Goal: Task Accomplishment & Management: Manage account settings

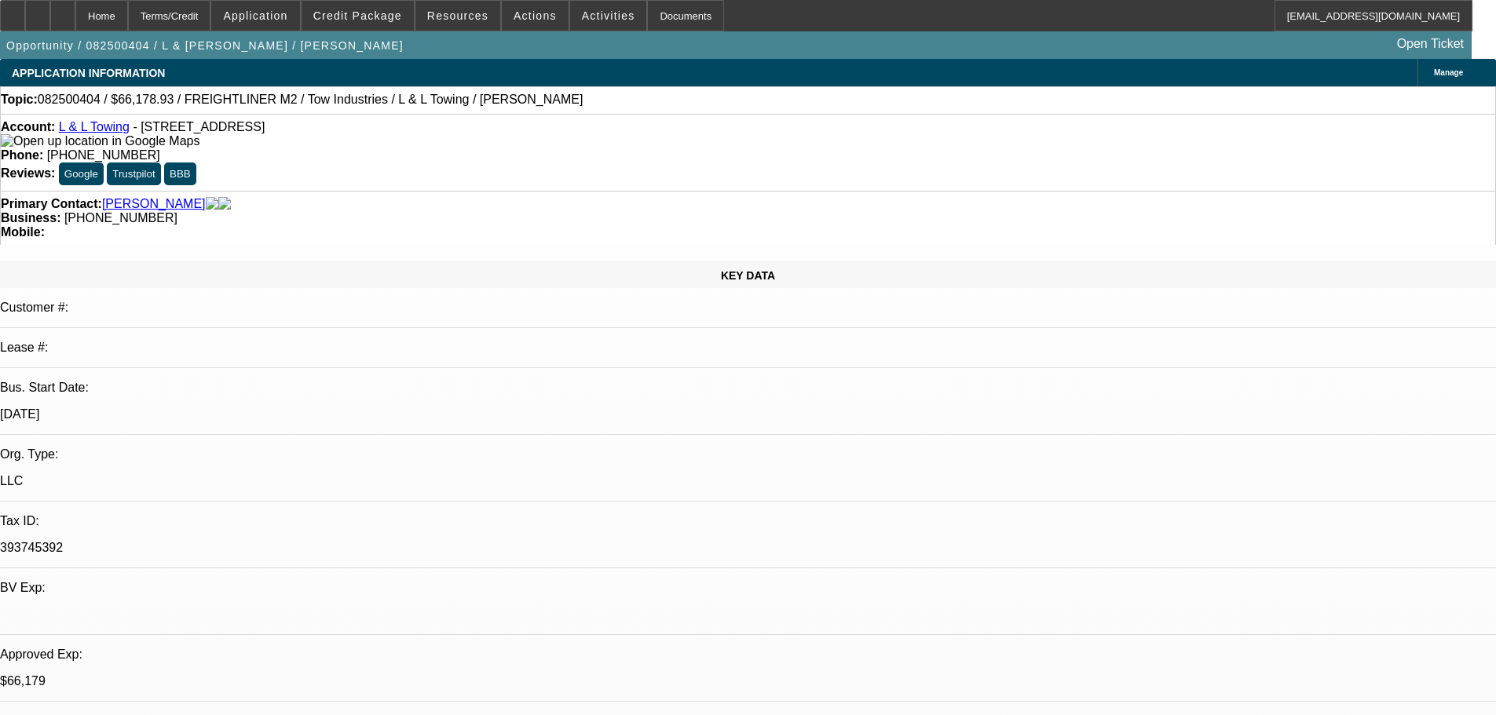
select select "0"
select select "2"
select select "0.1"
select select "4"
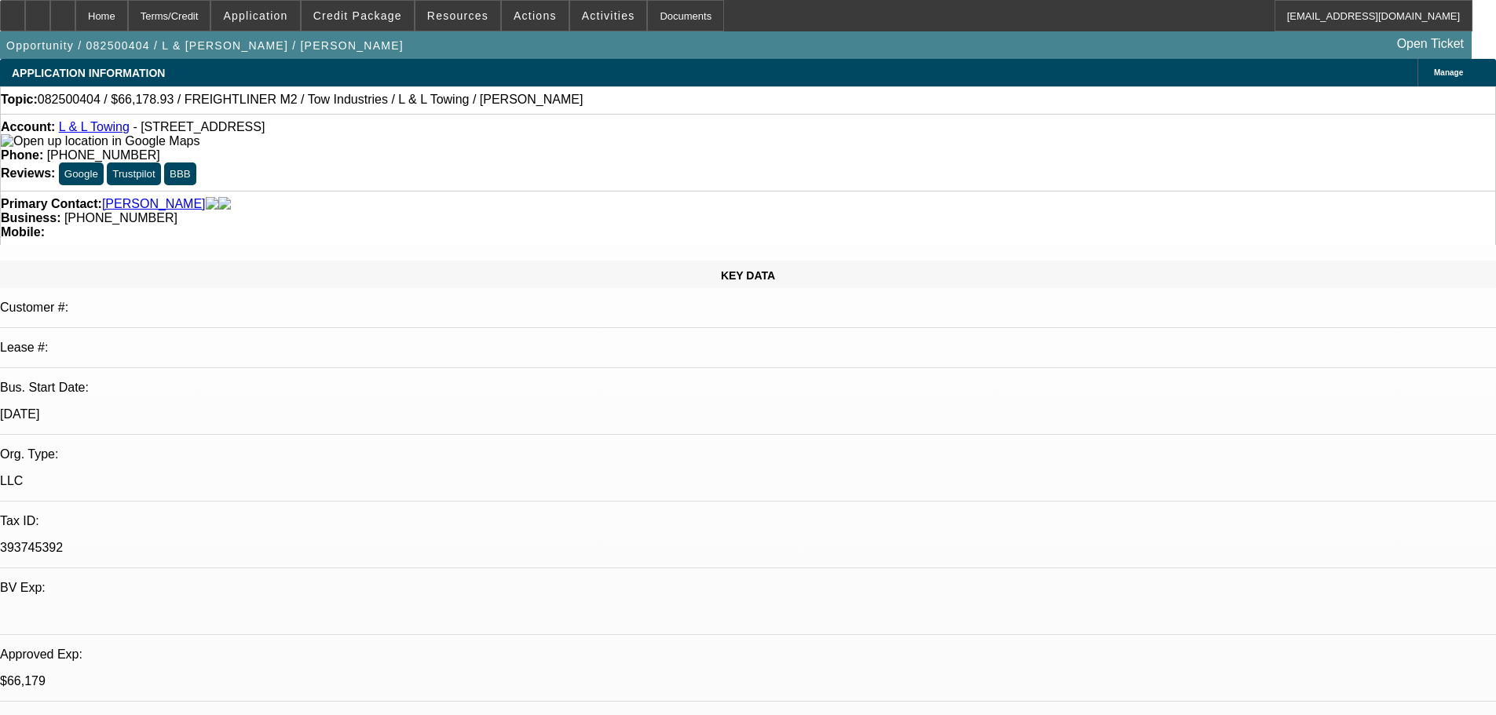
select select "0"
select select "2"
select select "0.1"
select select "4"
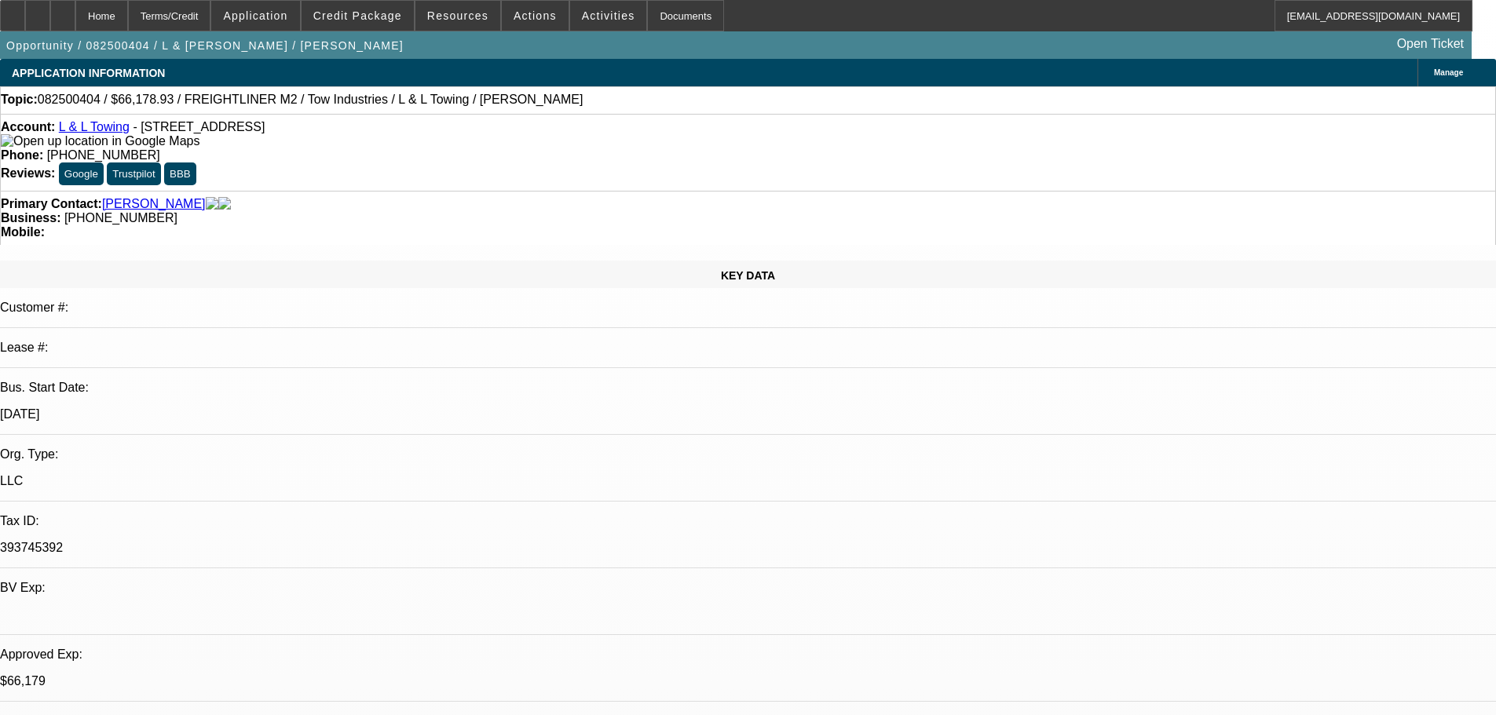
select select "0"
select select "2"
select select "0.1"
select select "4"
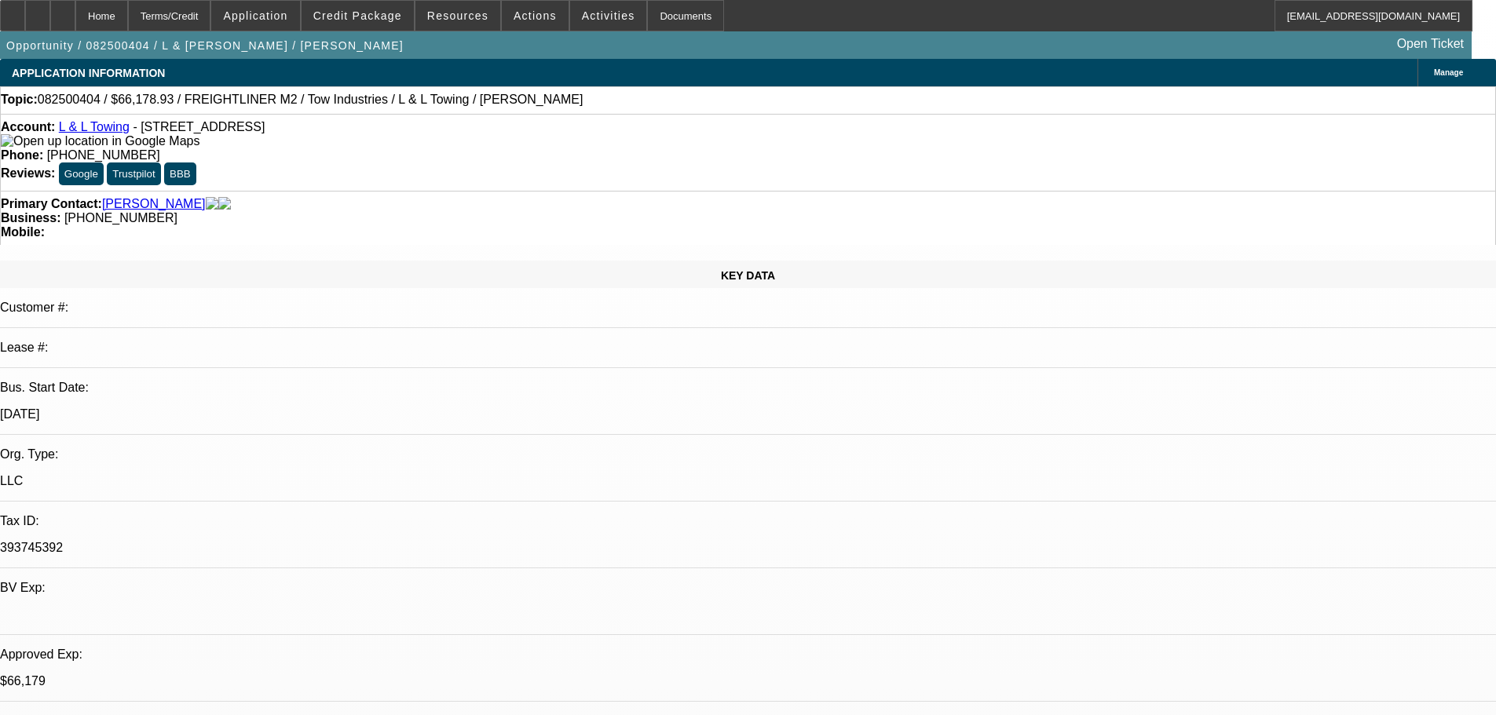
select select "0.15"
select select "2"
select select "0.1"
select select "4"
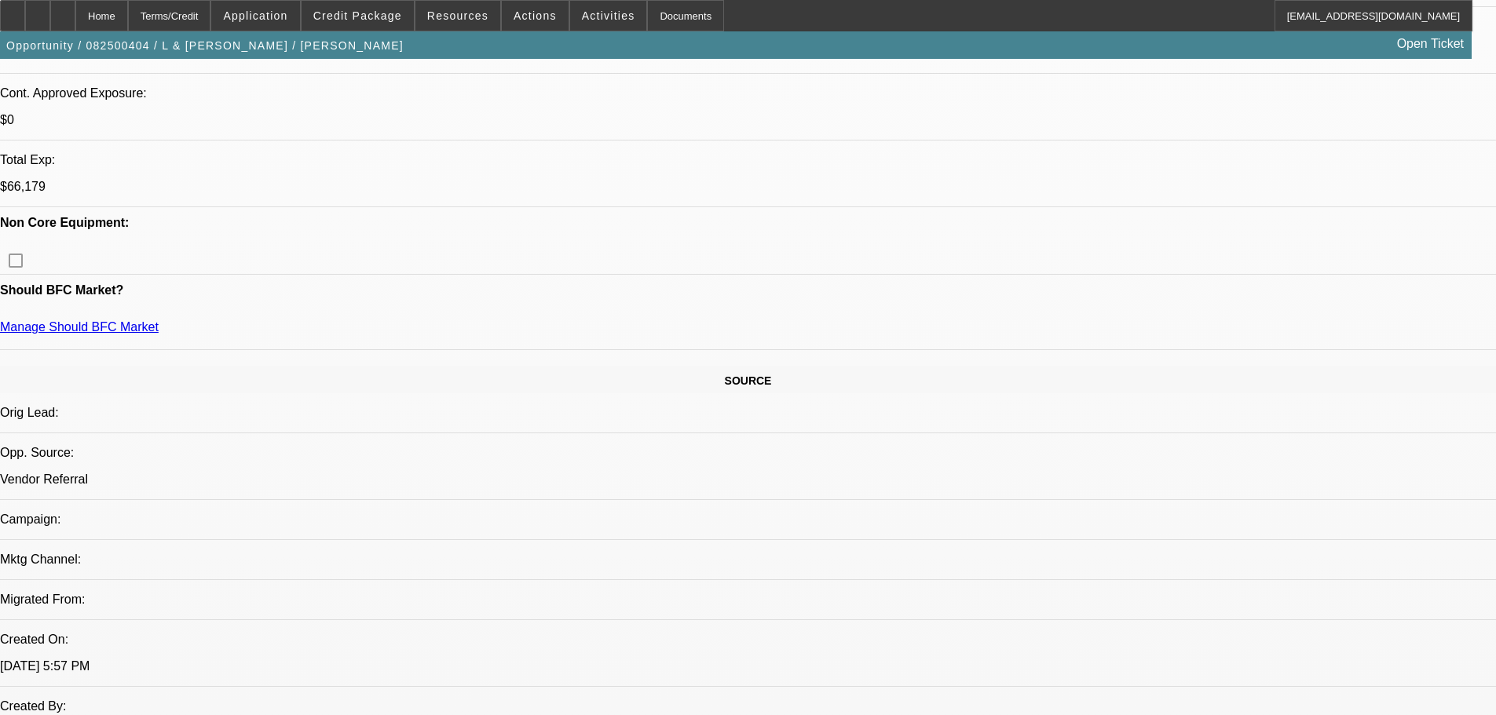
scroll to position [785, 0]
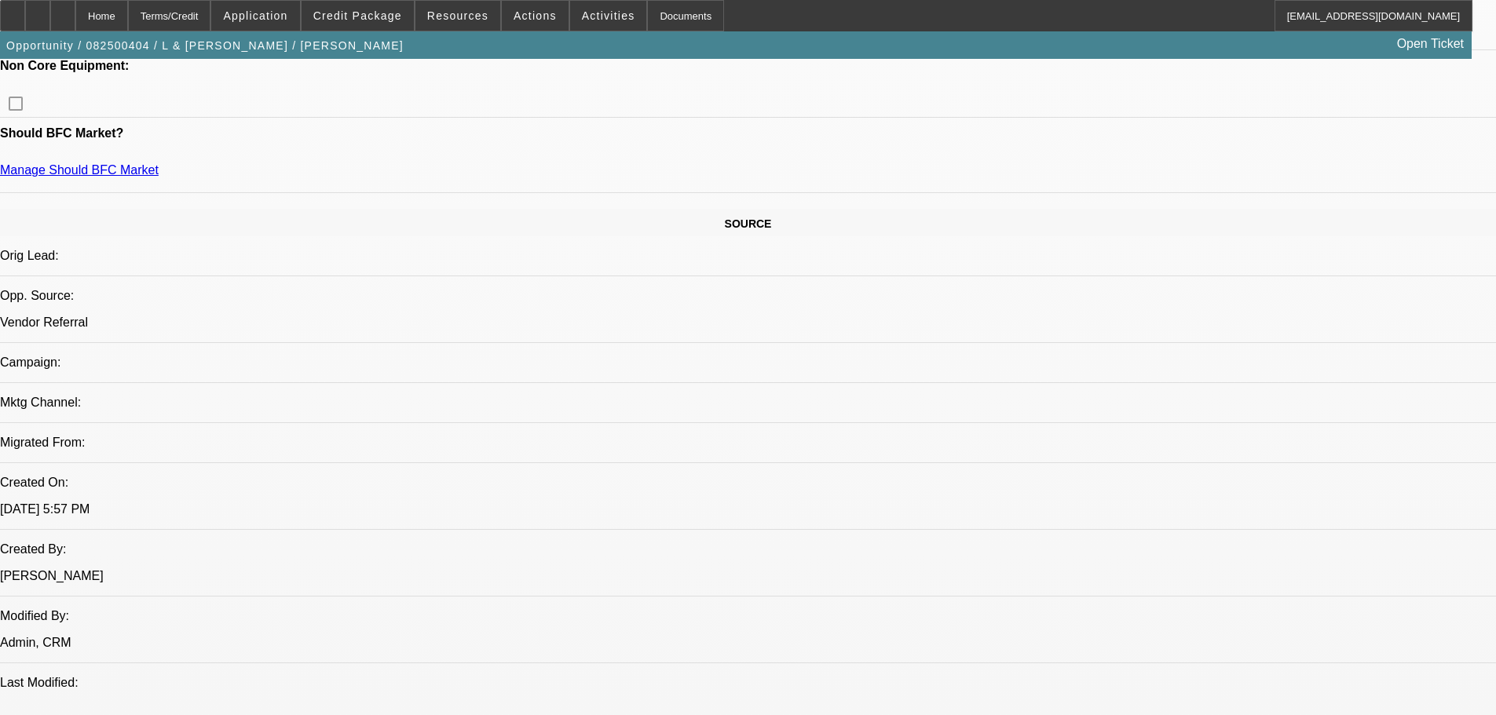
drag, startPoint x: 460, startPoint y: 90, endPoint x: 496, endPoint y: 90, distance: 36.1
drag, startPoint x: 495, startPoint y: 90, endPoint x: 456, endPoint y: 90, distance: 39.3
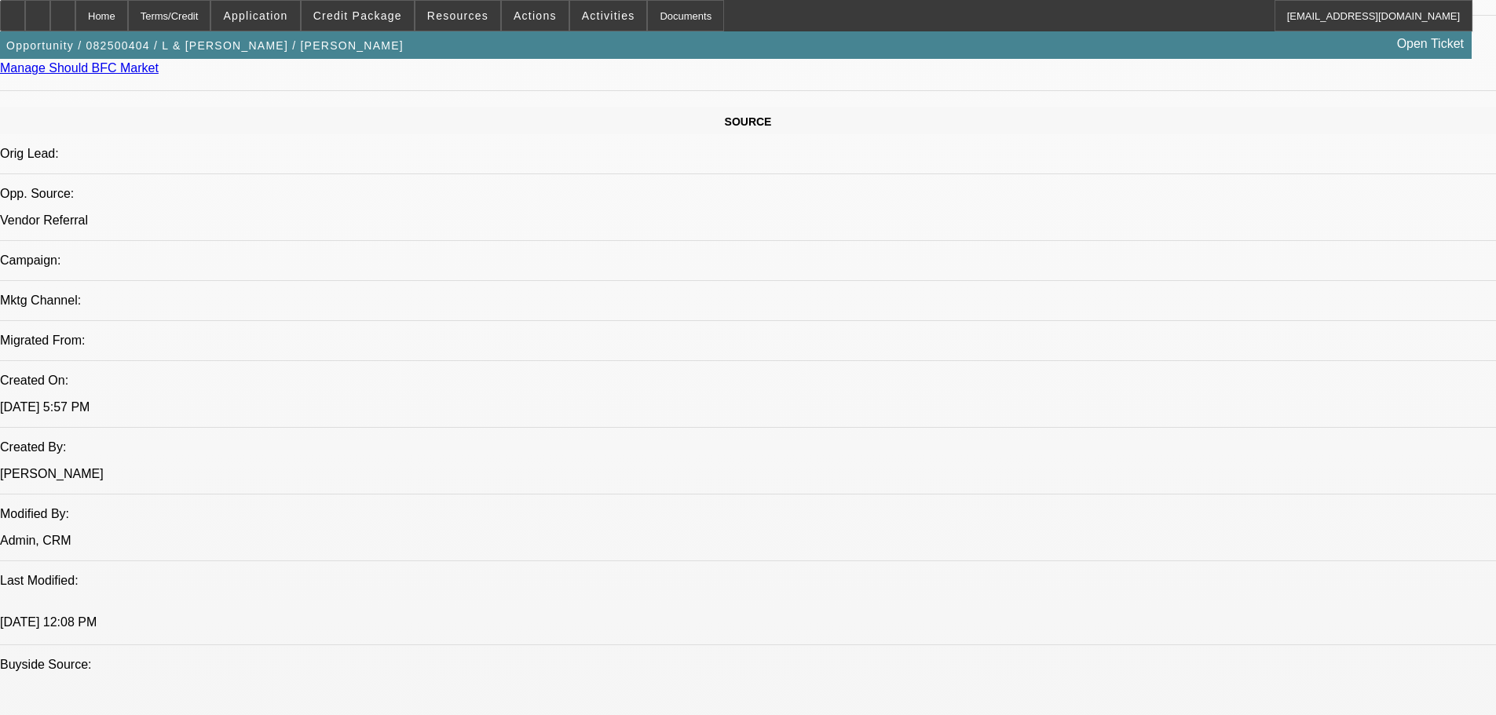
scroll to position [942, 0]
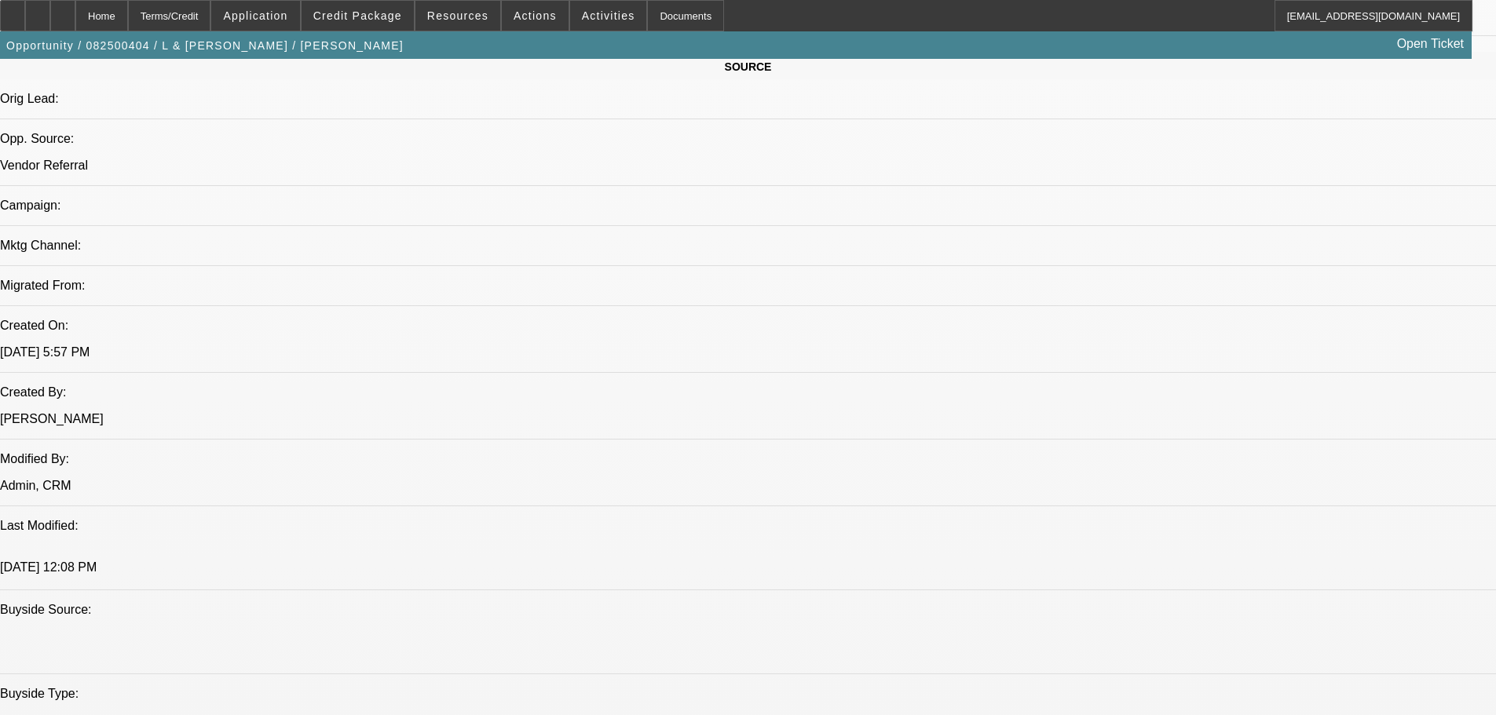
drag, startPoint x: 444, startPoint y: 305, endPoint x: 429, endPoint y: 301, distance: 15.6
drag, startPoint x: 435, startPoint y: 305, endPoint x: 461, endPoint y: 302, distance: 26.1
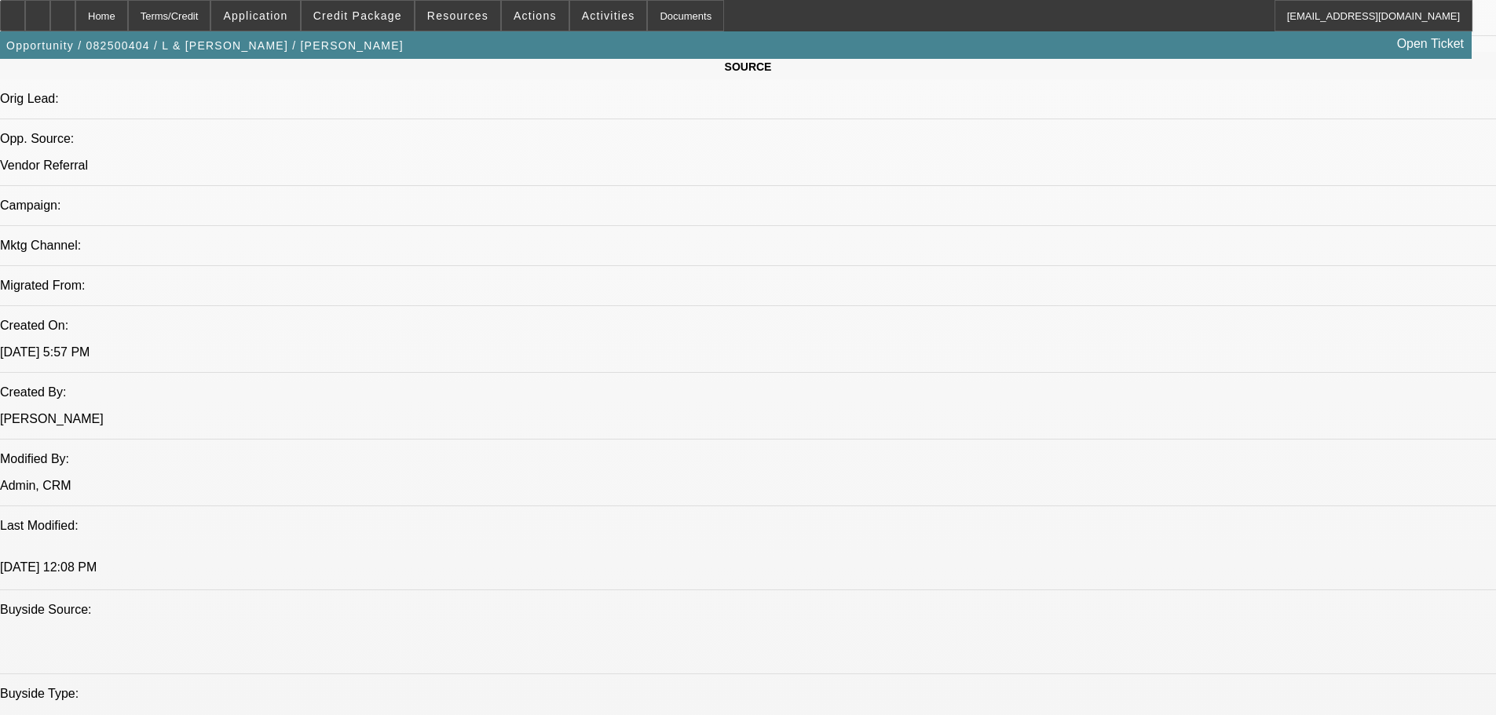
drag, startPoint x: 441, startPoint y: 308, endPoint x: 430, endPoint y: 309, distance: 11.1
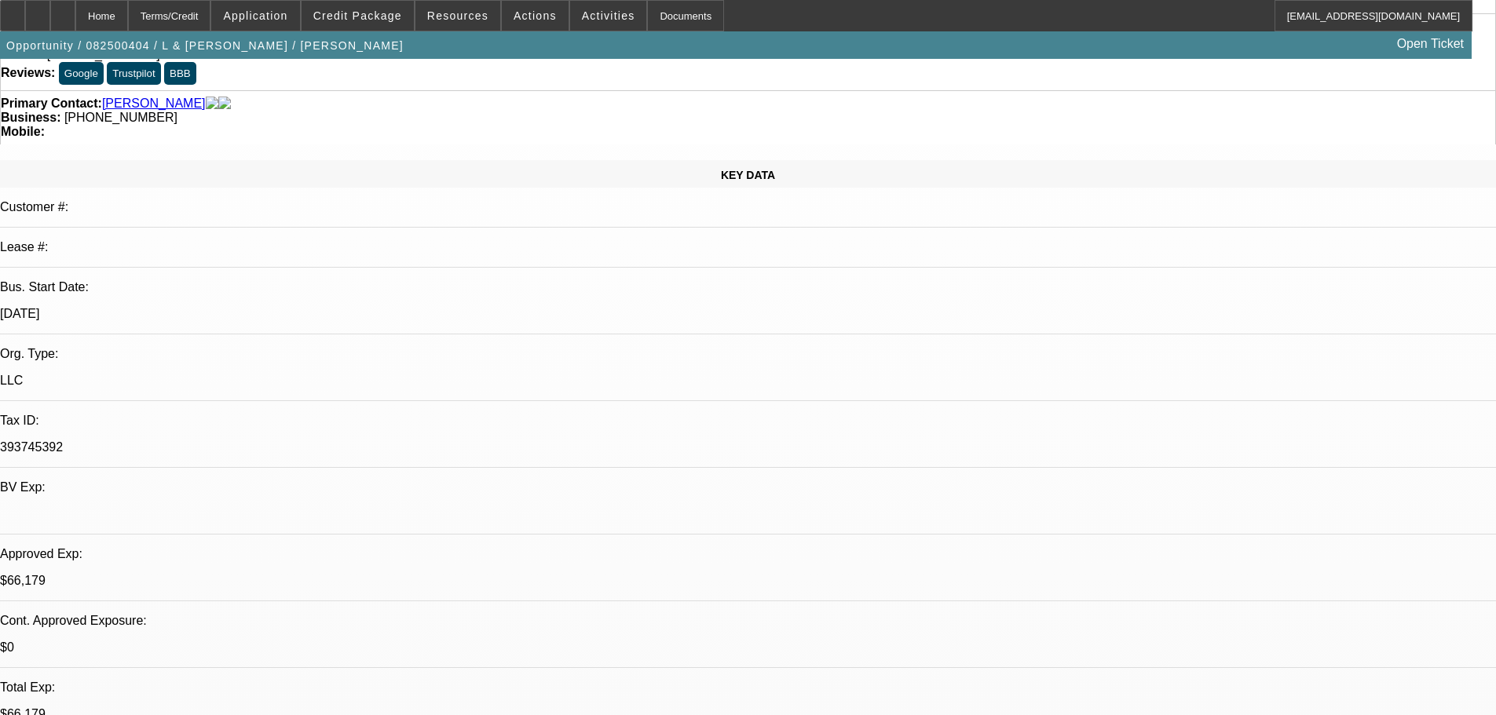
scroll to position [157, 0]
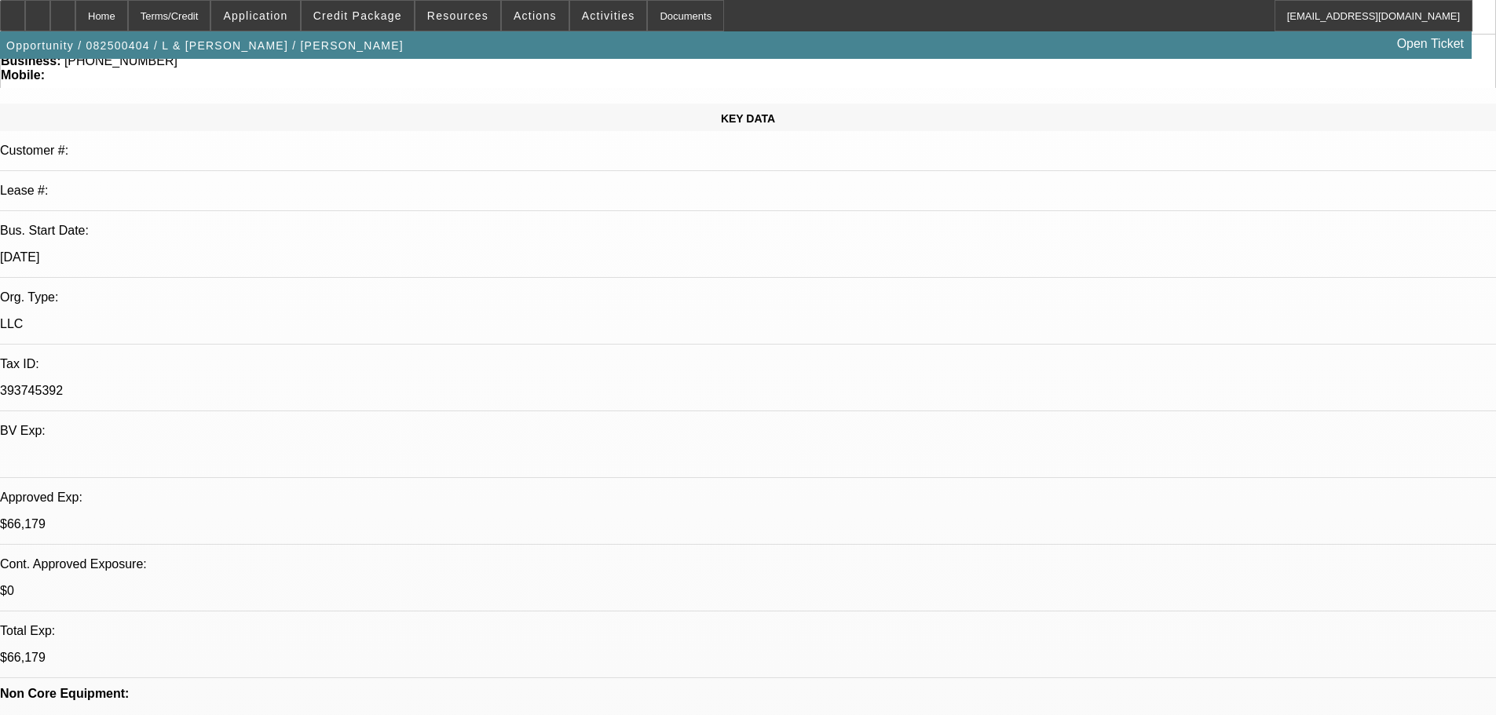
drag, startPoint x: 415, startPoint y: 523, endPoint x: 360, endPoint y: 525, distance: 55.0
drag, startPoint x: 409, startPoint y: 526, endPoint x: 347, endPoint y: 521, distance: 62.3
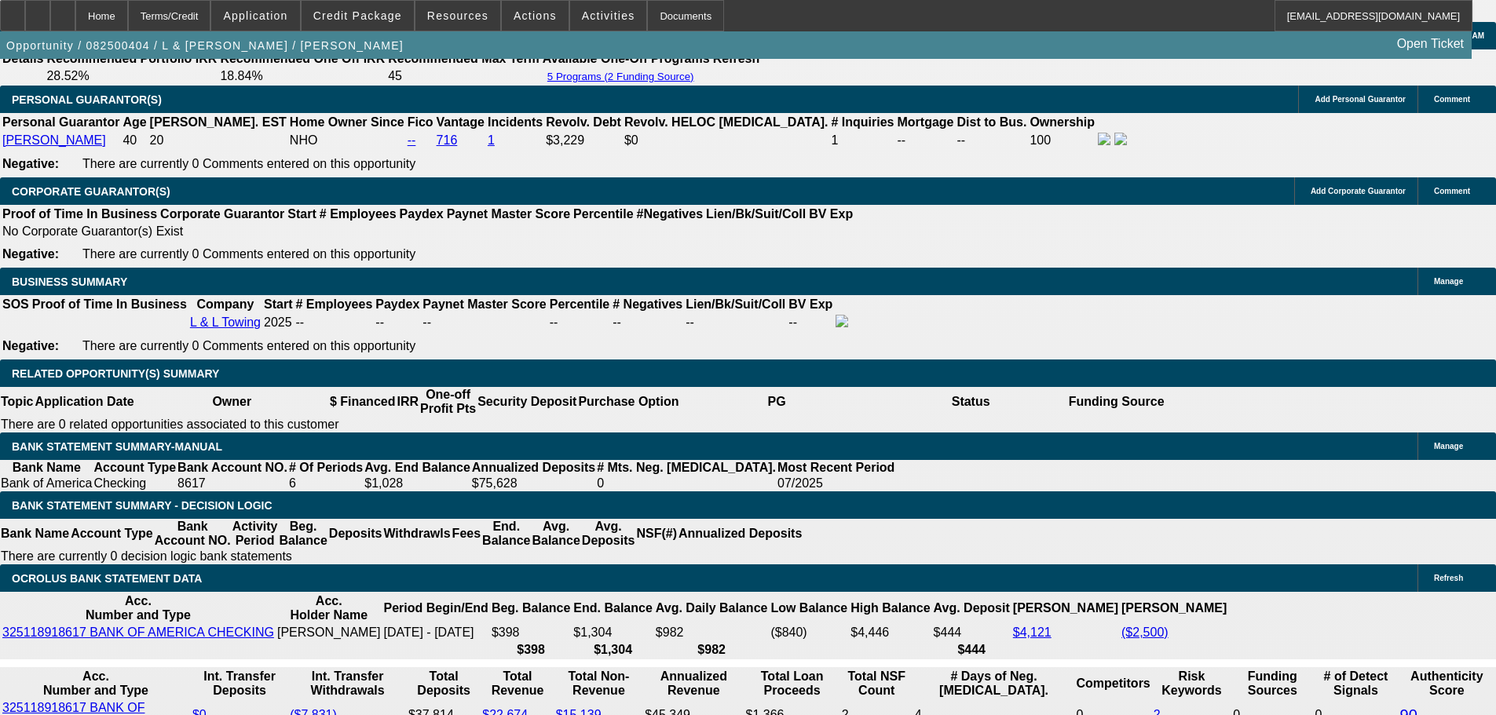
scroll to position [2356, 0]
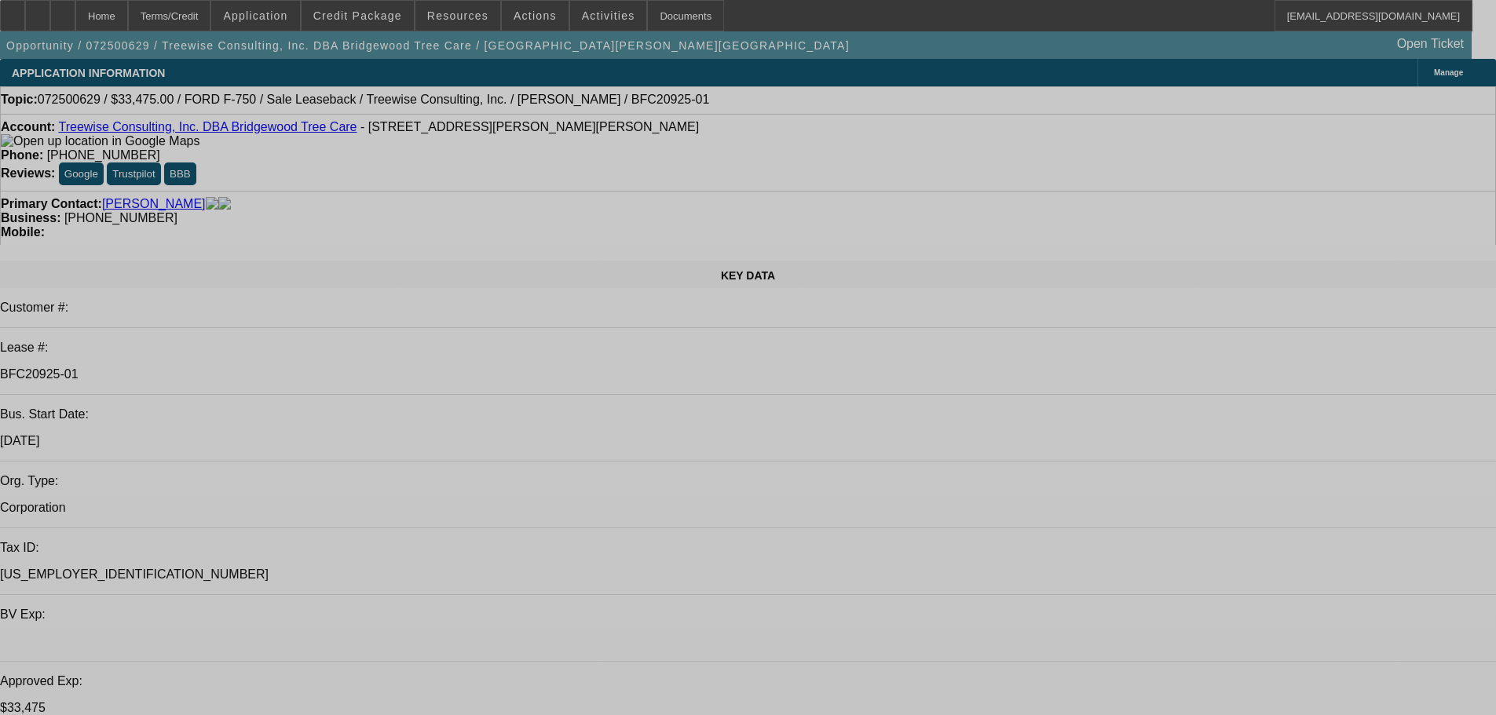
select select "0"
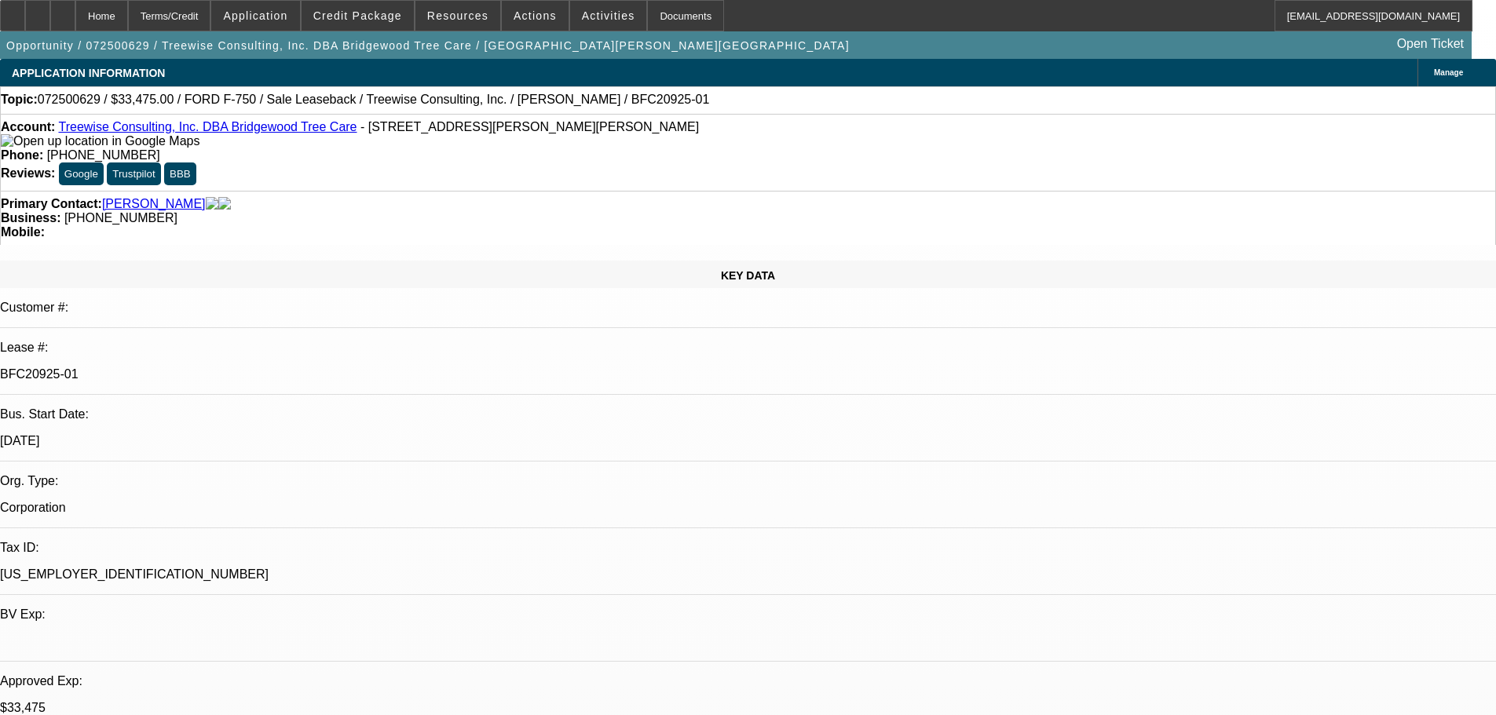
select select "0"
select select "2"
select select "0"
select select "6"
select select "0"
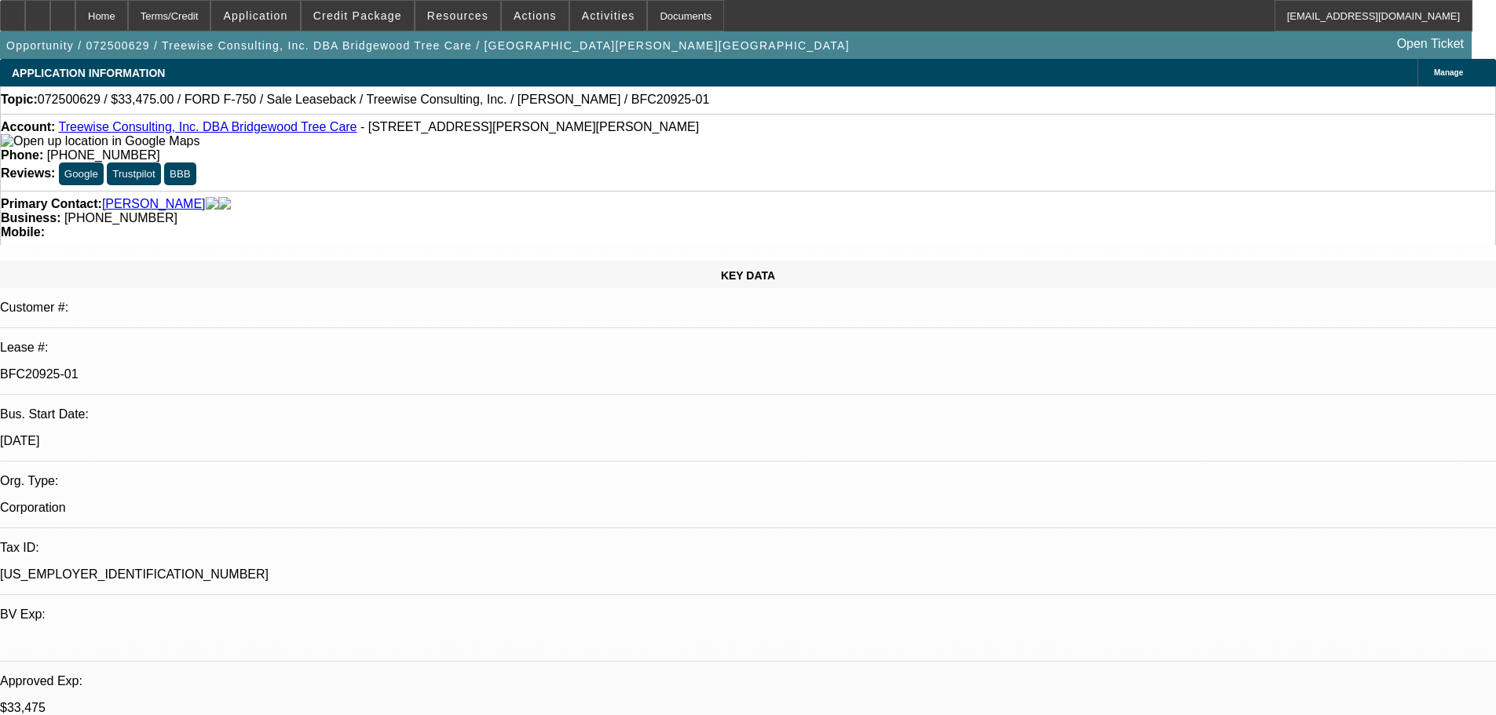
select select "0"
select select "2"
select select "0"
select select "6"
select select "0"
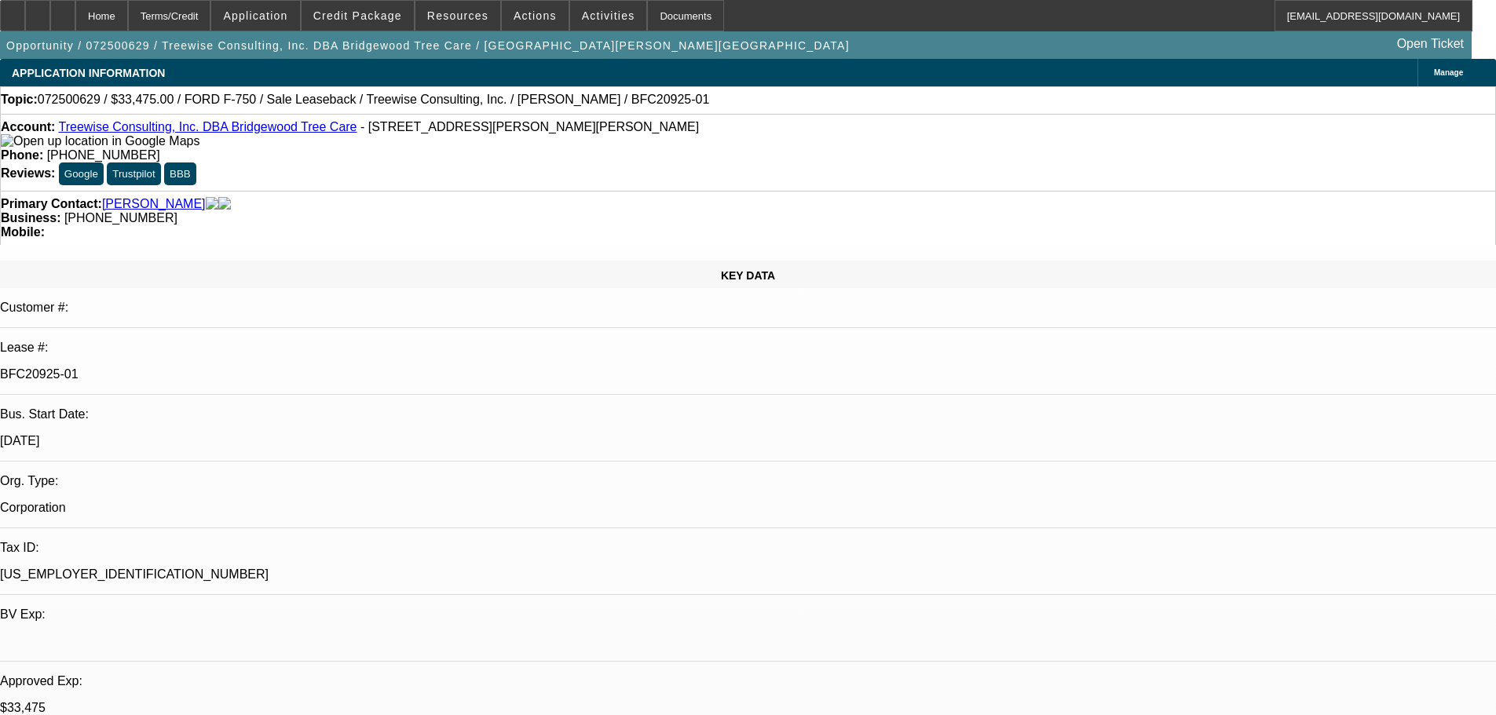
select select "0"
select select "2"
select select "0"
select select "6"
select select "0"
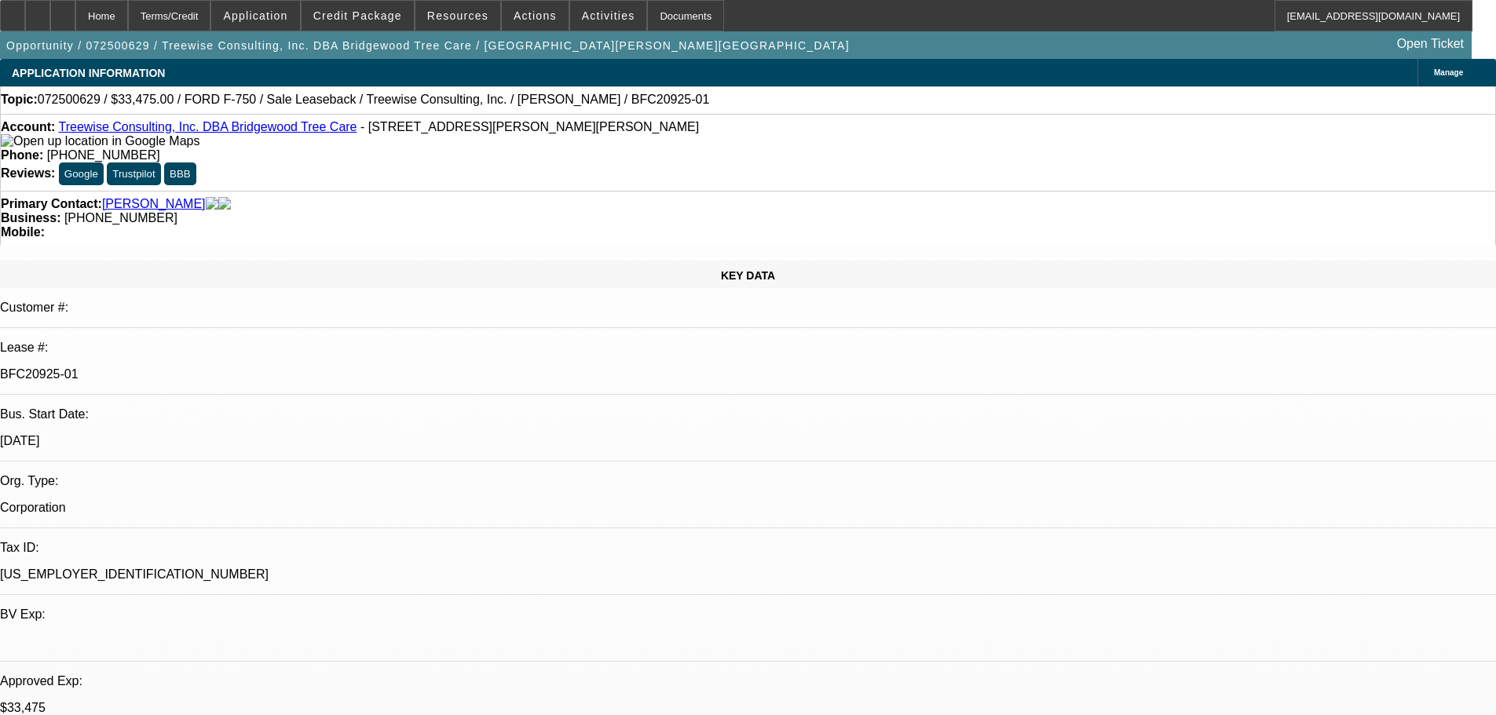
select select "0"
select select "2"
select select "0"
select select "6"
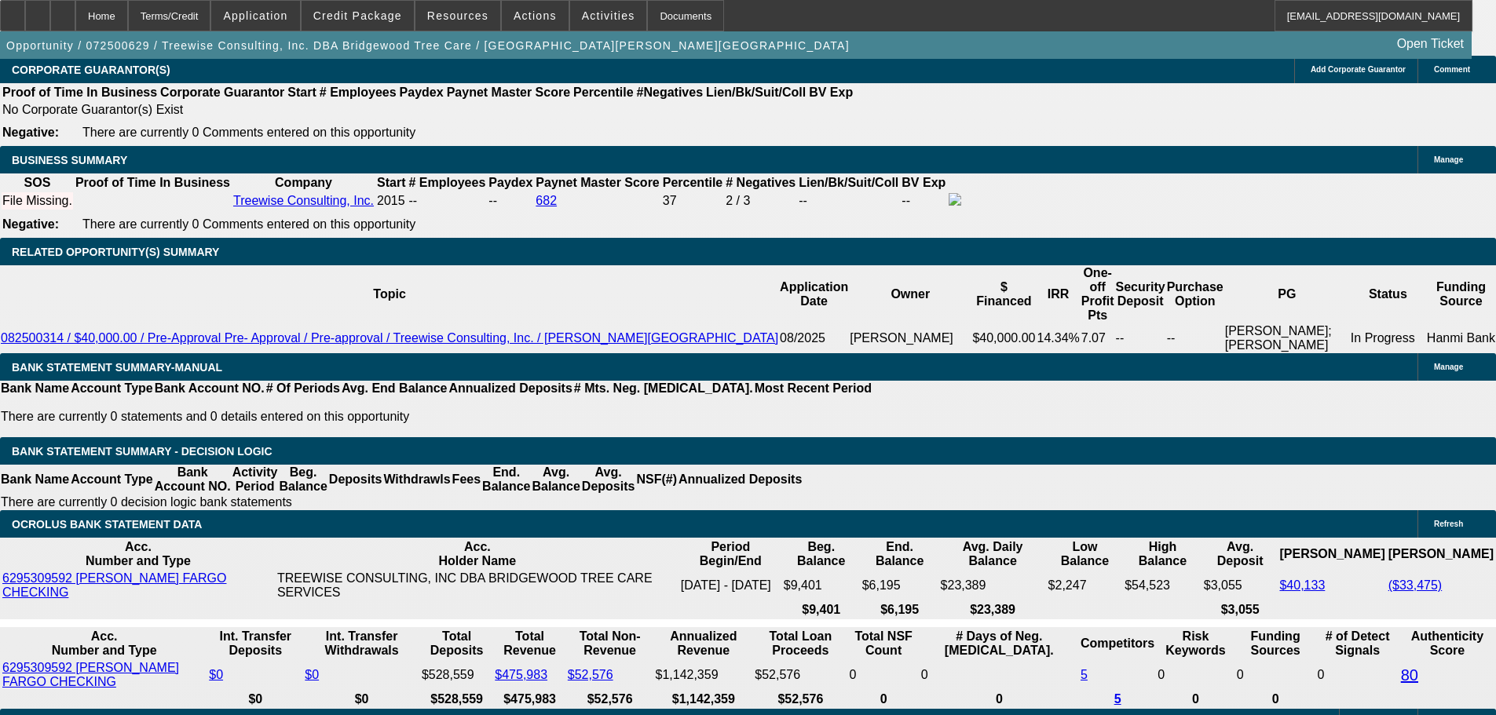
scroll to position [2513, 0]
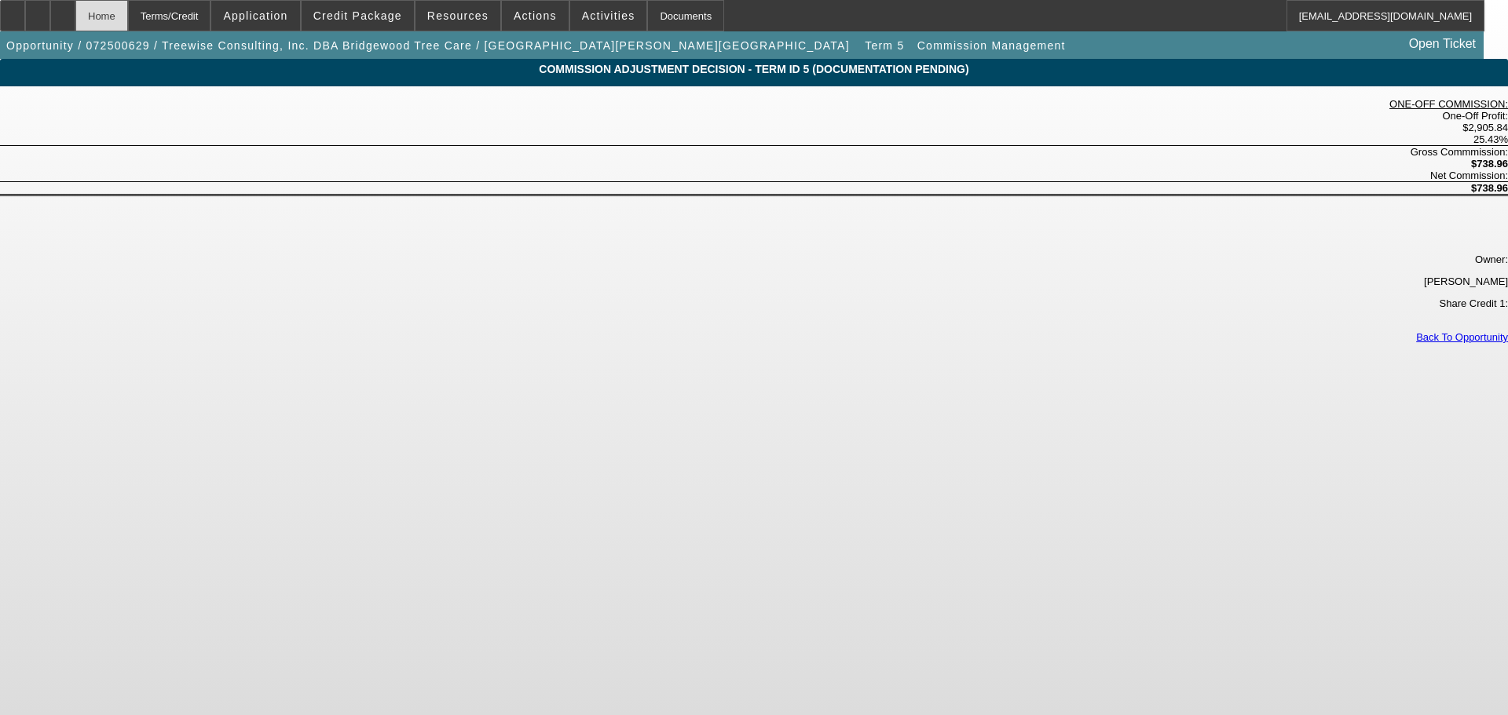
click at [128, 9] on div "Home" at bounding box center [101, 15] width 53 height 31
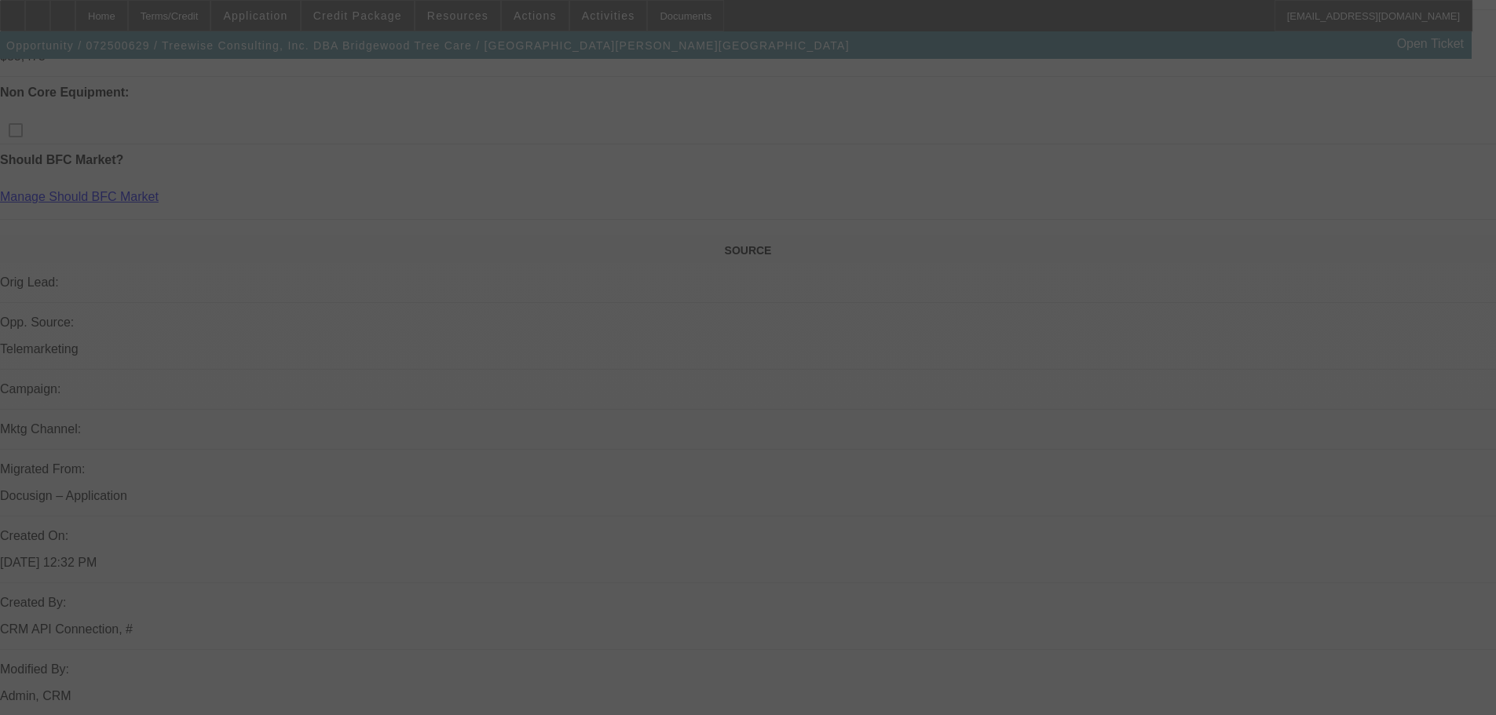
select select "0"
select select "2"
select select "0"
select select "6"
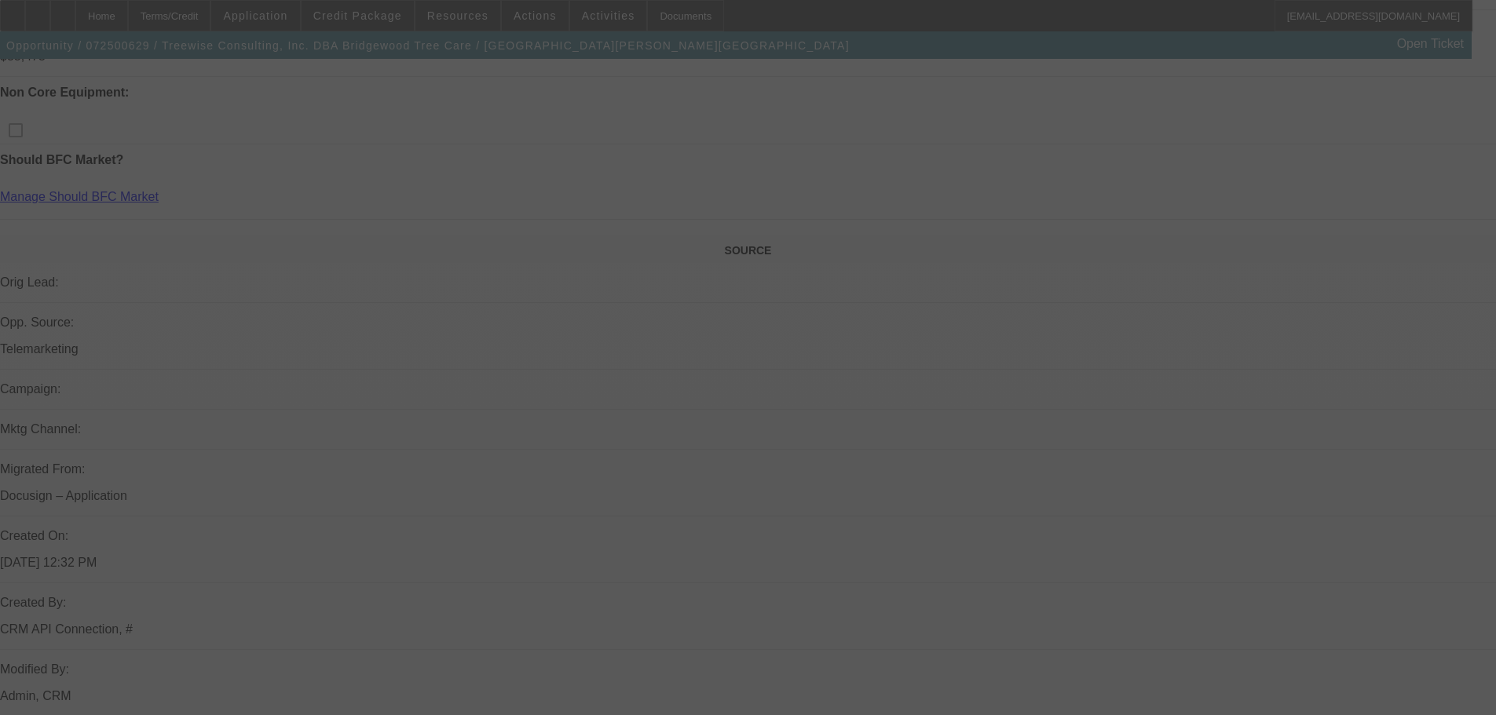
select select "0"
select select "2"
select select "0"
select select "6"
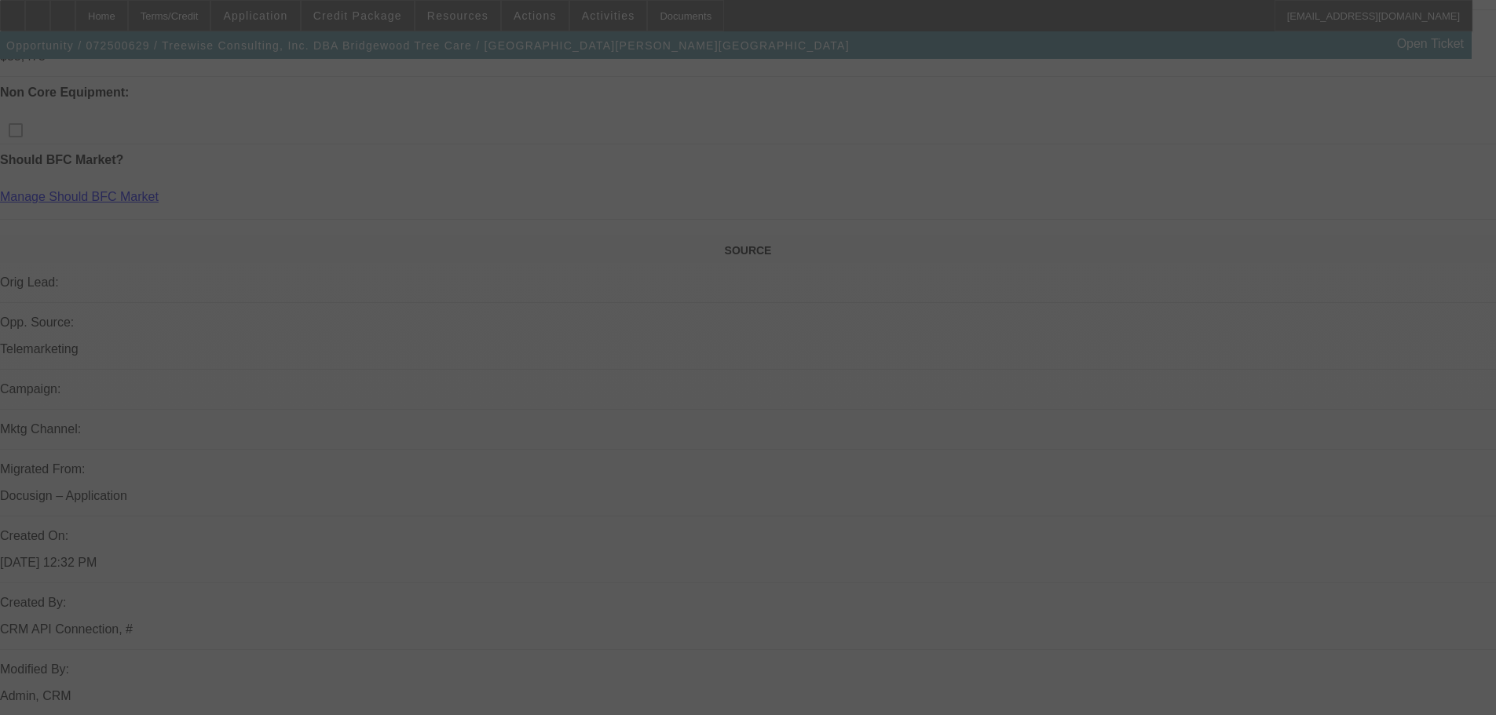
select select "0"
select select "2"
select select "0"
select select "6"
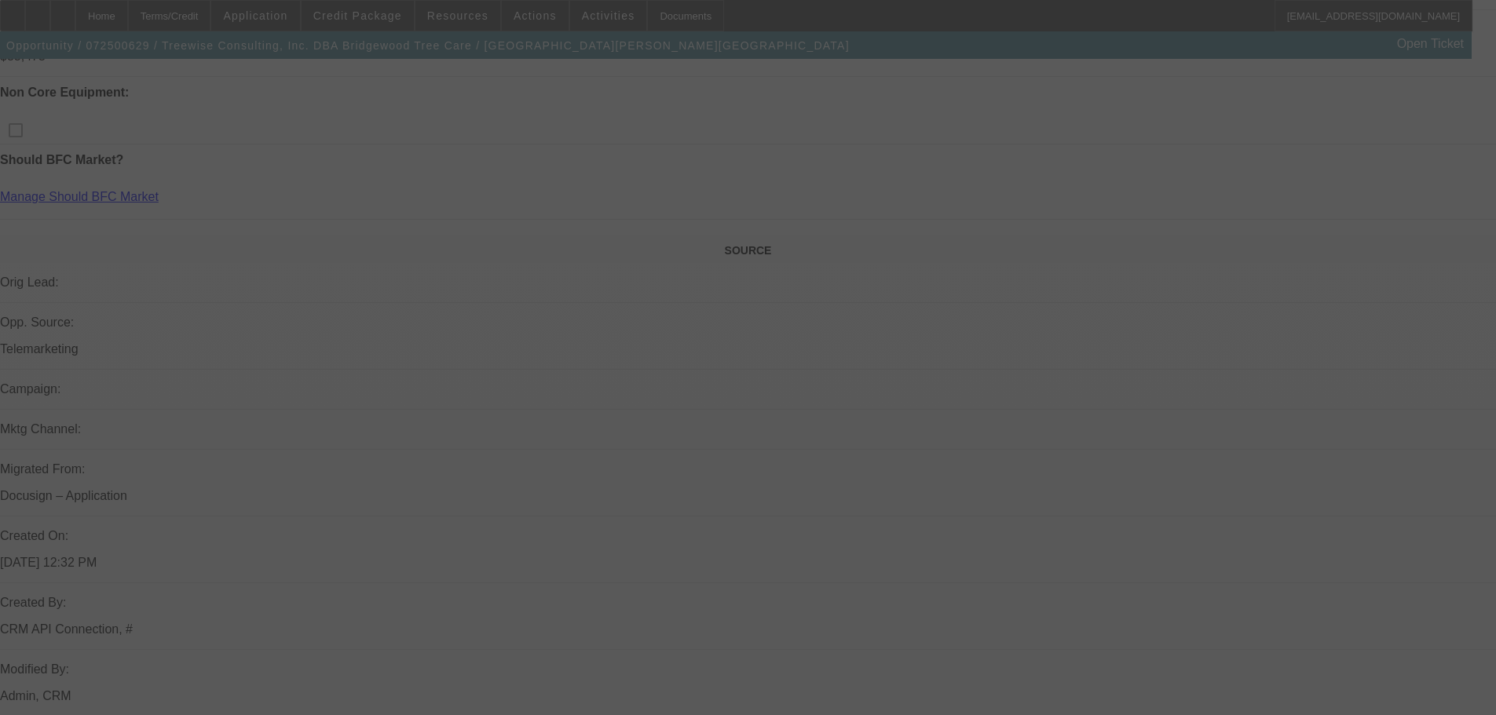
select select "0"
select select "2"
select select "0"
select select "6"
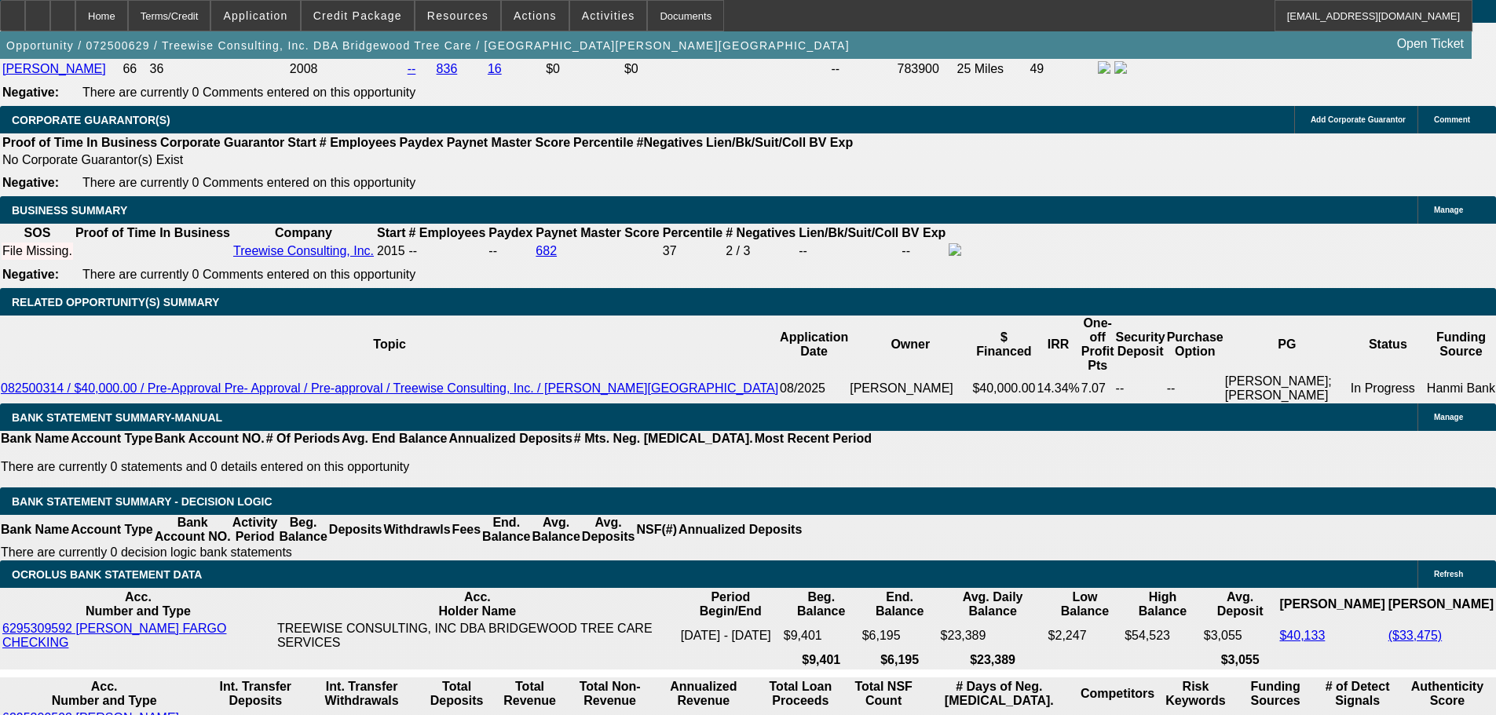
scroll to position [2513, 0]
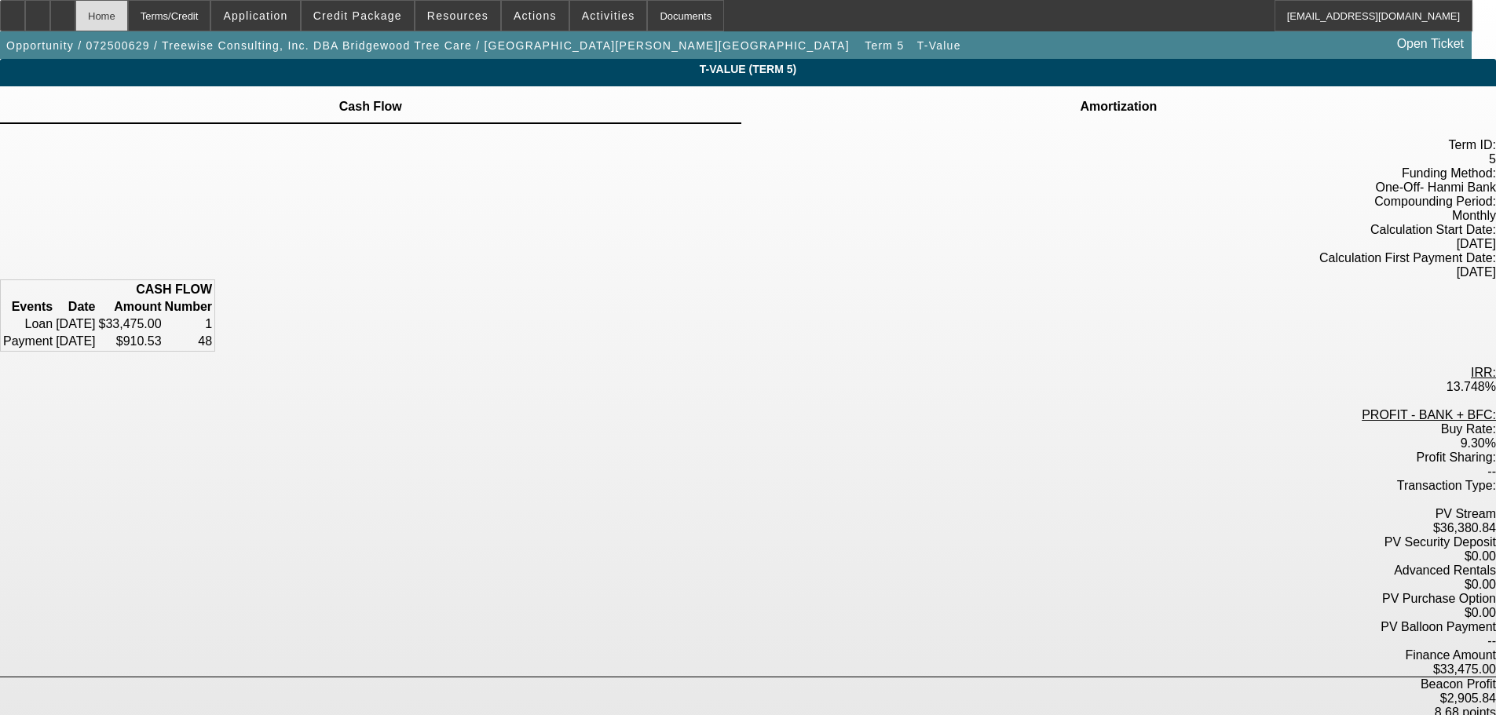
click at [128, 14] on div "Home" at bounding box center [101, 15] width 53 height 31
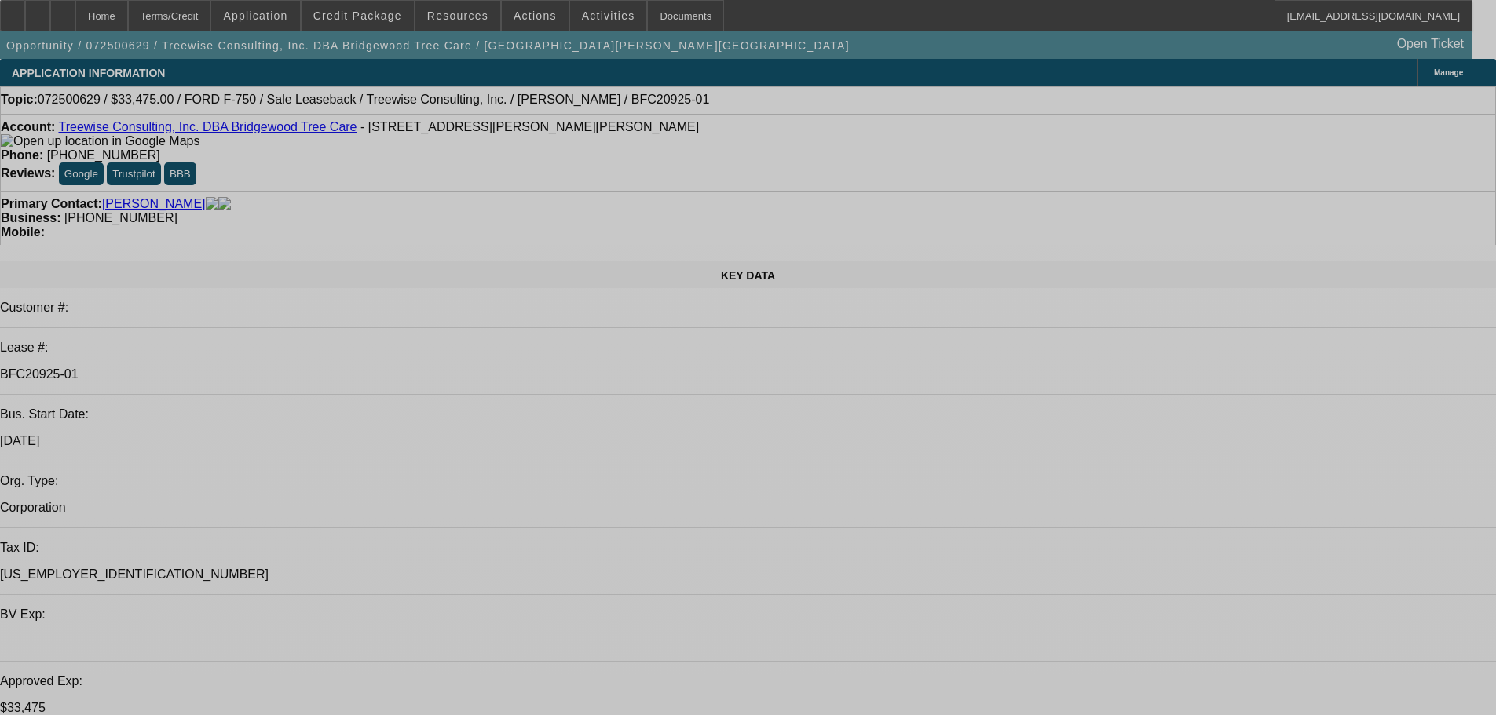
select select "0"
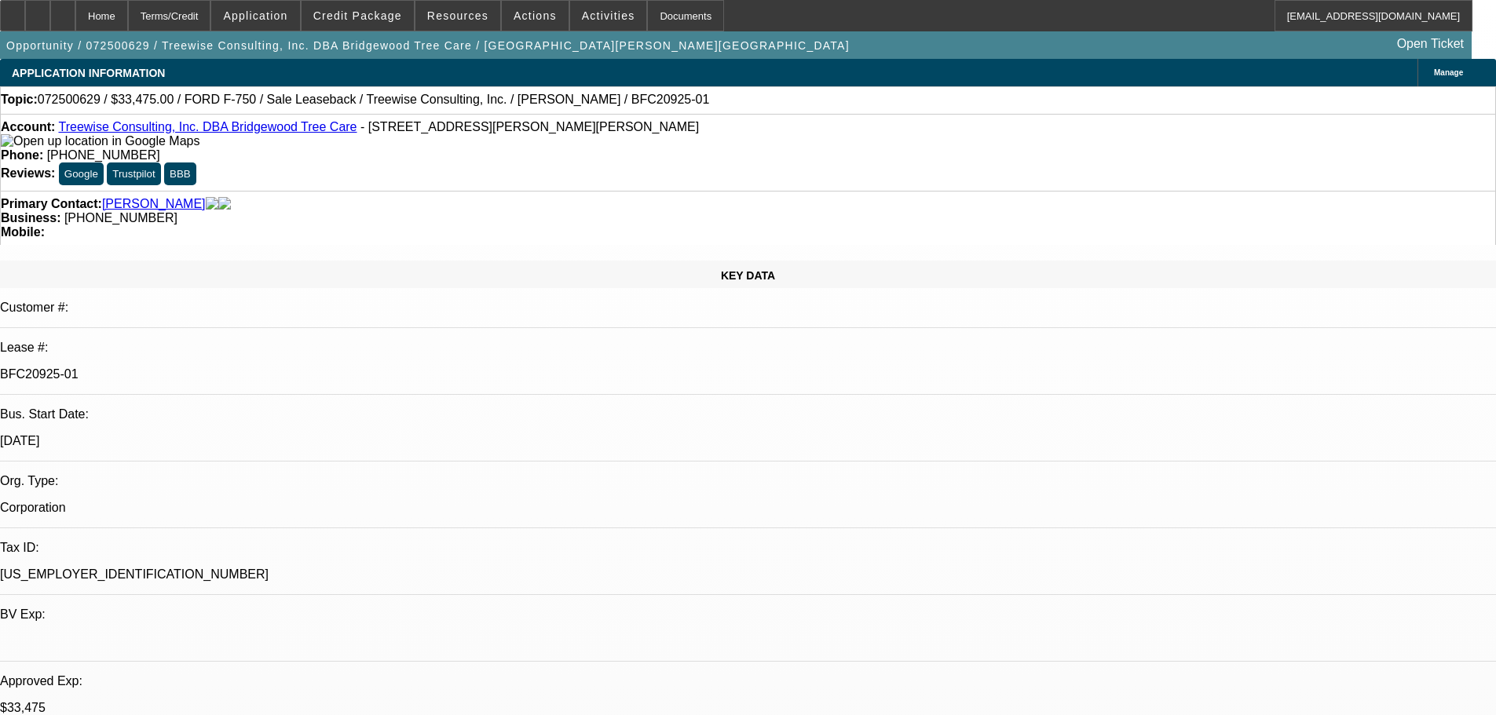
select select "2"
select select "0"
select select "6"
select select "0"
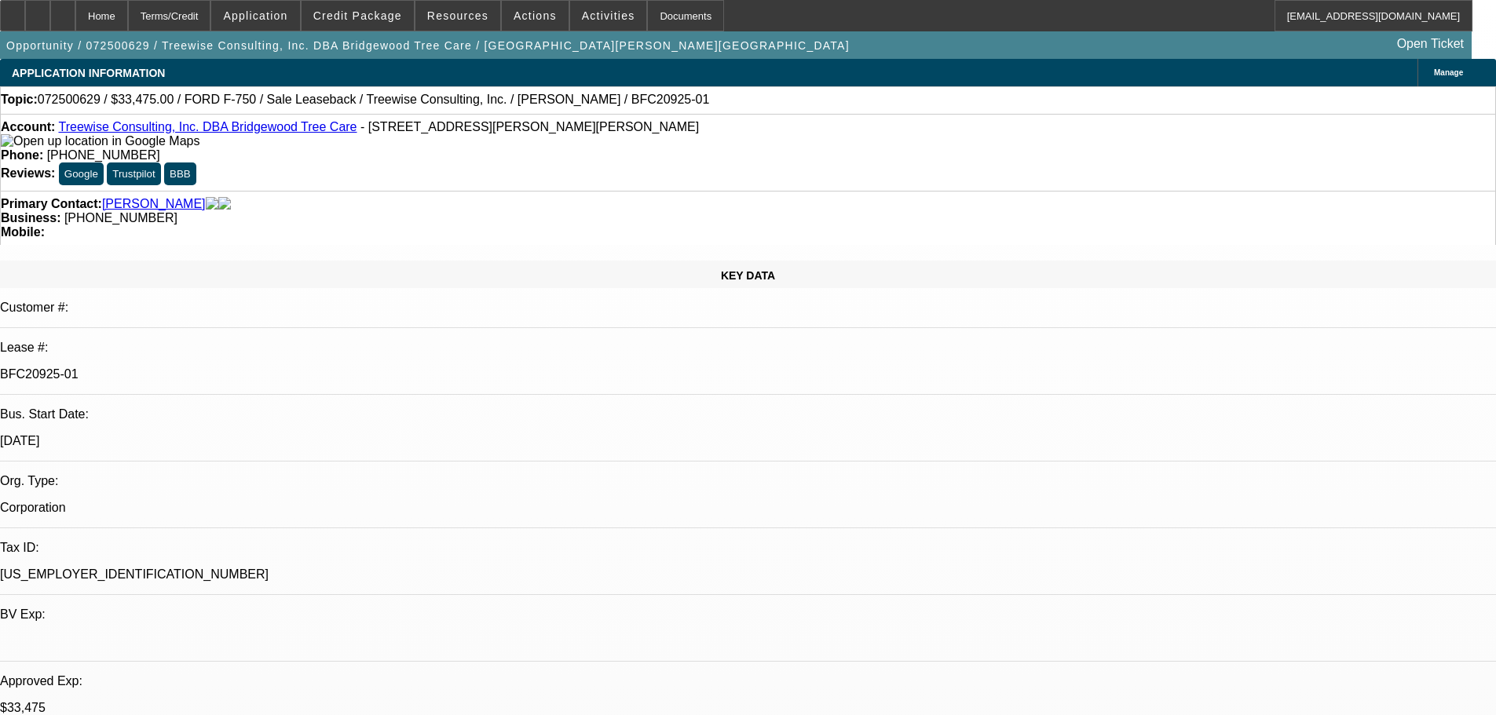
select select "2"
select select "0"
select select "6"
select select "0"
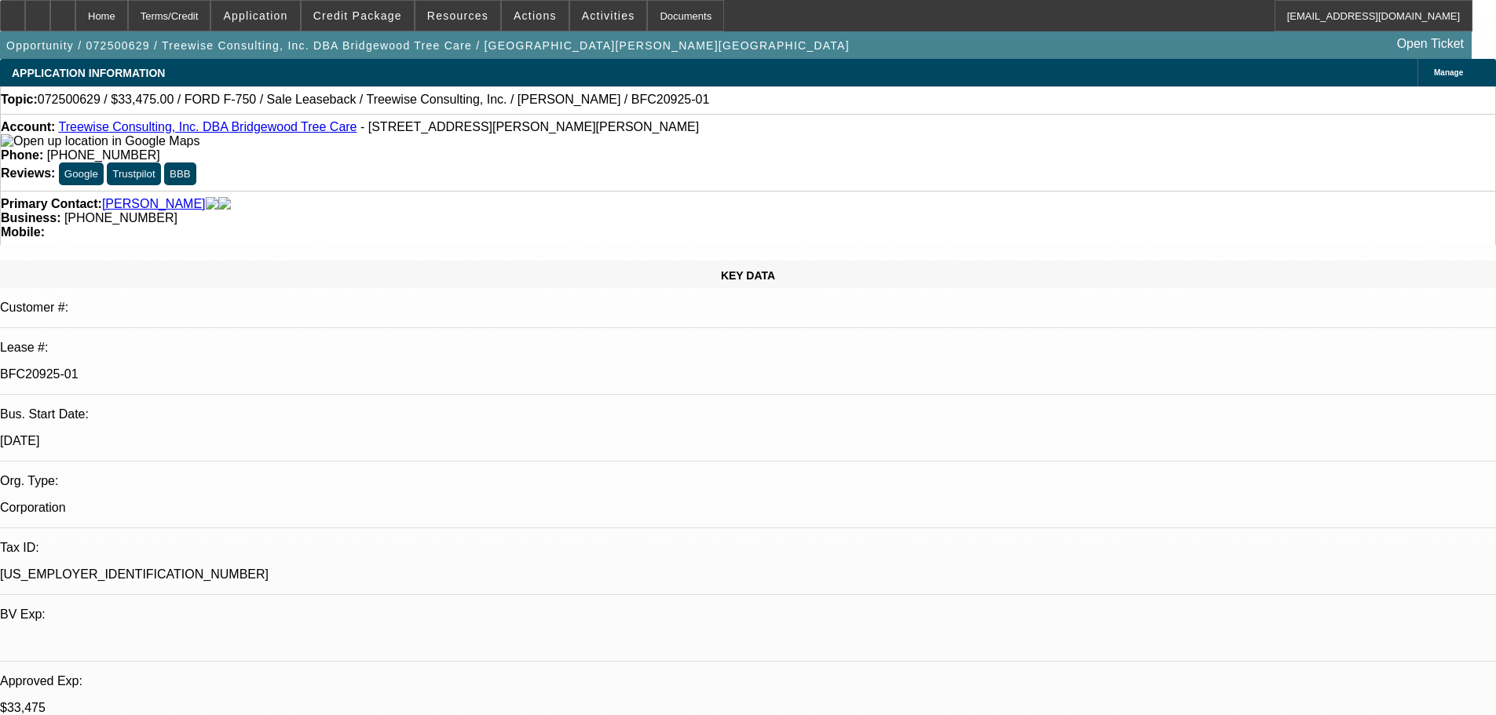
select select "2"
select select "0"
select select "6"
select select "0"
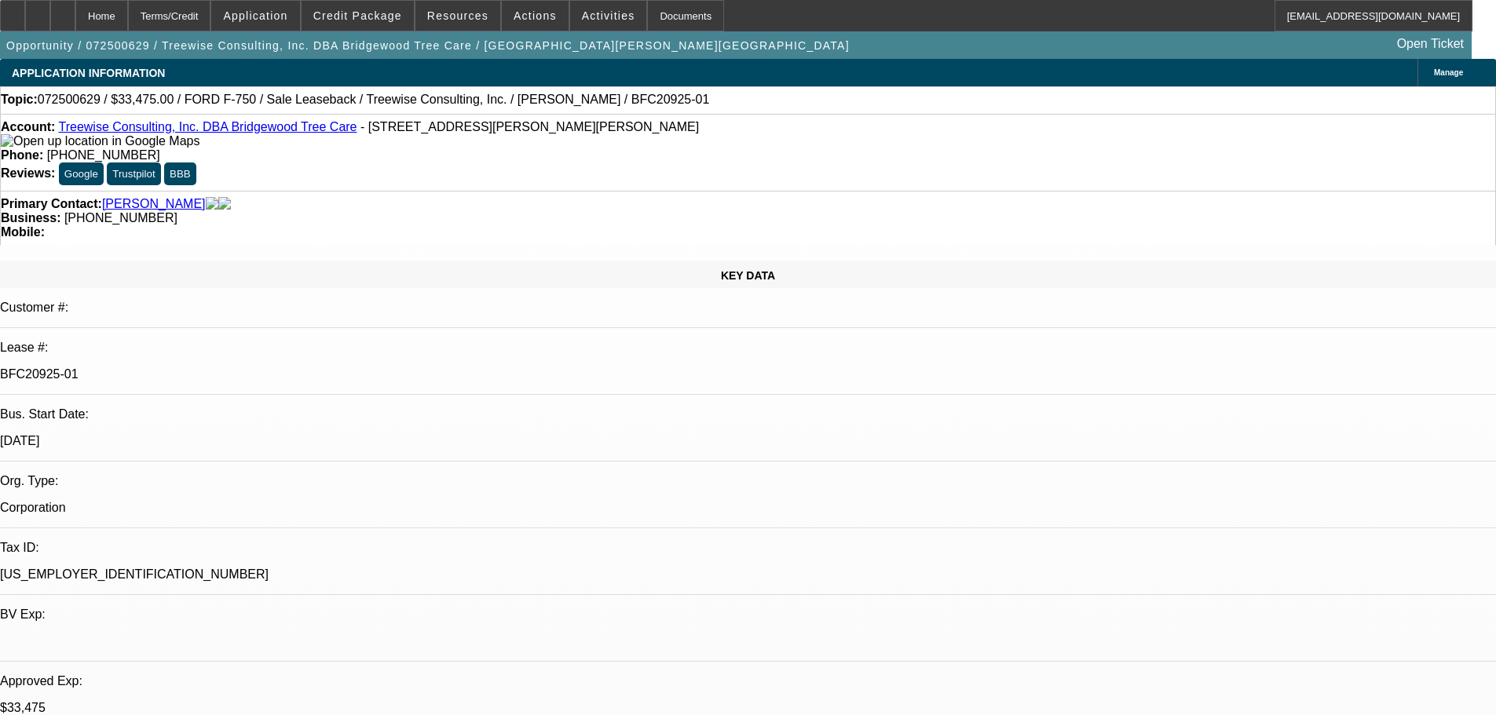
select select "2"
select select "0"
select select "6"
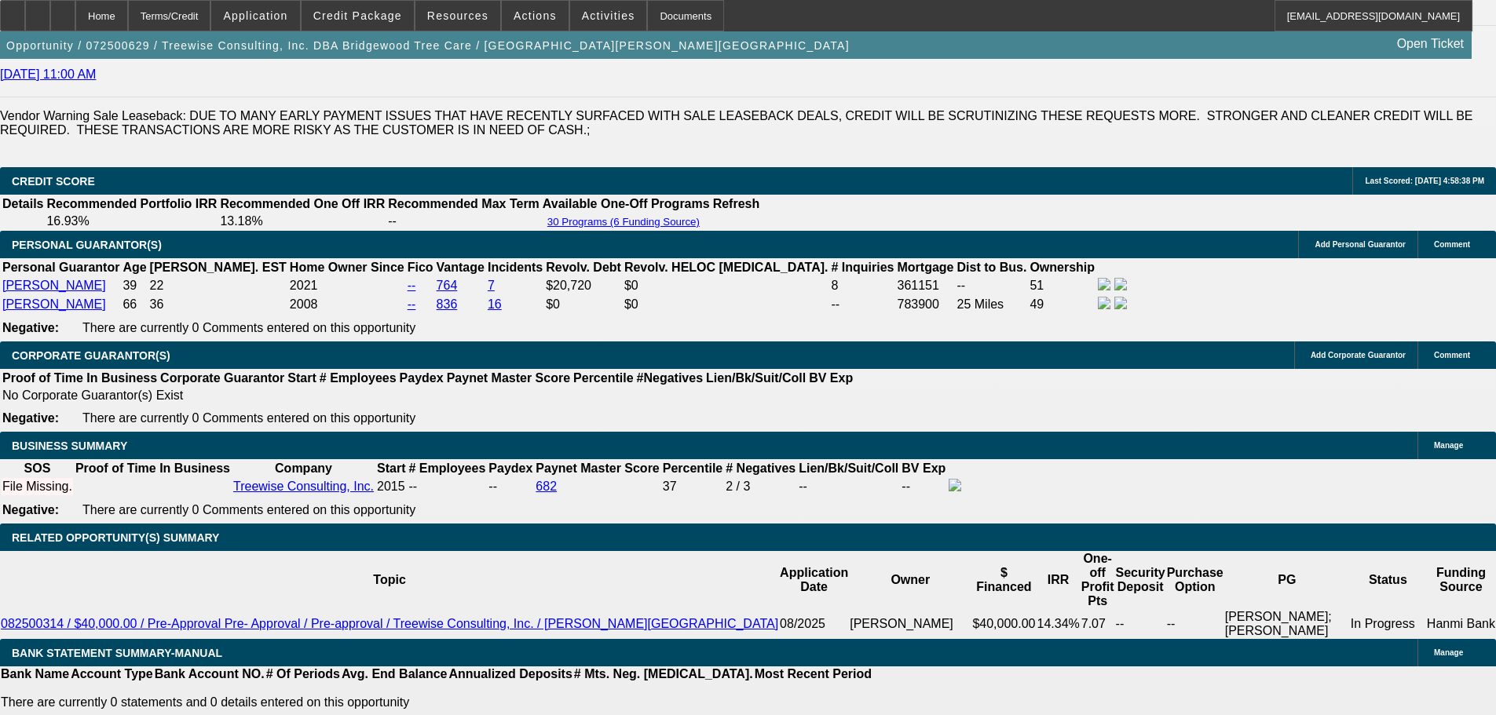
scroll to position [2199, 0]
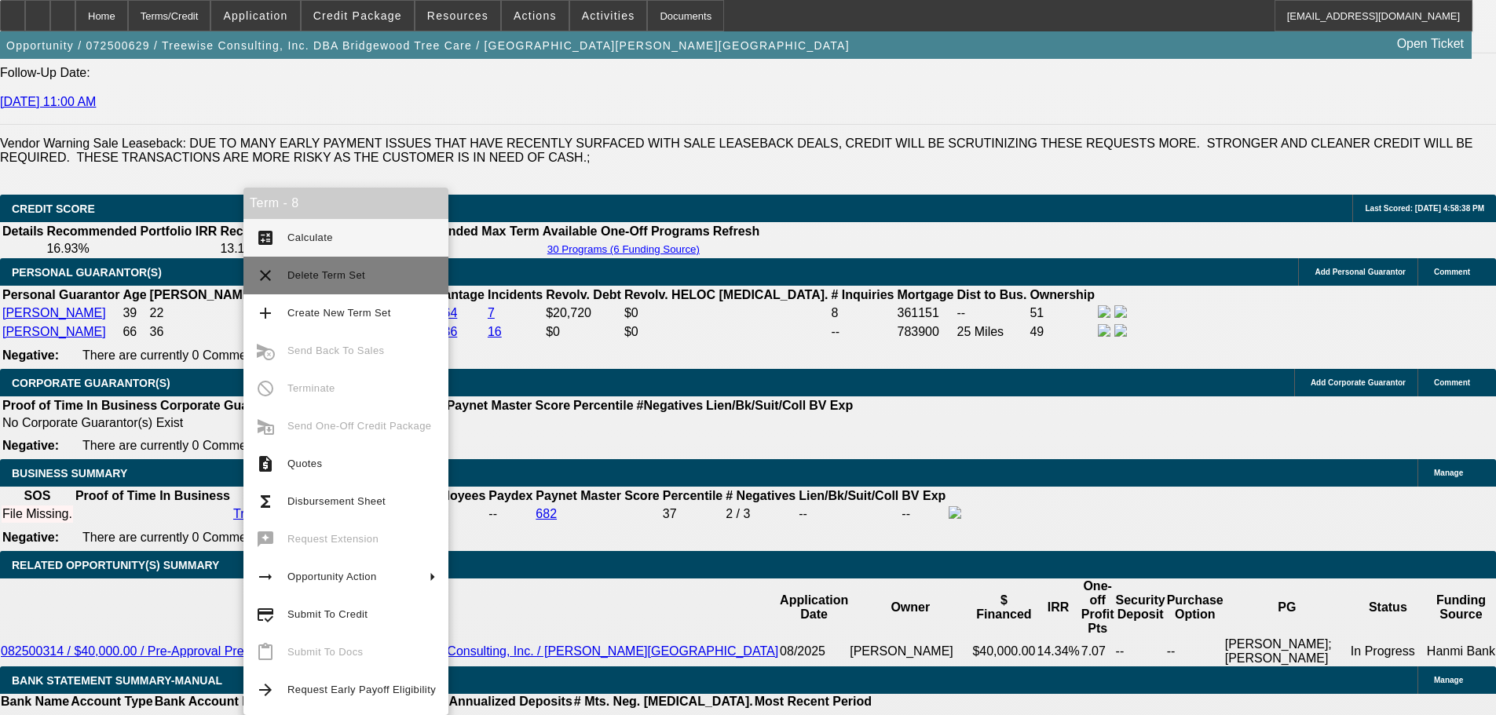
click at [343, 263] on button "clear Delete Term Set" at bounding box center [345, 276] width 205 height 38
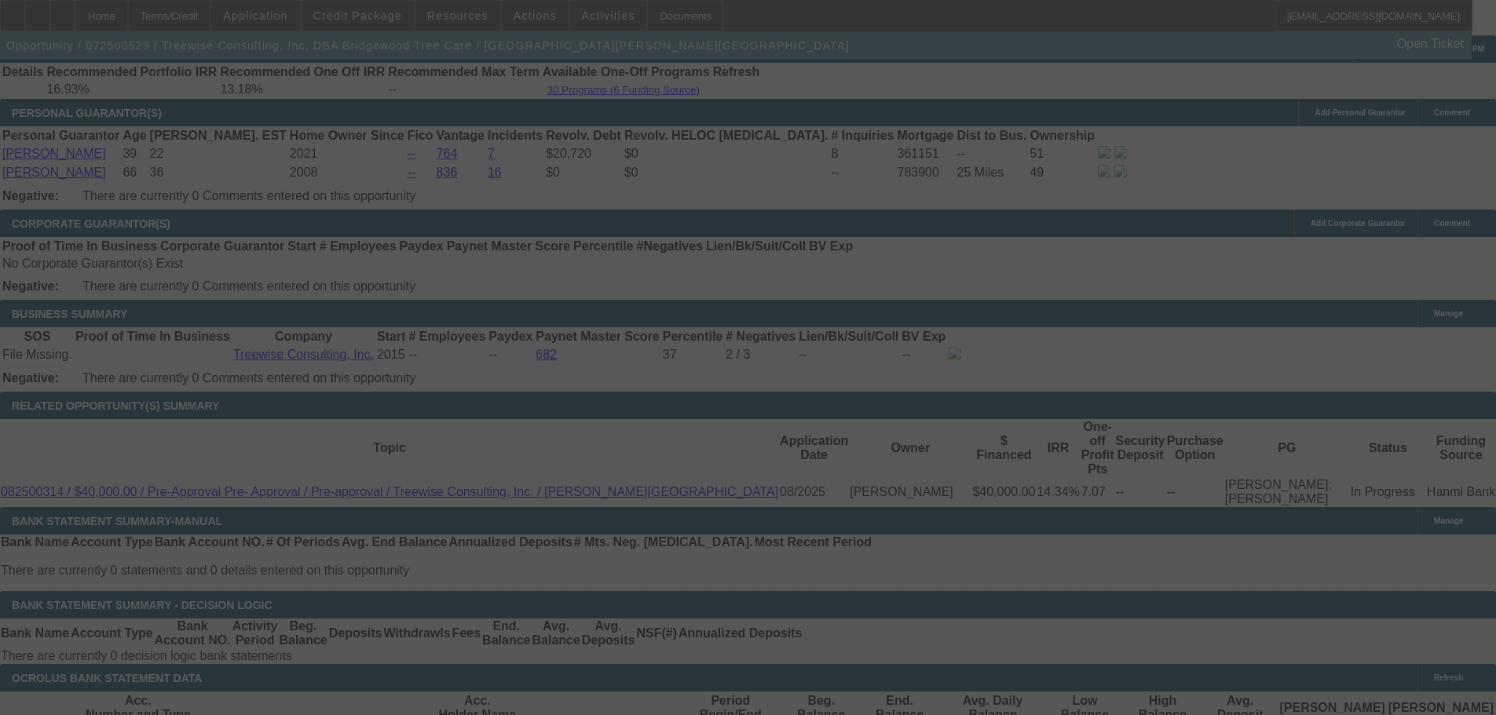
scroll to position [2513, 0]
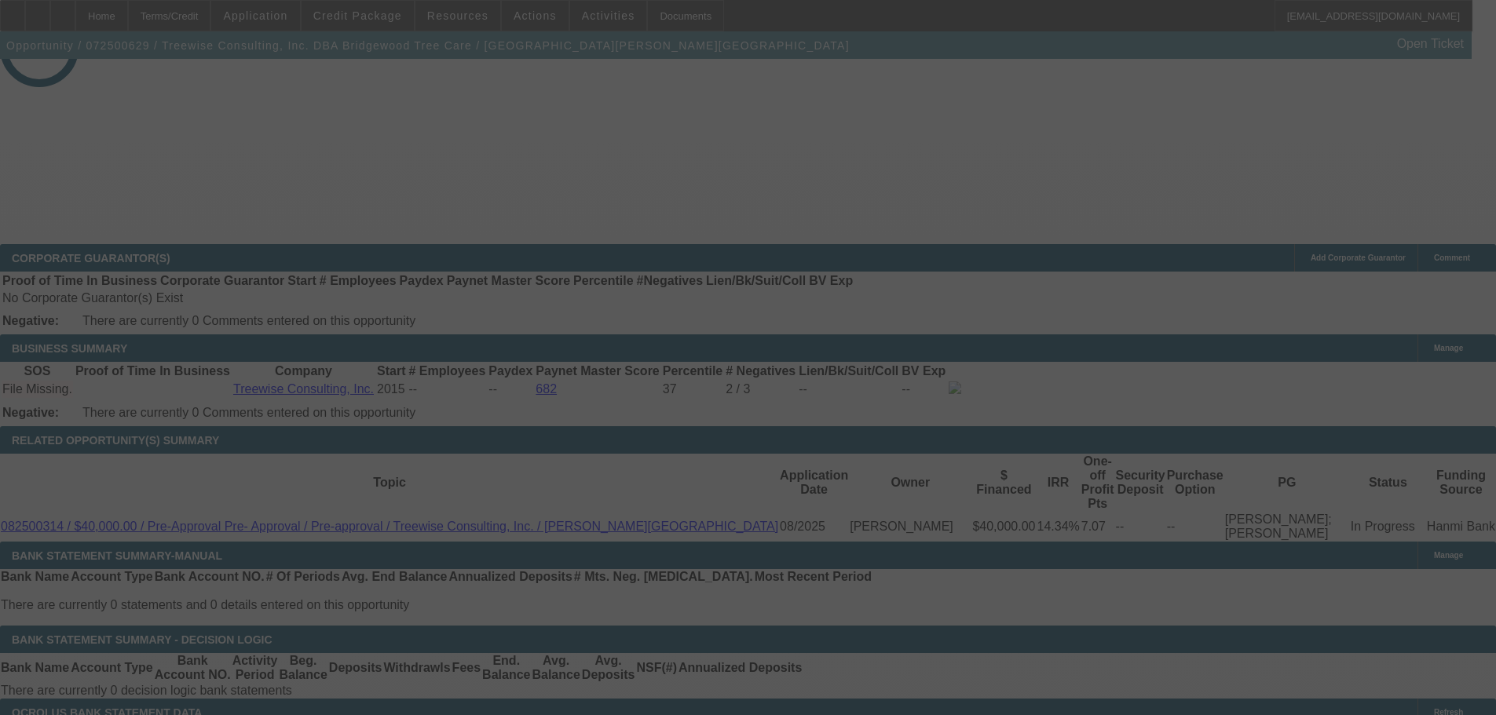
scroll to position [585, 0]
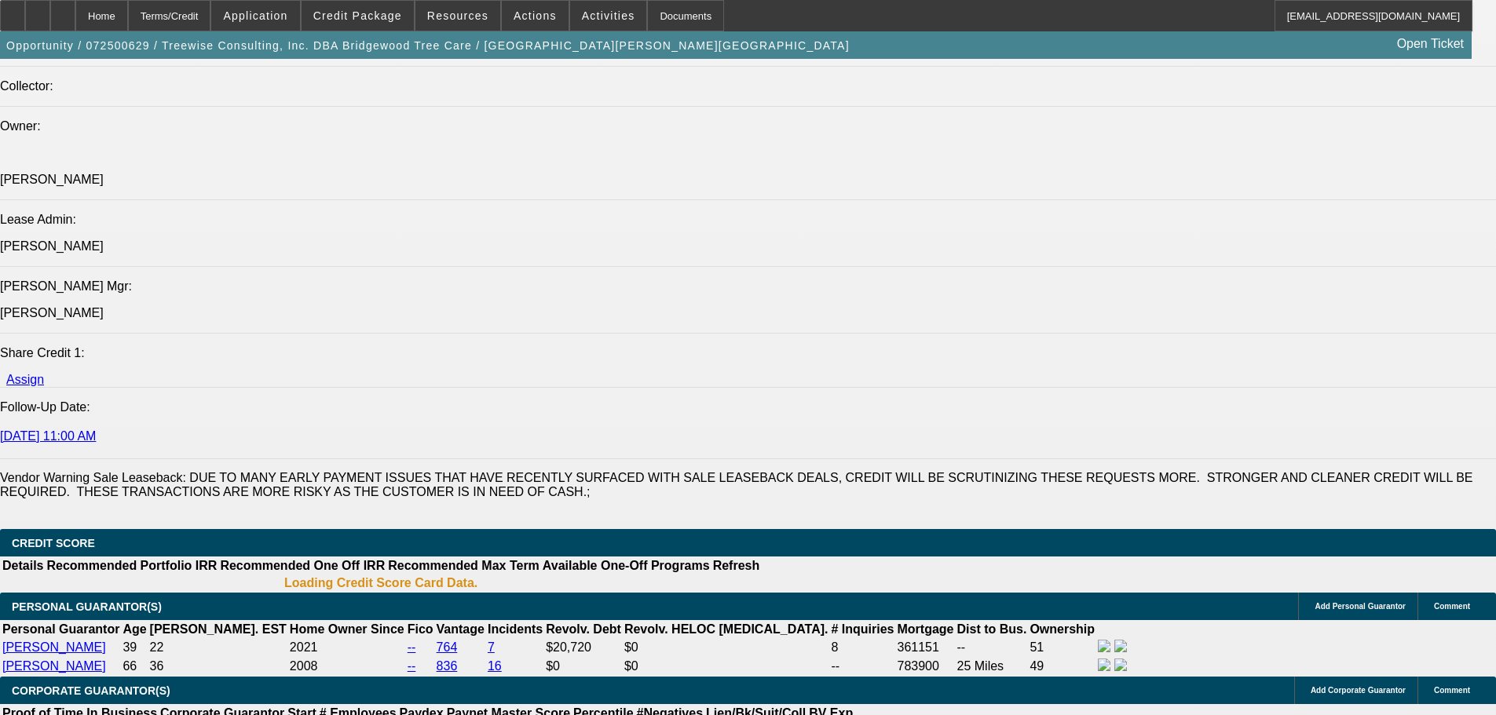
select select "0"
select select "2"
select select "0"
select select "6"
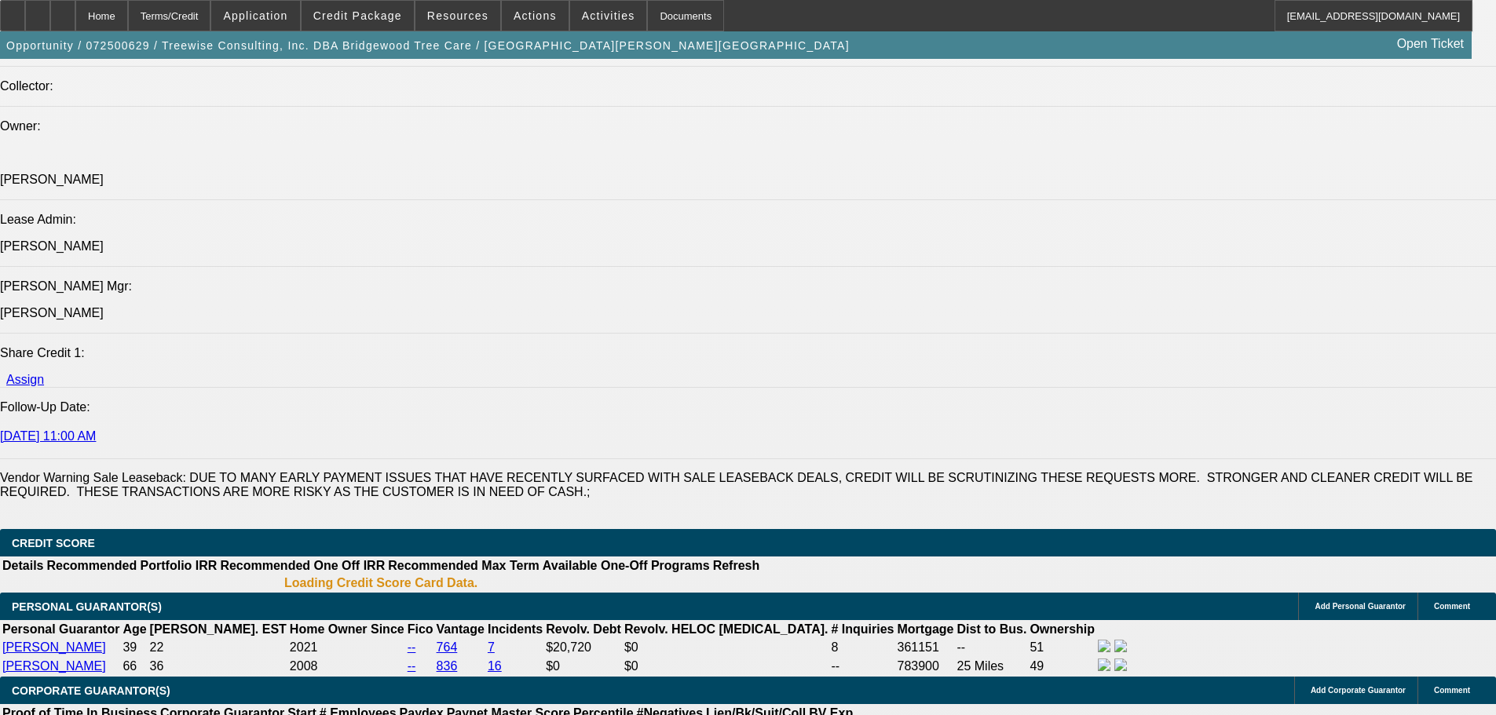
select select "0"
select select "2"
select select "0"
select select "6"
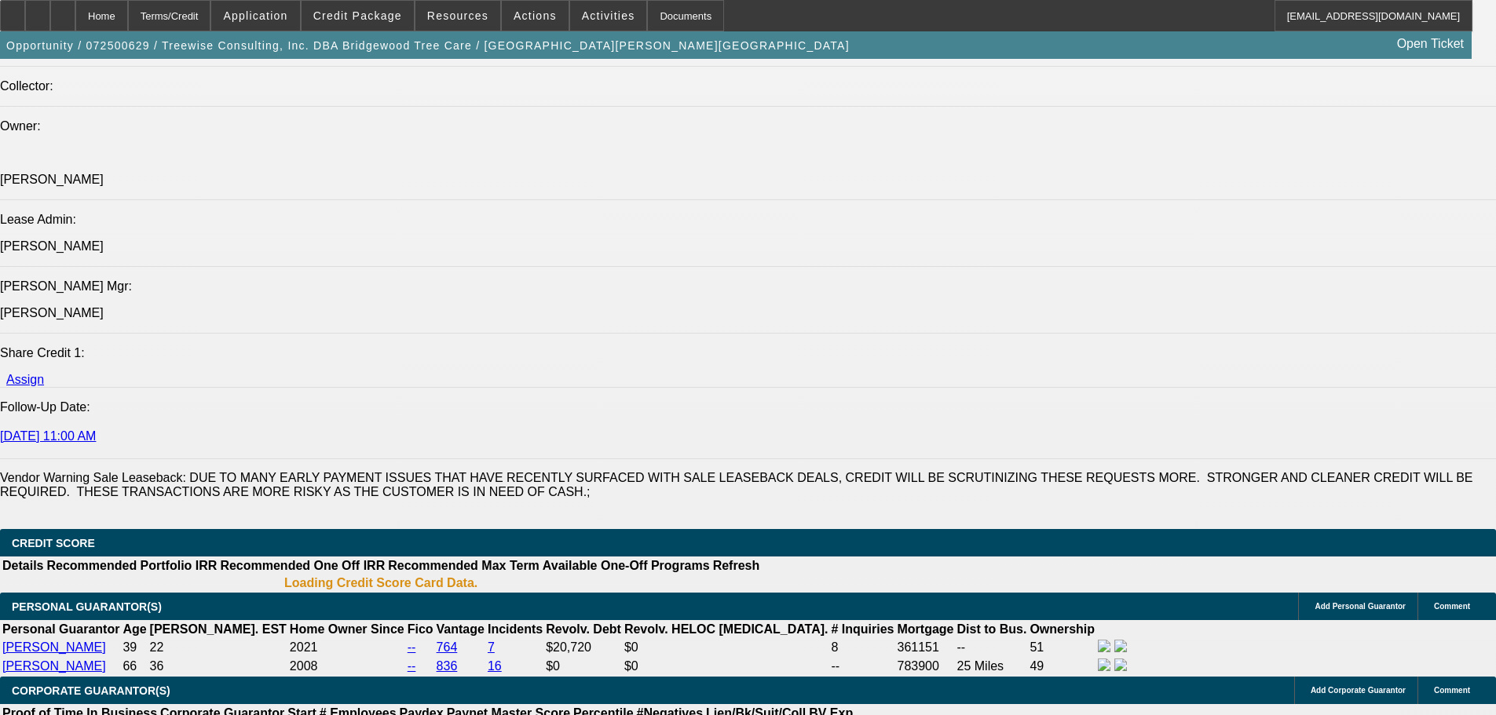
select select "0"
select select "2"
select select "0"
select select "6"
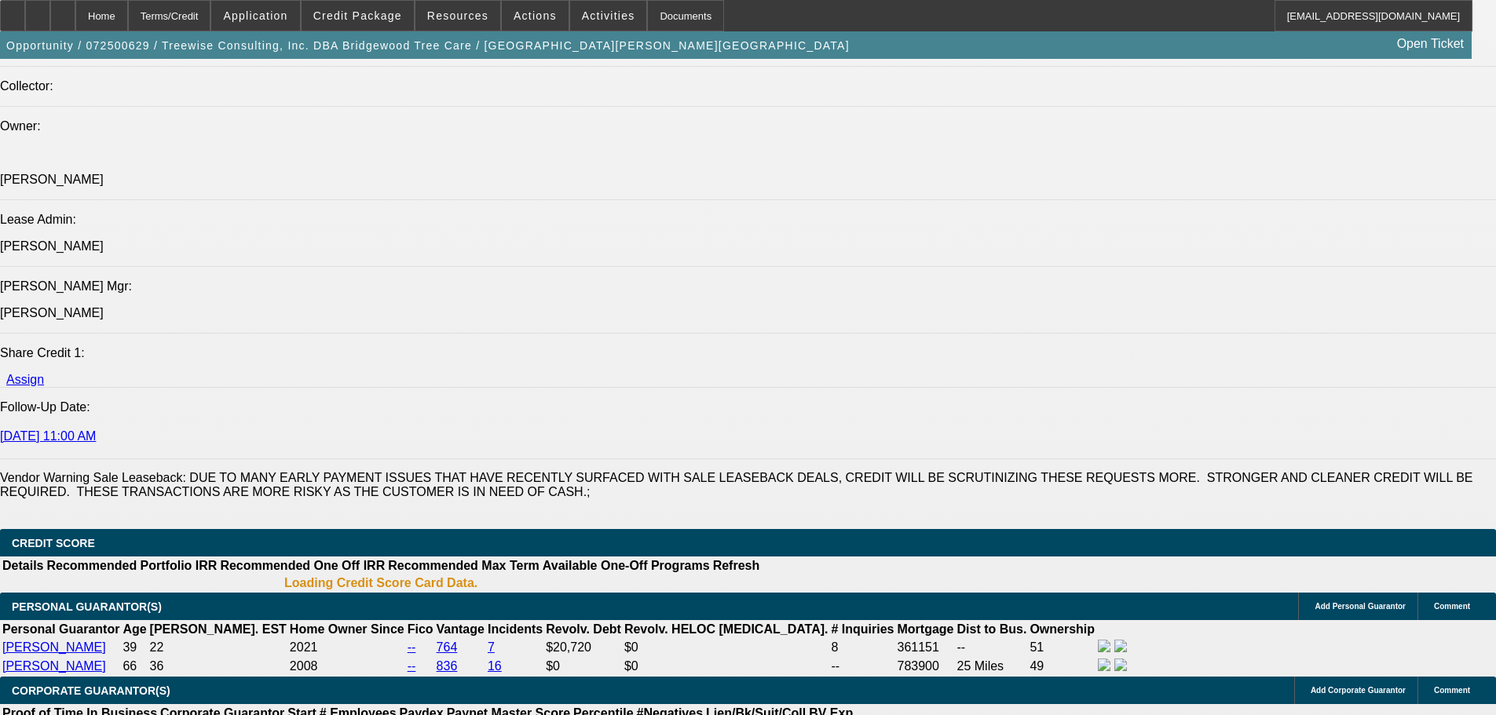
select select "0"
select select "6"
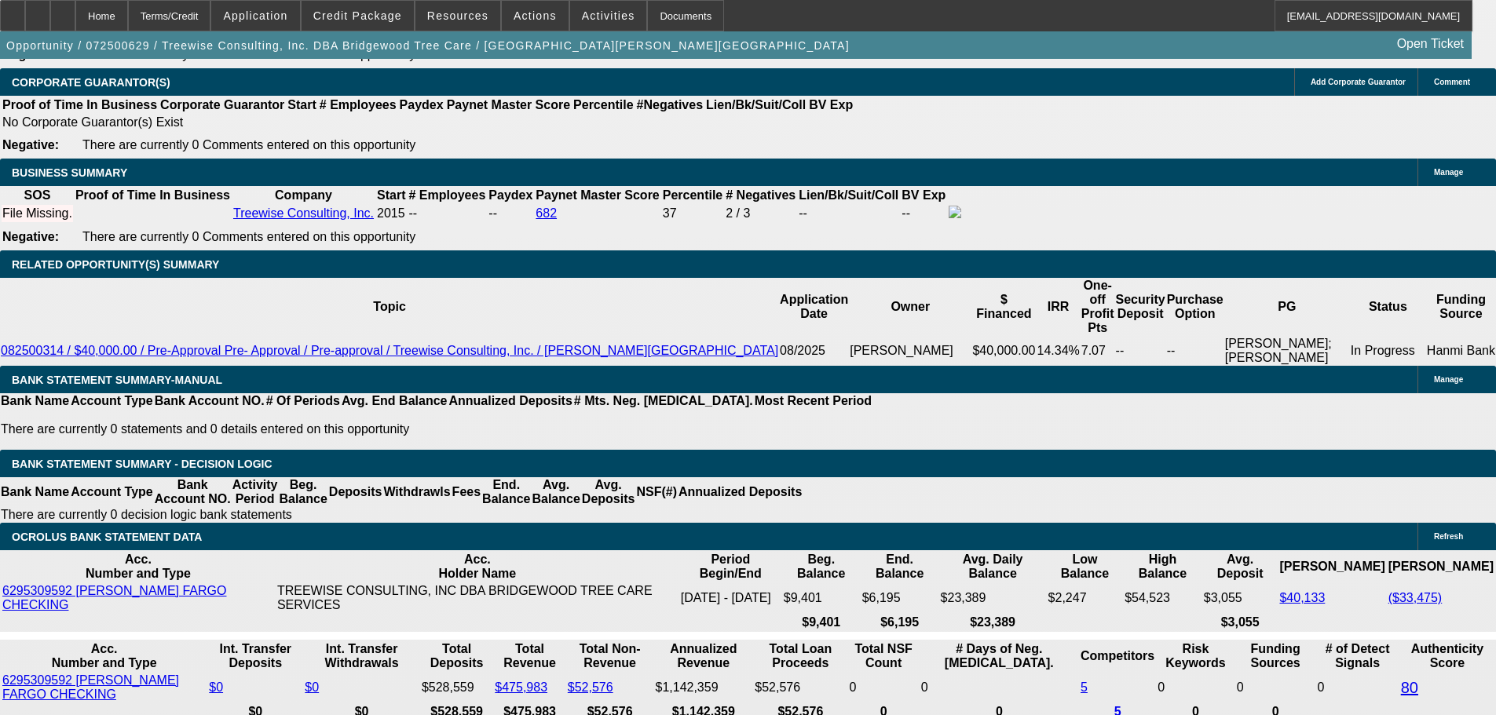
scroll to position [2554, 0]
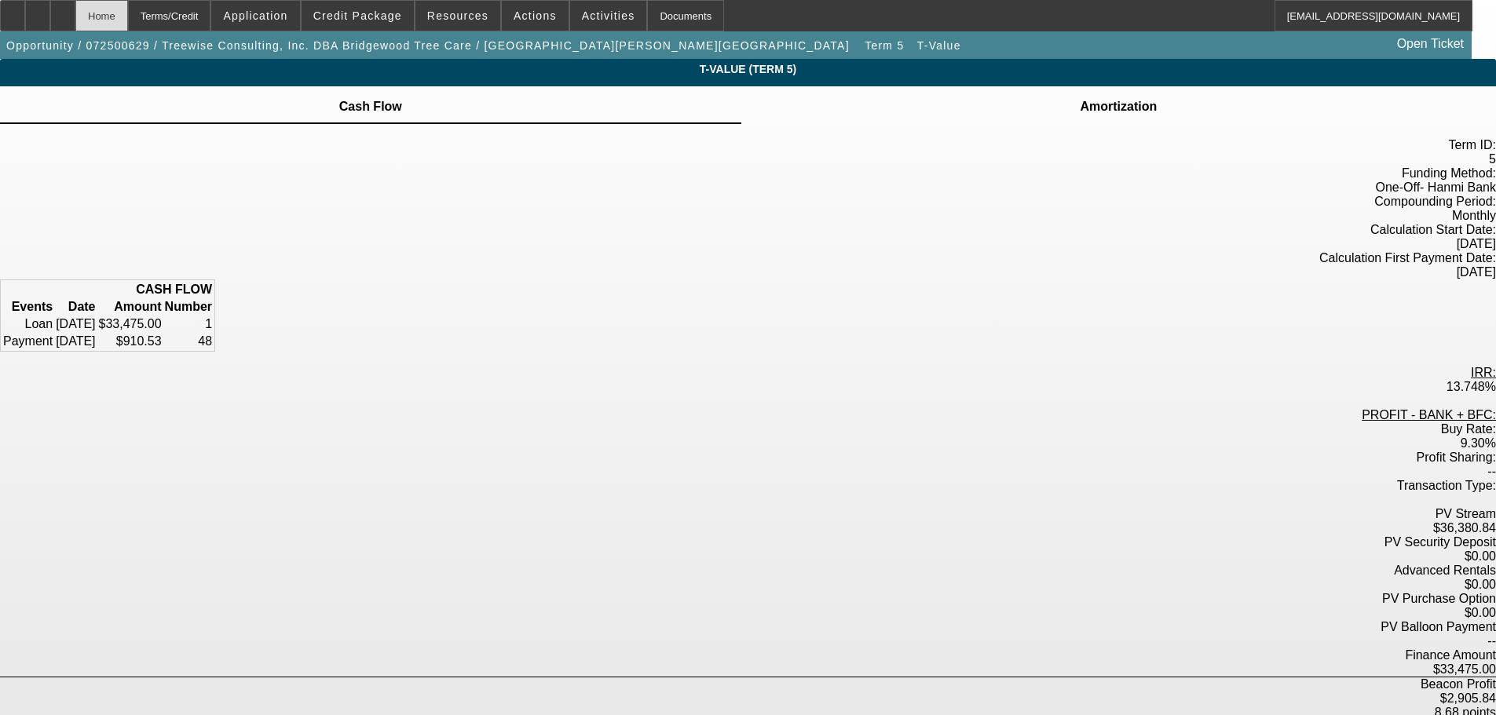
click at [128, 27] on div "Home" at bounding box center [101, 15] width 53 height 31
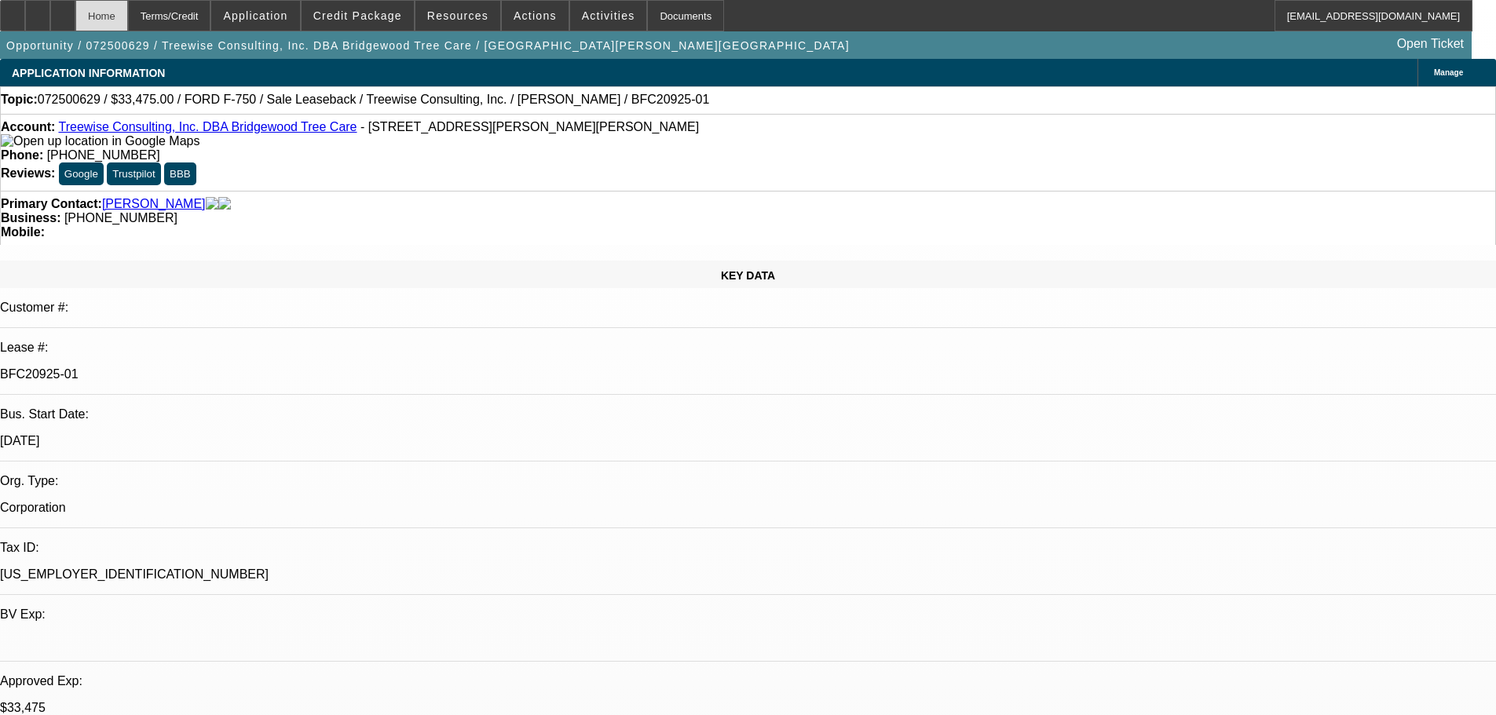
select select "0"
select select "2"
select select "0"
select select "6"
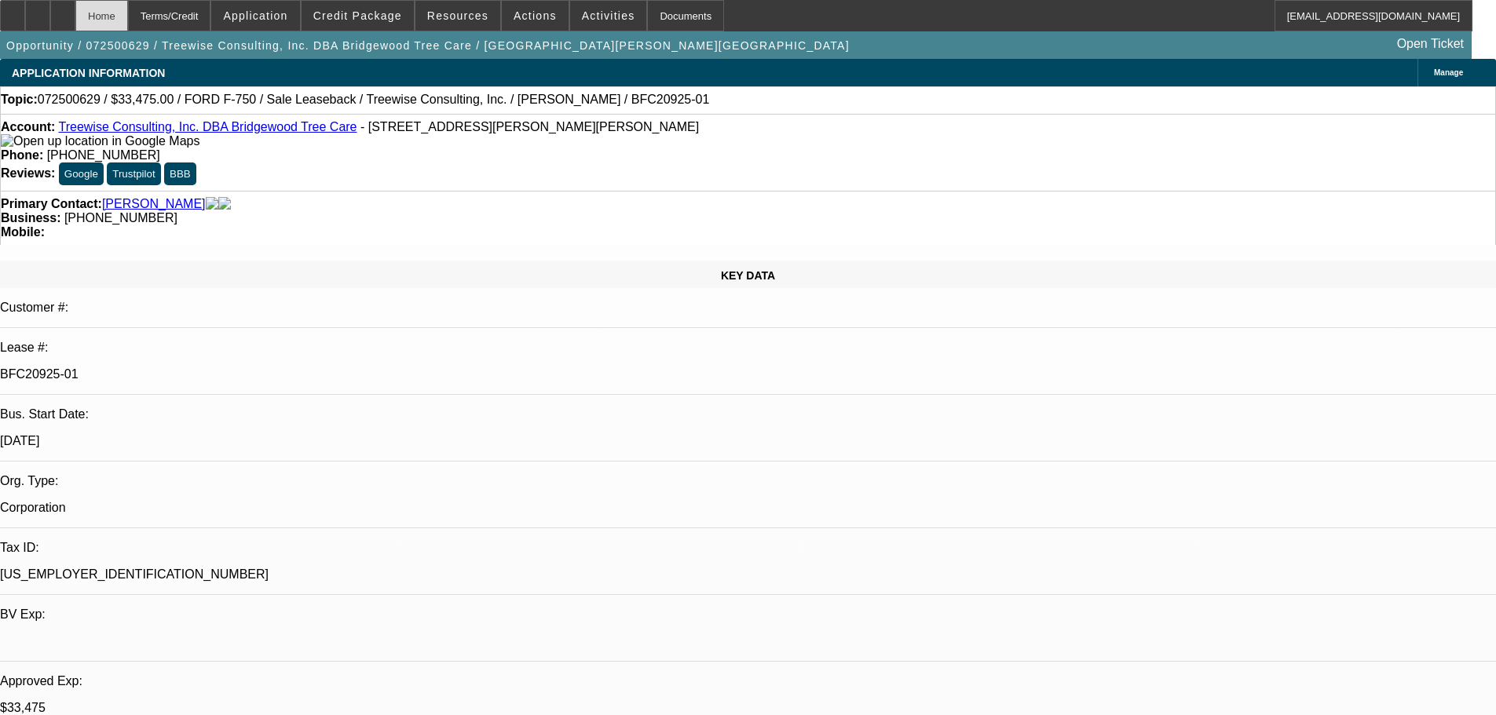
select select "0"
select select "2"
select select "0"
select select "6"
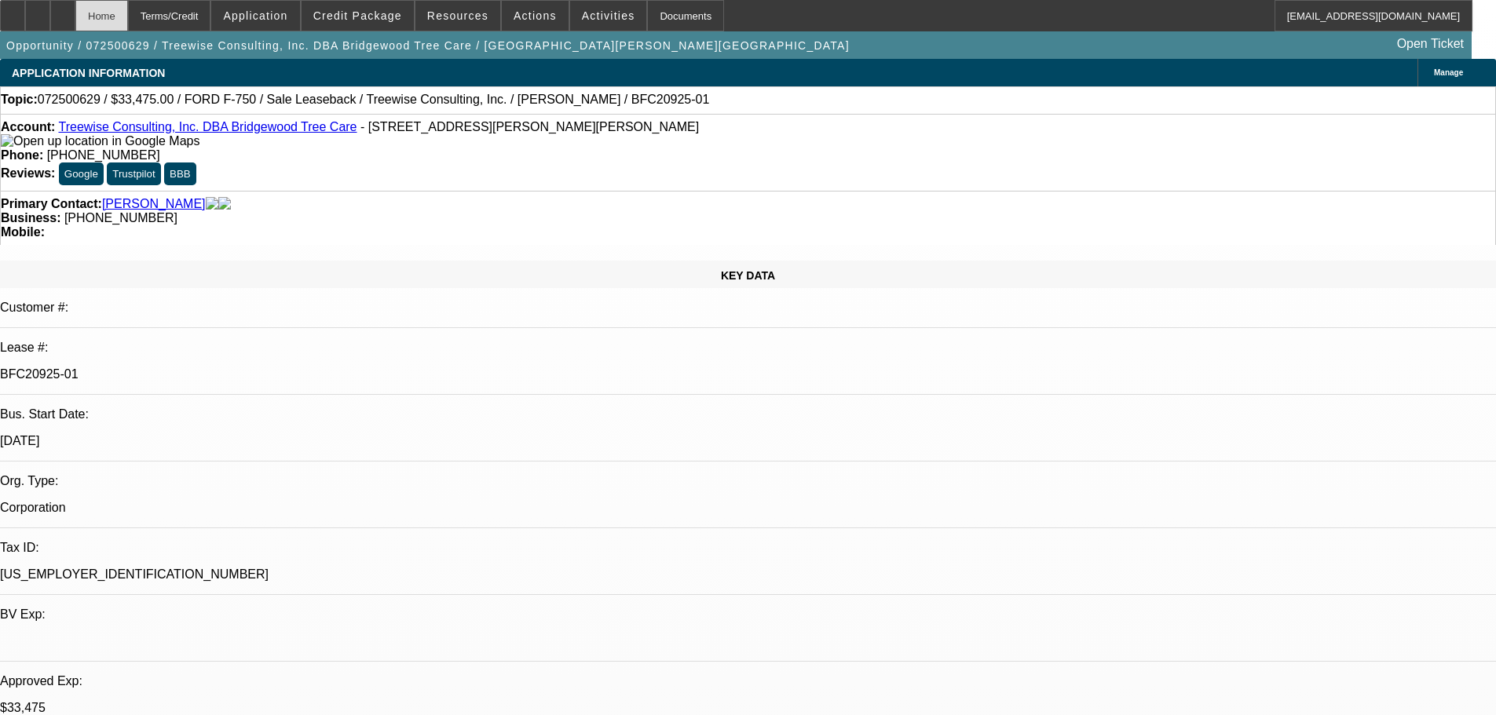
select select "0"
select select "2"
select select "0"
select select "6"
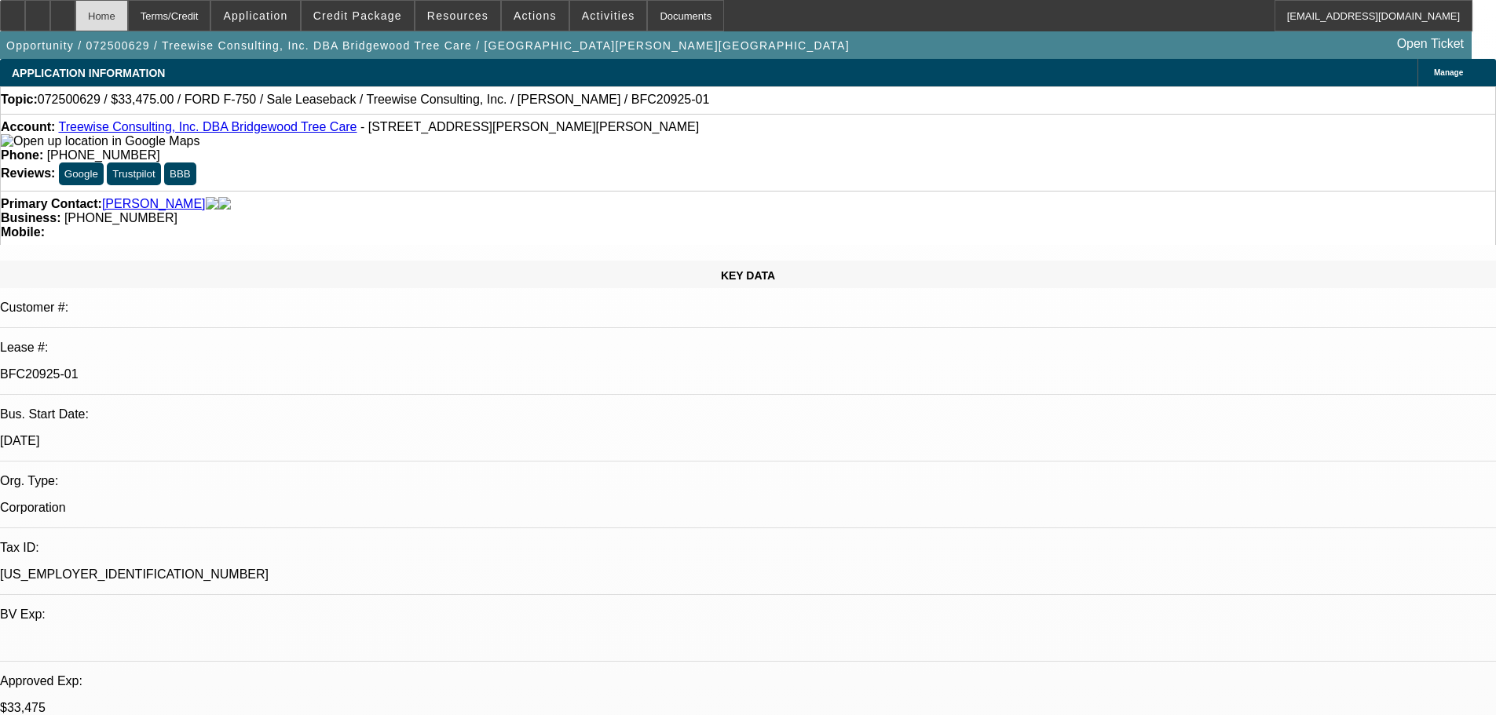
select select "0"
select select "6"
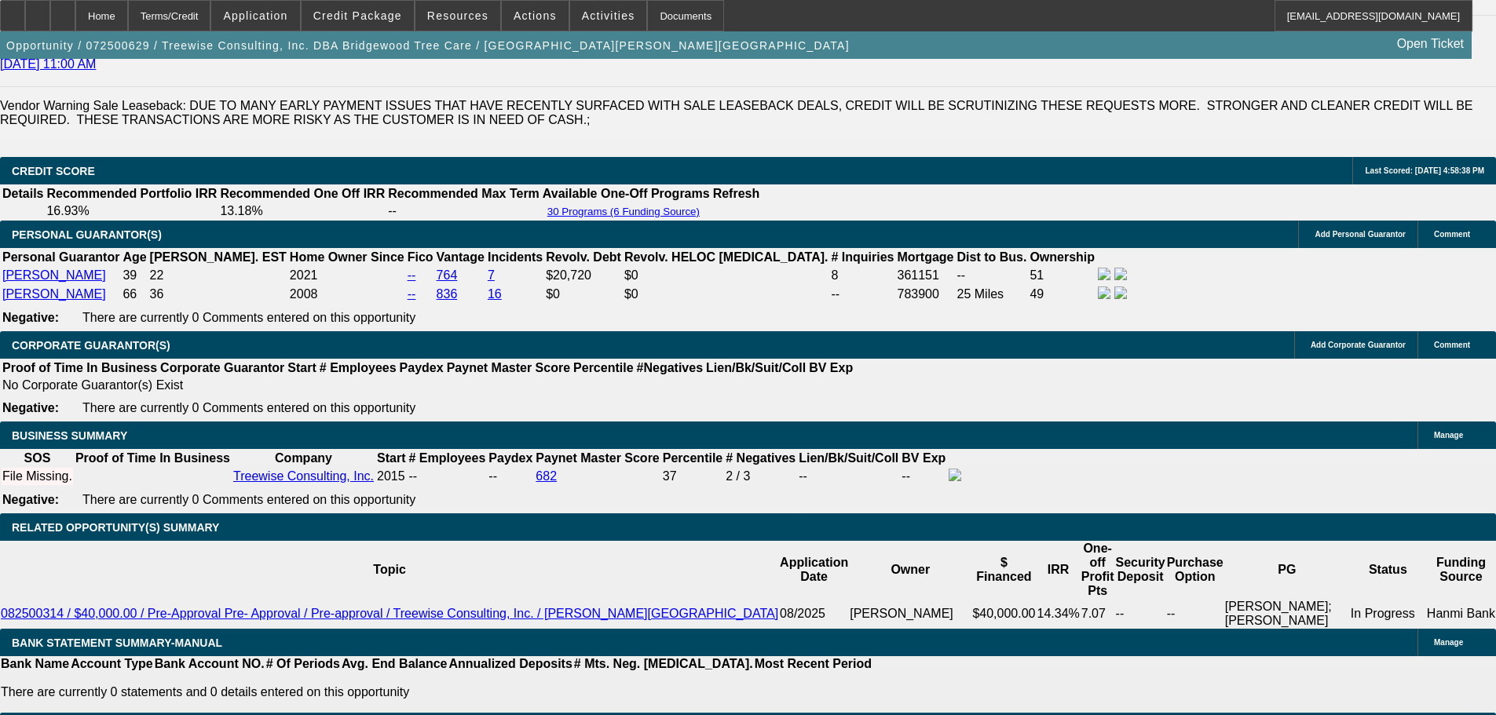
scroll to position [2199, 0]
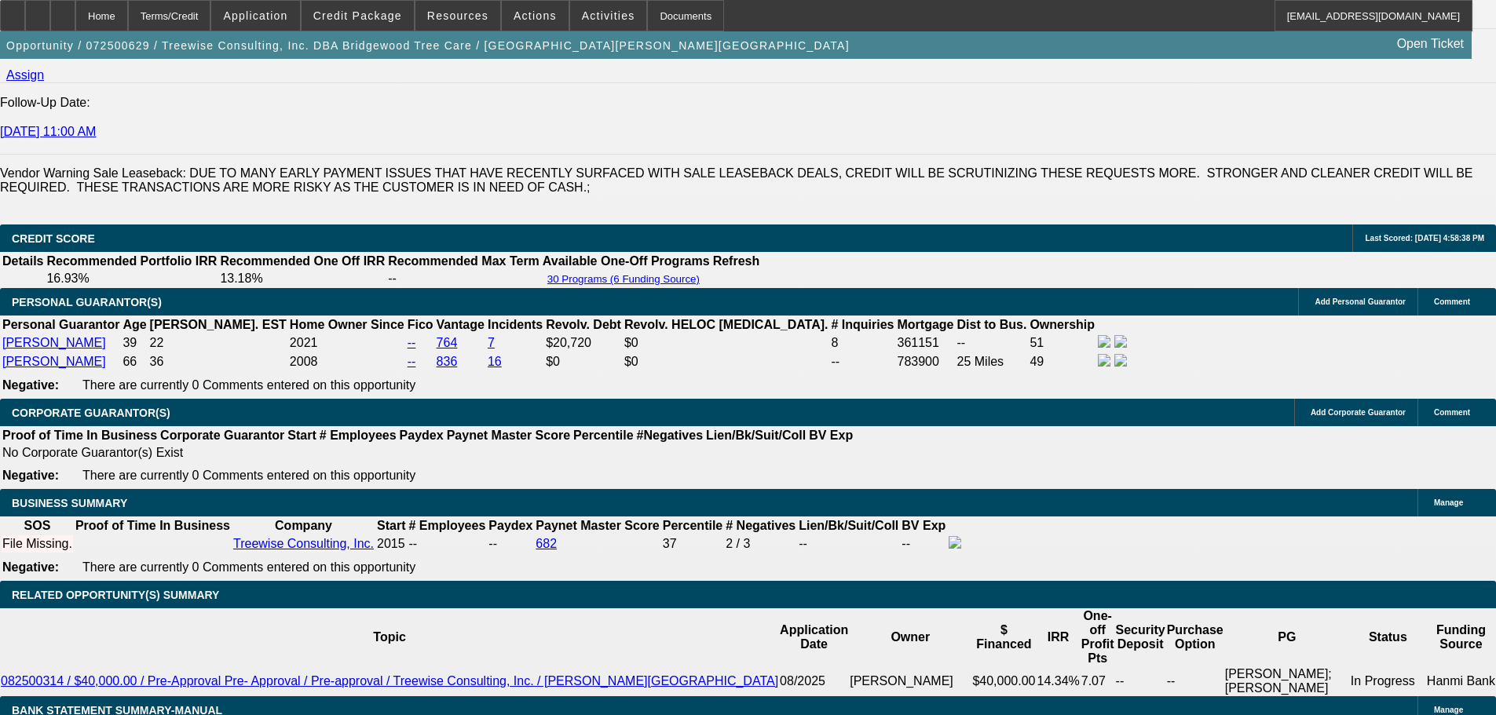
scroll to position [2356, 0]
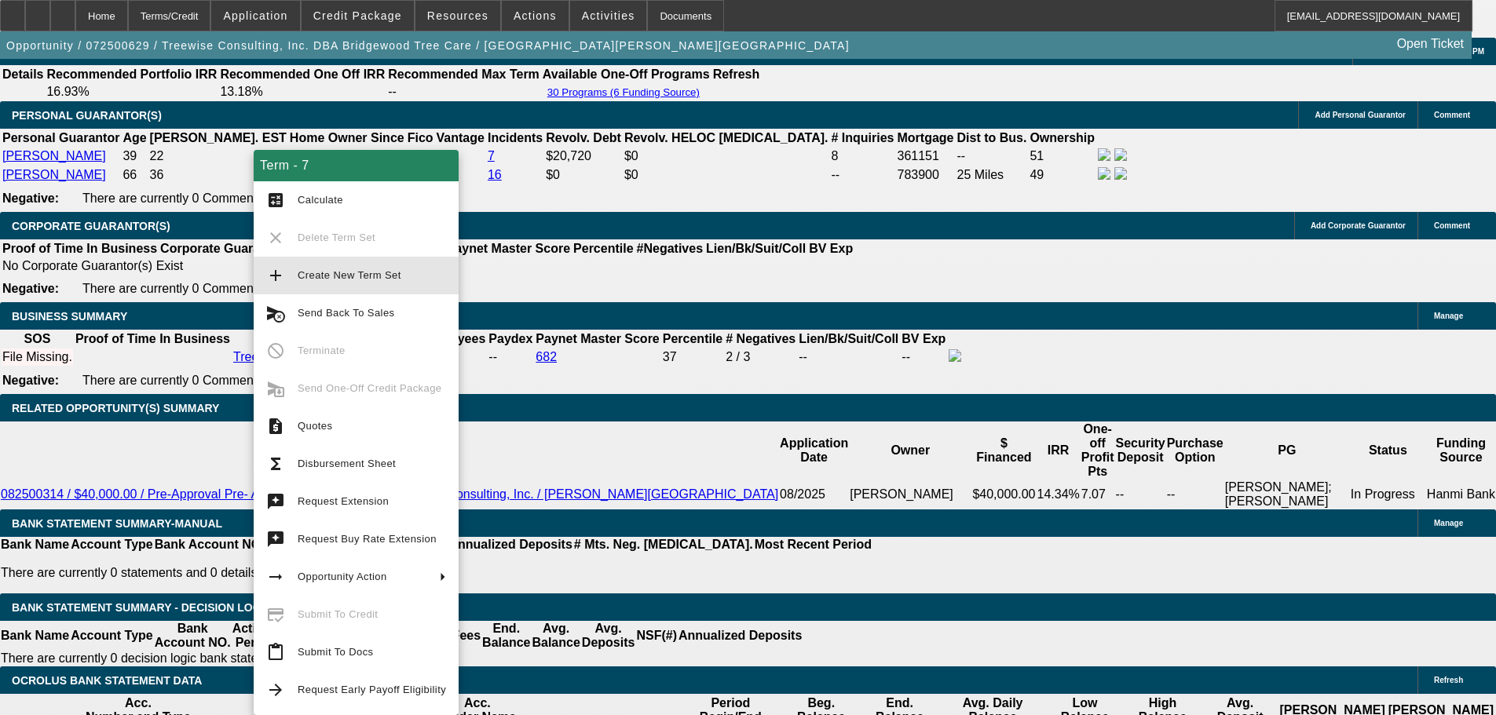
drag, startPoint x: 369, startPoint y: 287, endPoint x: -13, endPoint y: 413, distance: 401.8
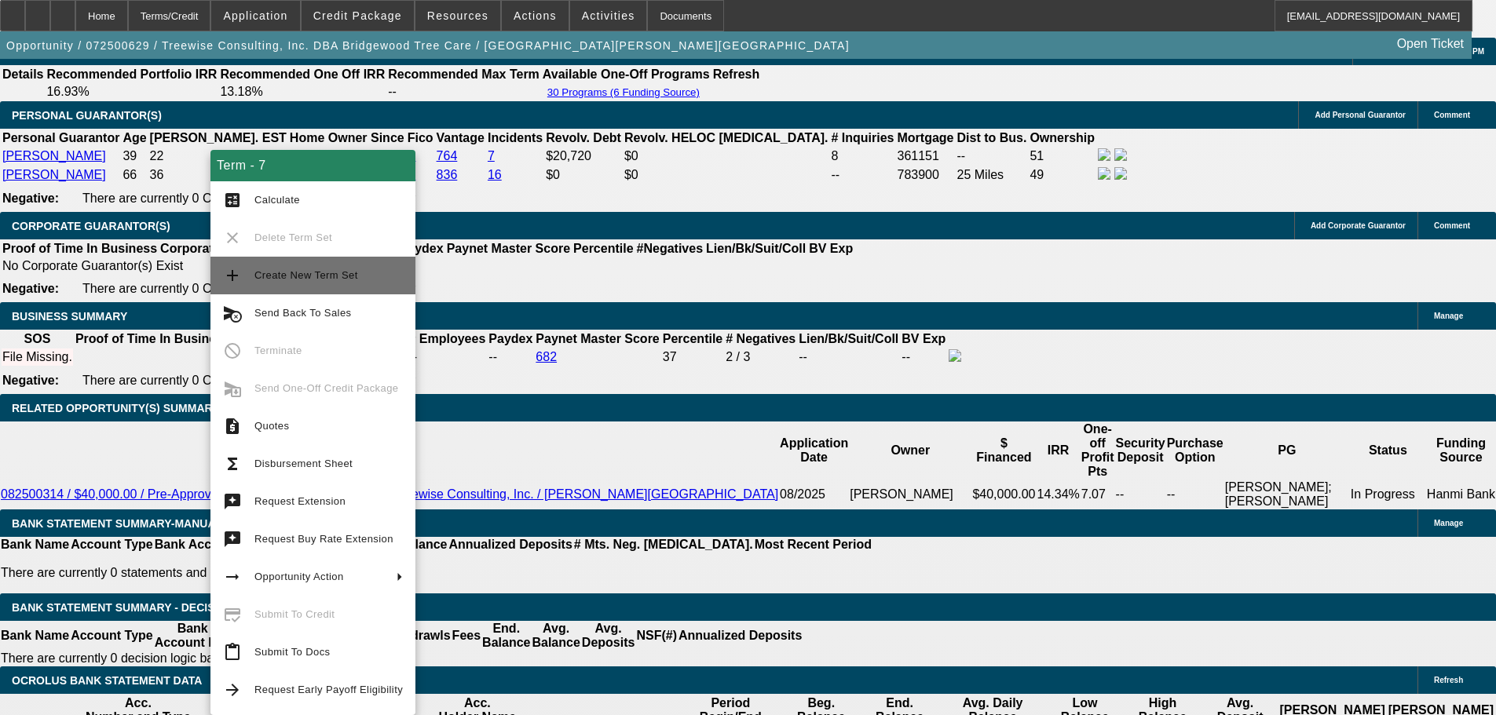
click at [334, 287] on button "add Create New Term Set" at bounding box center [312, 276] width 205 height 38
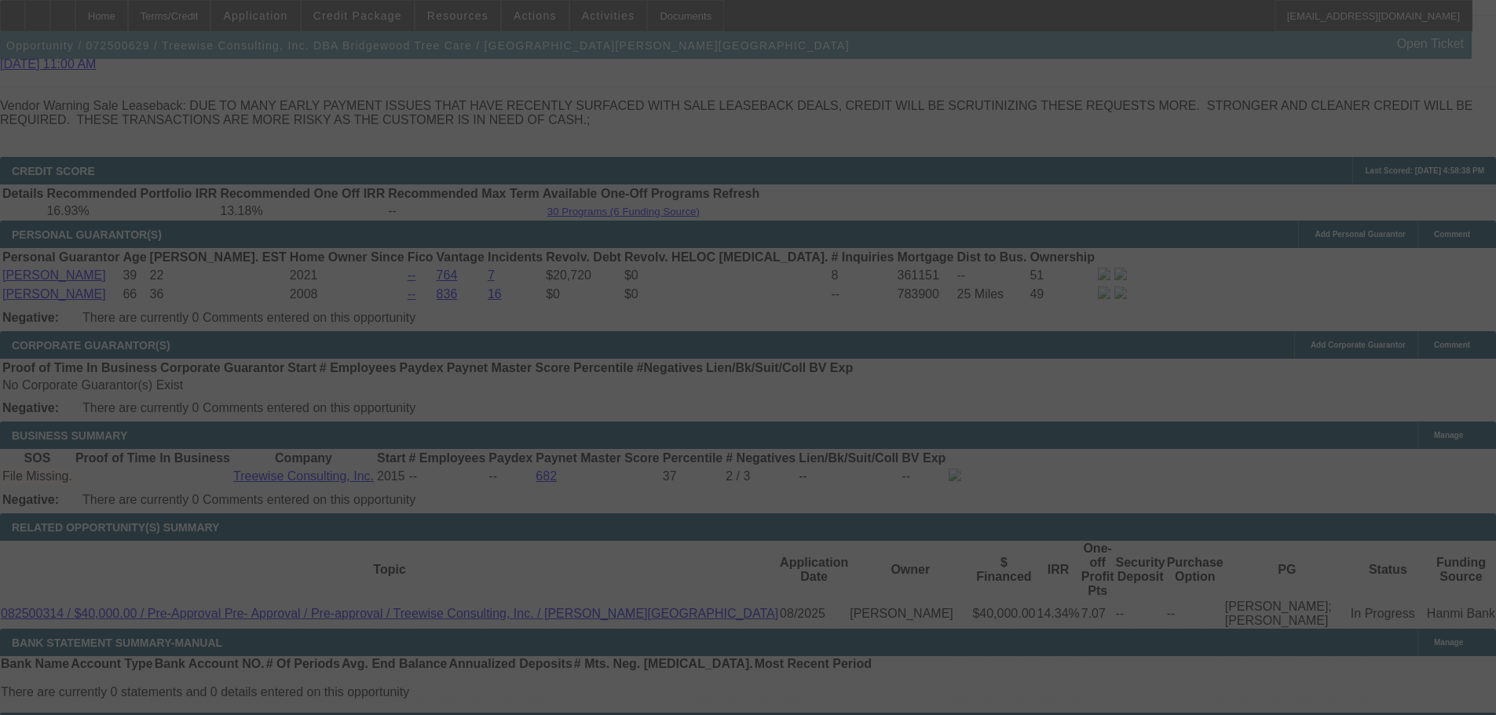
scroll to position [2199, 0]
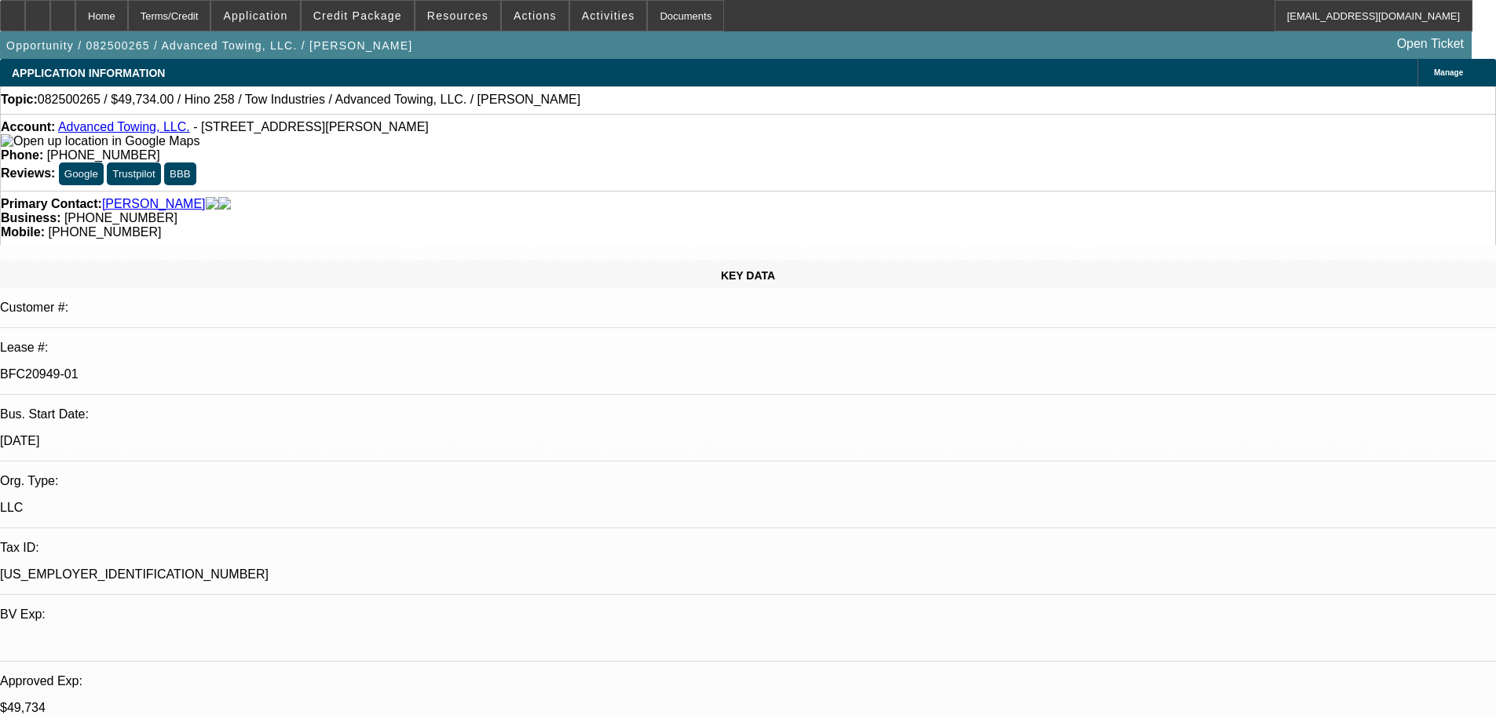
select select "0.1"
select select "2"
select select "0.1"
select select "4"
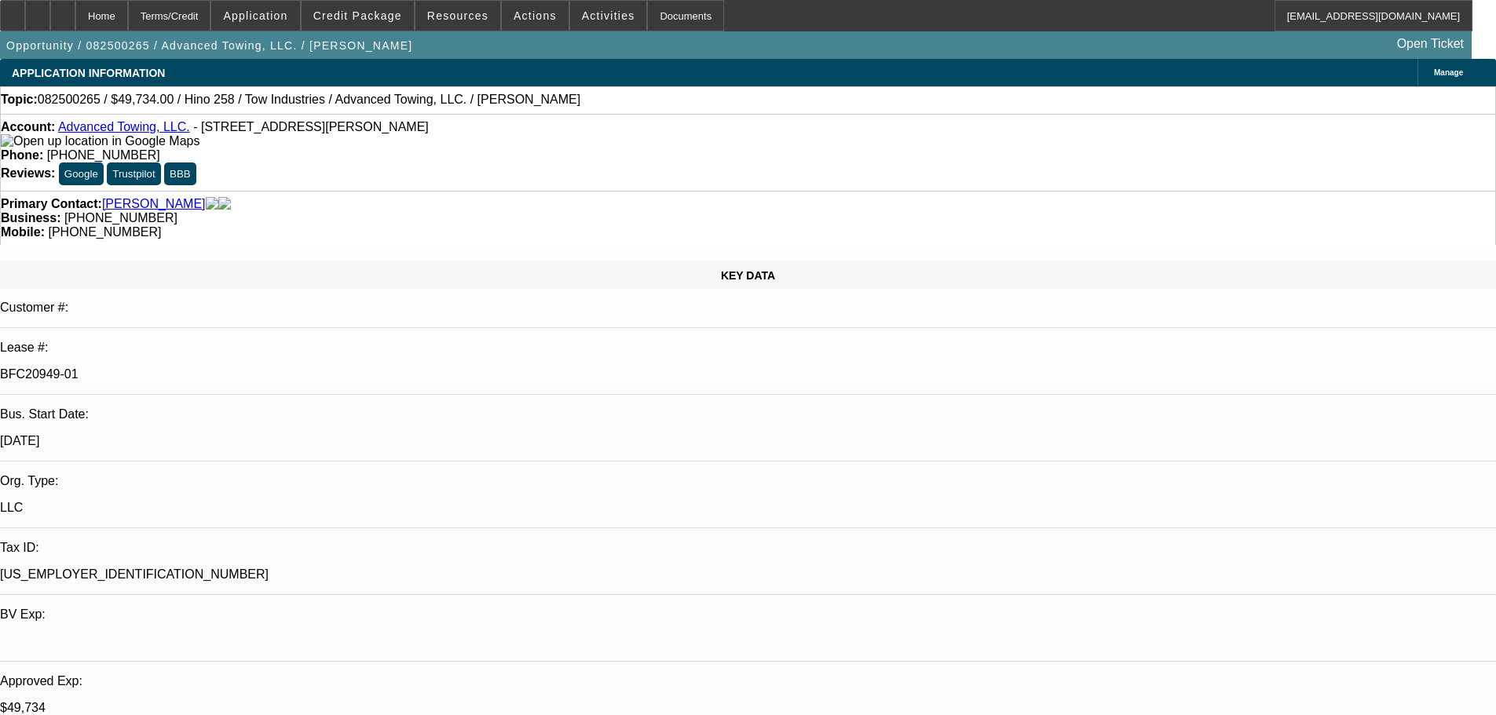
select select "0.1"
select select "2"
select select "0.1"
select select "4"
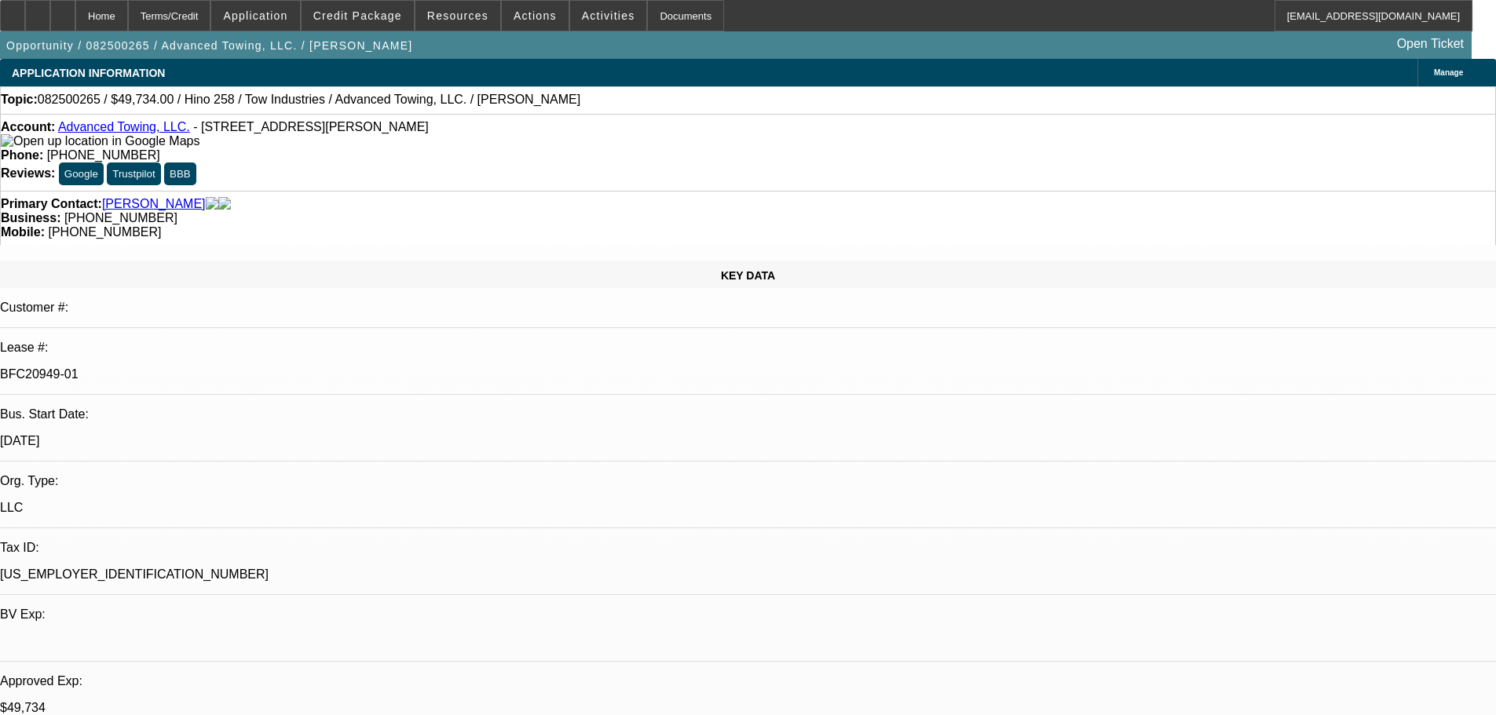
select select "0.1"
select select "2"
select select "0.1"
select select "4"
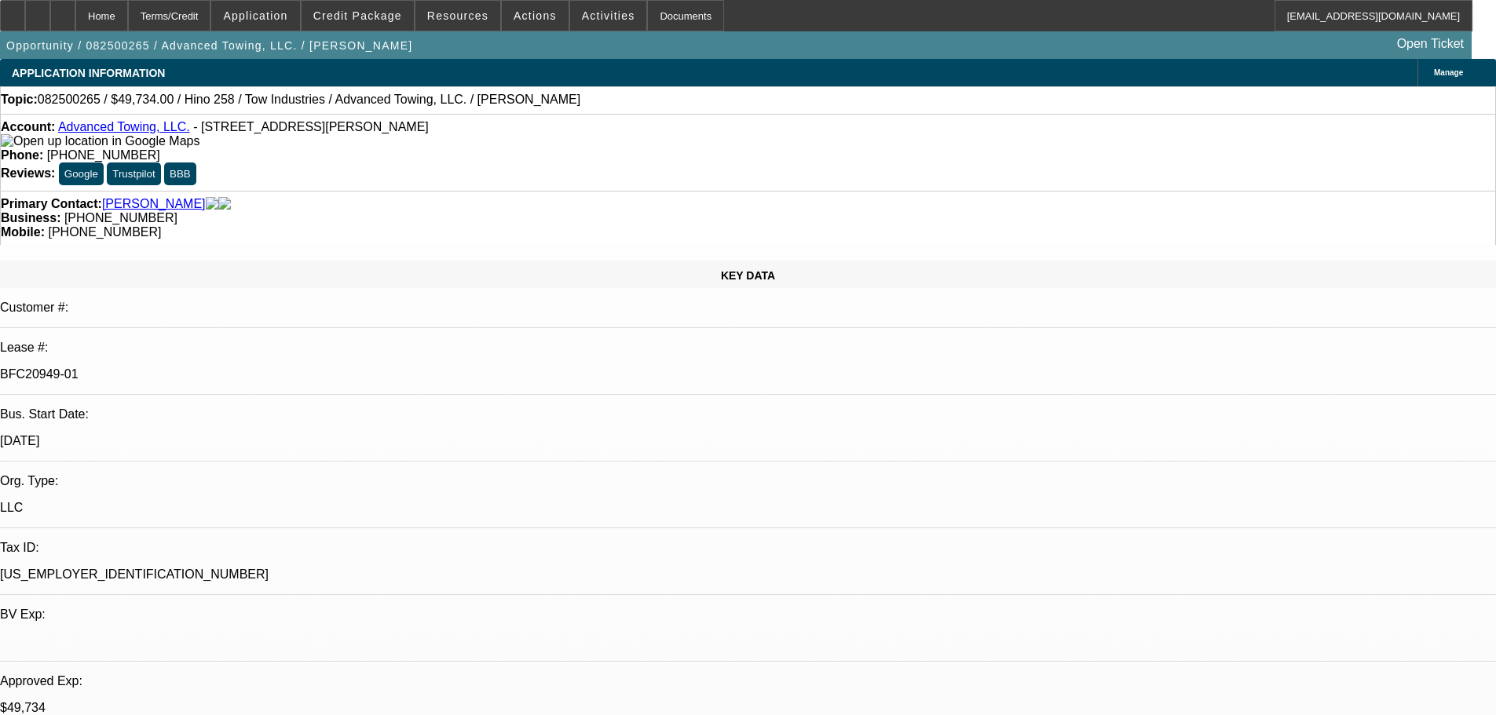
select select "2"
select select "0.1"
select select "4"
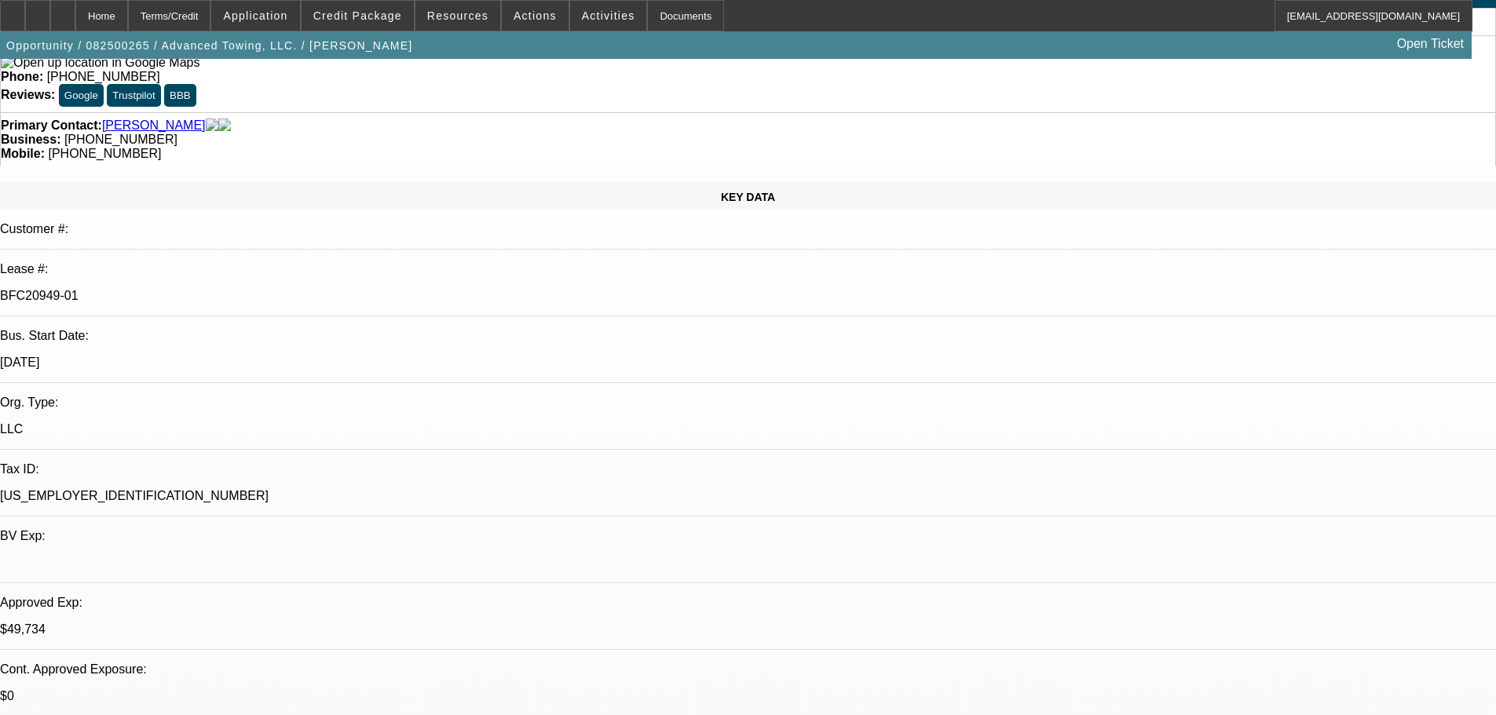
scroll to position [157, 0]
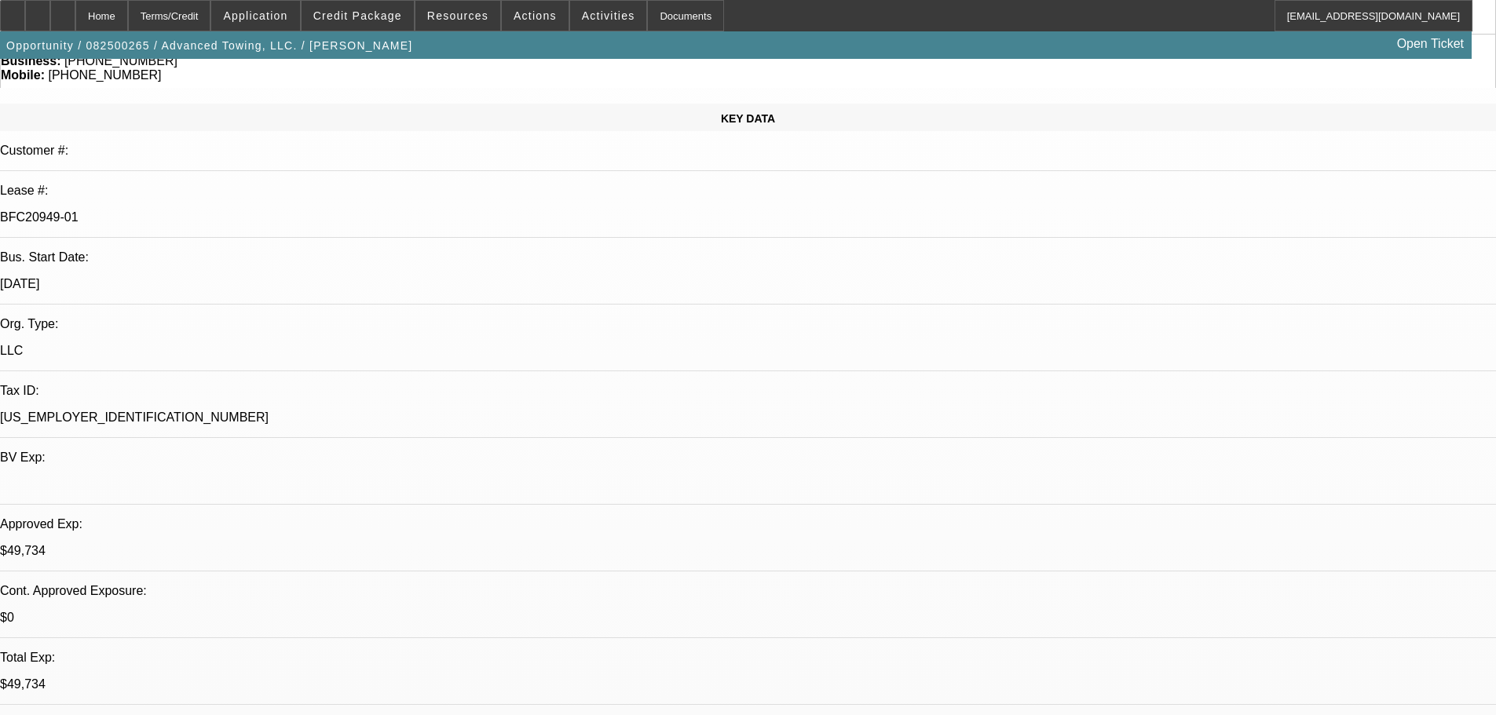
drag, startPoint x: 381, startPoint y: 19, endPoint x: 386, endPoint y: 30, distance: 12.0
click at [380, 19] on span "Credit Package" at bounding box center [357, 15] width 89 height 13
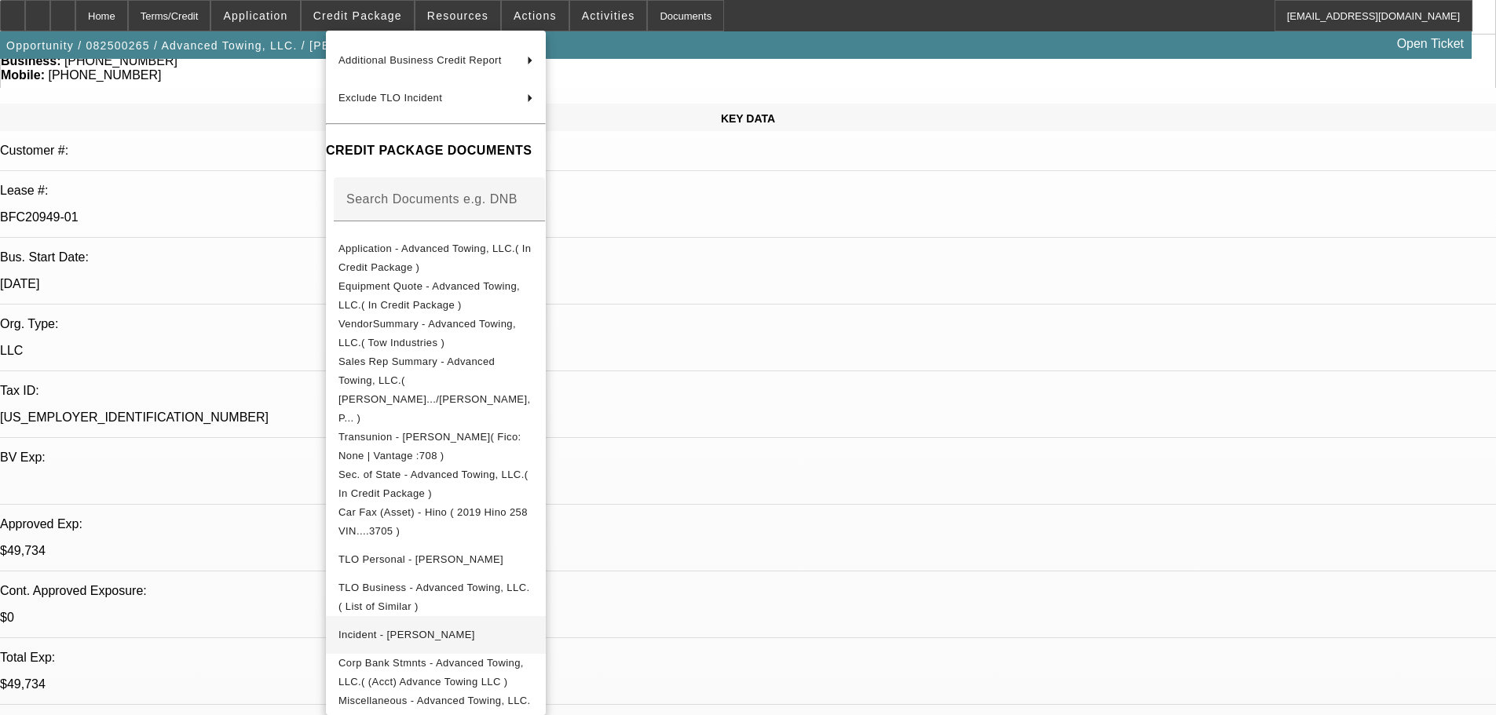
scroll to position [210, 0]
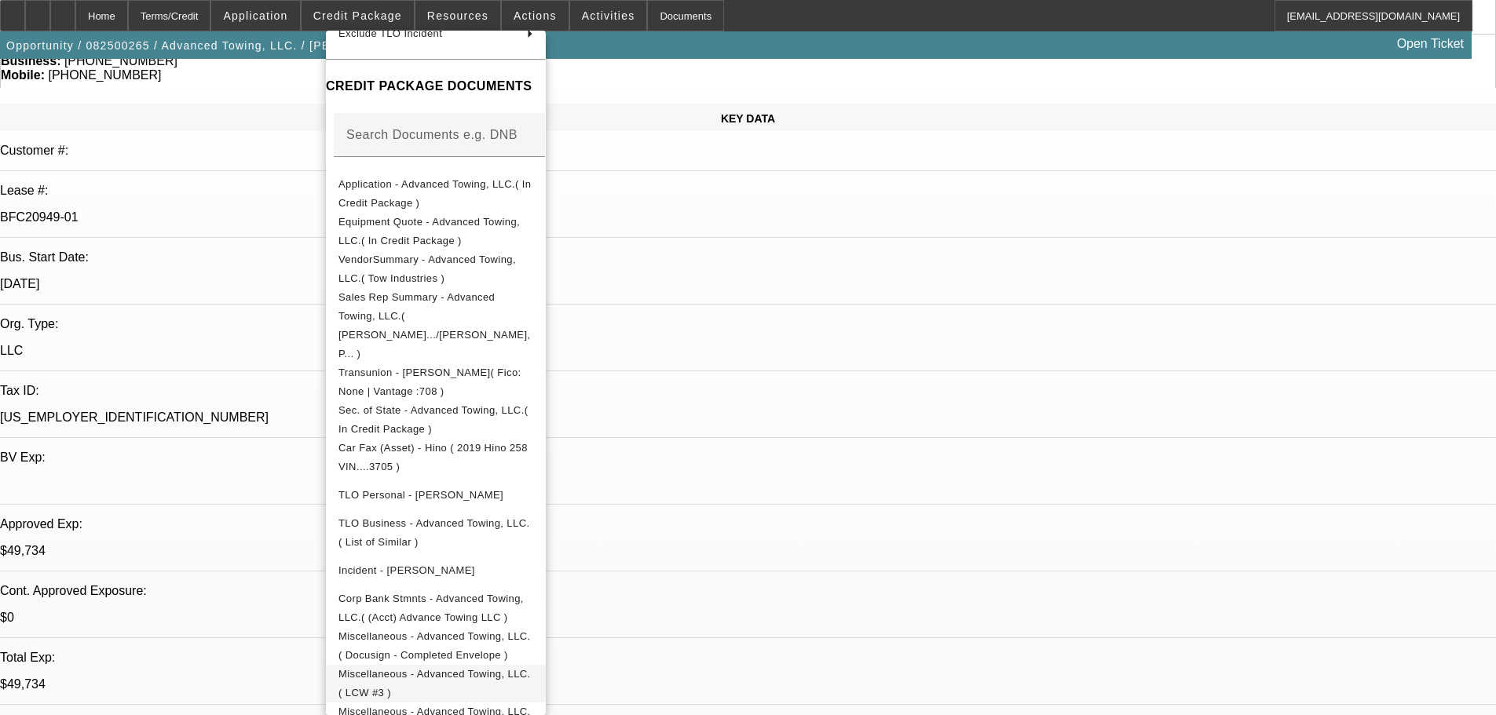
click at [531, 668] on span "Miscellaneous - Advanced Towing, LLC.( LCW #3 )" at bounding box center [434, 683] width 192 height 31
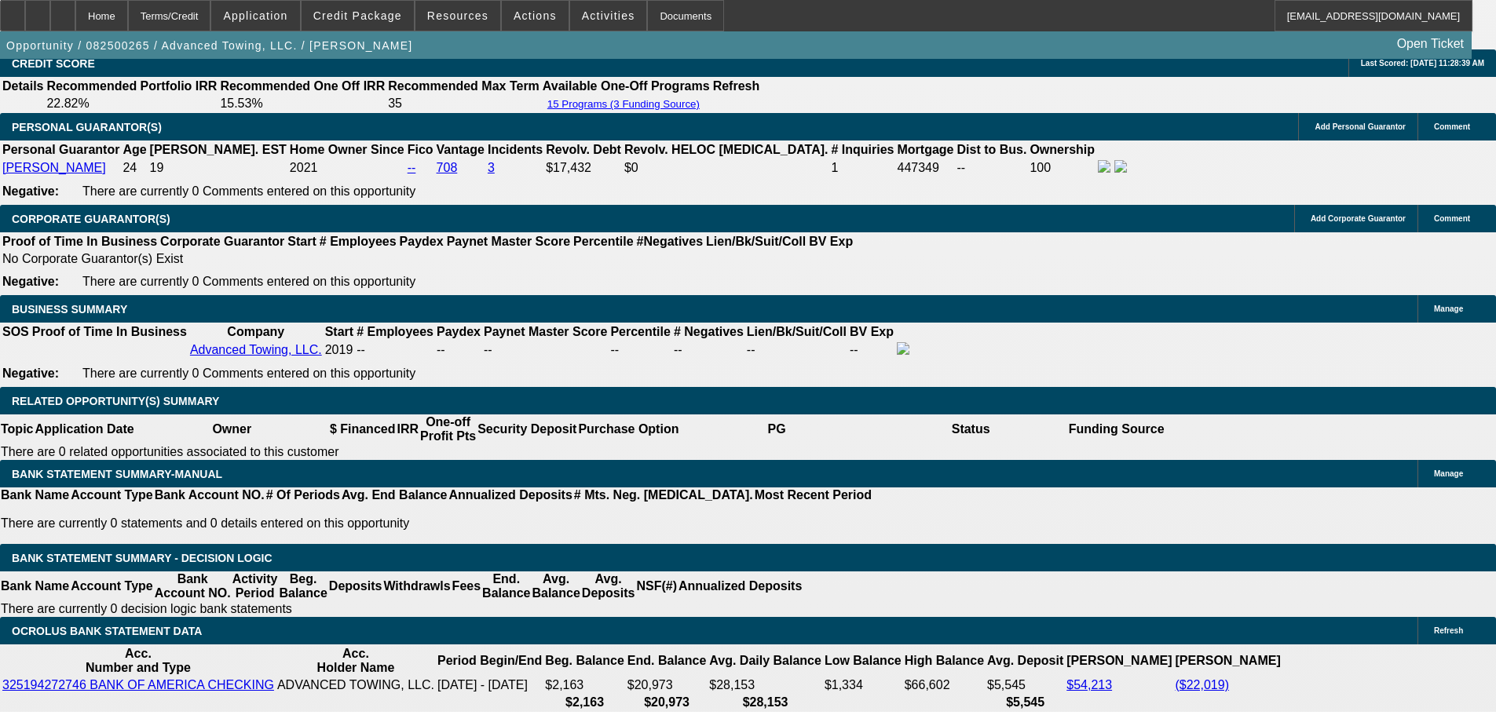
scroll to position [2513, 0]
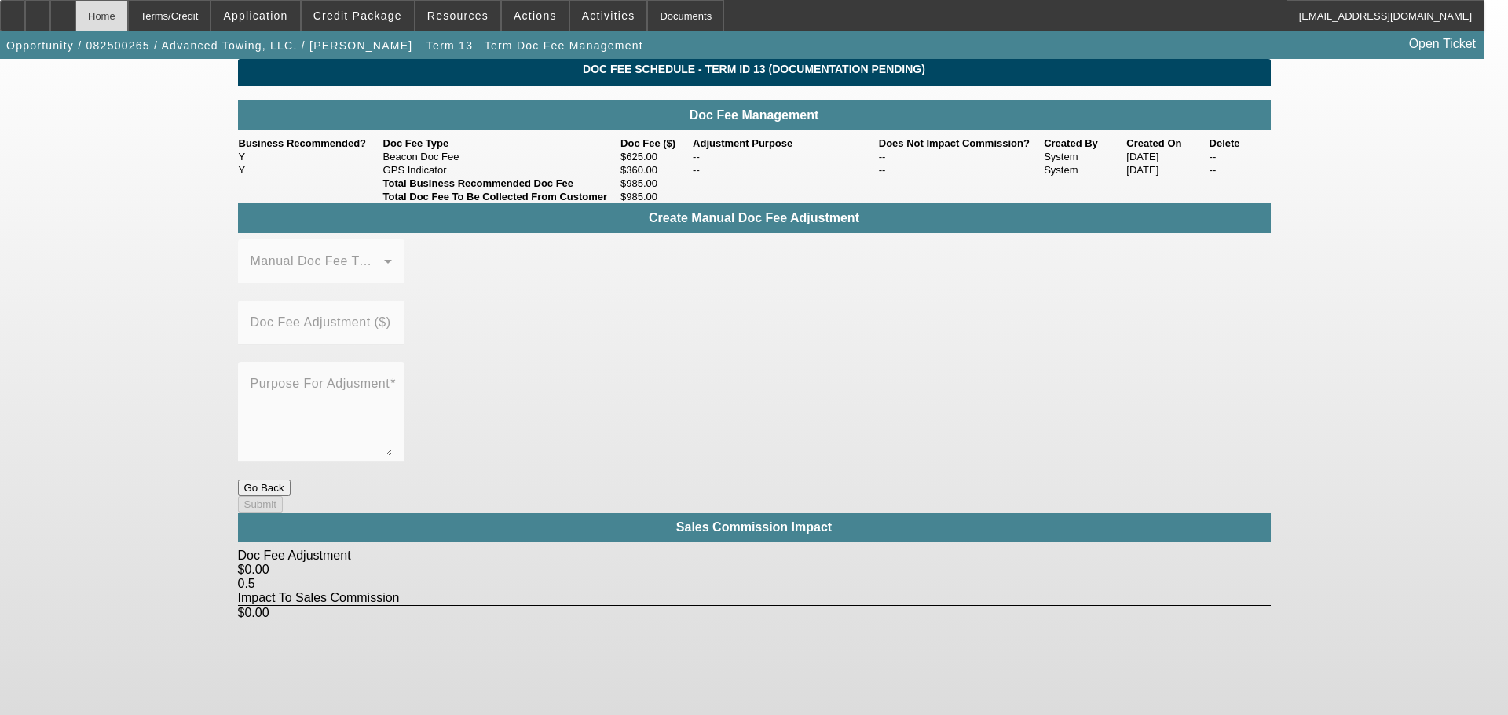
click at [128, 17] on div "Home" at bounding box center [101, 15] width 53 height 31
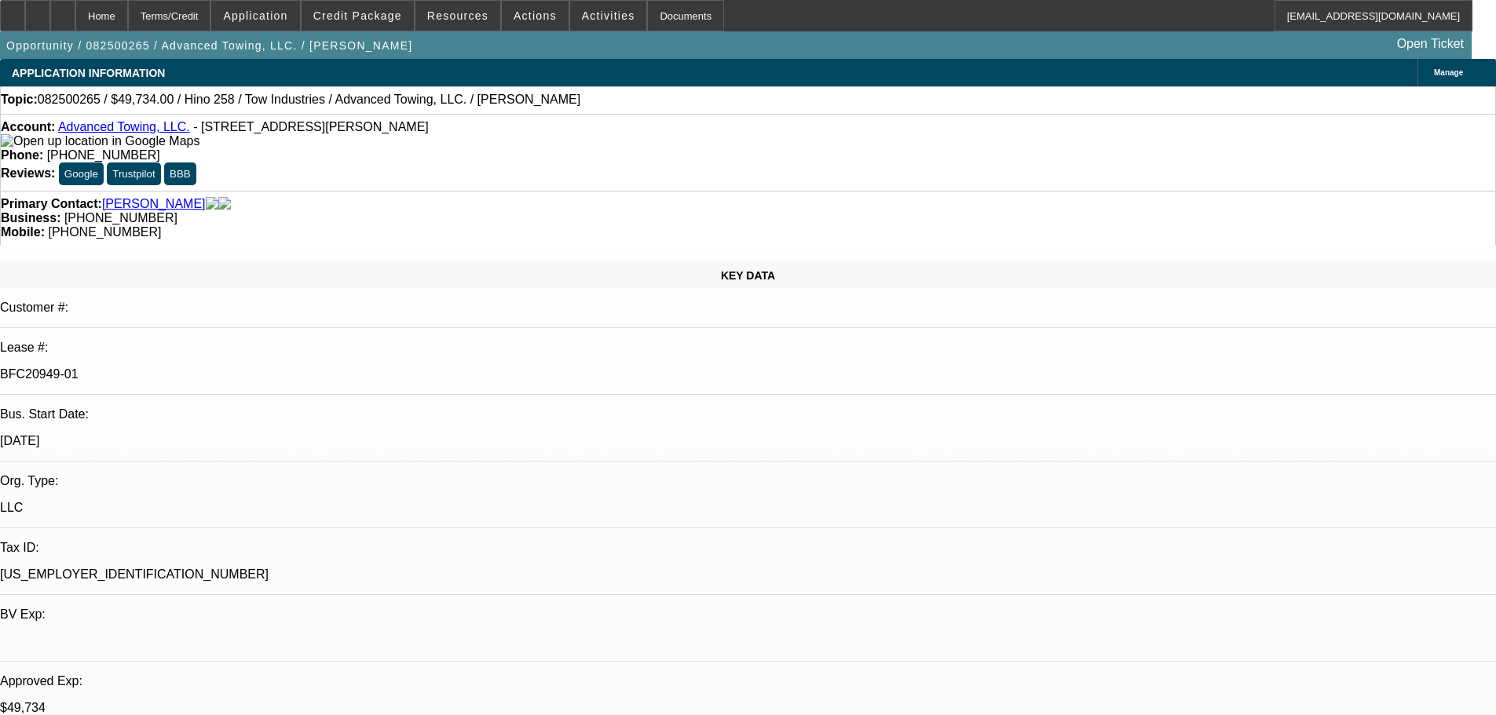
select select "0.1"
select select "2"
select select "0.1"
select select "4"
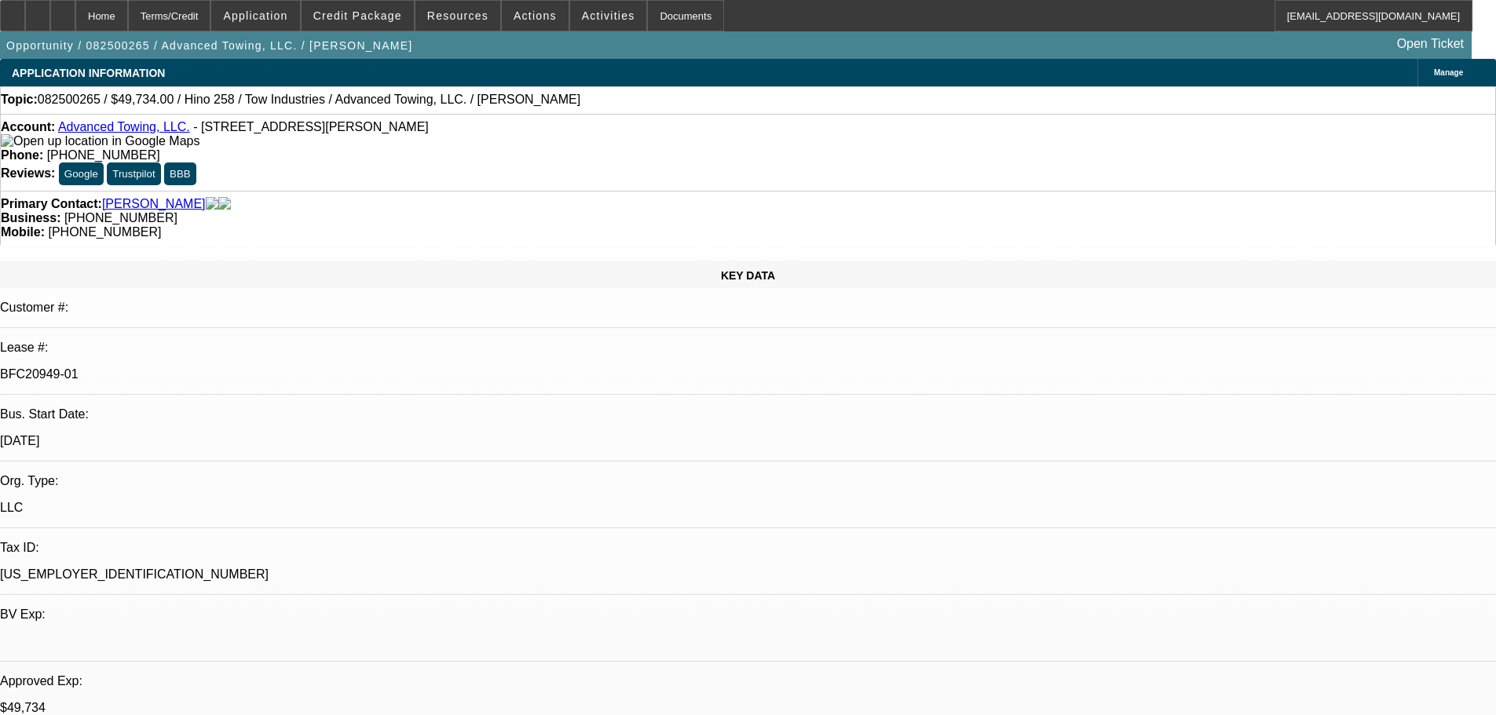
select select "0.1"
select select "2"
select select "0.1"
select select "4"
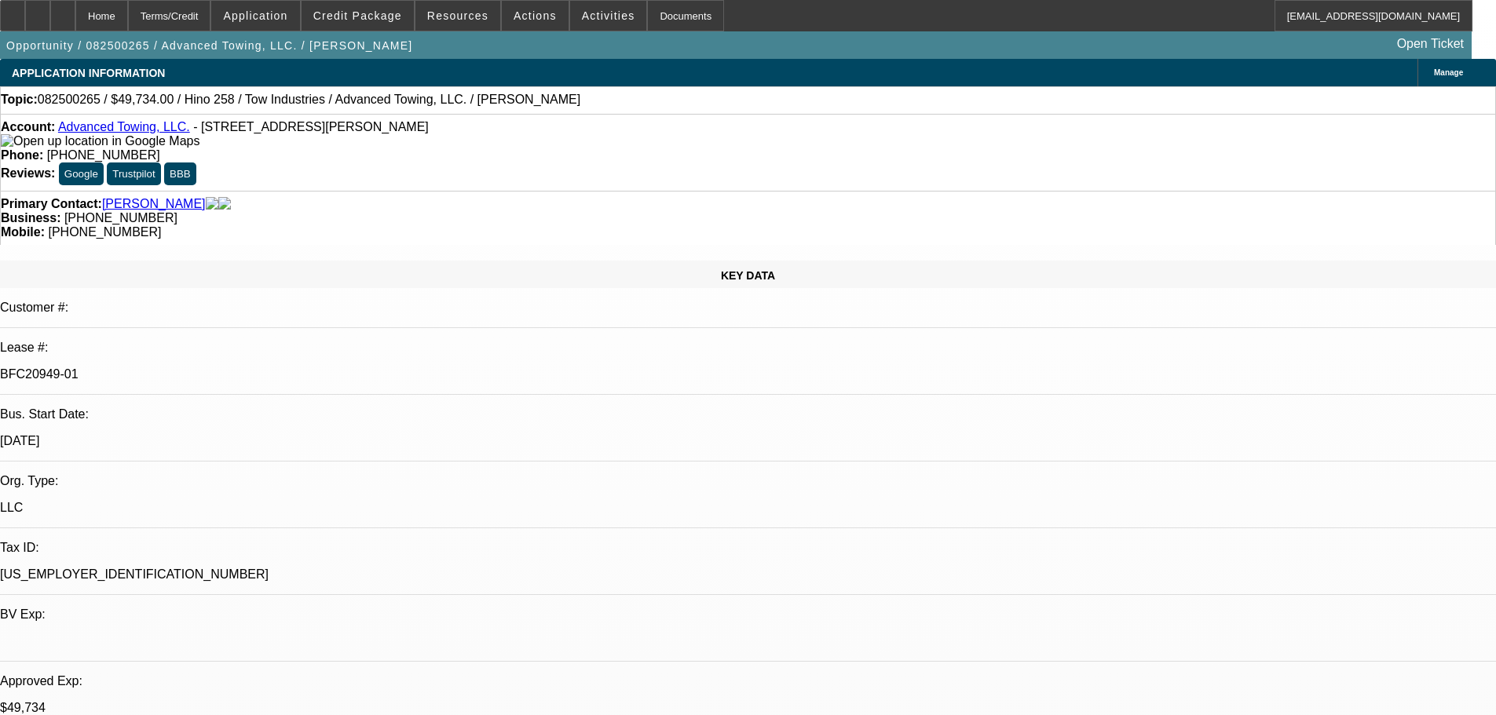
select select "0.1"
select select "2"
select select "0.1"
select select "4"
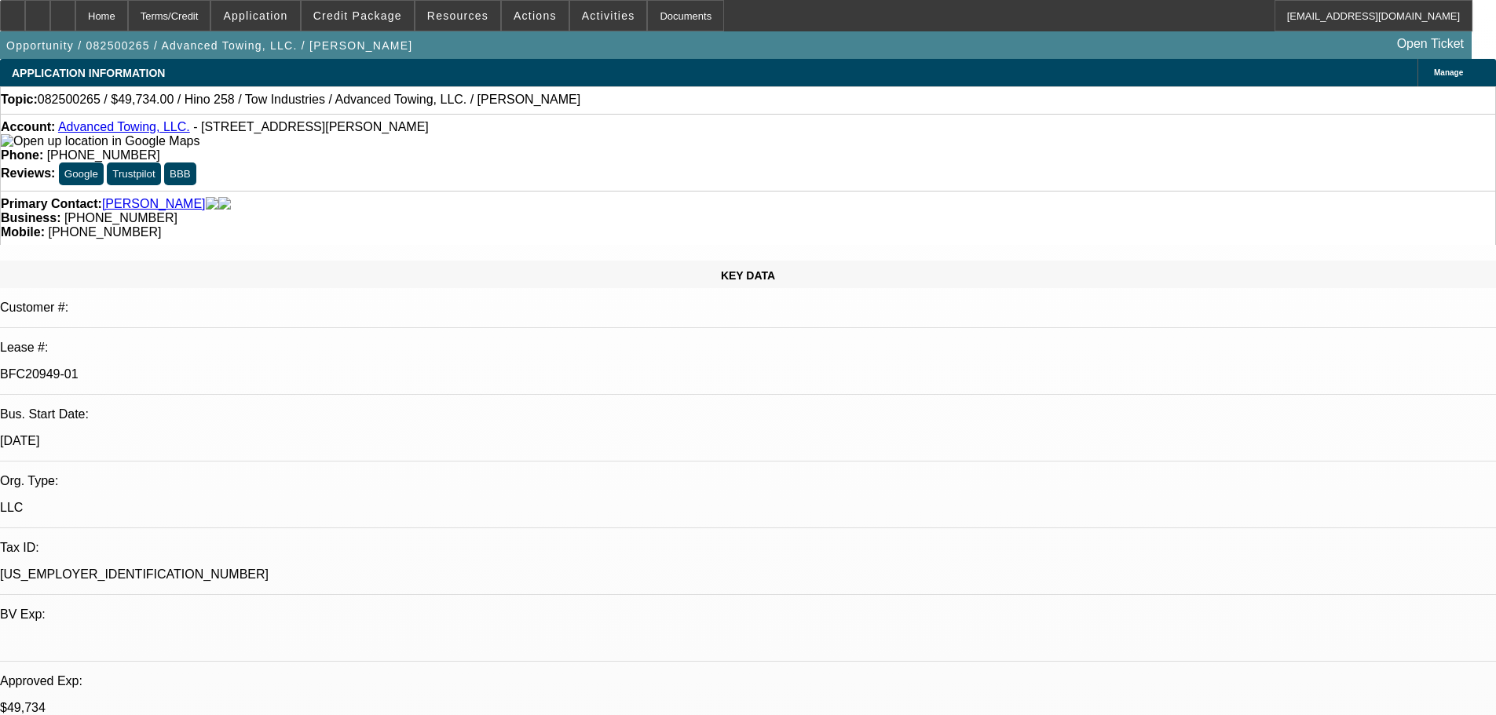
select select "2"
select select "0.1"
select select "4"
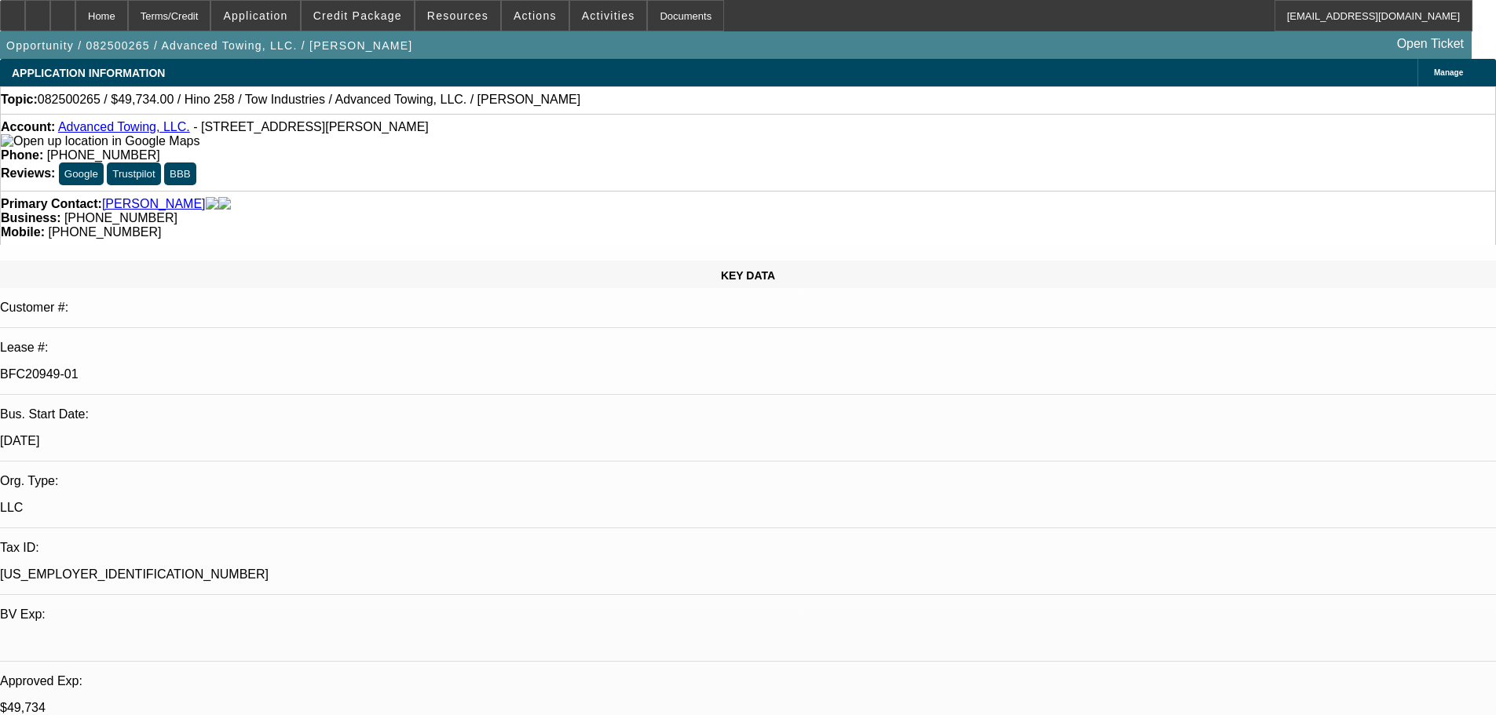
drag, startPoint x: 1286, startPoint y: 331, endPoint x: 1233, endPoint y: 336, distance: 53.6
copy b "951-233-9860"
click at [313, 261] on div "KEY DATA" at bounding box center [748, 274] width 1496 height 27
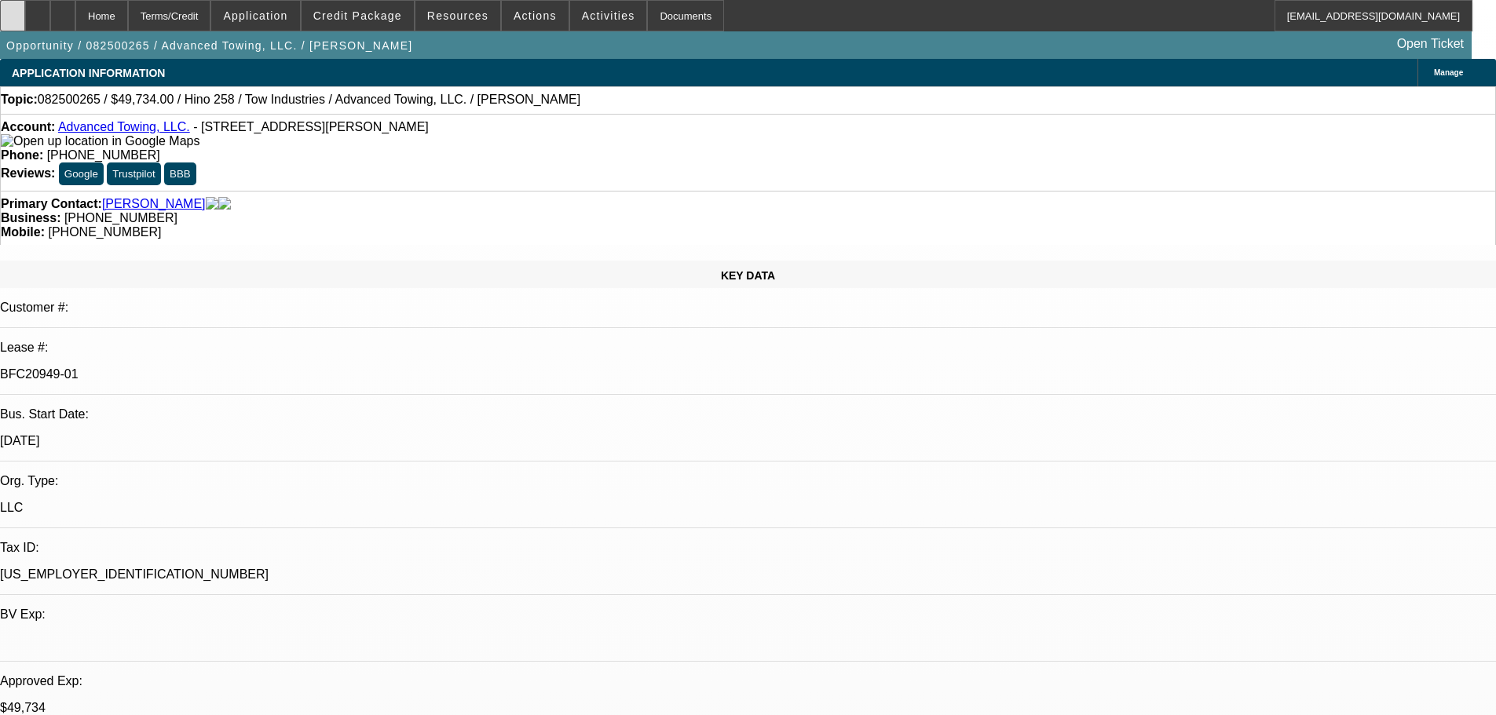
click at [25, 17] on div at bounding box center [12, 15] width 25 height 31
click at [372, 2] on span at bounding box center [358, 16] width 112 height 38
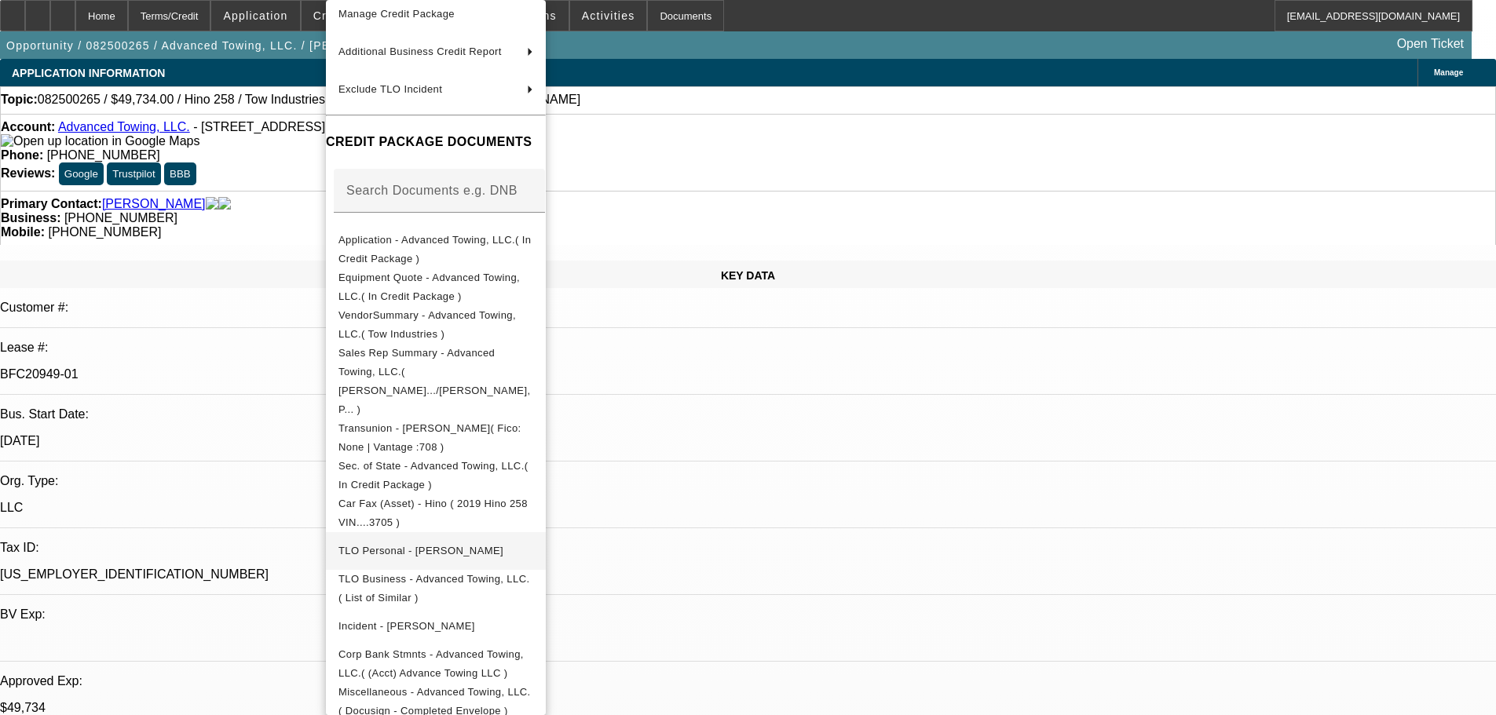
scroll to position [180, 0]
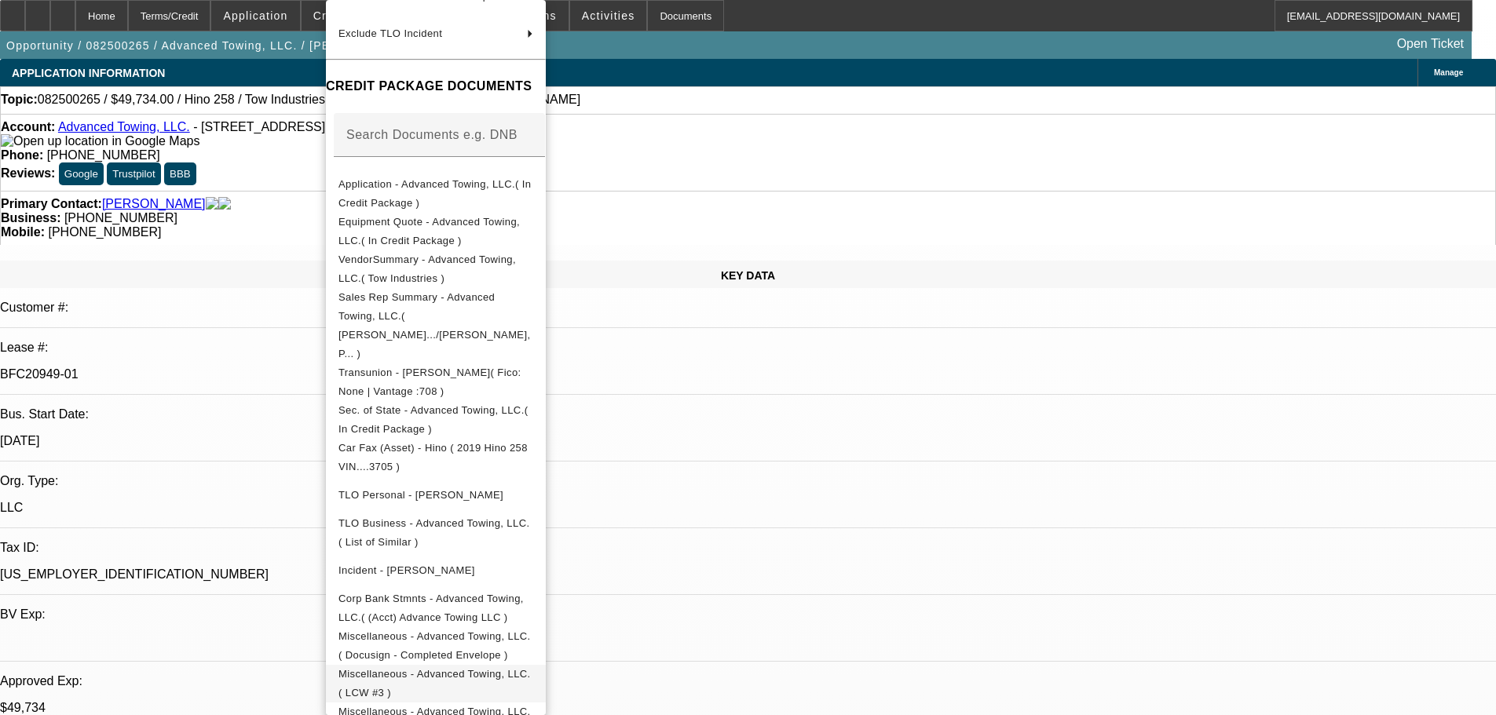
click at [546, 665] on button "Miscellaneous - Advanced Towing, LLC.( LCW #3 )" at bounding box center [436, 684] width 220 height 38
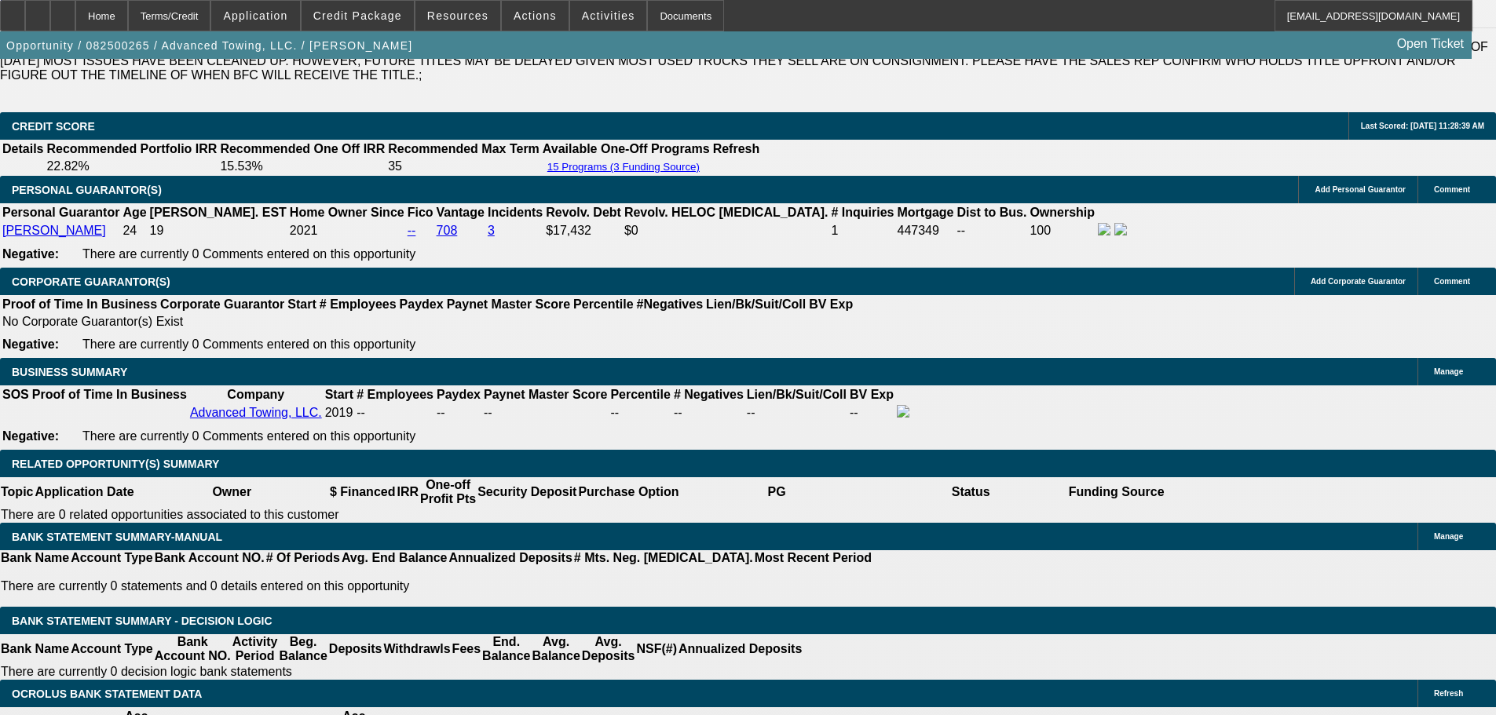
scroll to position [2255, 0]
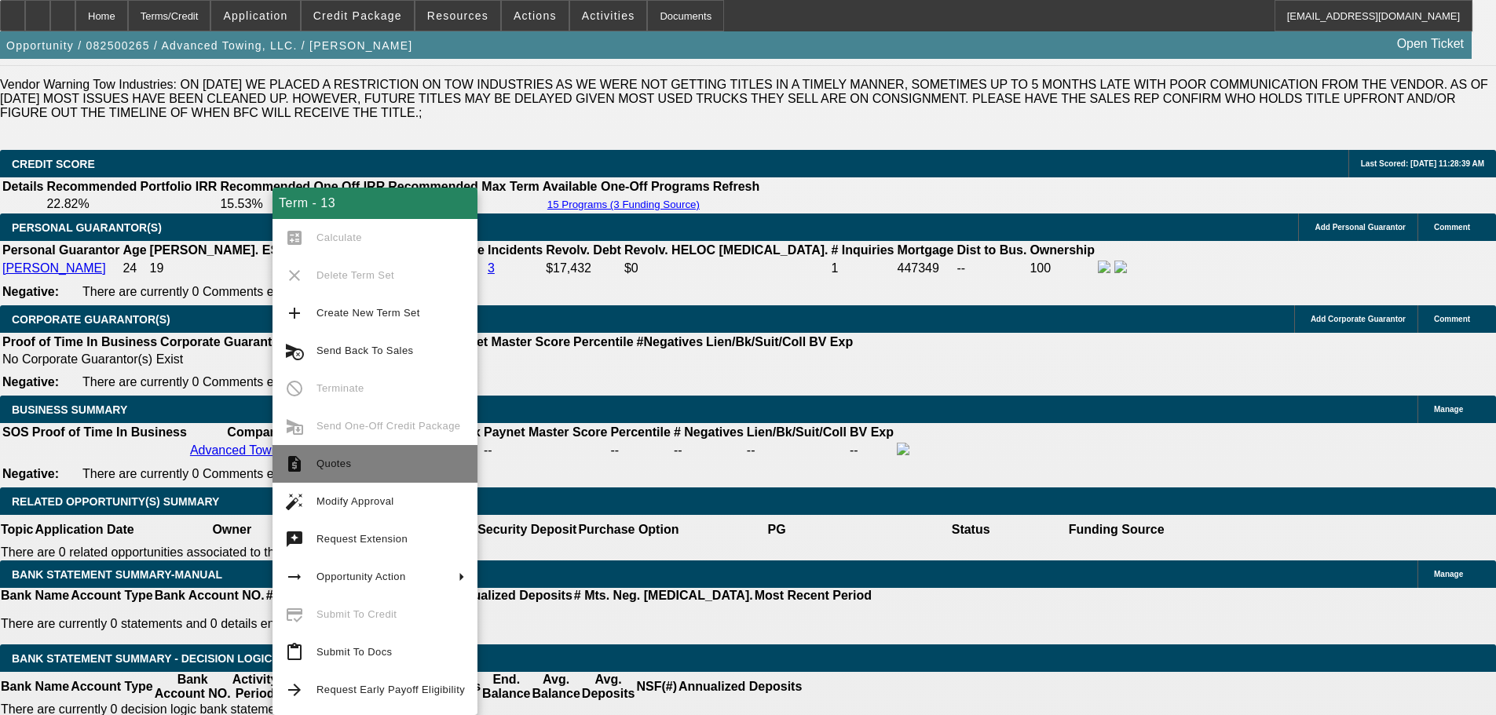
click at [395, 466] on span "Quotes" at bounding box center [390, 464] width 148 height 19
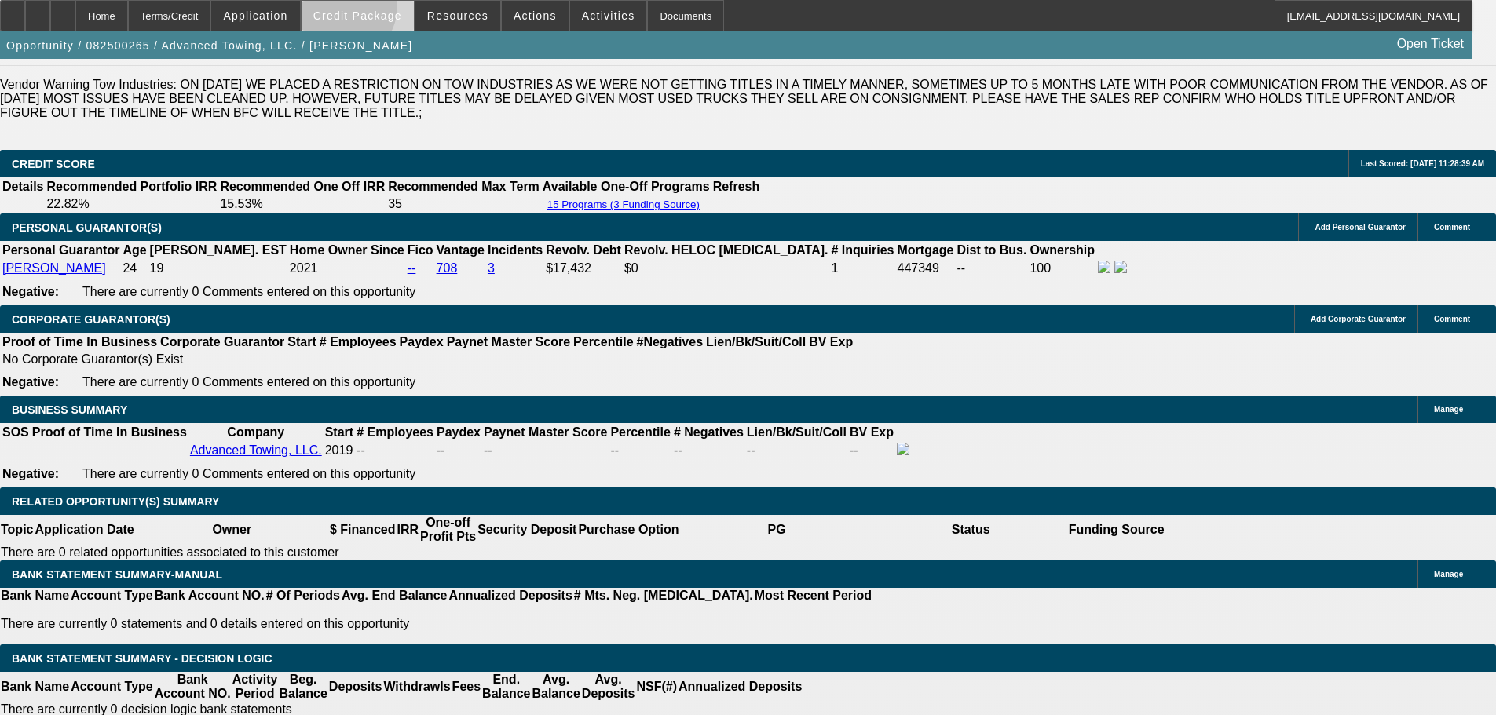
click at [364, 9] on span "Credit Package" at bounding box center [357, 15] width 89 height 13
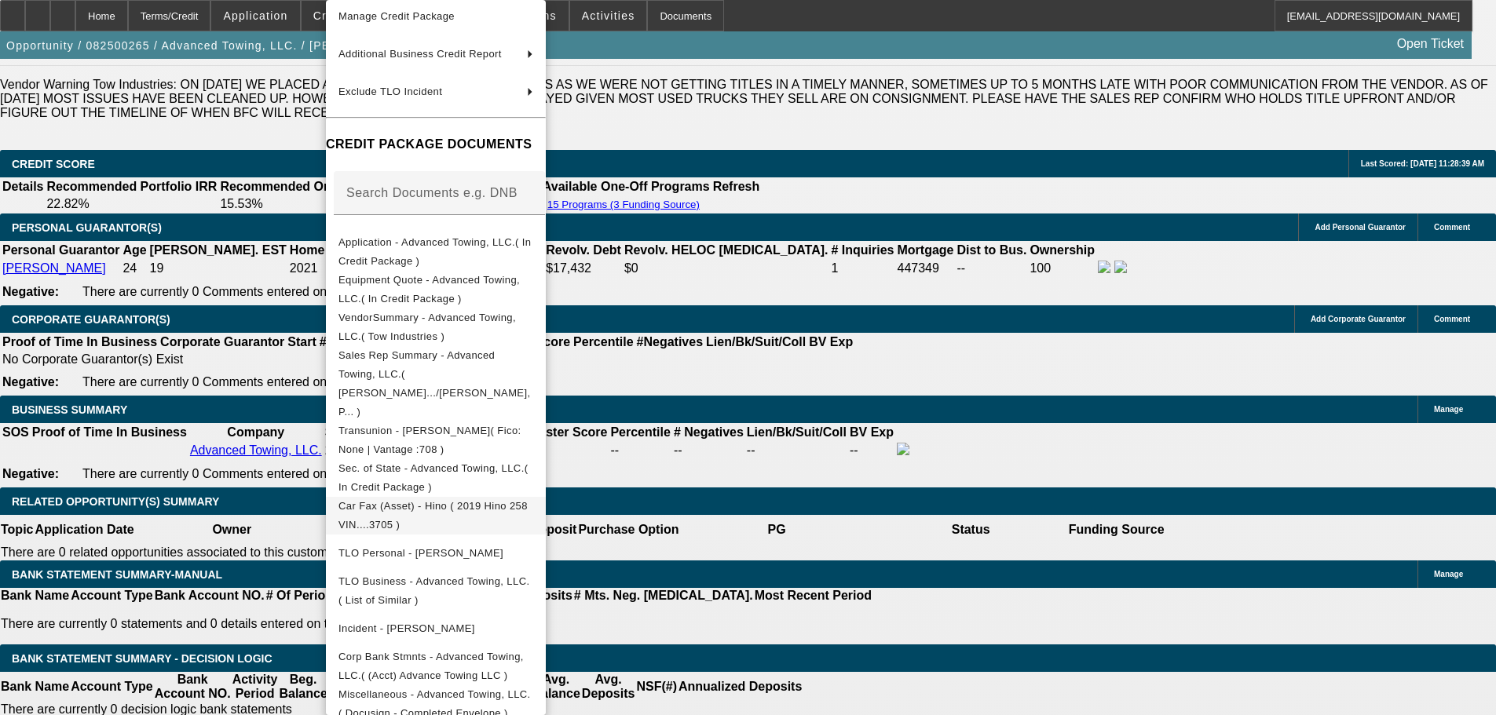
scroll to position [180, 0]
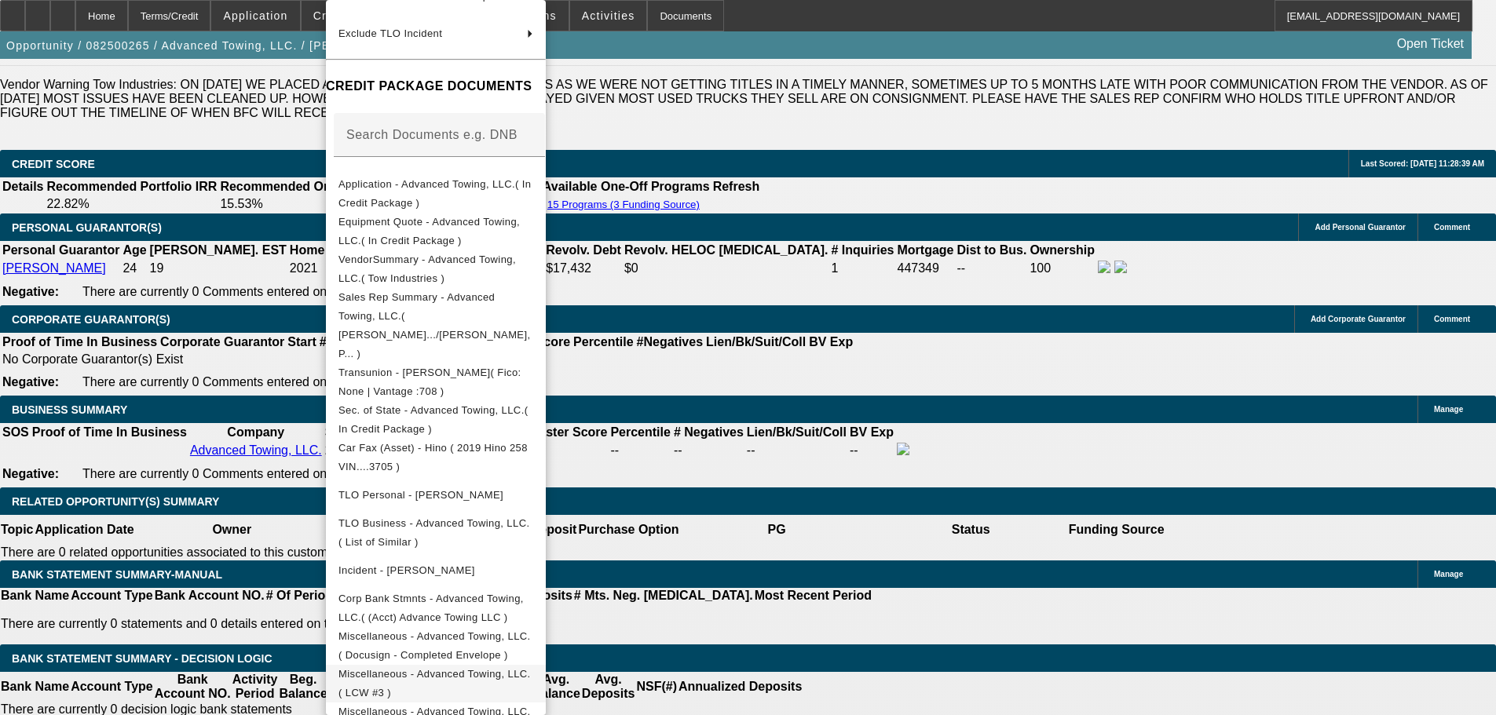
click at [531, 668] on span "Miscellaneous - Advanced Towing, LLC.( LCW #3 )" at bounding box center [434, 683] width 192 height 31
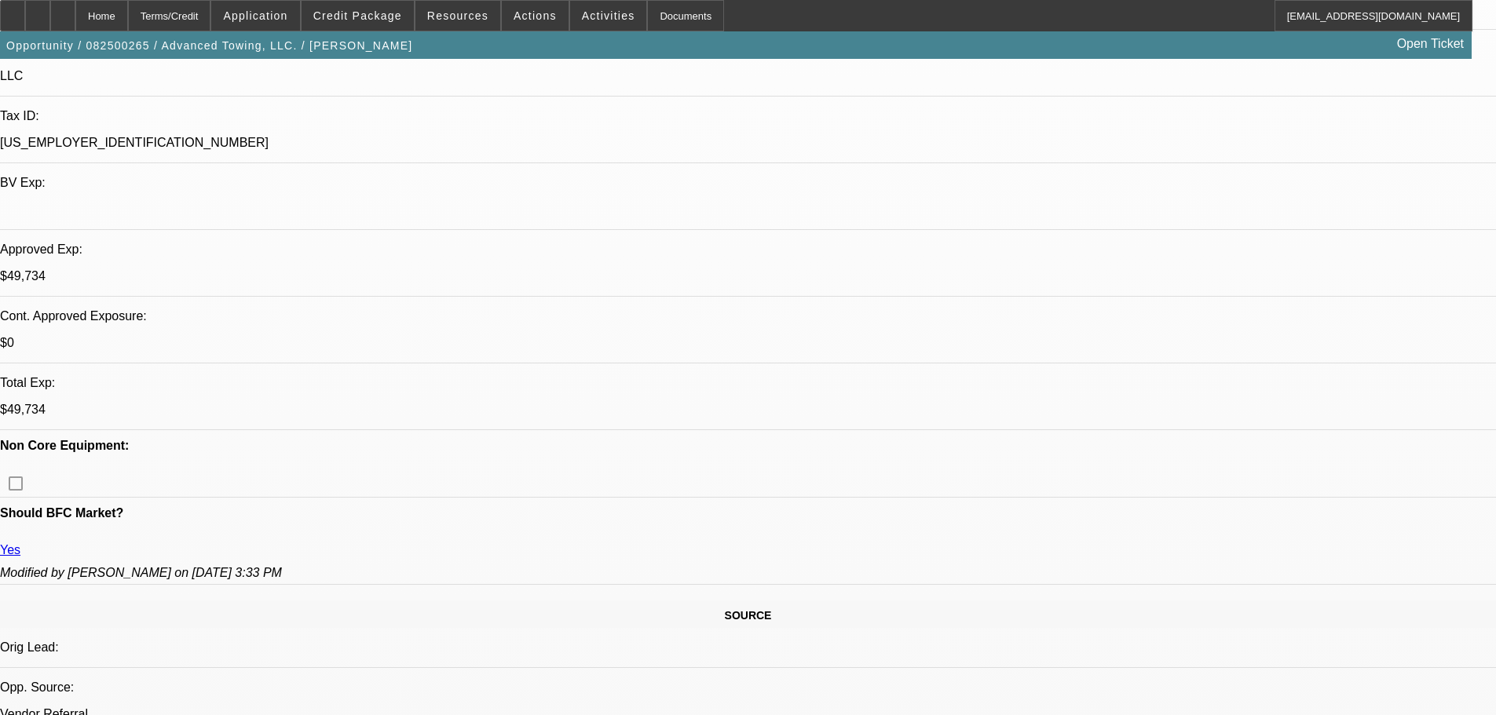
scroll to position [57, 0]
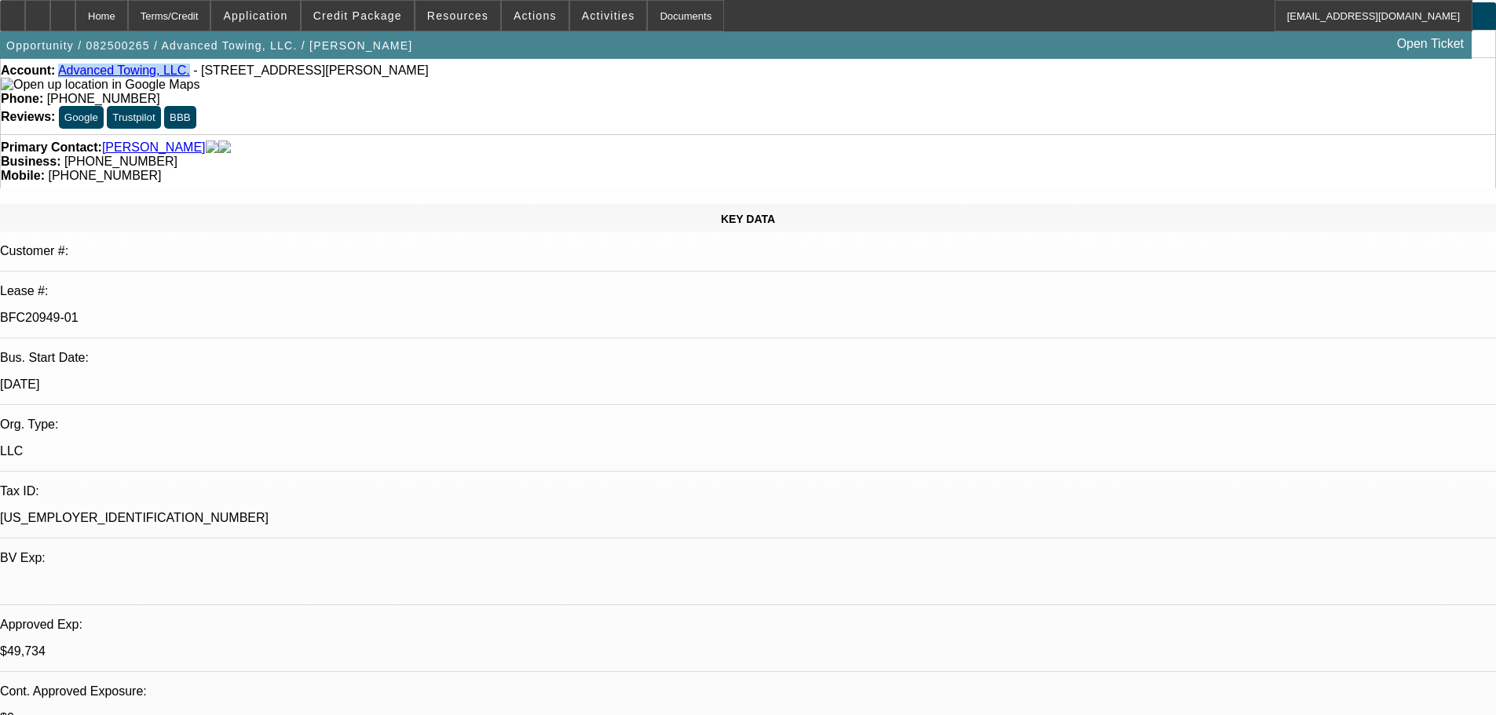
drag, startPoint x: 71, startPoint y: 74, endPoint x: 178, endPoint y: 77, distance: 106.8
click at [178, 77] on div "Account: Advanced Towing, LLC. - 4759 Villa Woods Dr, Jurupa Valley, CA 92509" at bounding box center [748, 78] width 1494 height 28
copy link "Advanced Towing, LLC."
click at [50, 21] on div at bounding box center [37, 15] width 25 height 31
click at [356, 12] on span "Credit Package" at bounding box center [357, 15] width 89 height 13
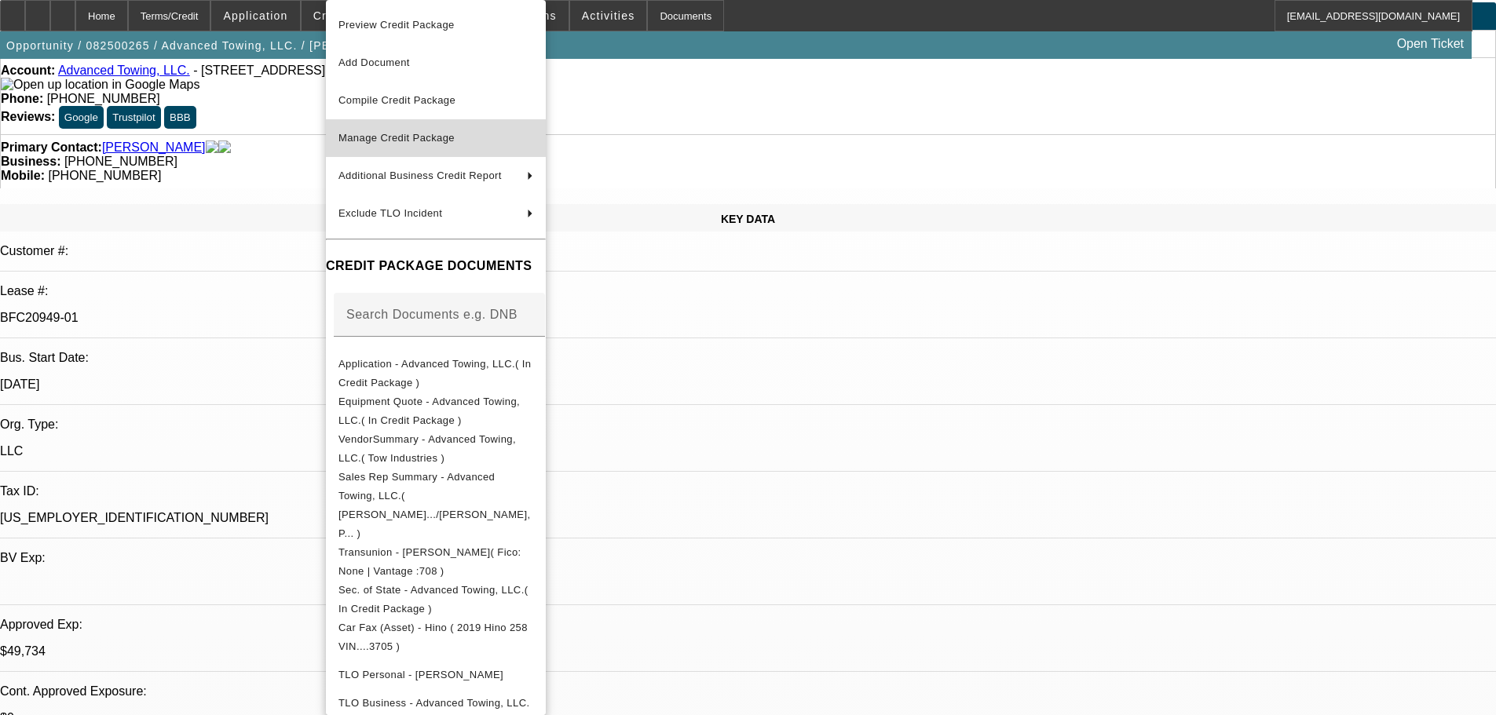
click at [440, 141] on span "Manage Credit Package" at bounding box center [396, 138] width 116 height 12
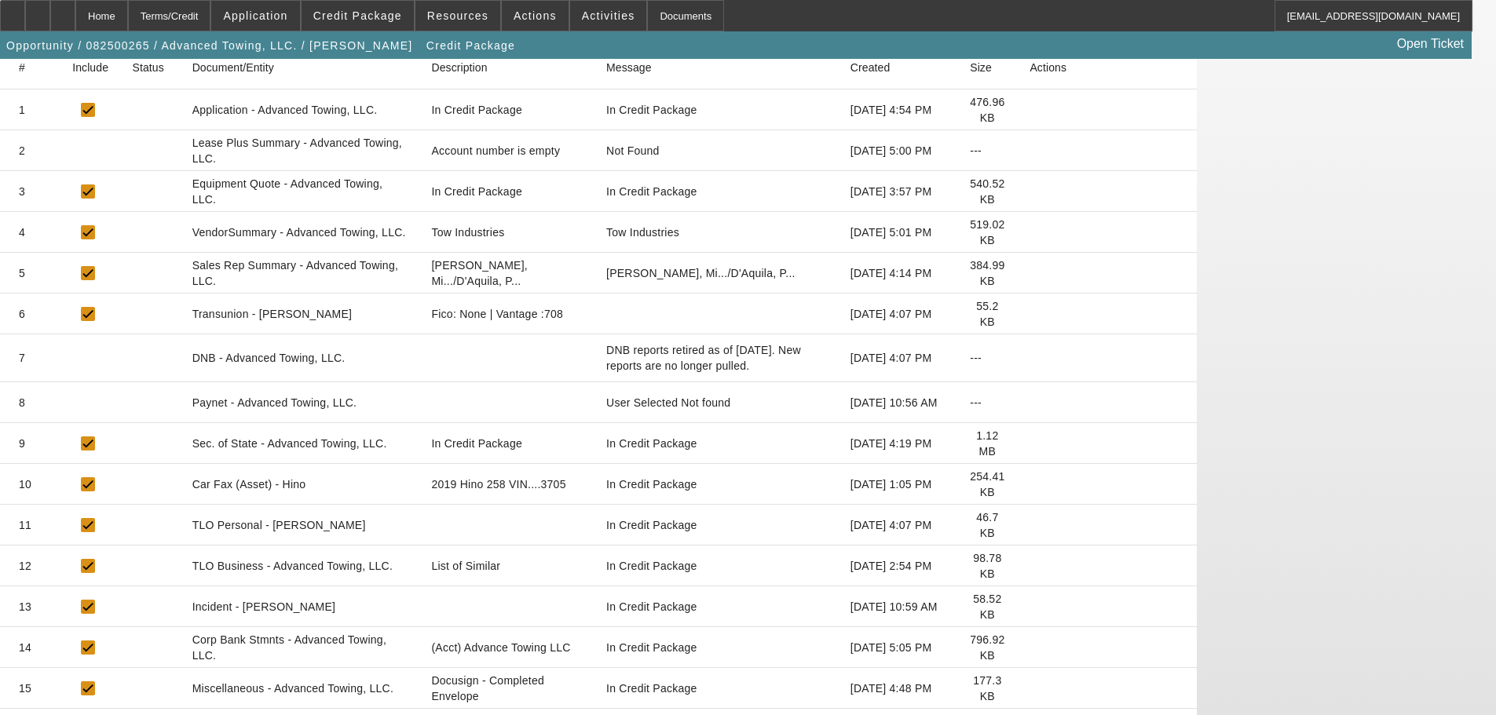
scroll to position [377, 0]
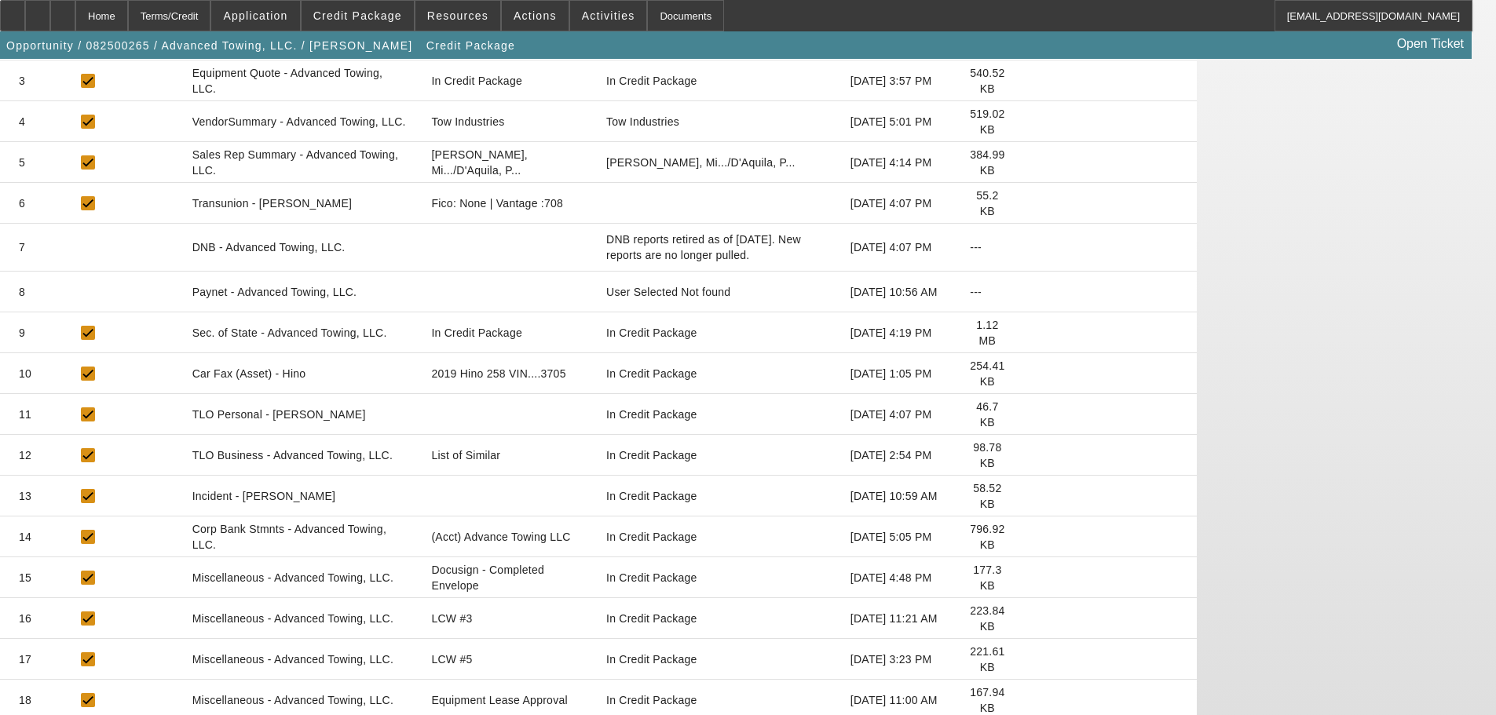
click at [1029, 700] on icon at bounding box center [1029, 700] width 0 height 0
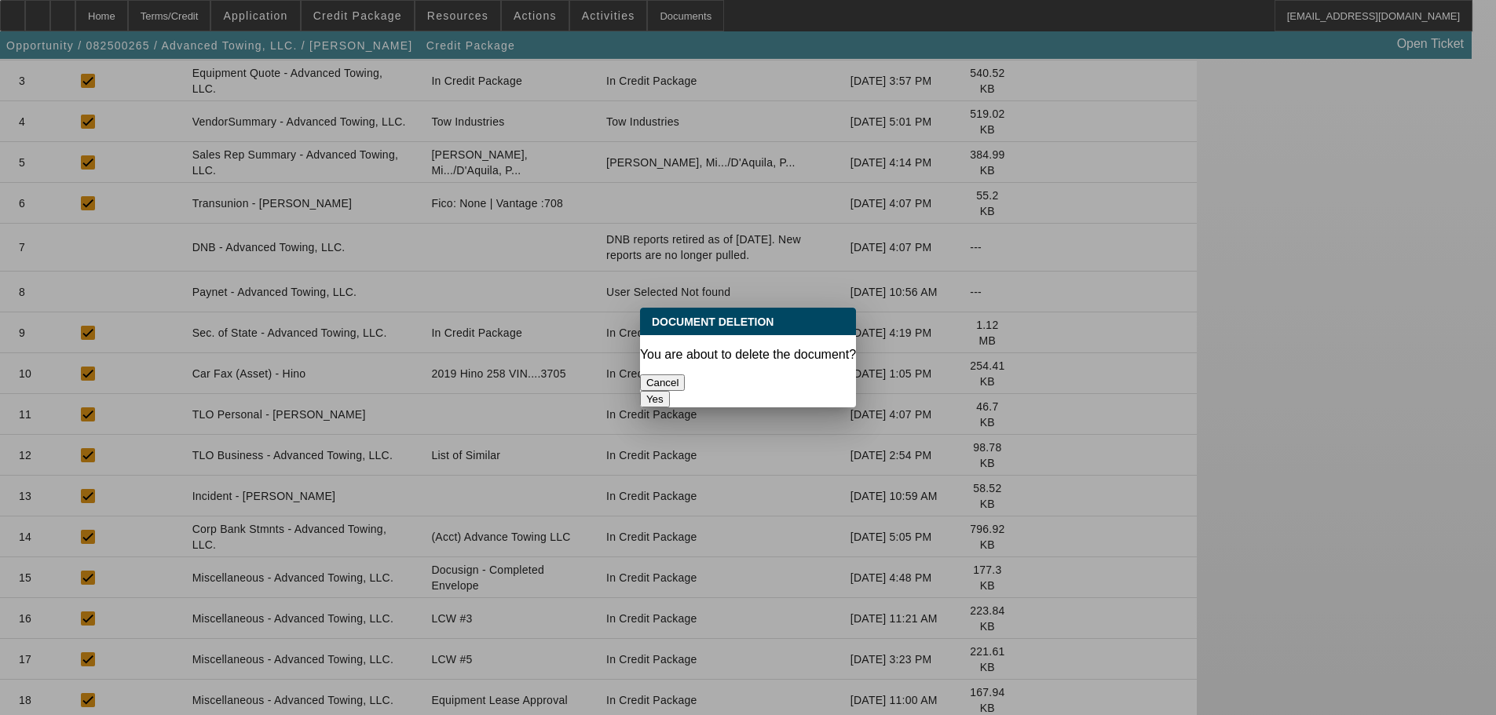
scroll to position [0, 0]
click at [670, 391] on button "Yes" at bounding box center [655, 399] width 30 height 16
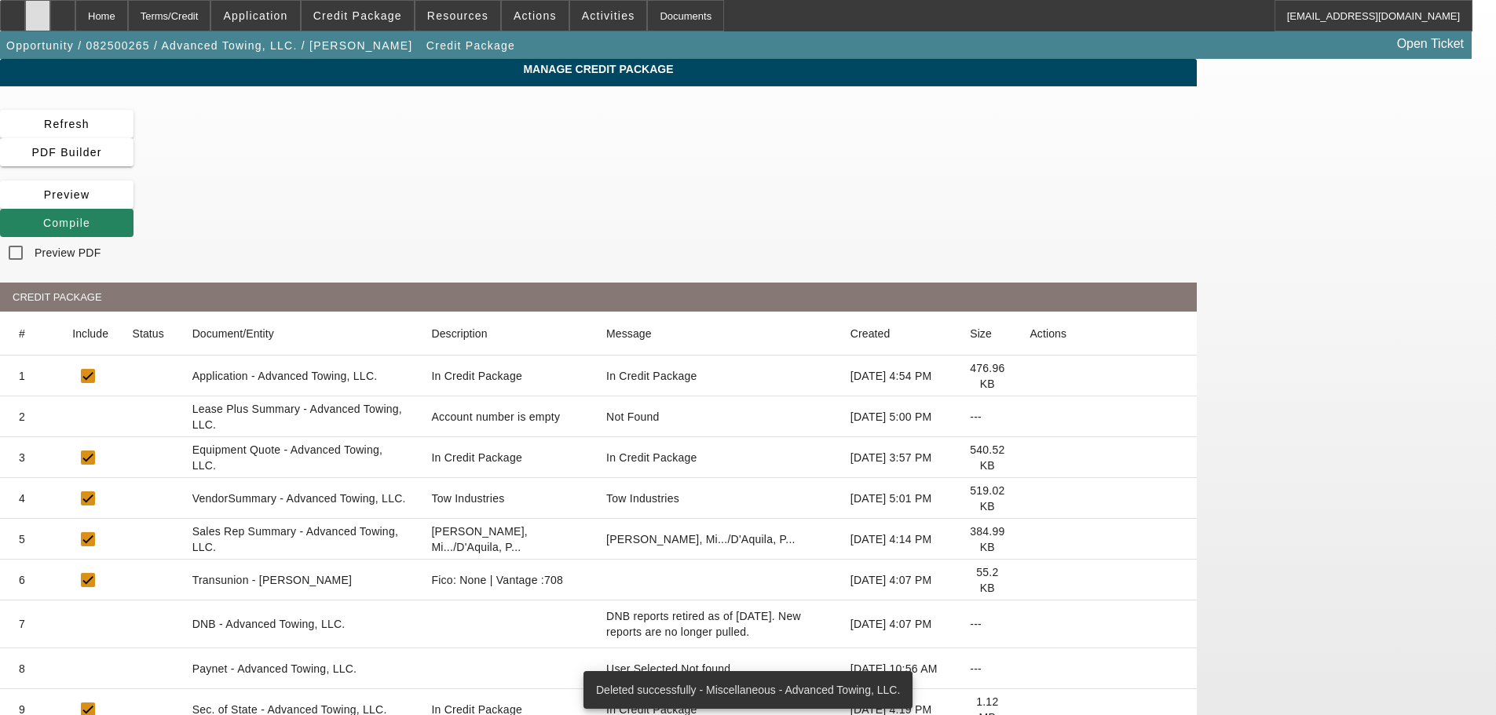
click at [50, 14] on div at bounding box center [37, 15] width 25 height 31
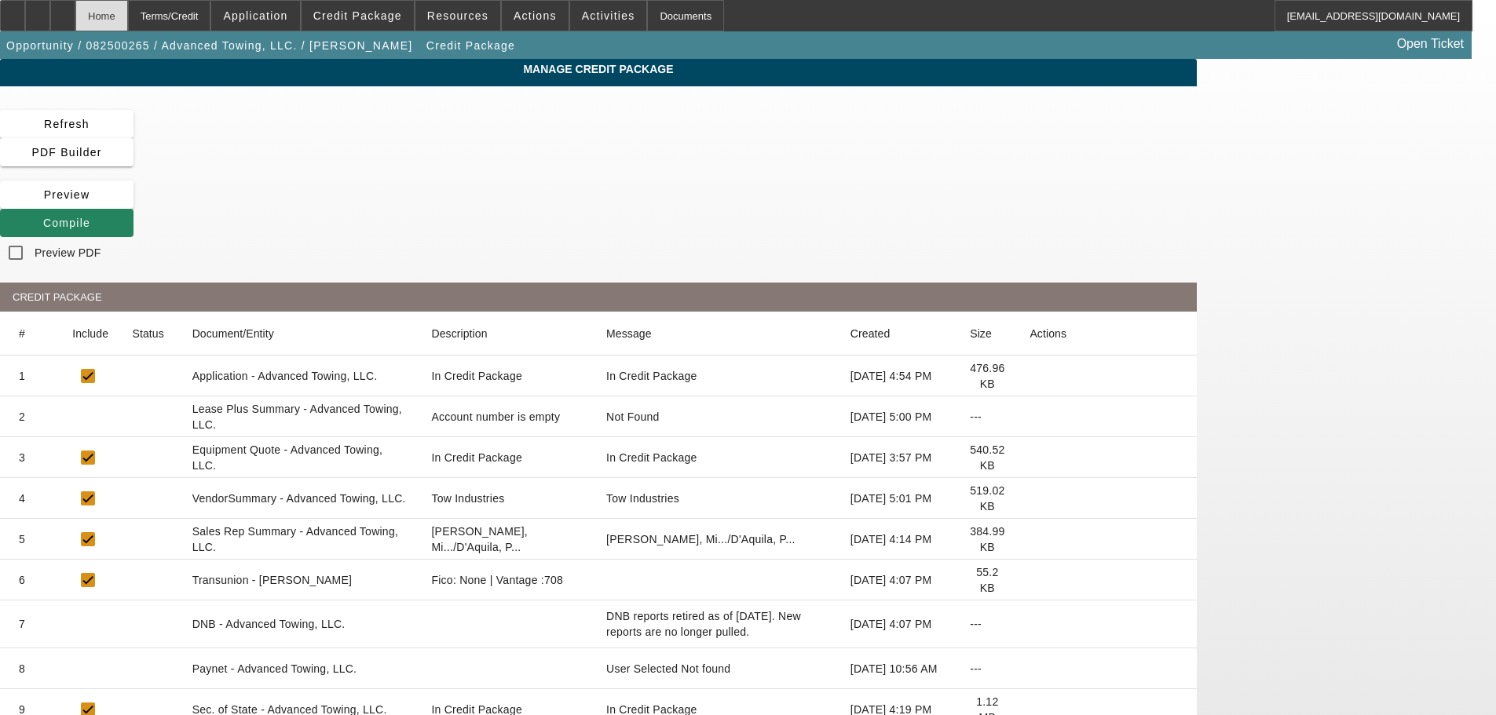
click at [128, 20] on div "Home" at bounding box center [101, 15] width 53 height 31
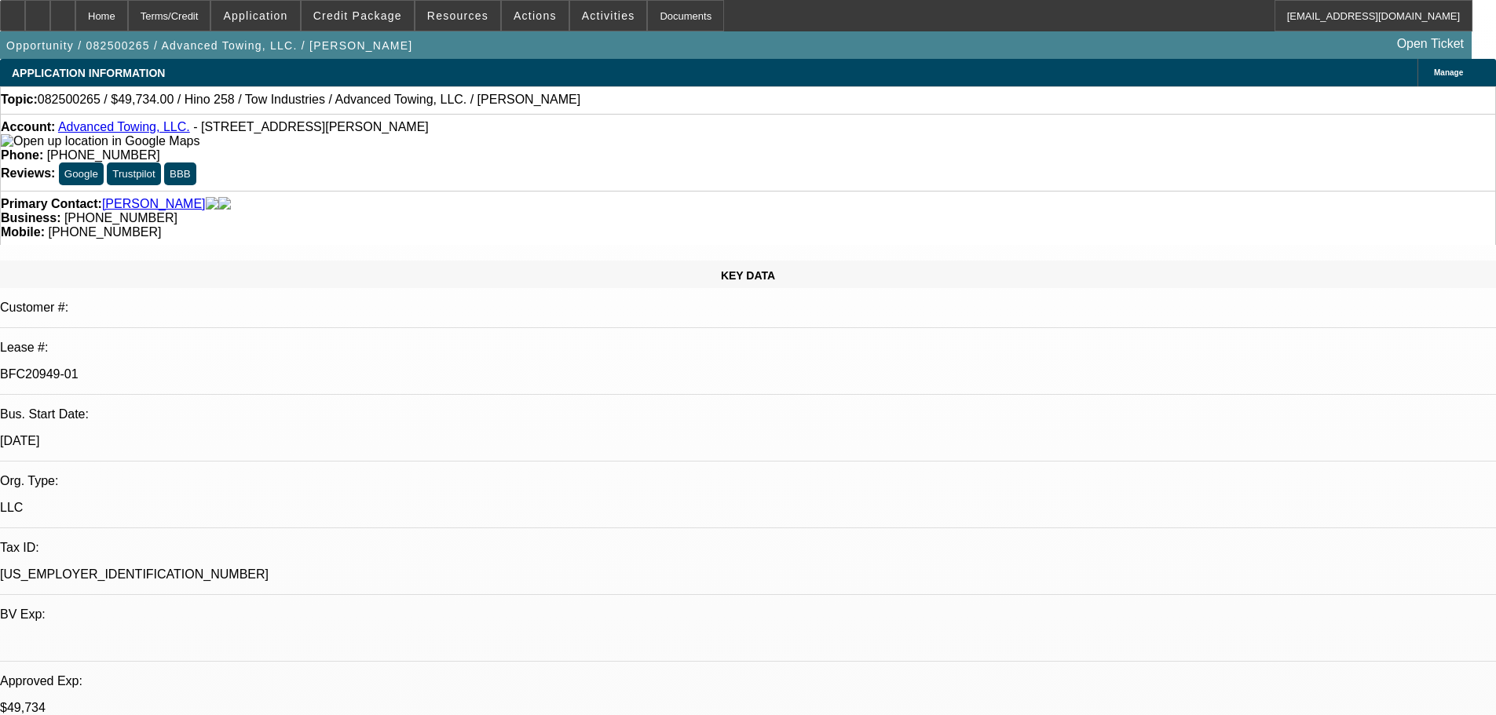
select select "0.1"
select select "2"
select select "0.1"
select select "4"
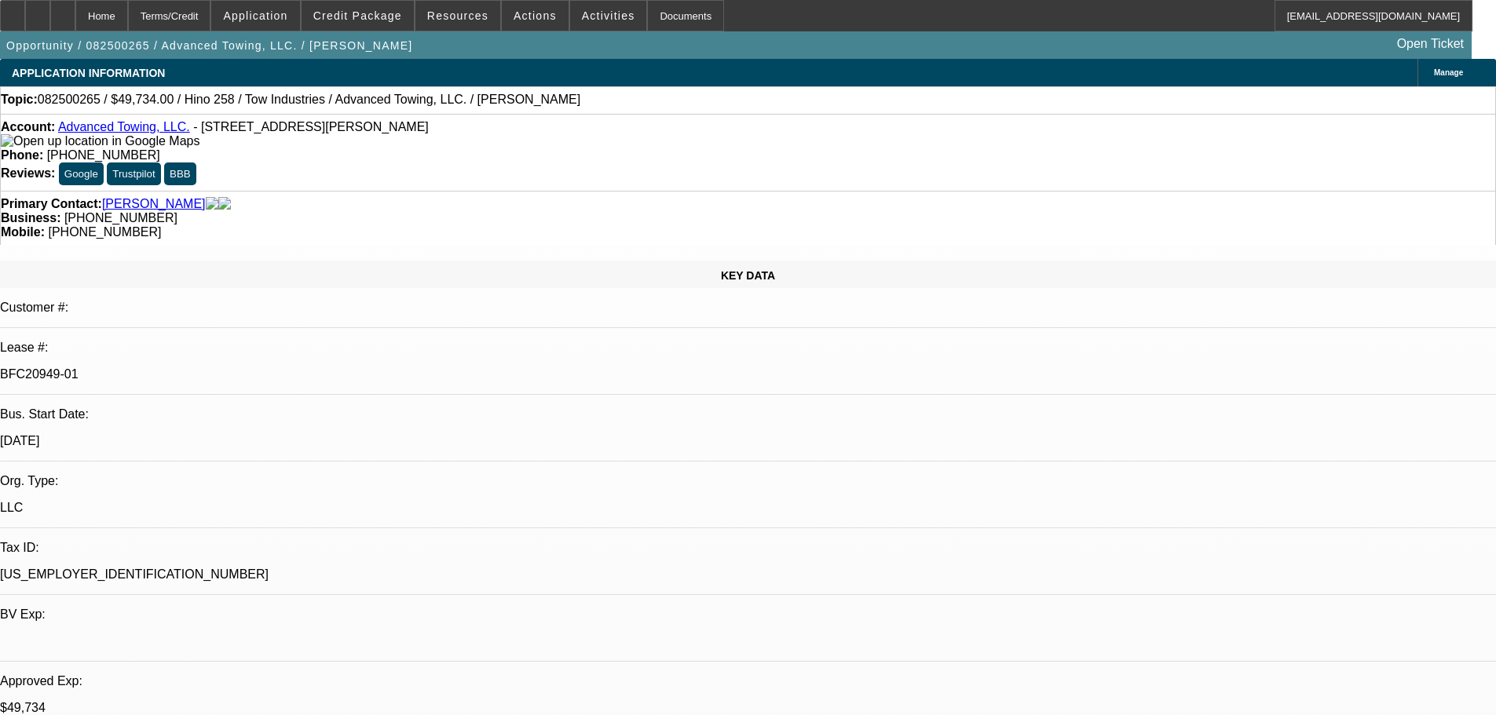
select select "0.1"
select select "2"
select select "0.1"
select select "4"
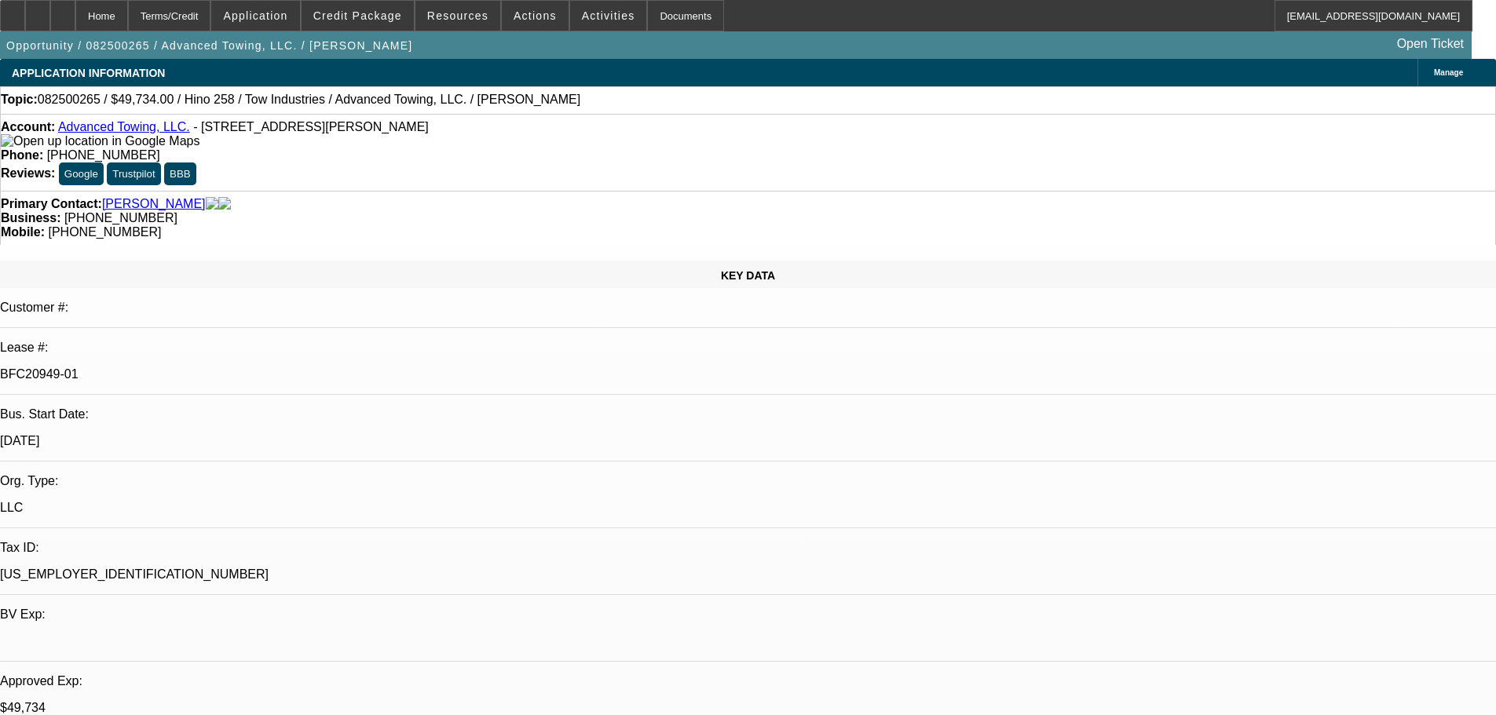
select select "0.1"
select select "2"
select select "0.1"
select select "4"
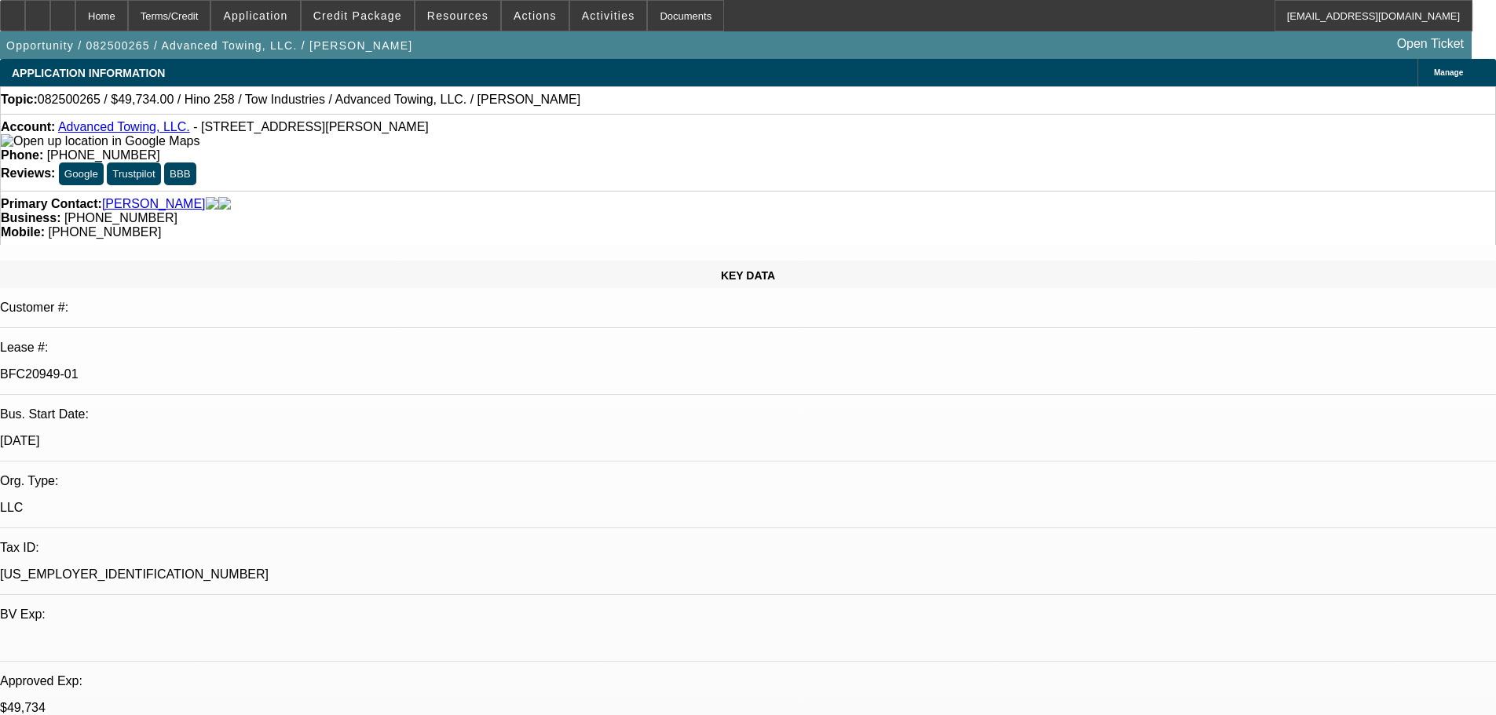
select select "2"
select select "0.1"
select select "4"
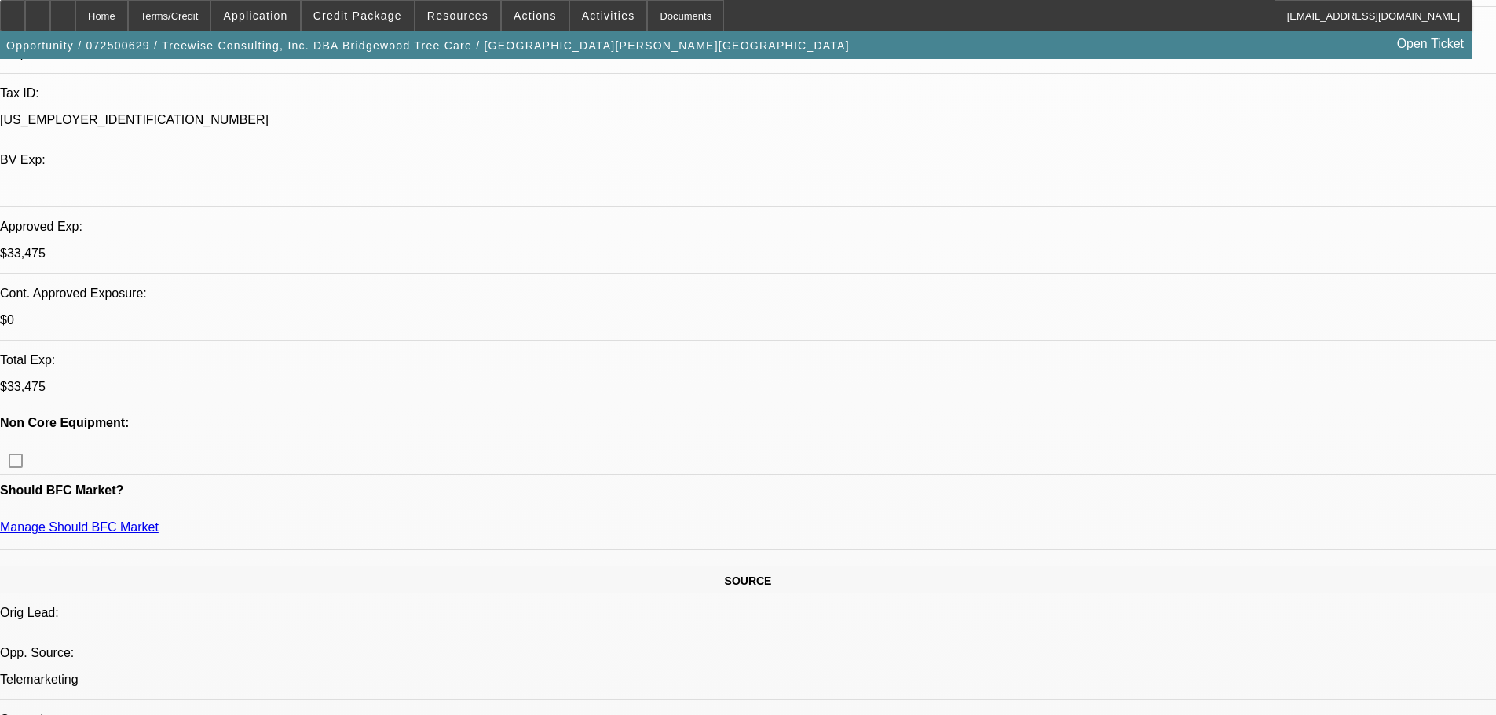
select select "0"
select select "6"
select select "0"
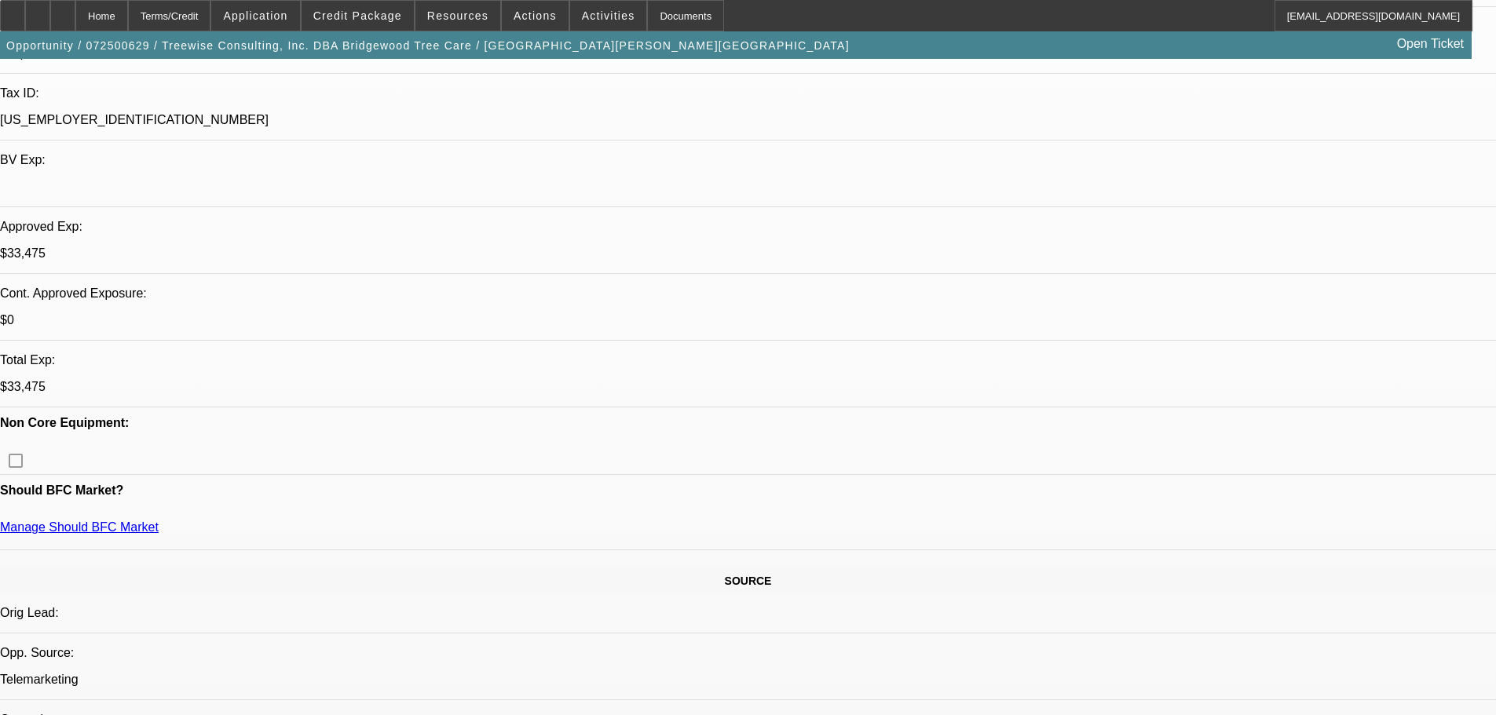
select select "0"
select select "6"
select select "0"
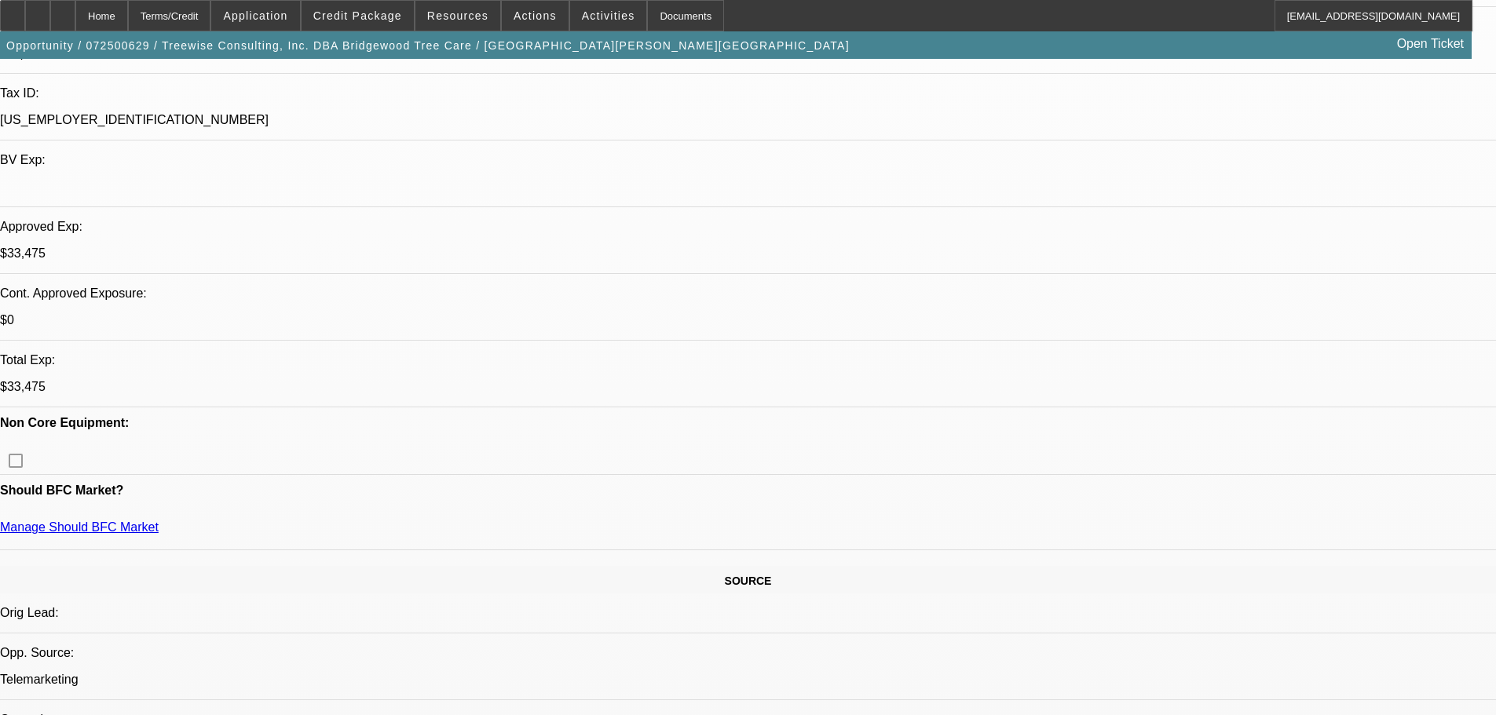
select select "0"
select select "6"
select select "0"
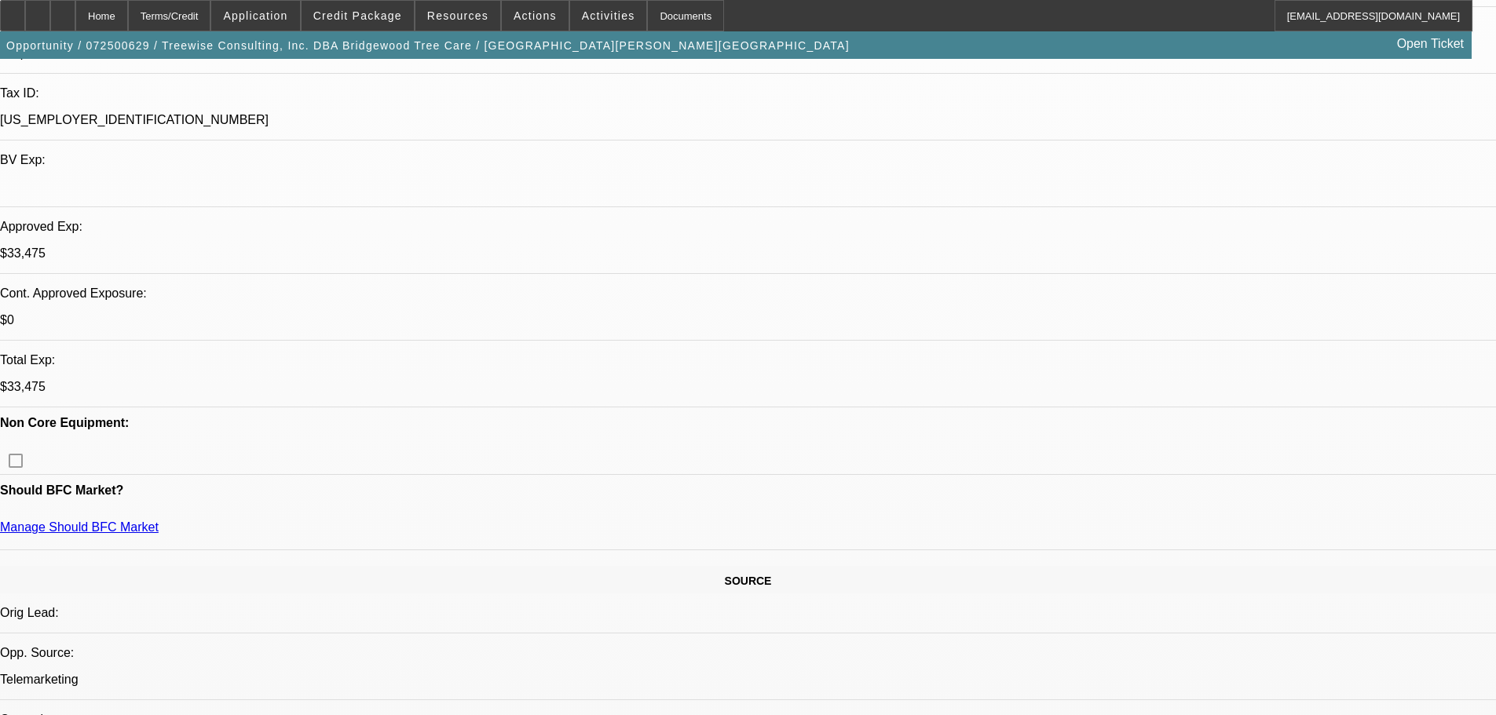
select select "6"
select select "2"
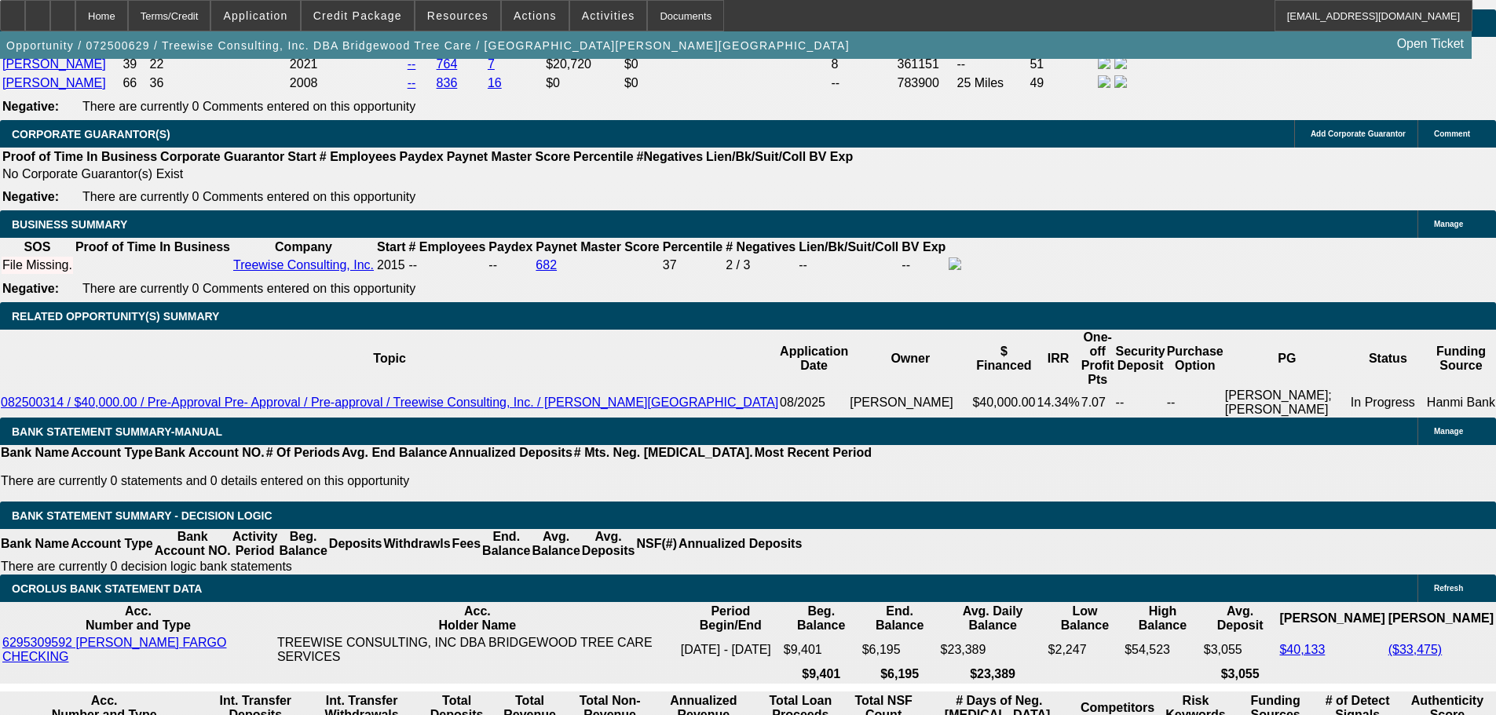
scroll to position [2506, 0]
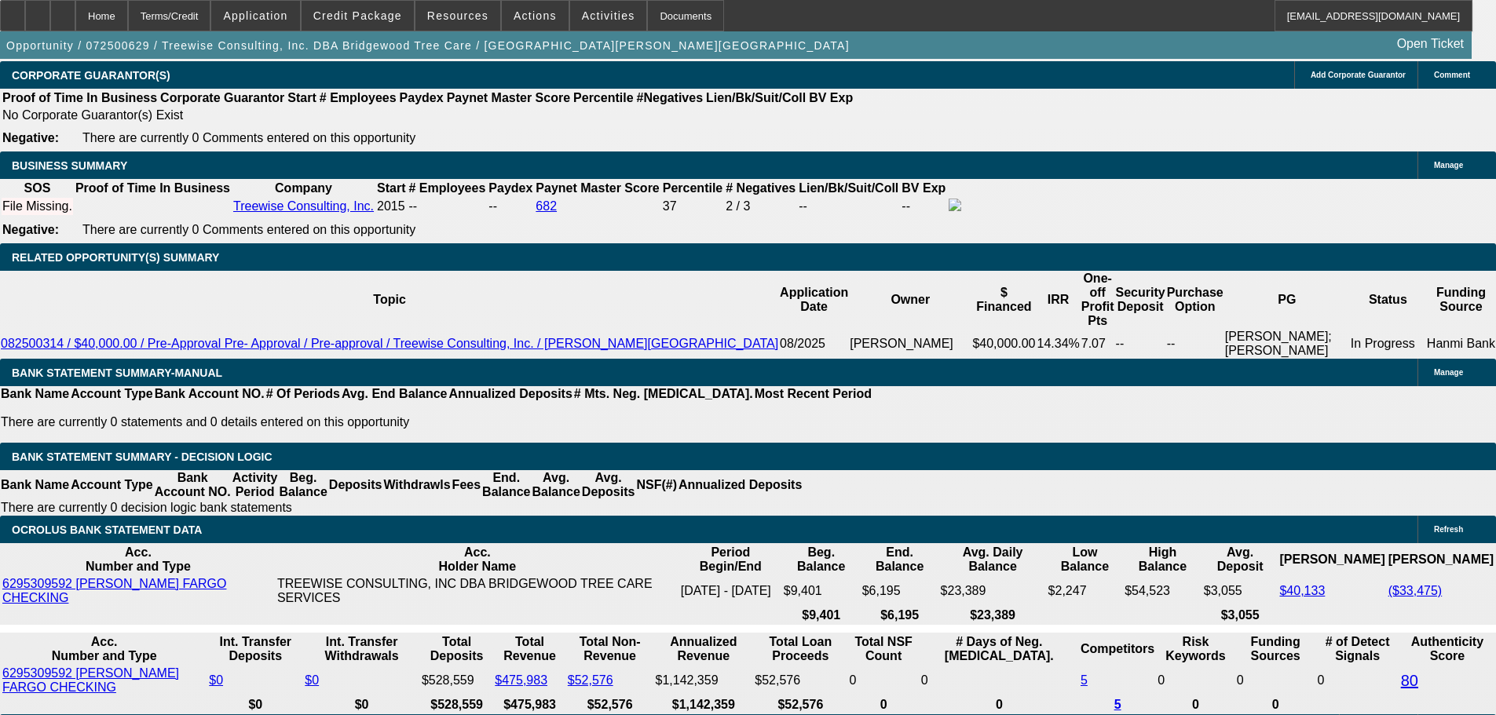
select select "3"
type input "UNKNOWN"
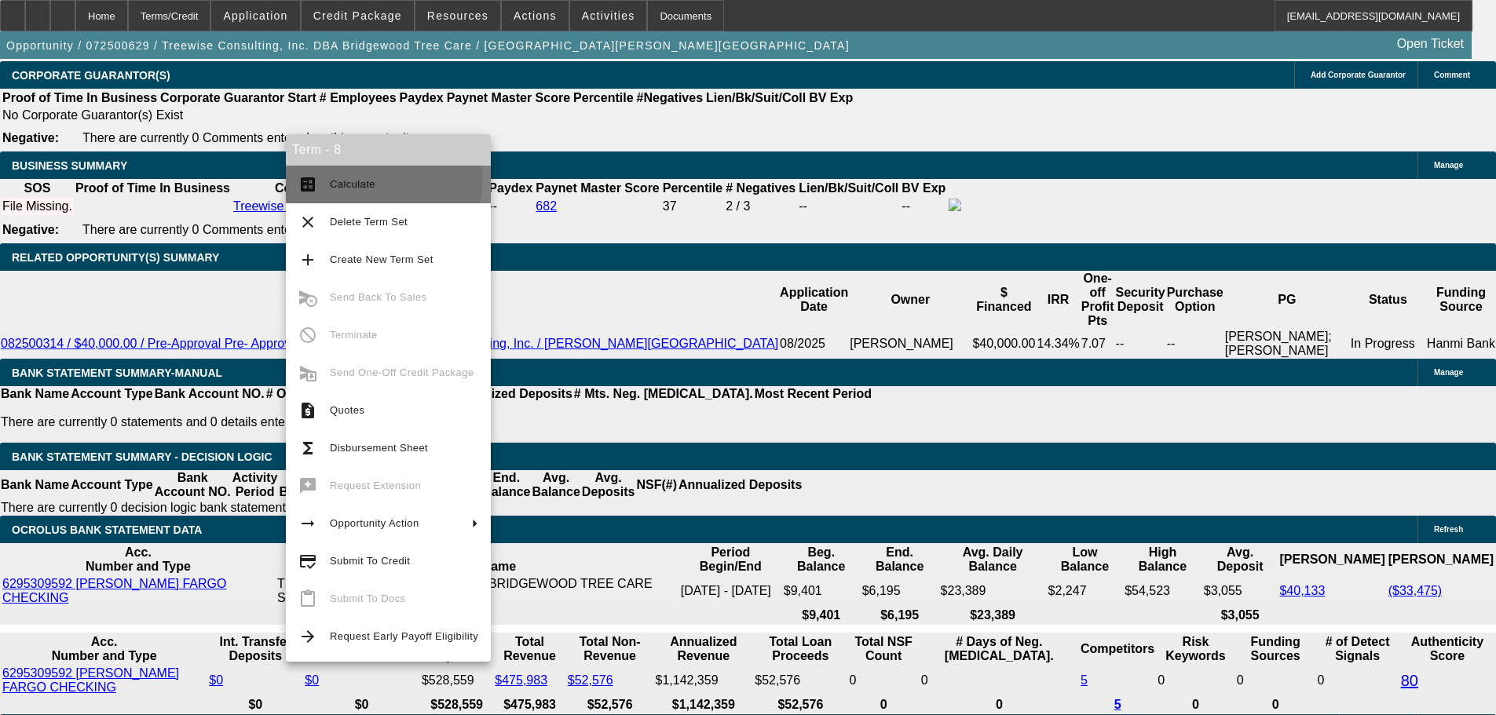
click at [320, 179] on button "calculate Calculate" at bounding box center [388, 185] width 205 height 38
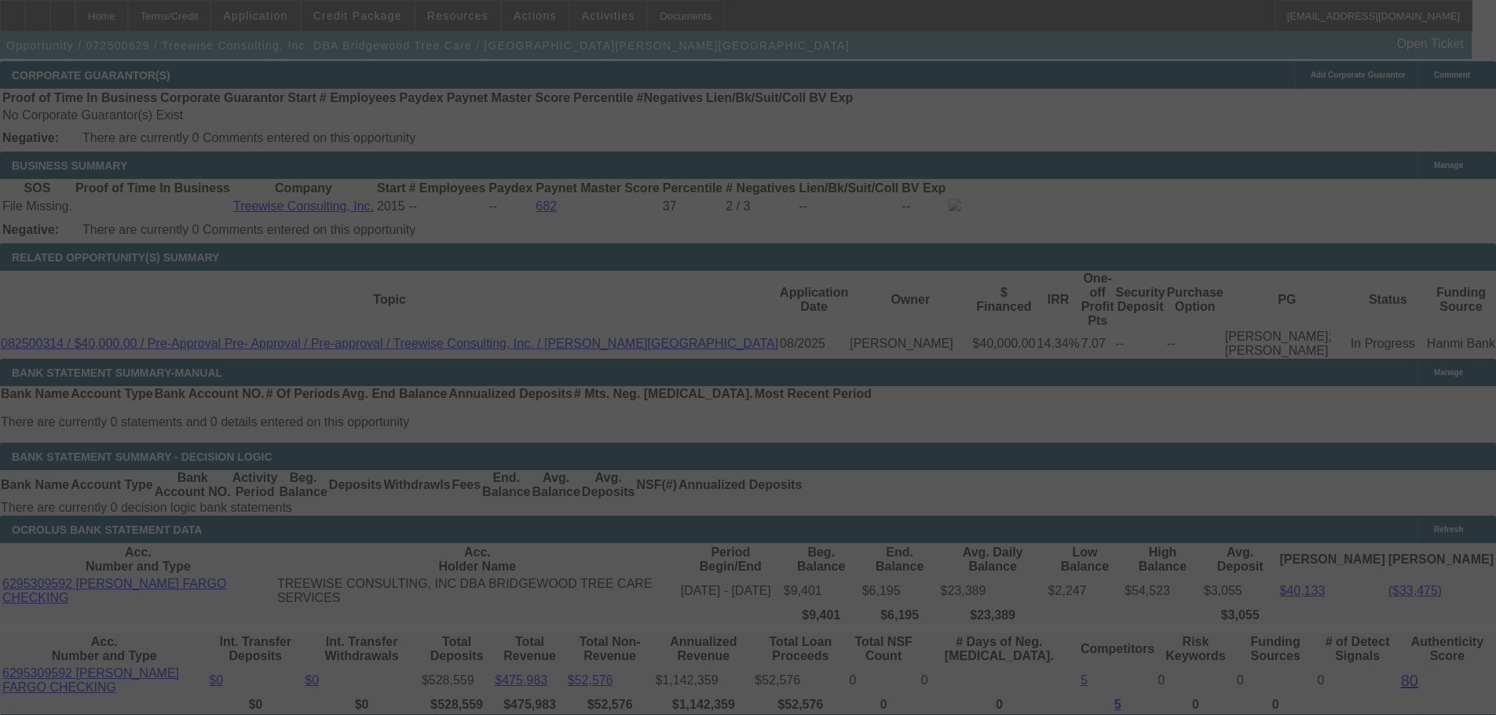
select select "0"
select select "3"
select select "0"
select select "6"
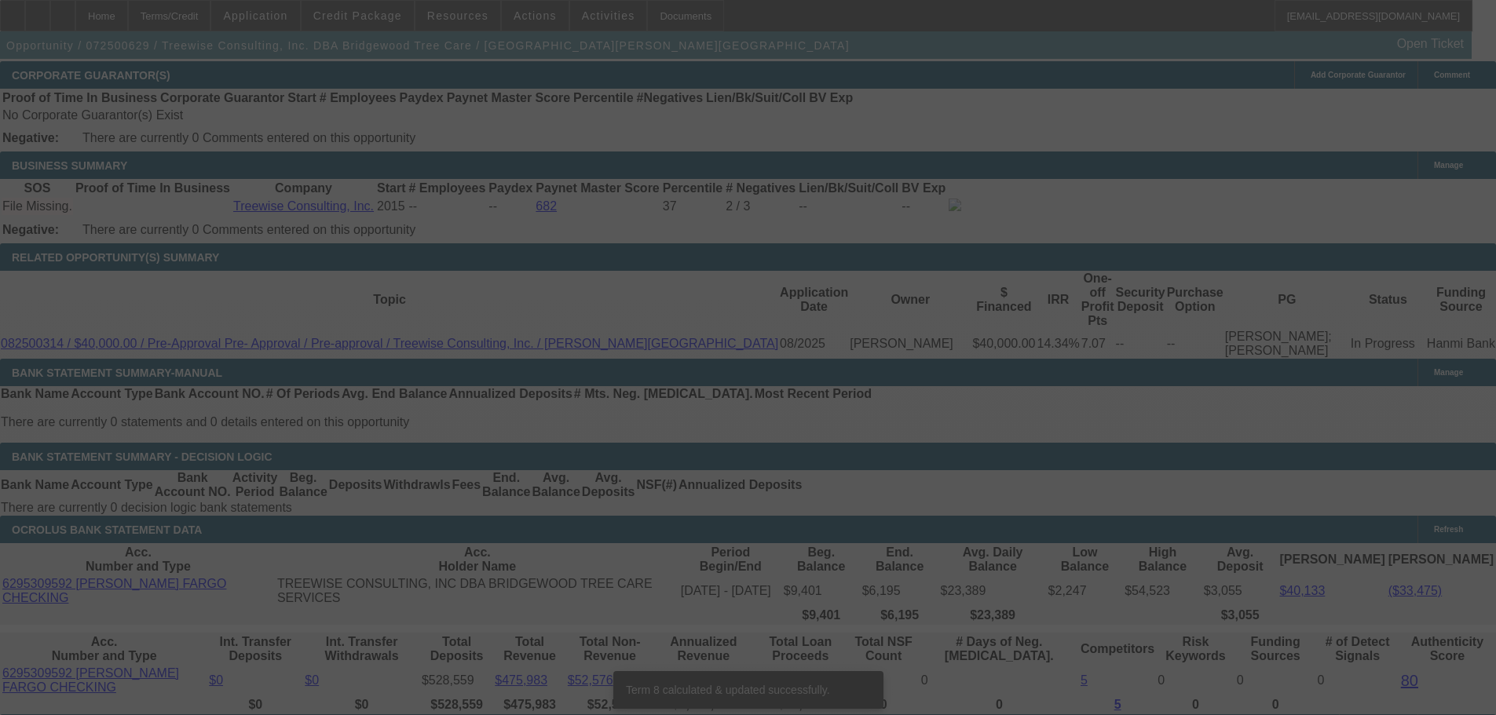
scroll to position [2492, 0]
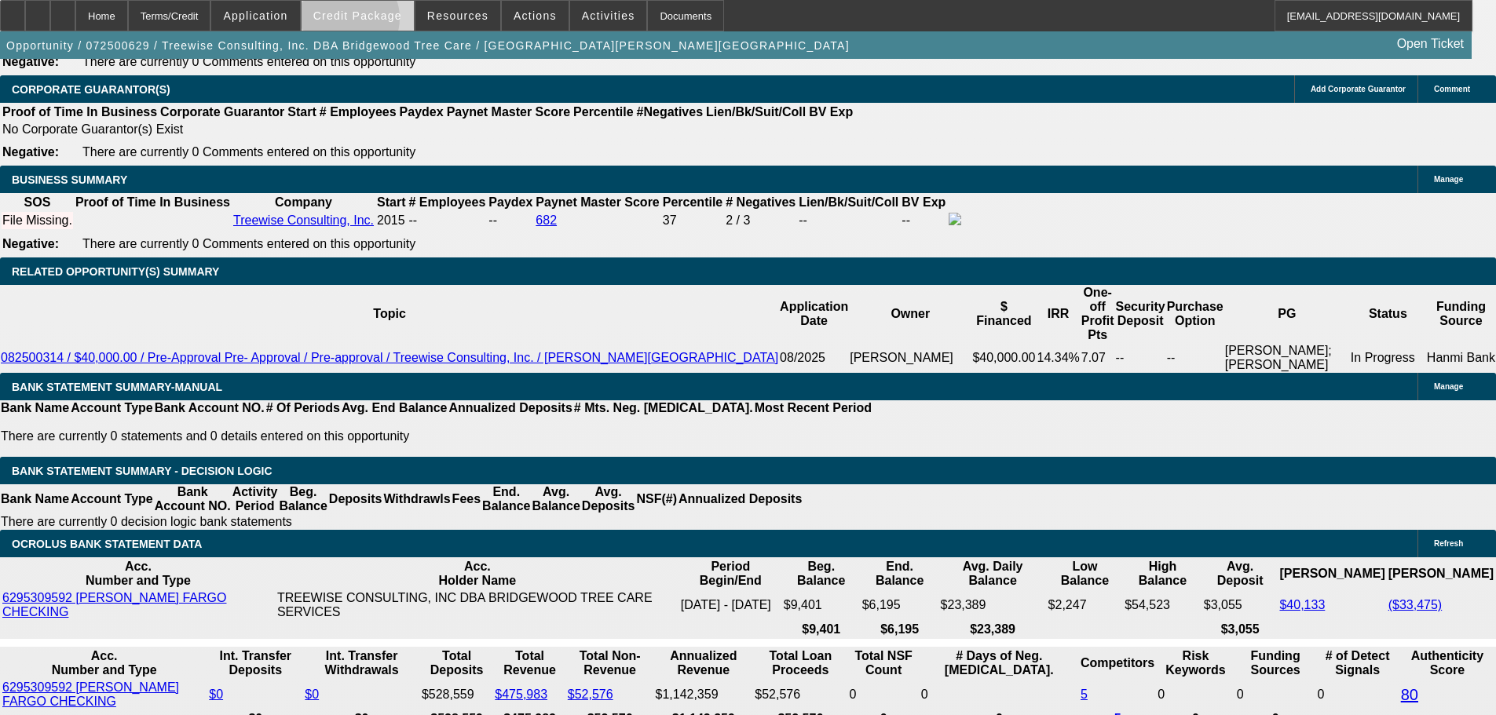
click at [374, 22] on span at bounding box center [358, 16] width 112 height 38
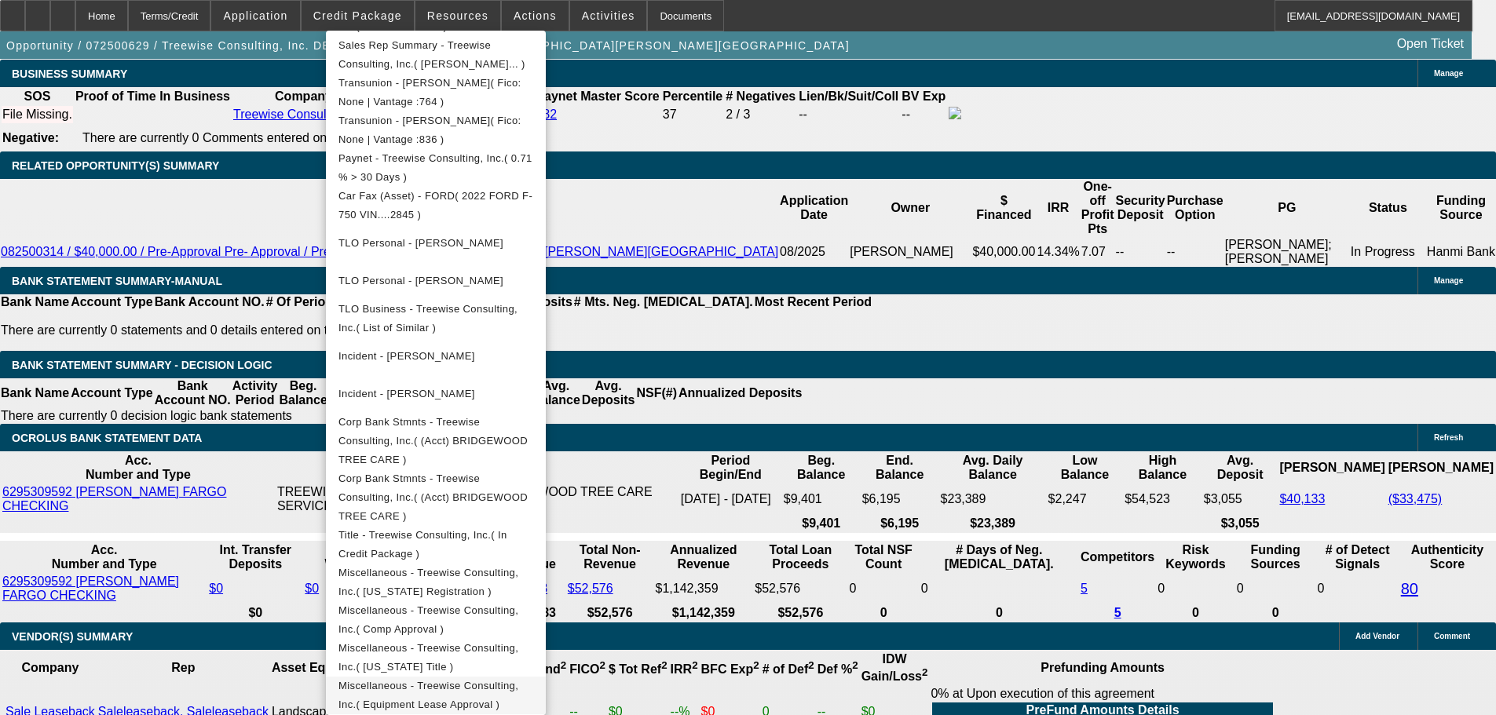
scroll to position [2649, 0]
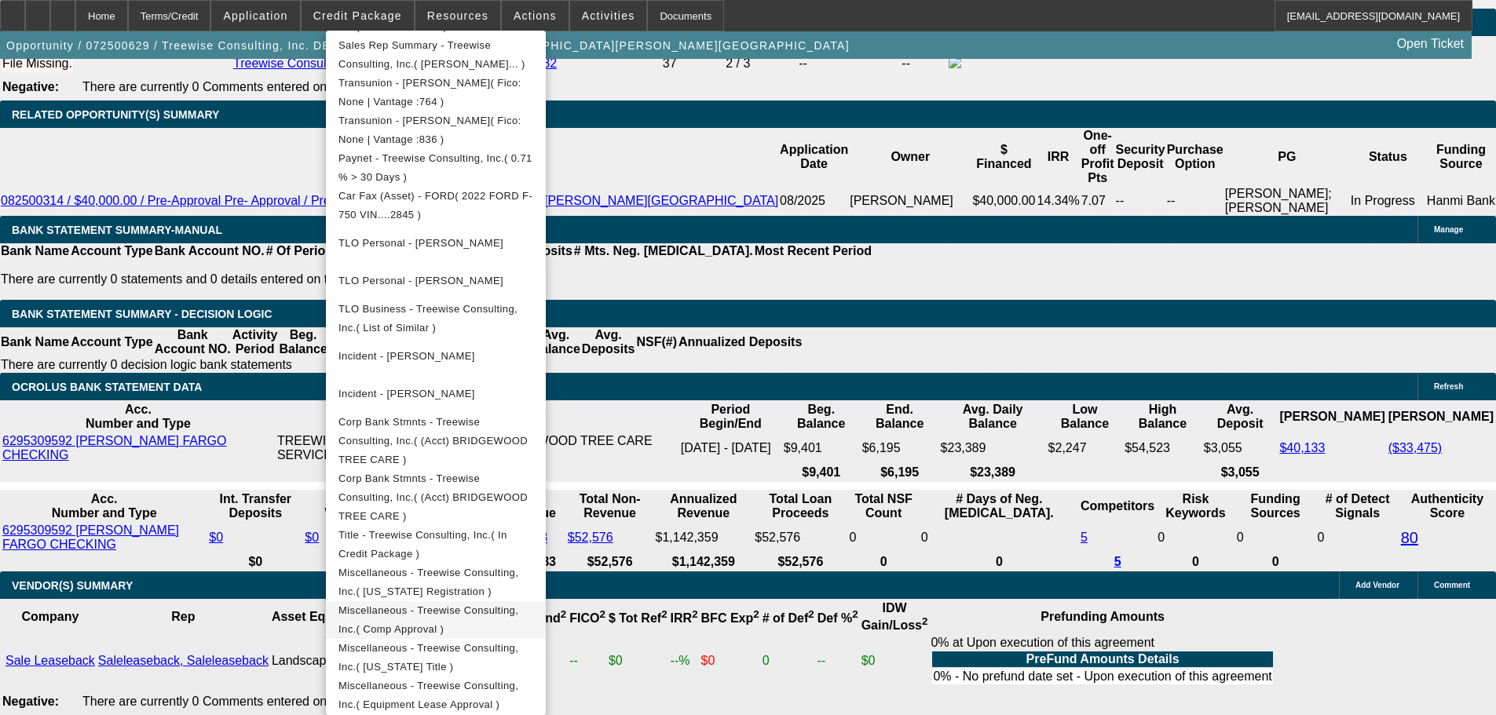
click at [533, 601] on span "Miscellaneous - Treewise Consulting, Inc.( Comp Approval )" at bounding box center [435, 620] width 195 height 38
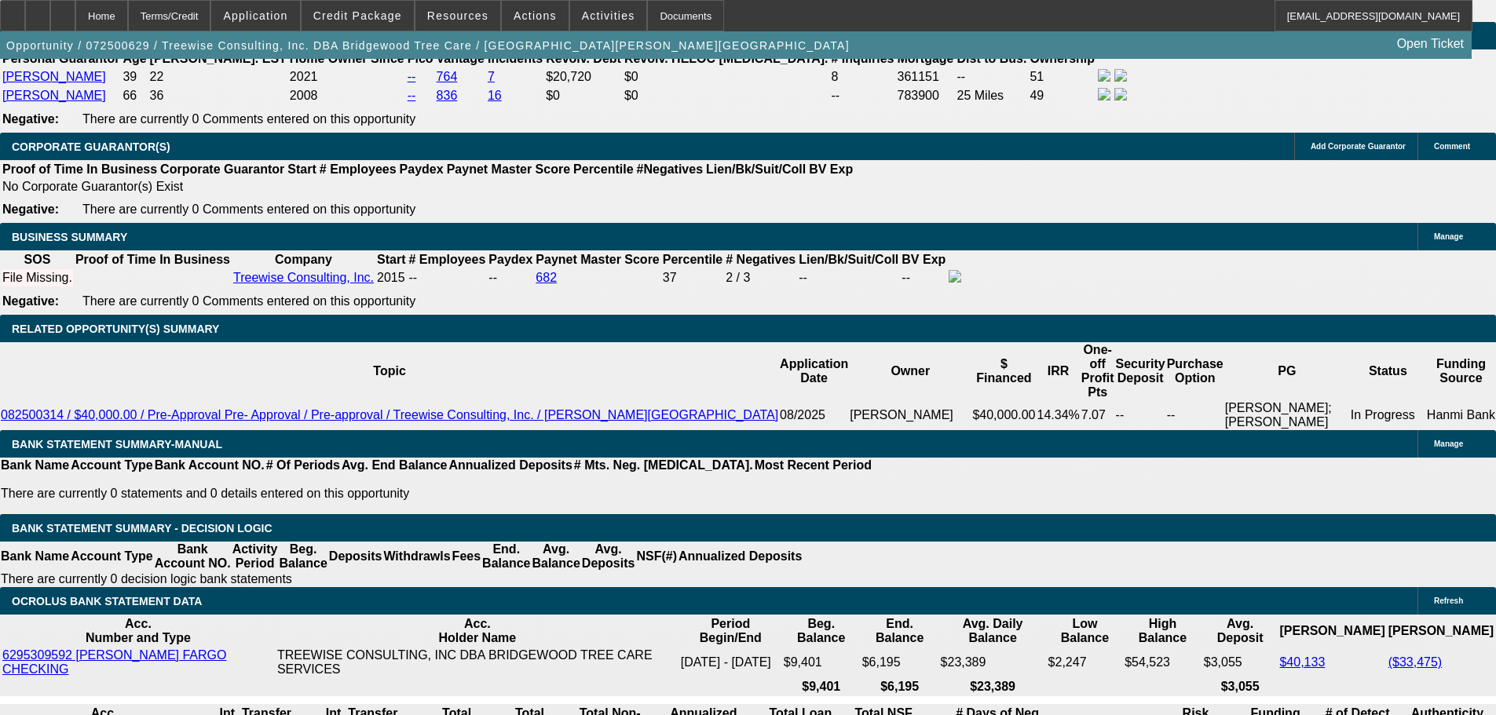
scroll to position [2492, 0]
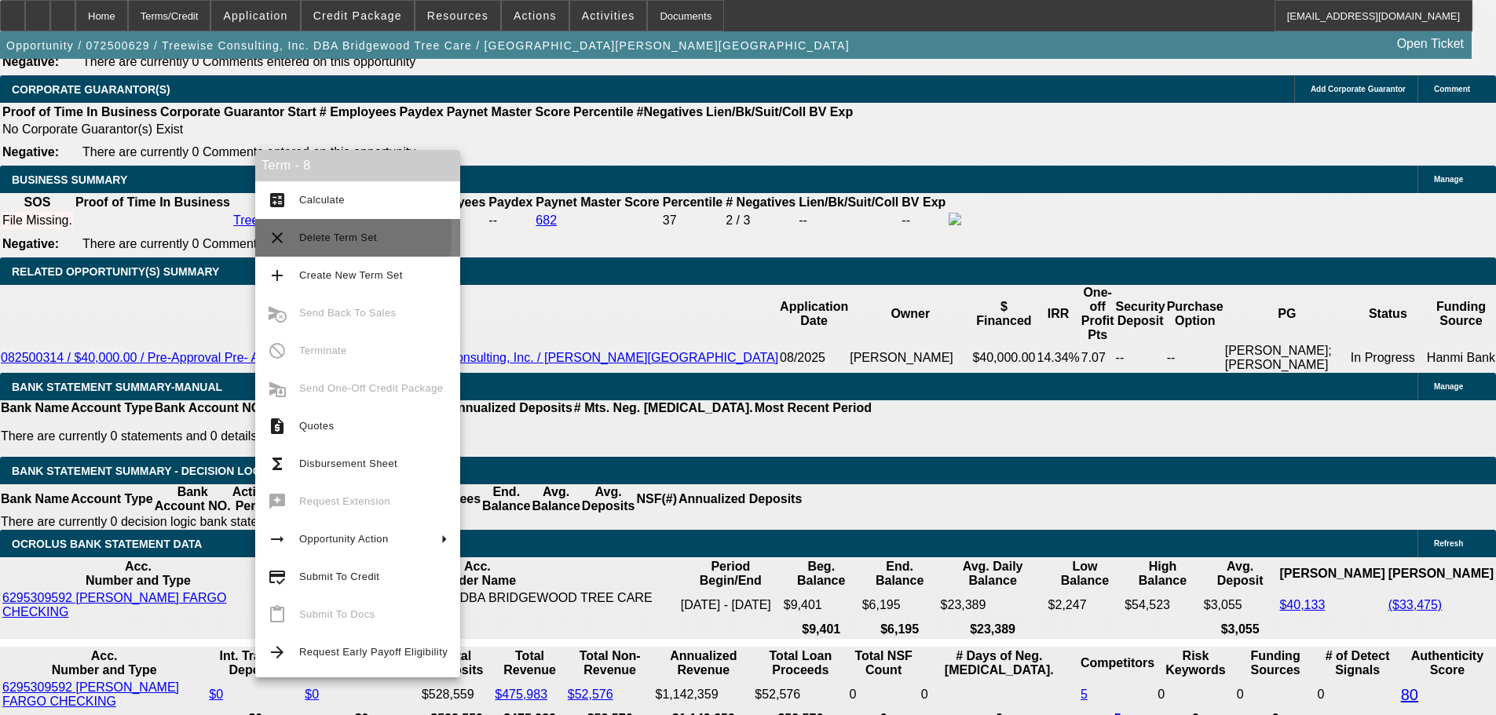
click at [290, 235] on button "clear Delete Term Set" at bounding box center [357, 238] width 205 height 38
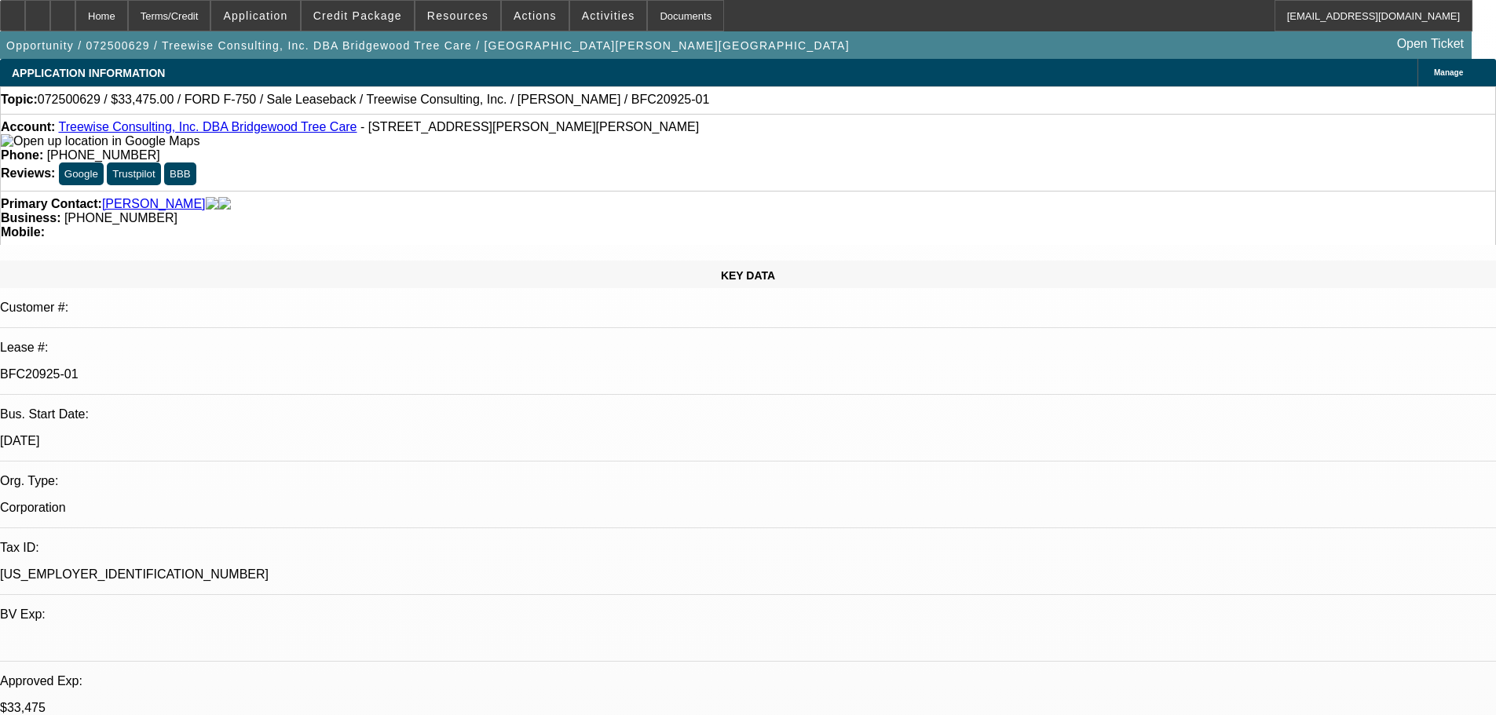
select select "0"
select select "2"
select select "0"
select select "6"
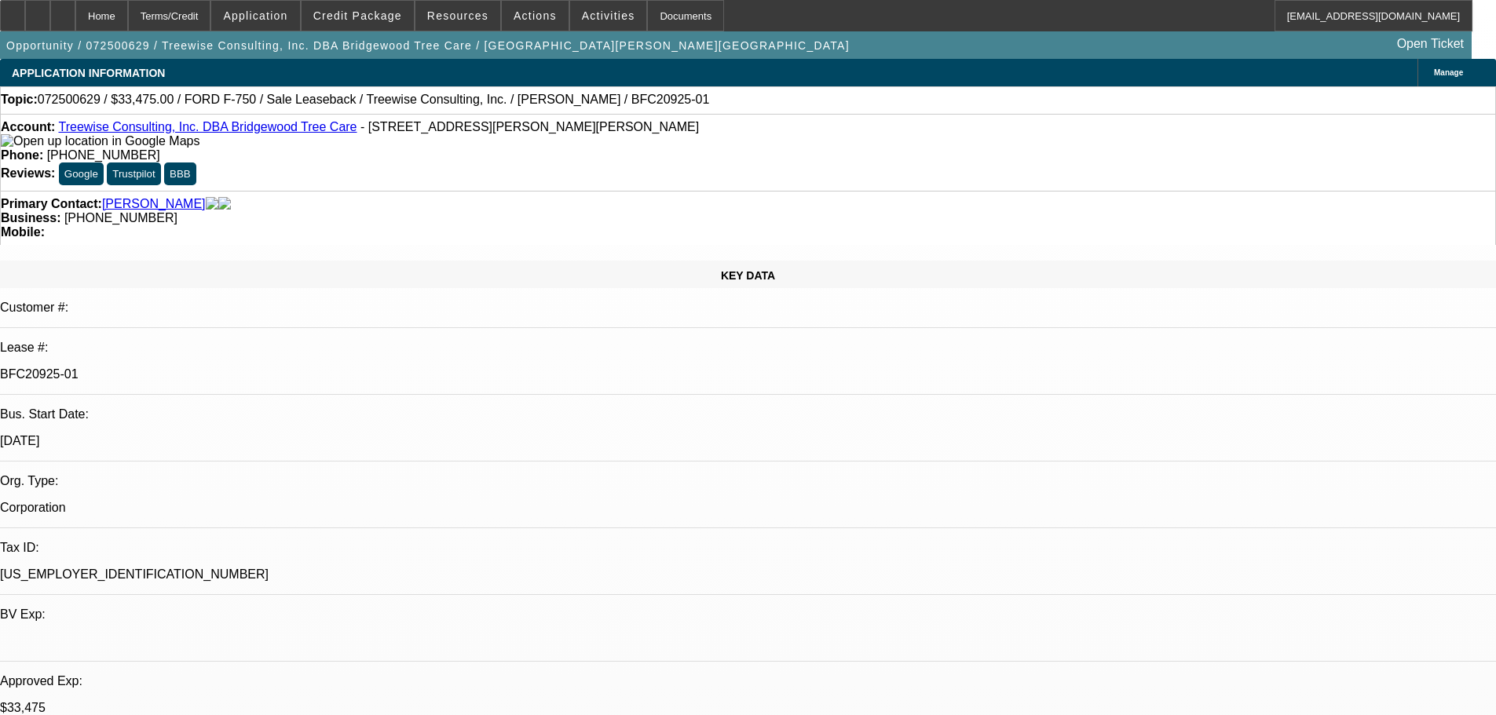
select select "0"
select select "2"
select select "0"
select select "6"
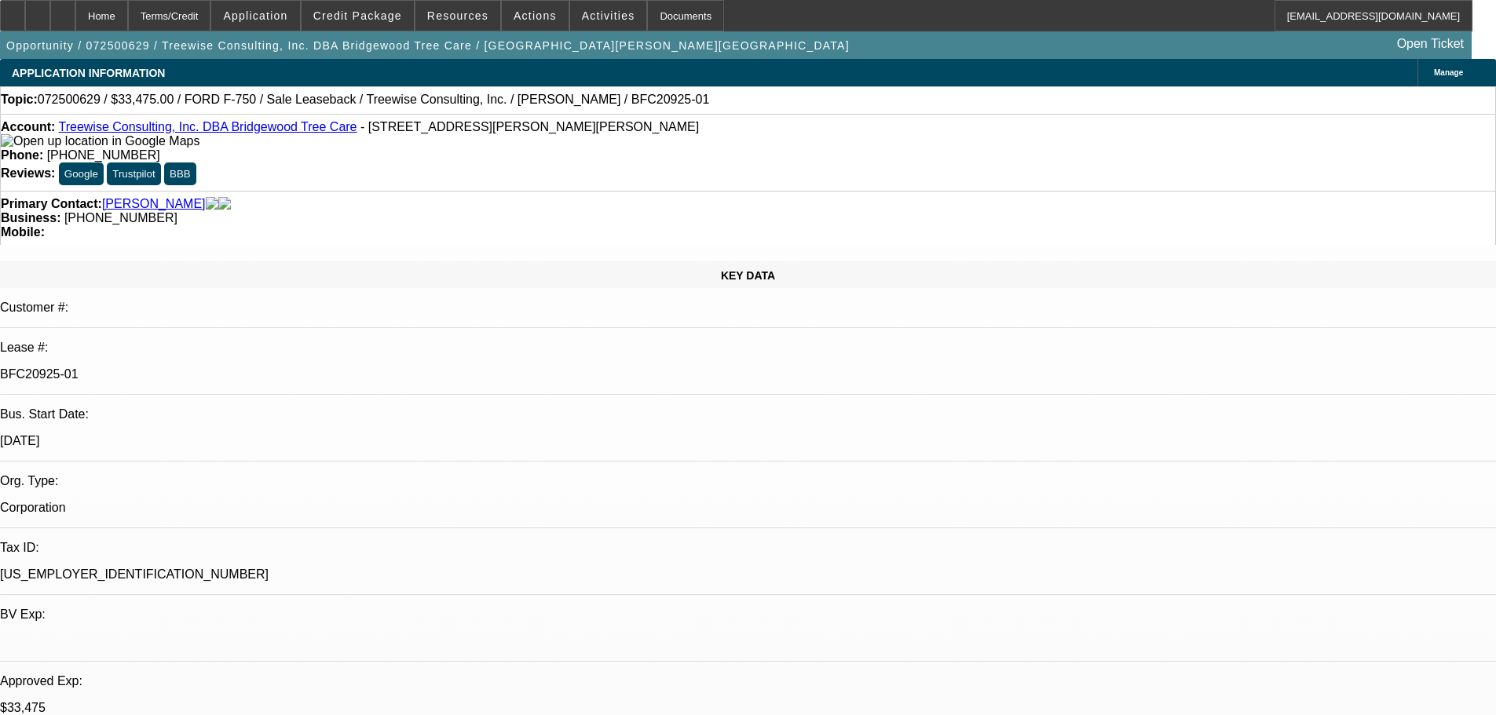
select select "0"
select select "2"
select select "0"
select select "6"
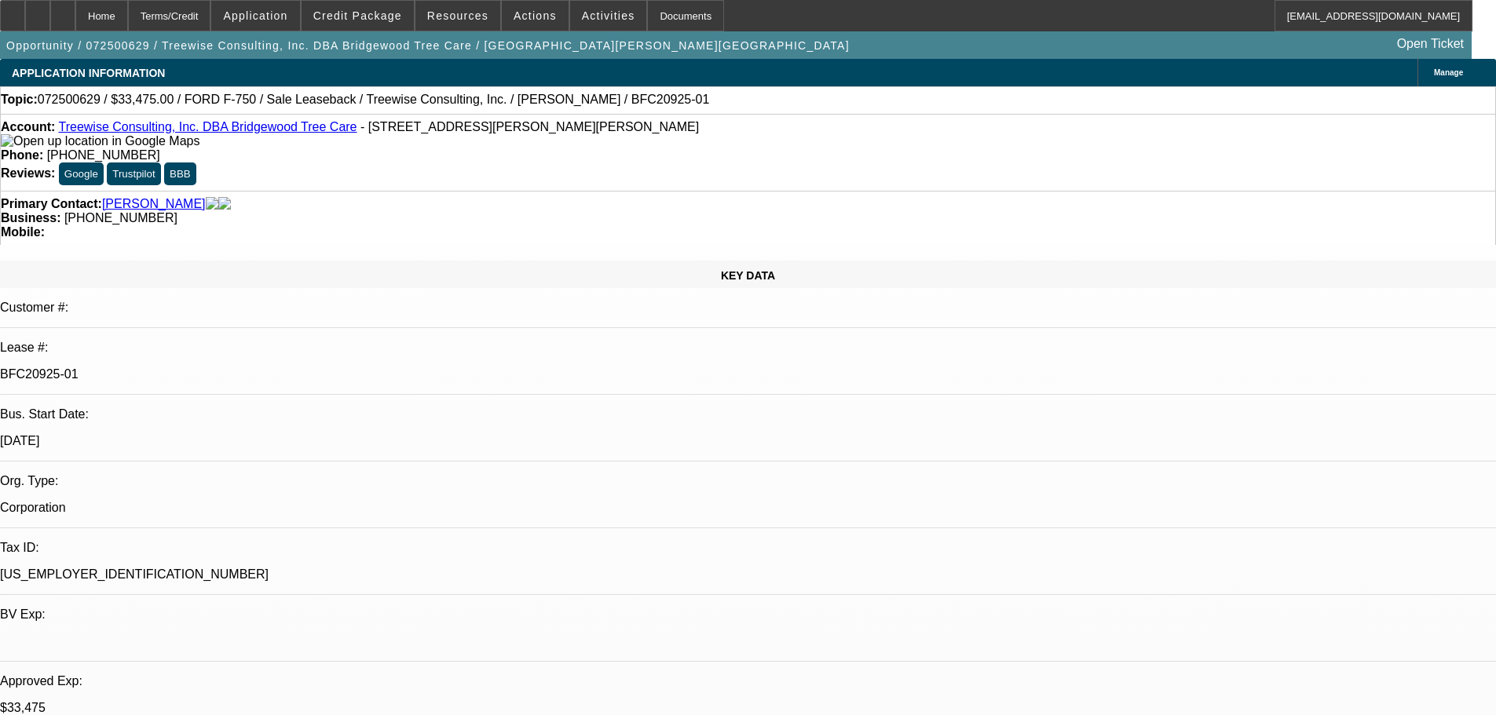
select select "0"
select select "6"
drag, startPoint x: 621, startPoint y: 126, endPoint x: 550, endPoint y: 130, distance: 70.8
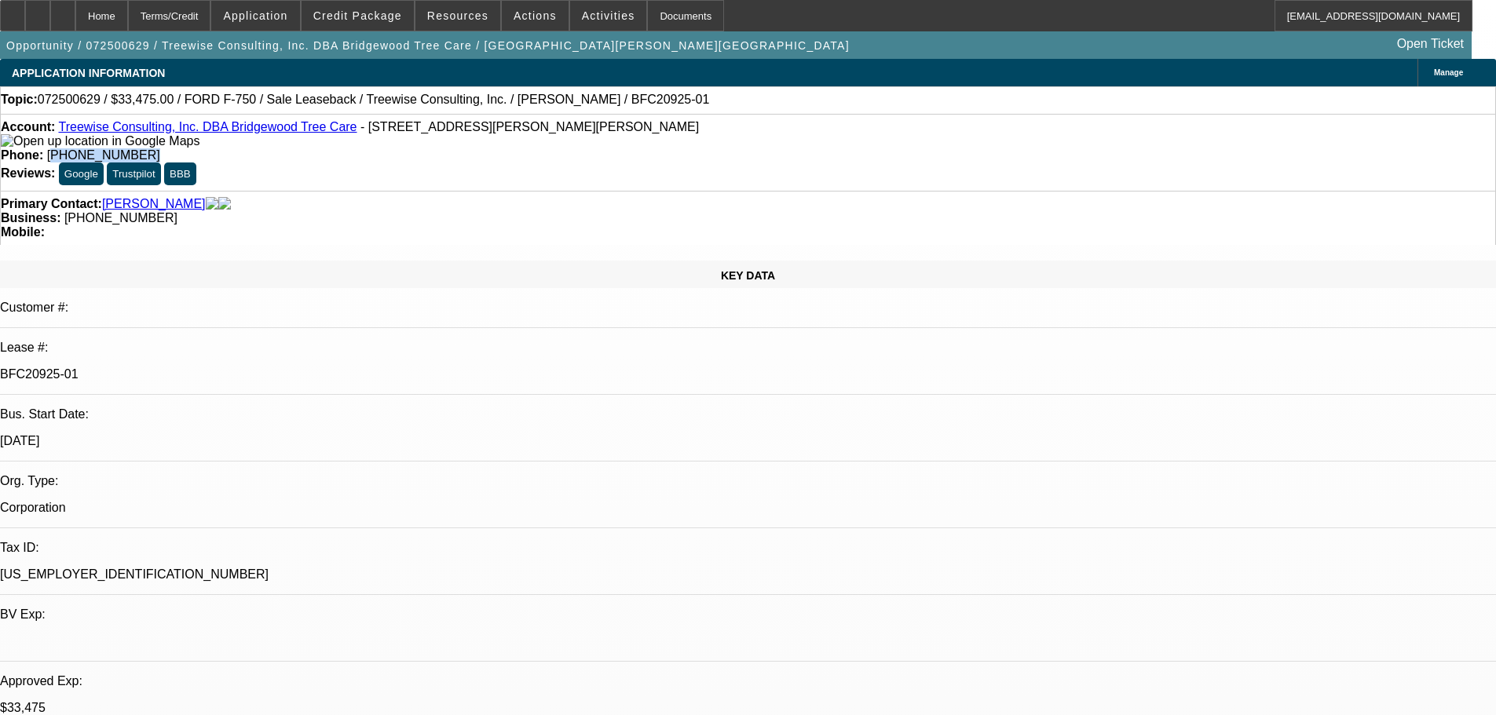
click at [550, 148] on div "Phone: (925) 464-1624" at bounding box center [748, 155] width 1494 height 14
copy span "925) 464-1624"
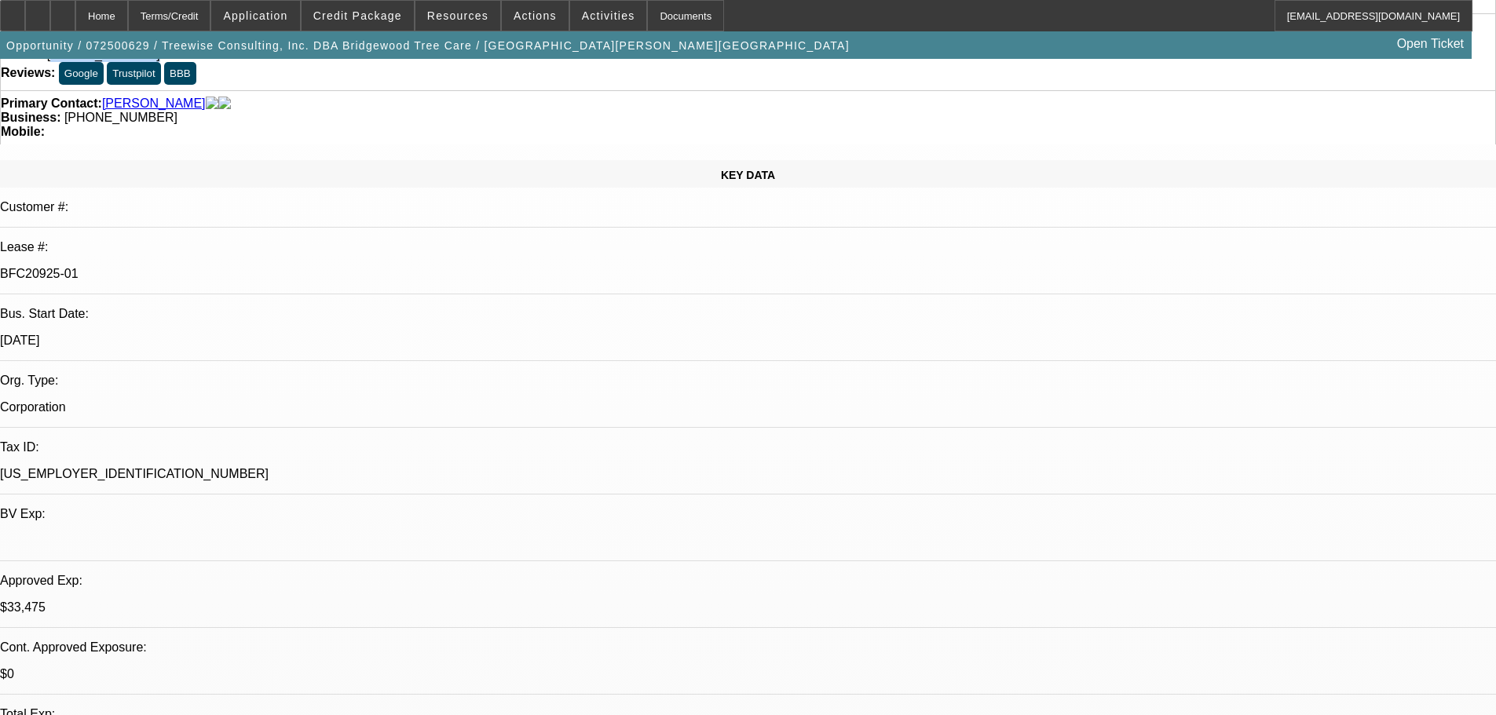
scroll to position [157, 0]
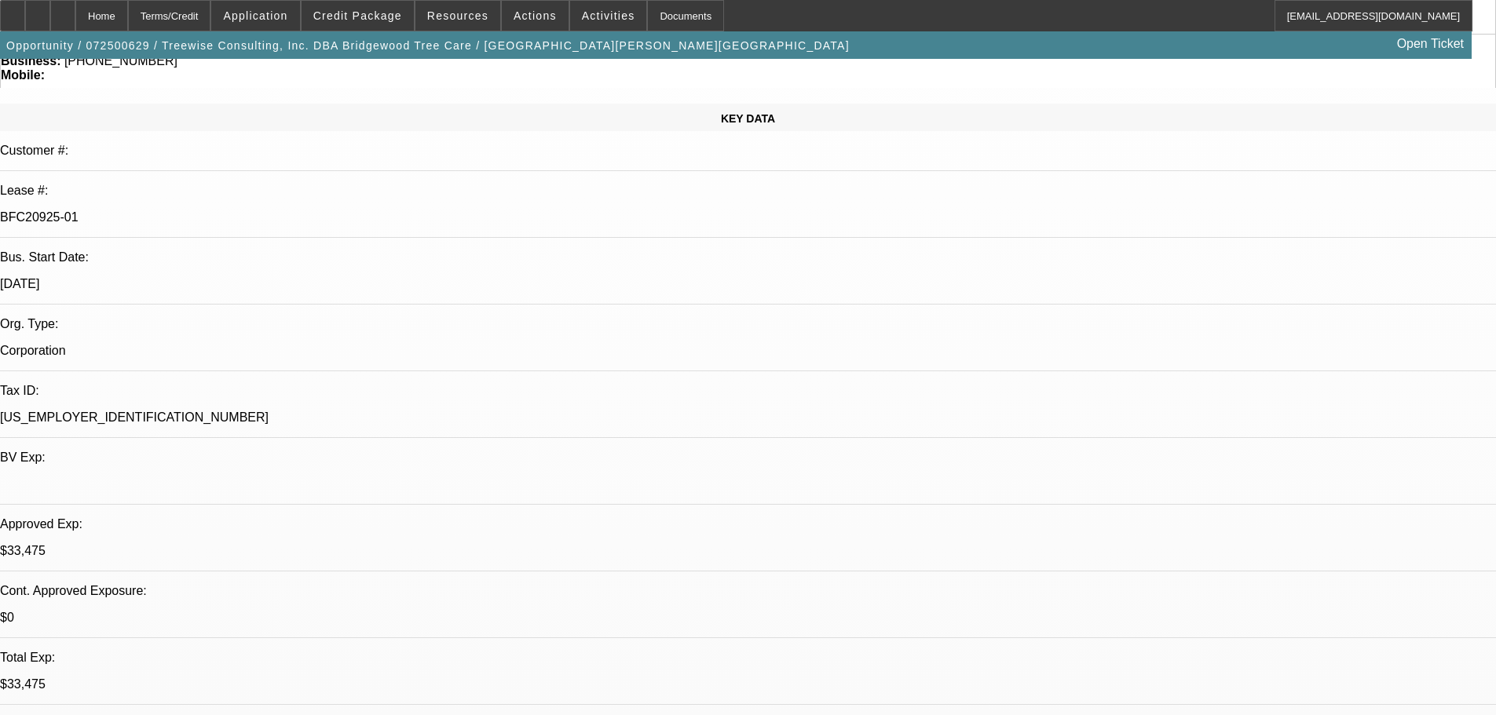
drag, startPoint x: 1145, startPoint y: 276, endPoint x: 1083, endPoint y: 276, distance: 62.0
copy b "925) 448-7774"
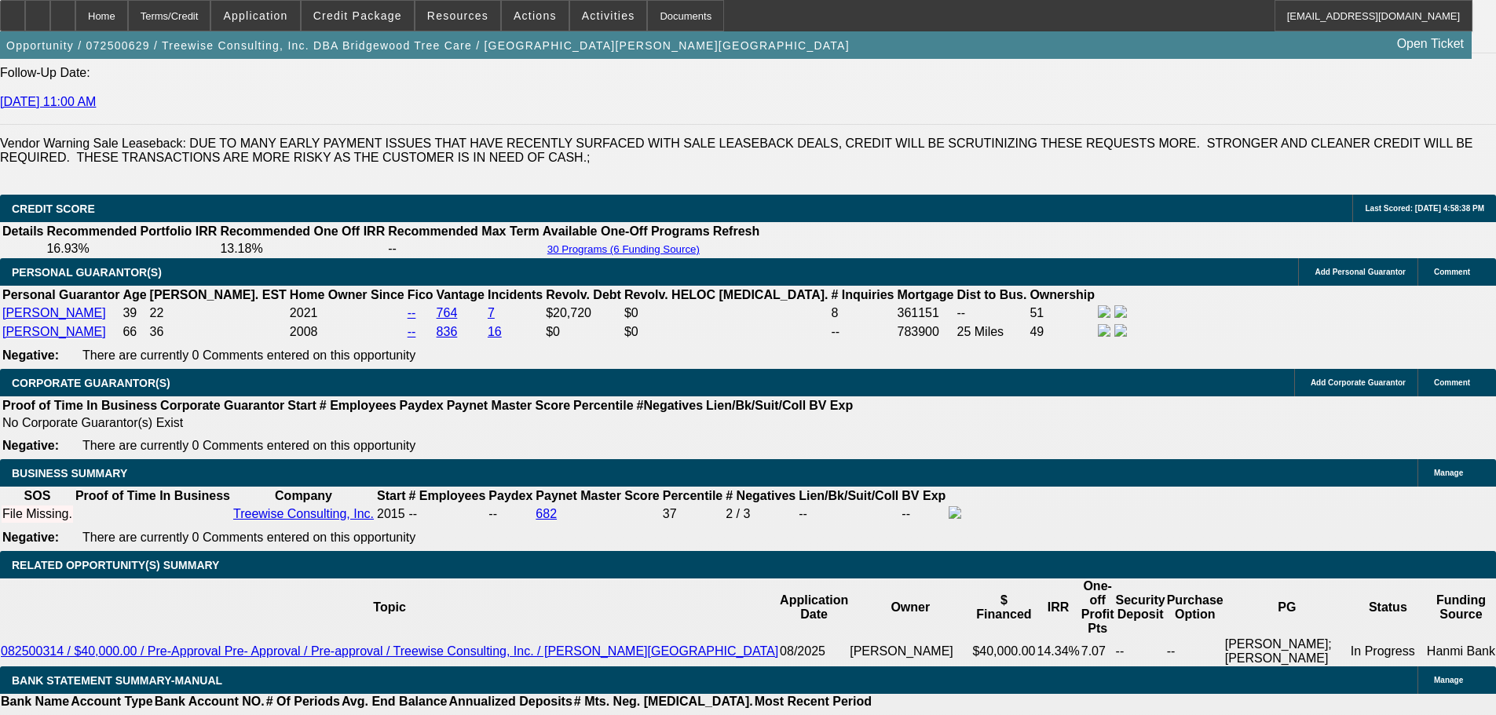
scroll to position [2356, 0]
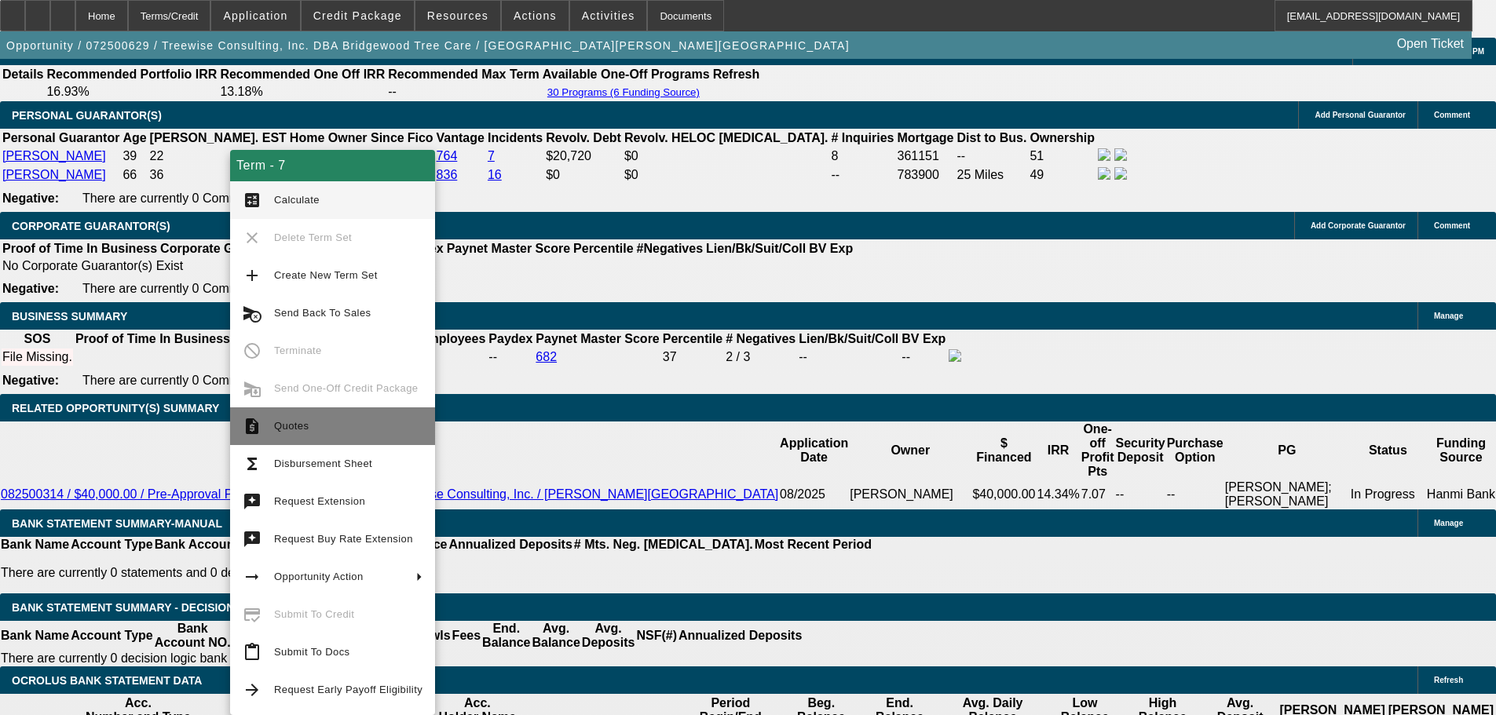
click at [313, 415] on button "request_quote Quotes" at bounding box center [332, 427] width 205 height 38
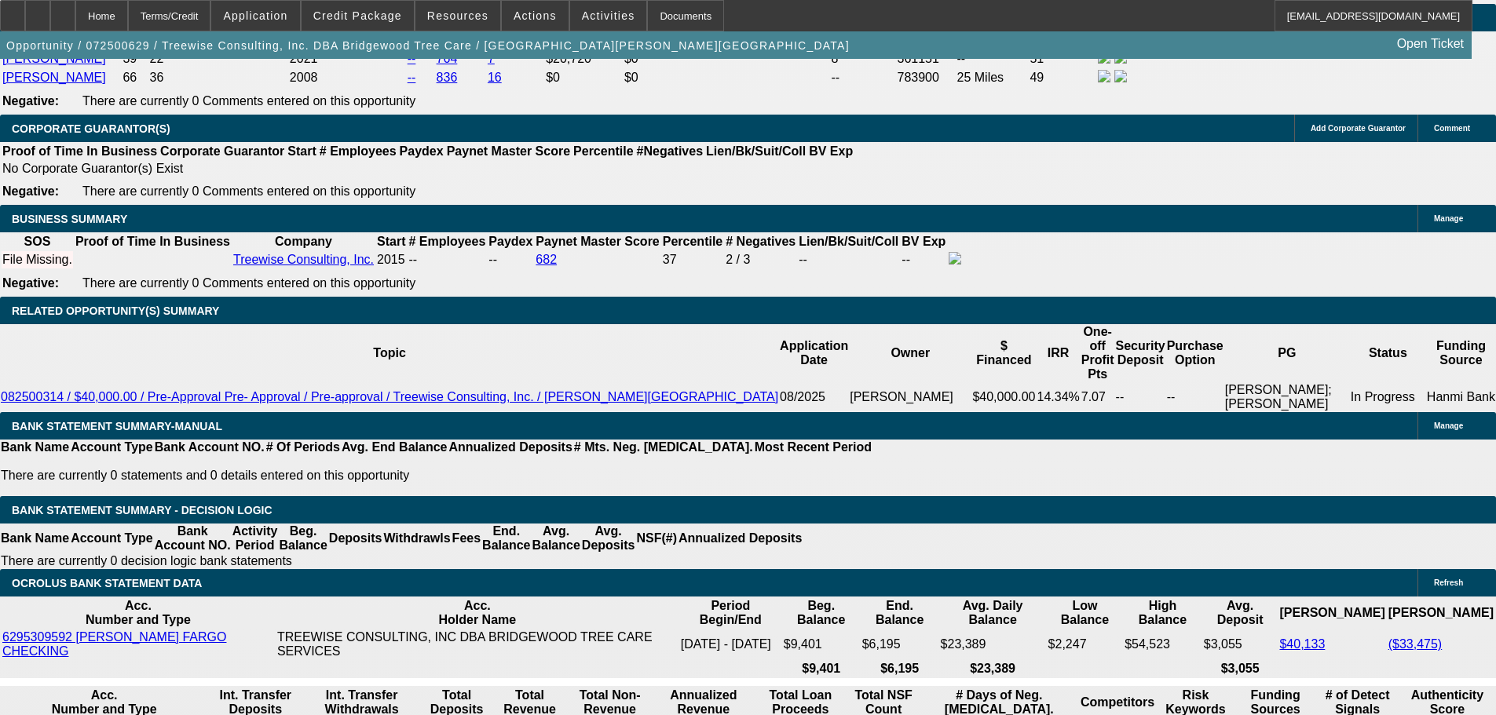
scroll to position [2513, 0]
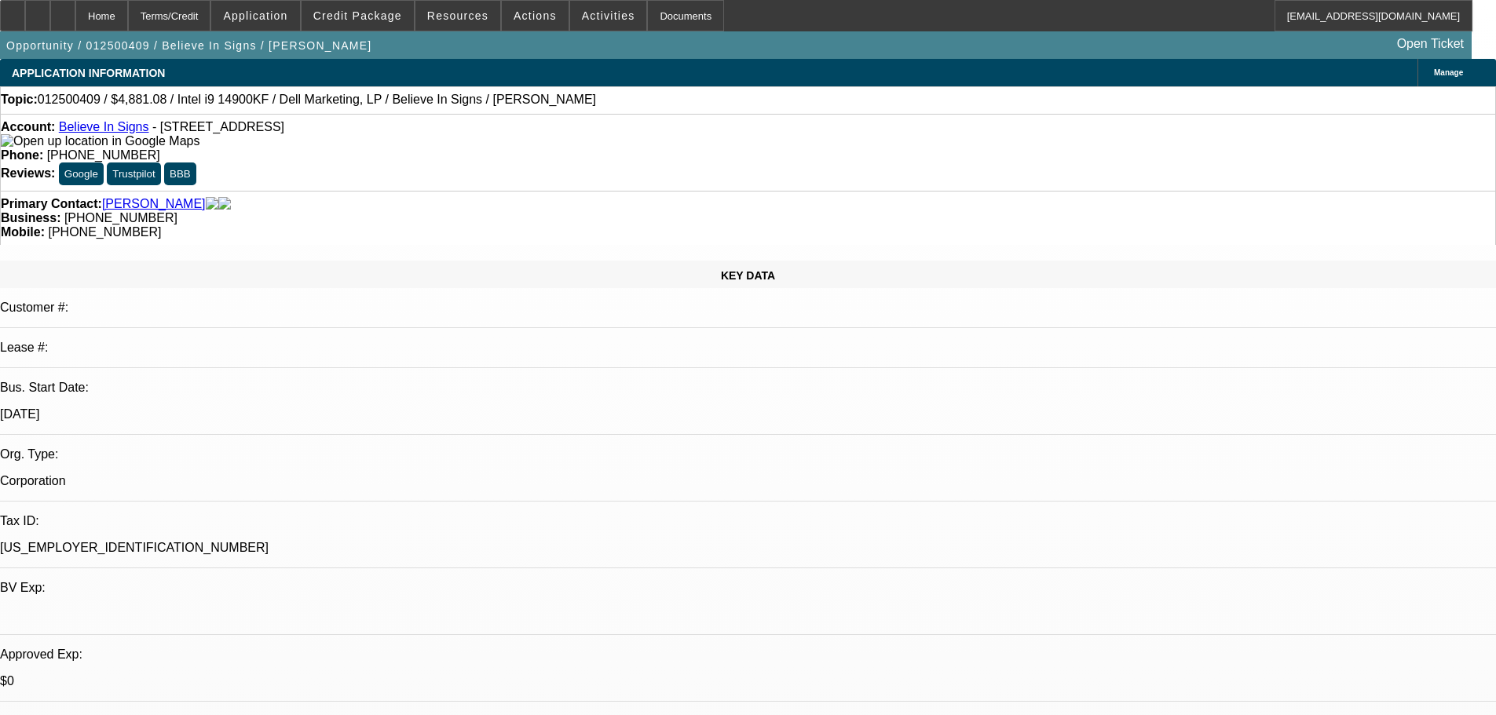
select select "0"
select select "0.1"
select select "4"
select select "0"
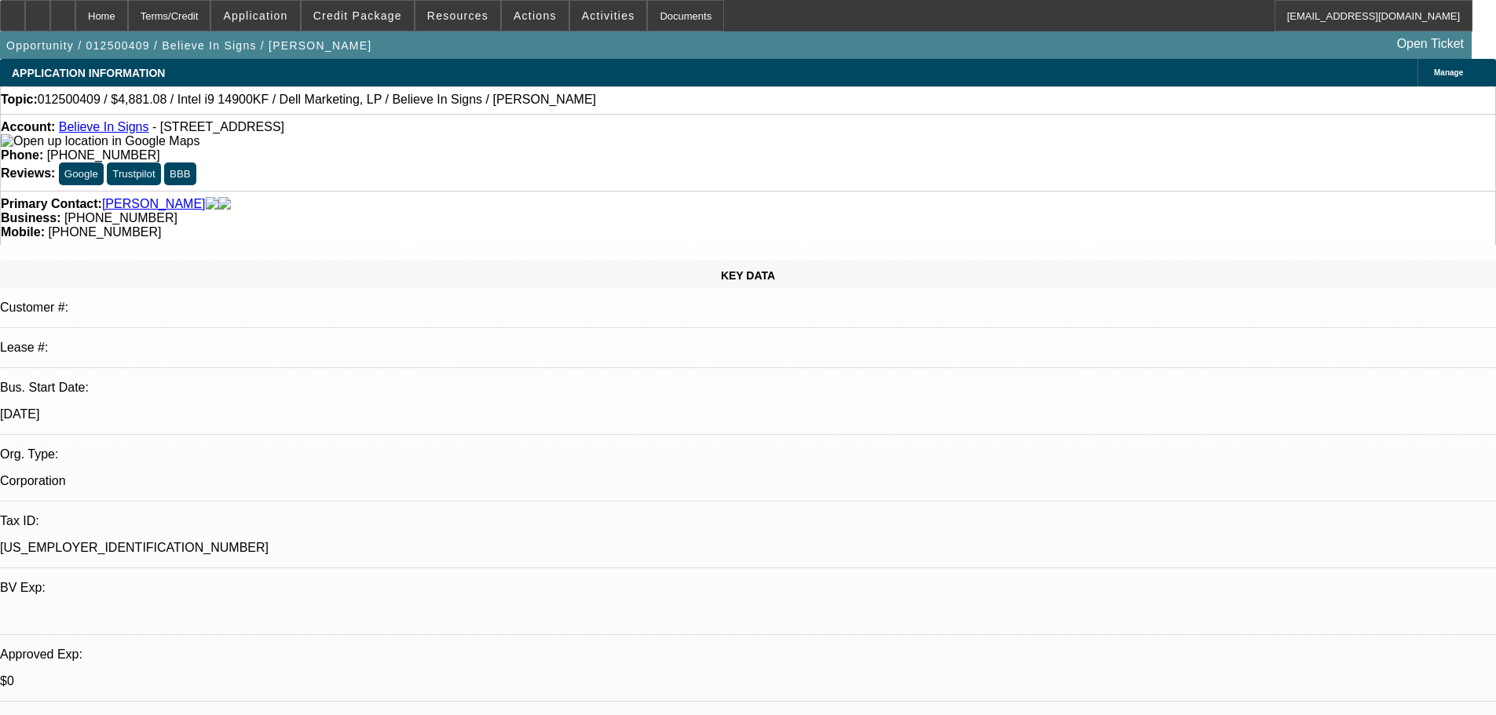
select select "0"
select select "0.1"
select select "4"
drag, startPoint x: 1247, startPoint y: 221, endPoint x: 1201, endPoint y: 228, distance: 46.1
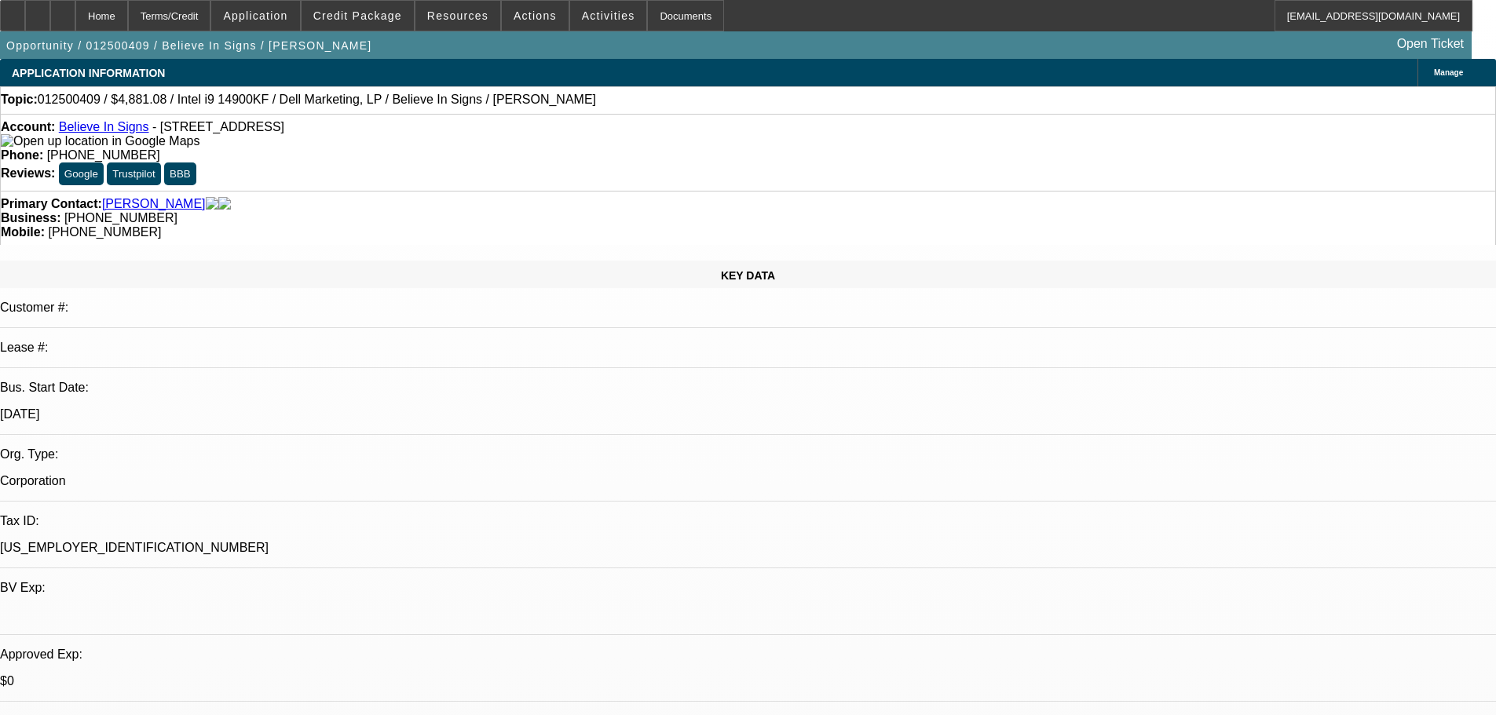
copy b "760) 536-8687"
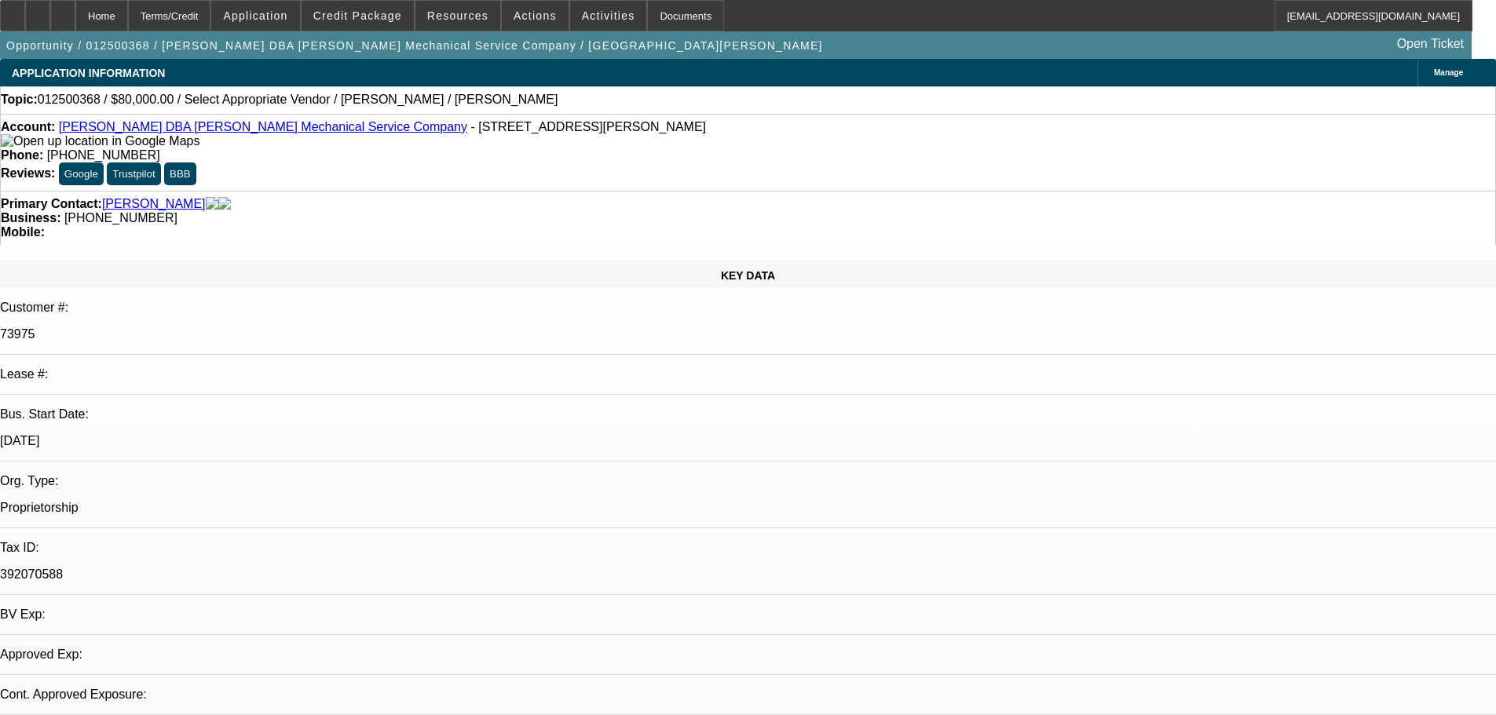
select select "0"
select select "2"
select select "0.1"
select select "1"
select select "2"
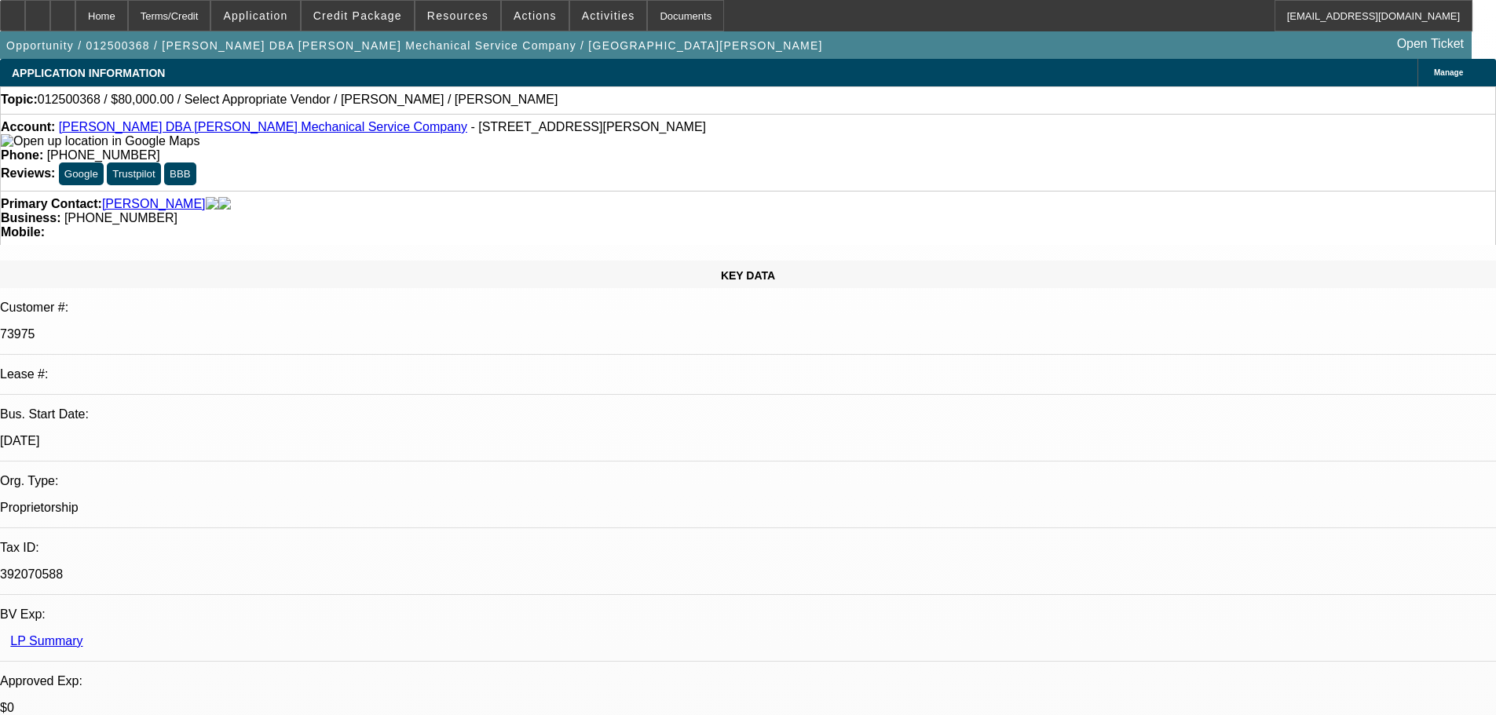
select select "4"
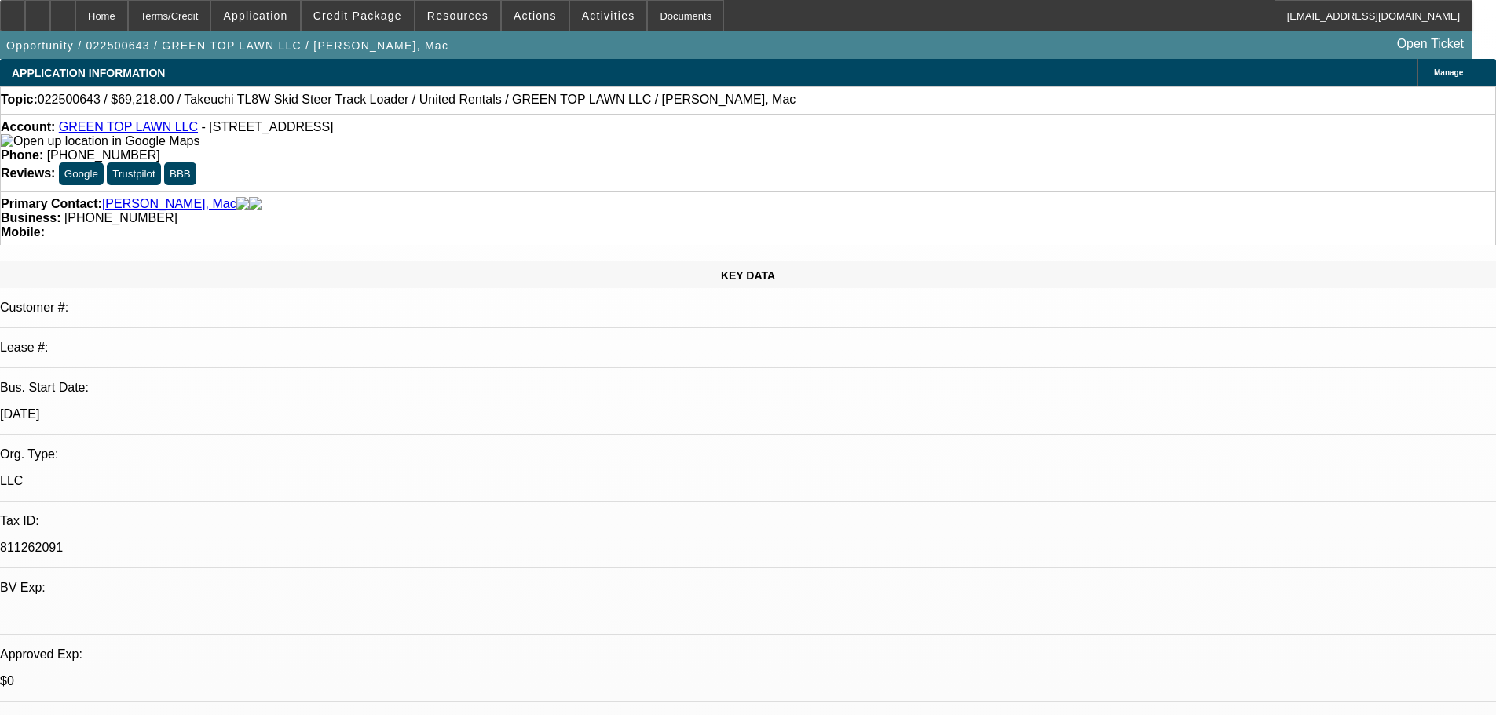
select select "0"
select select "2"
select select "0"
select select "6"
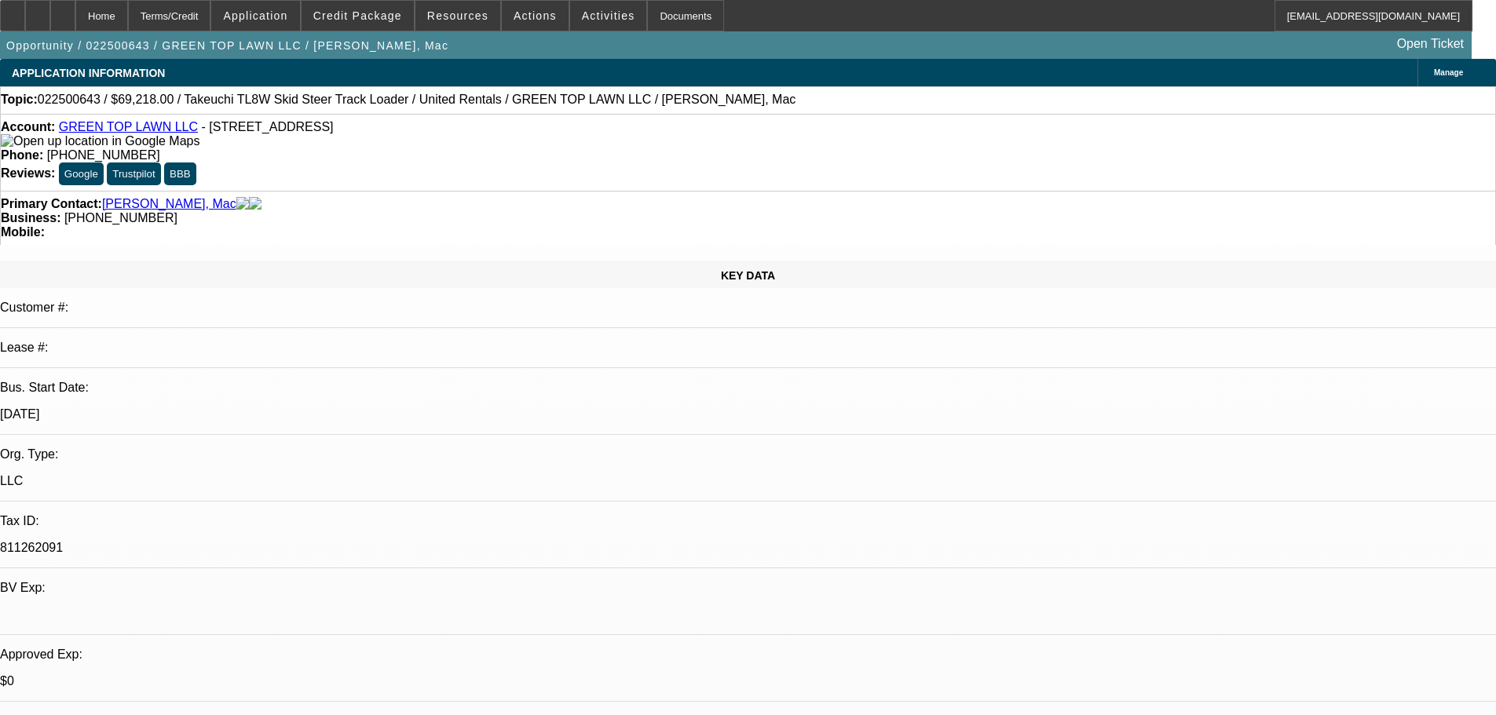
select select "0"
select select "2"
select select "0"
select select "6"
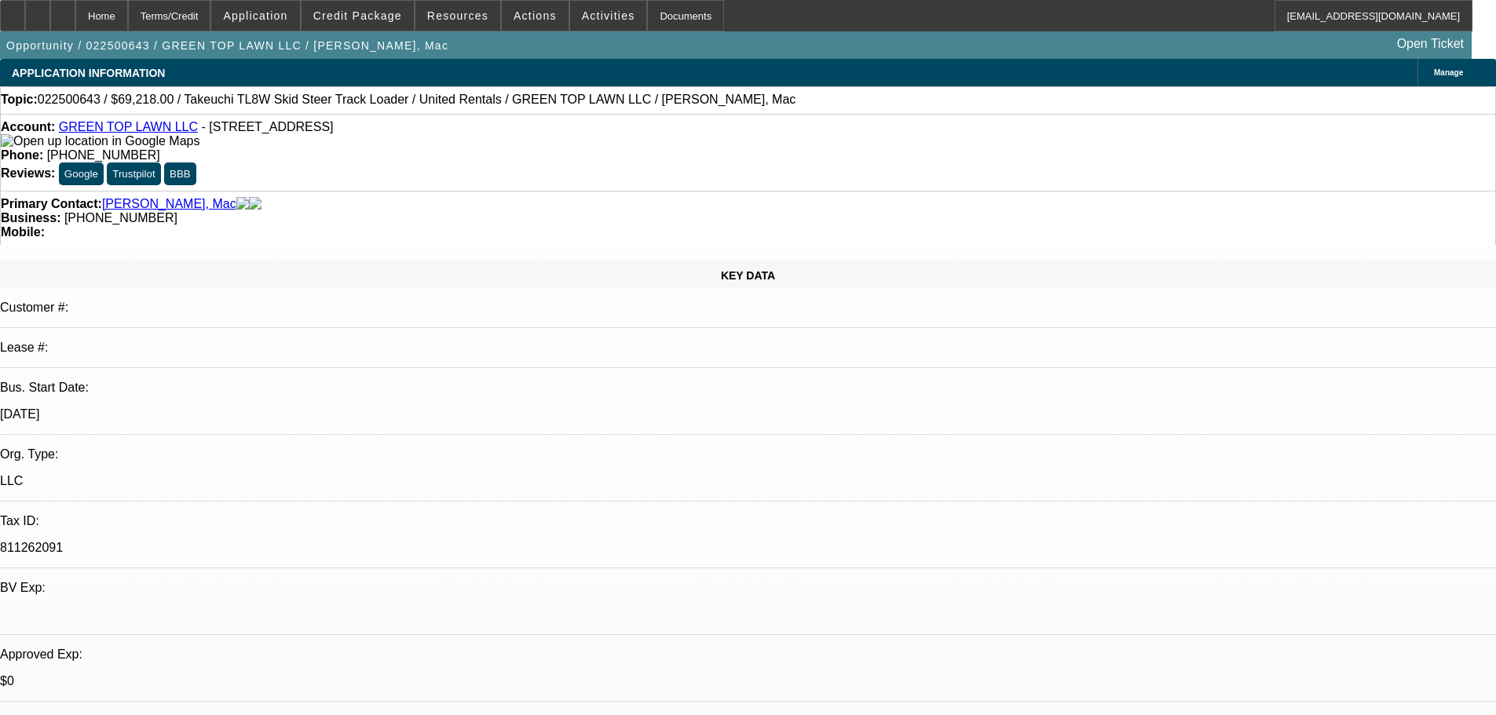
select select "0"
select select "2"
select select "0"
select select "6"
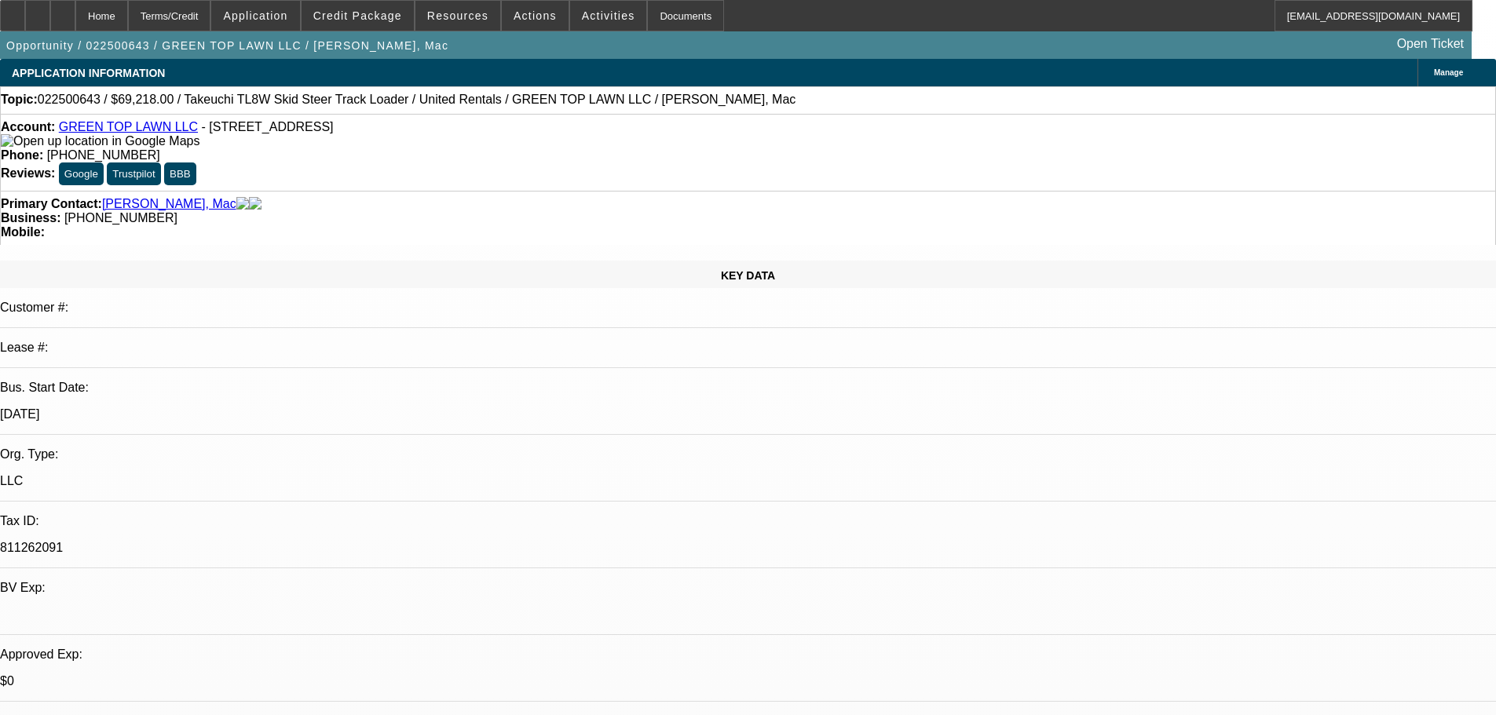
select select "0"
select select "2"
select select "0"
select select "6"
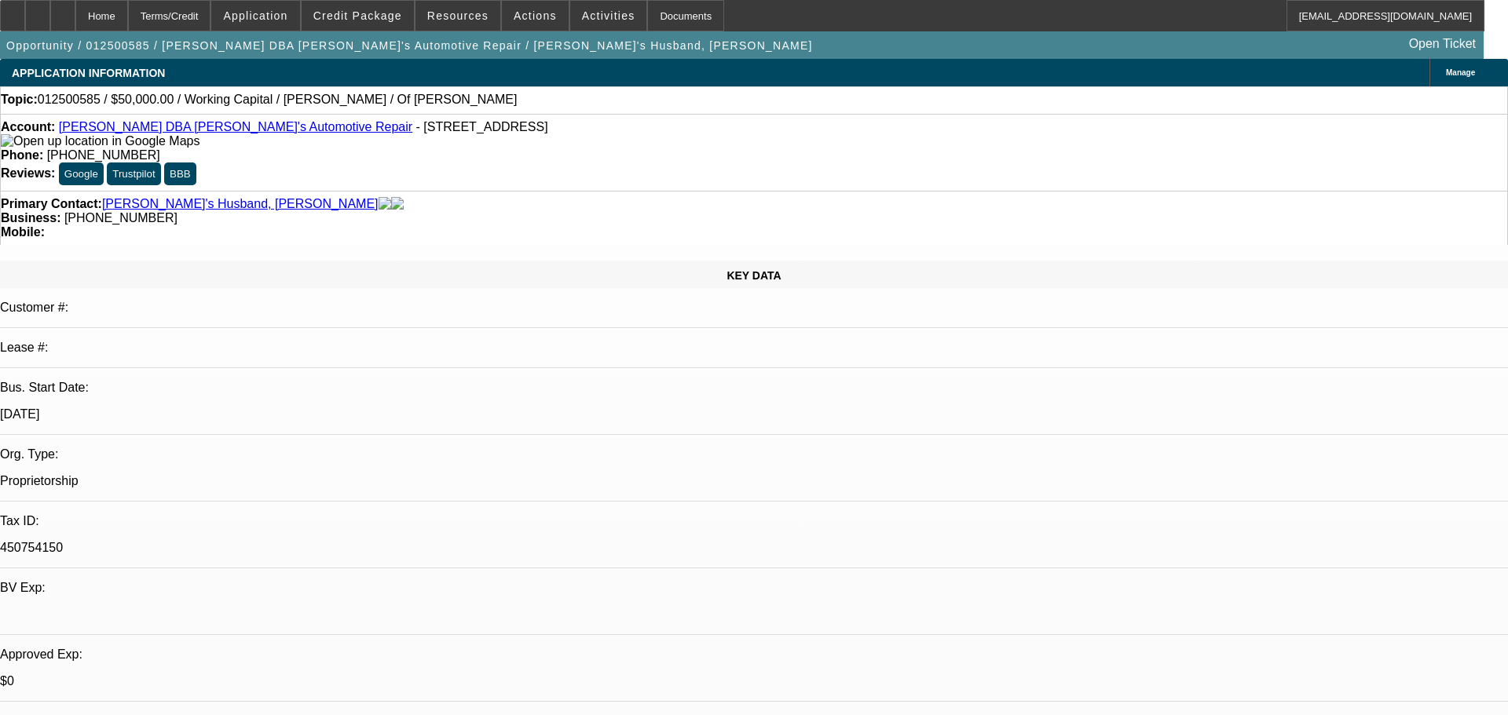
select select "0"
select select "2"
select select "0"
select select "6"
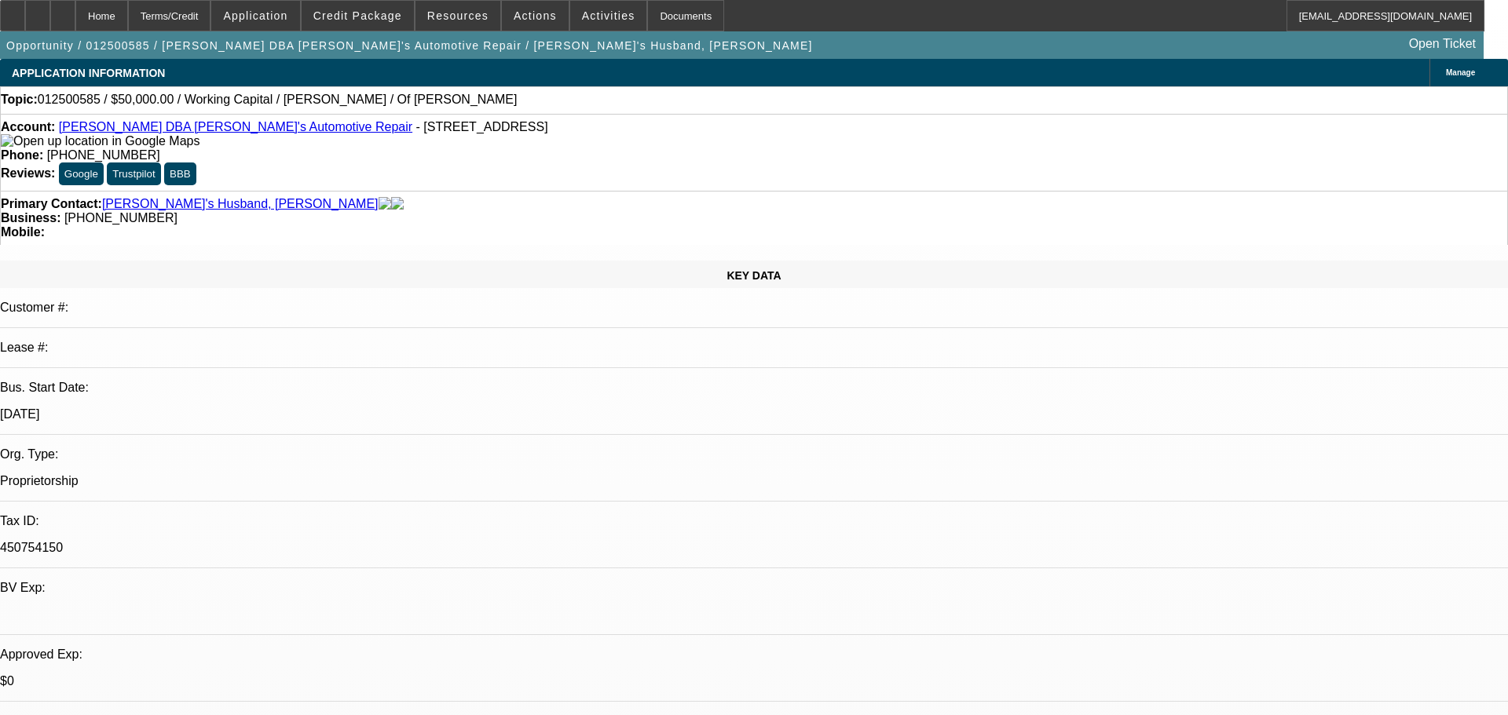
select select "0"
select select "2"
select select "0"
select select "6"
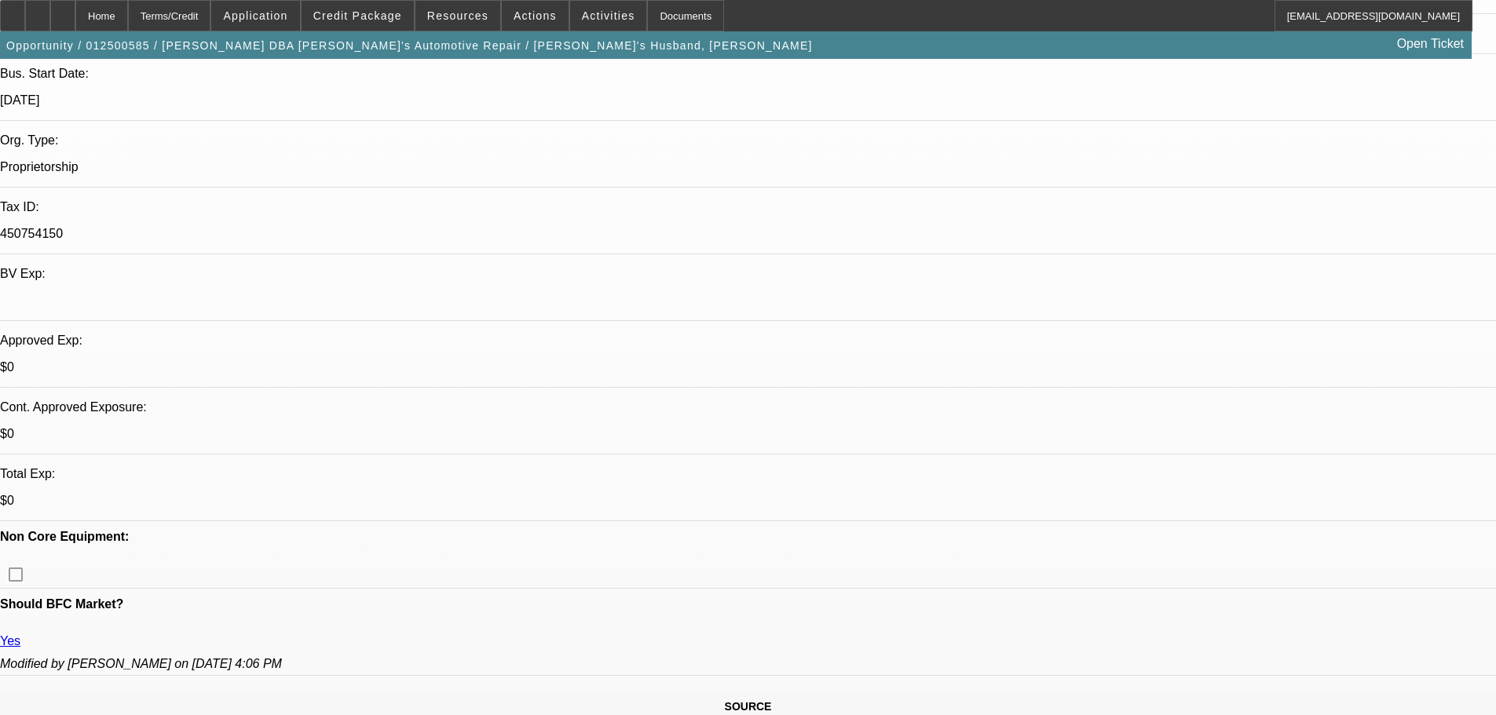
scroll to position [471, 0]
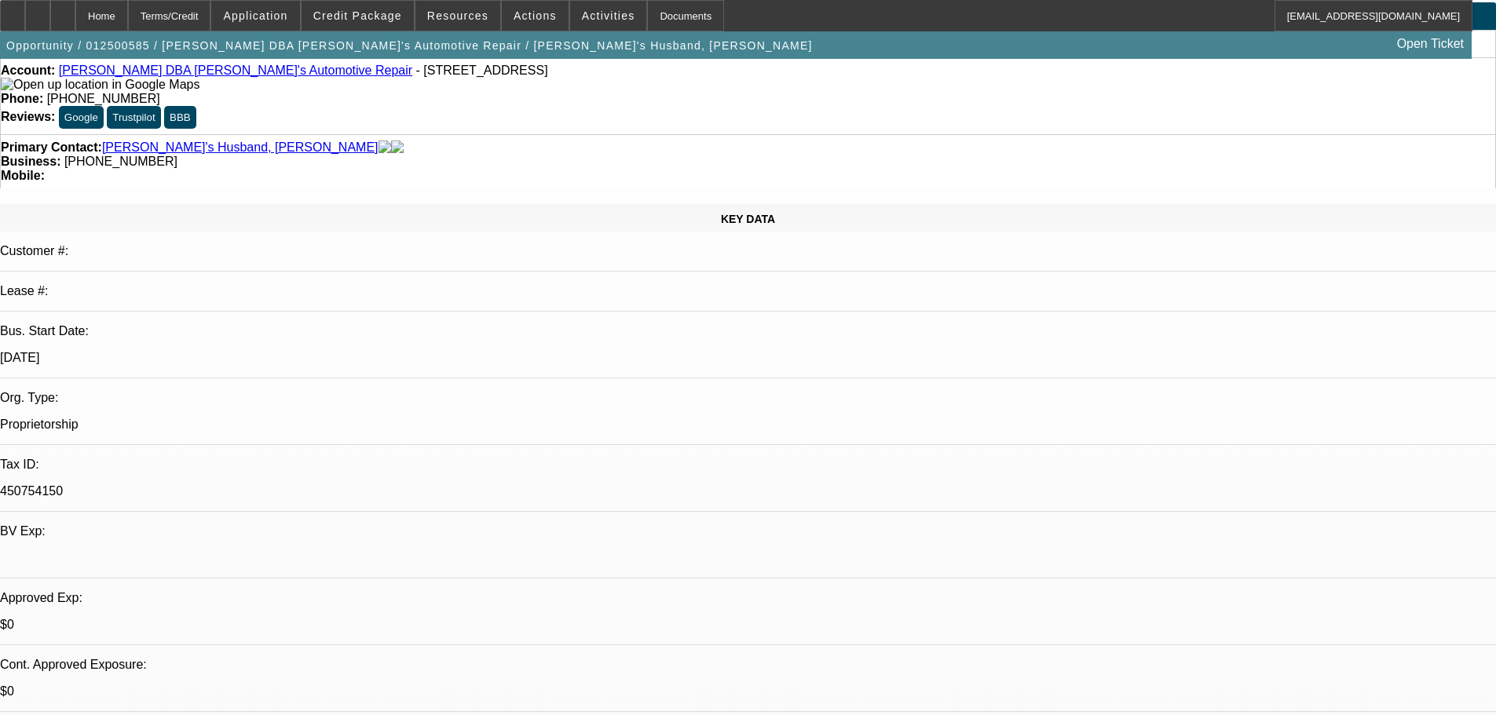
scroll to position [0, 0]
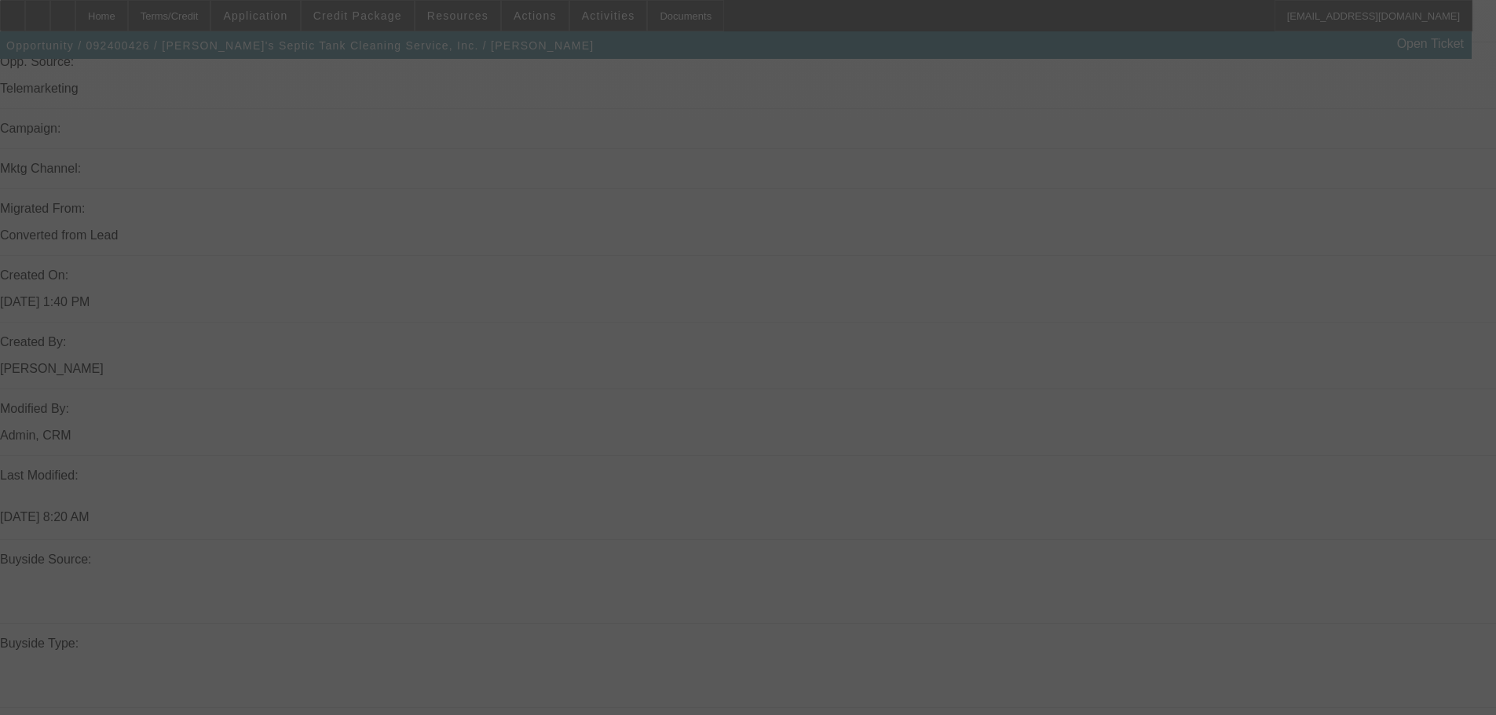
scroll to position [1112, 0]
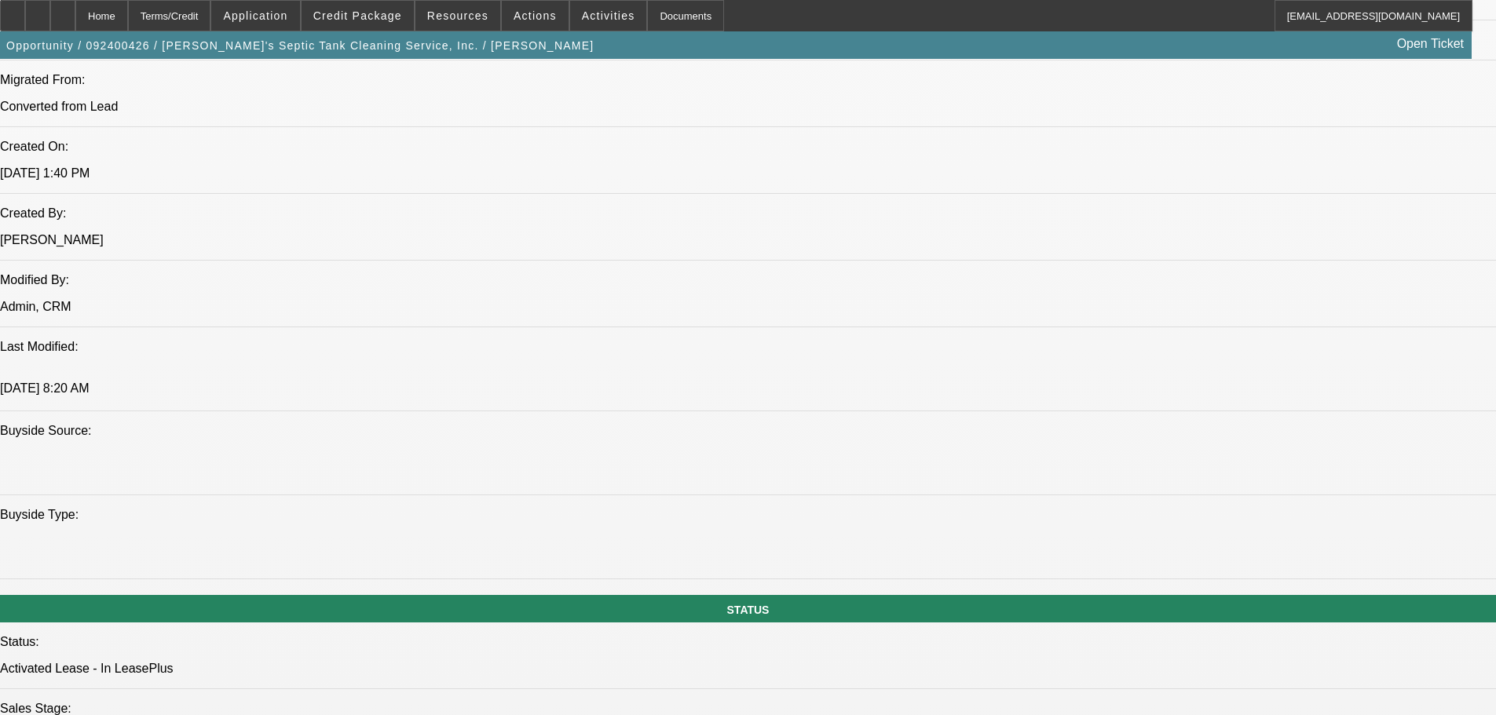
select select "0"
select select "6"
select select "0"
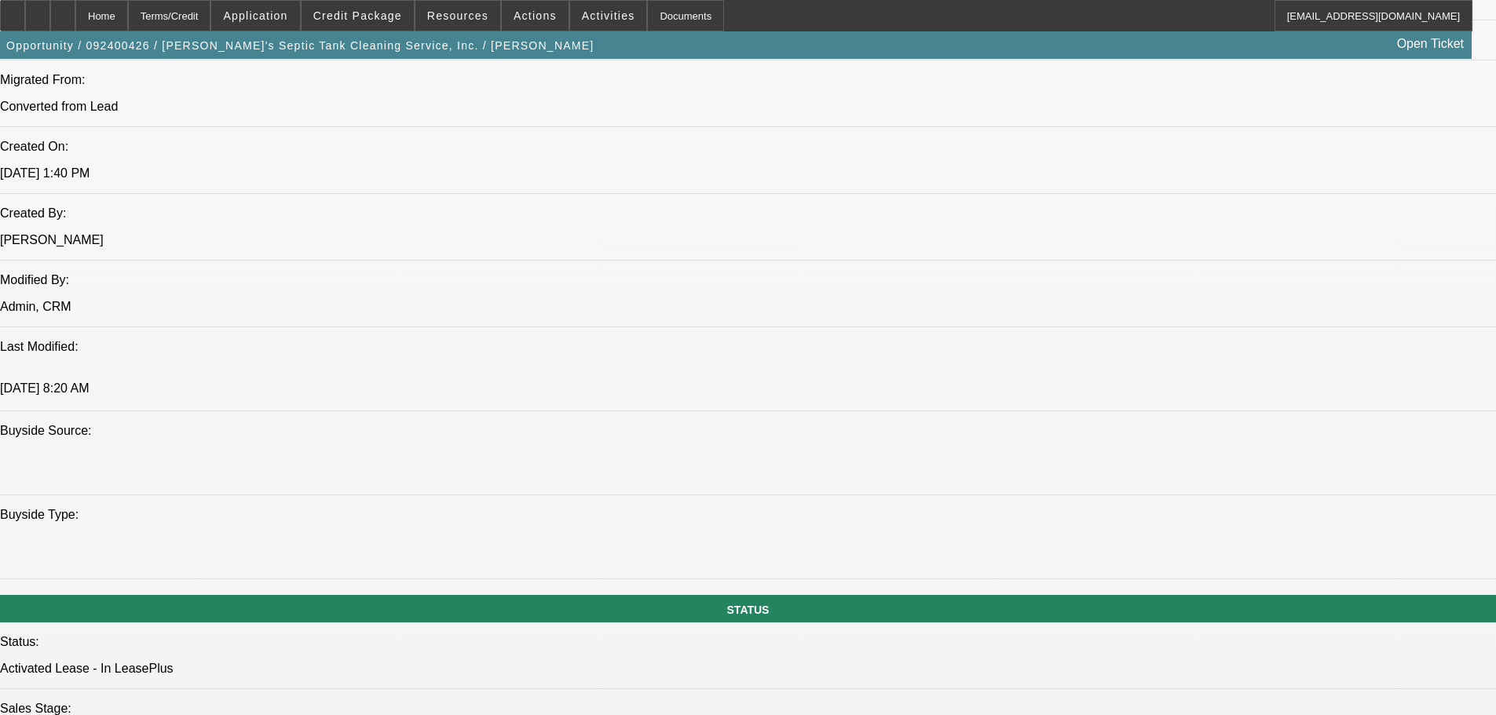
select select "0"
select select "6"
select select "0"
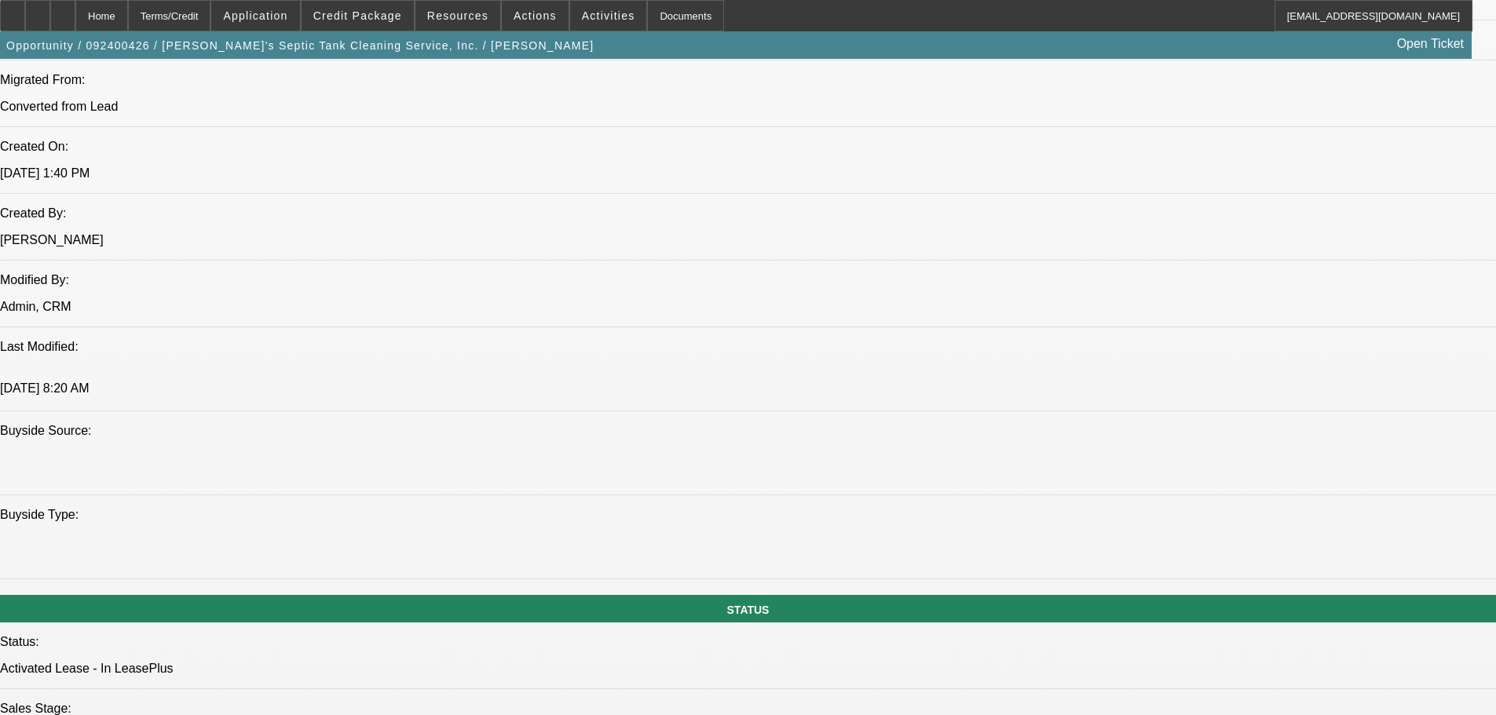
select select "0"
select select "6"
select select "0"
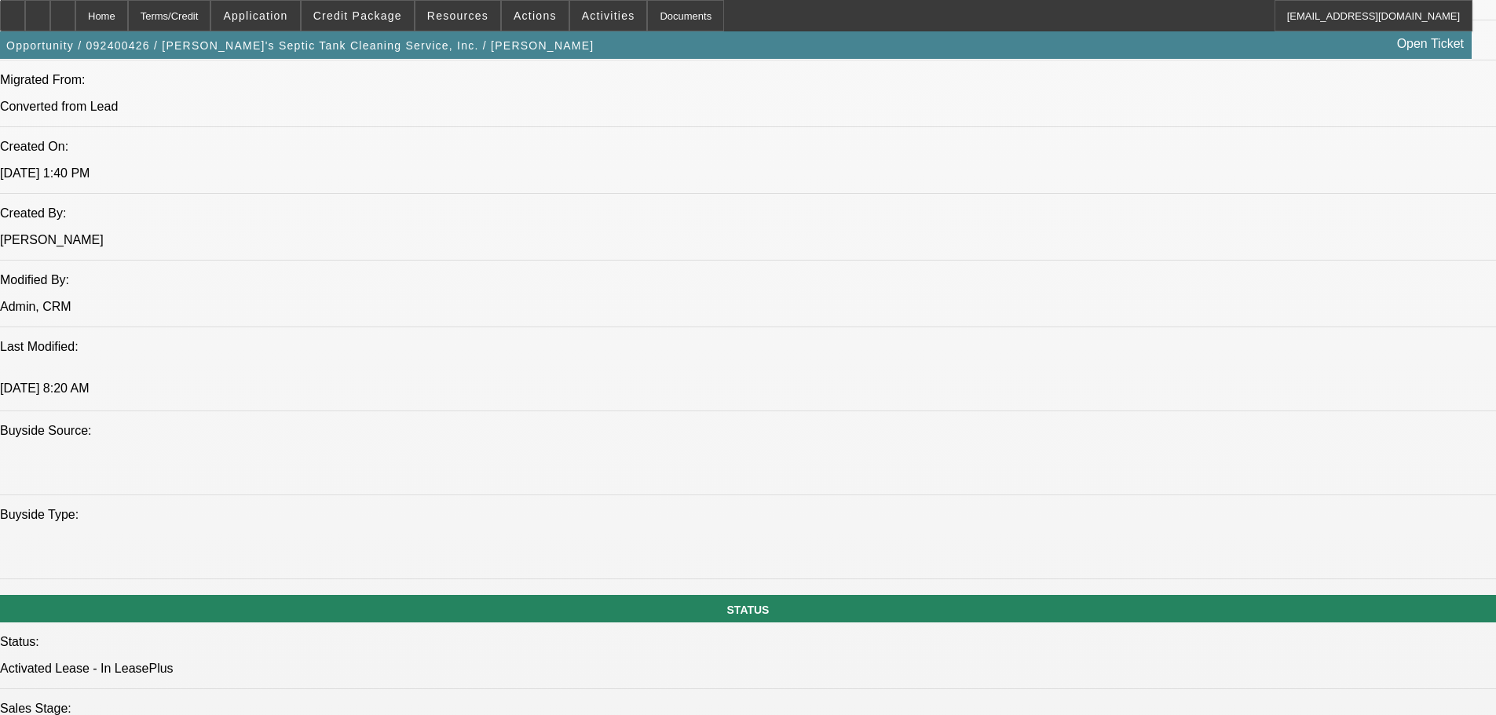
select select "6"
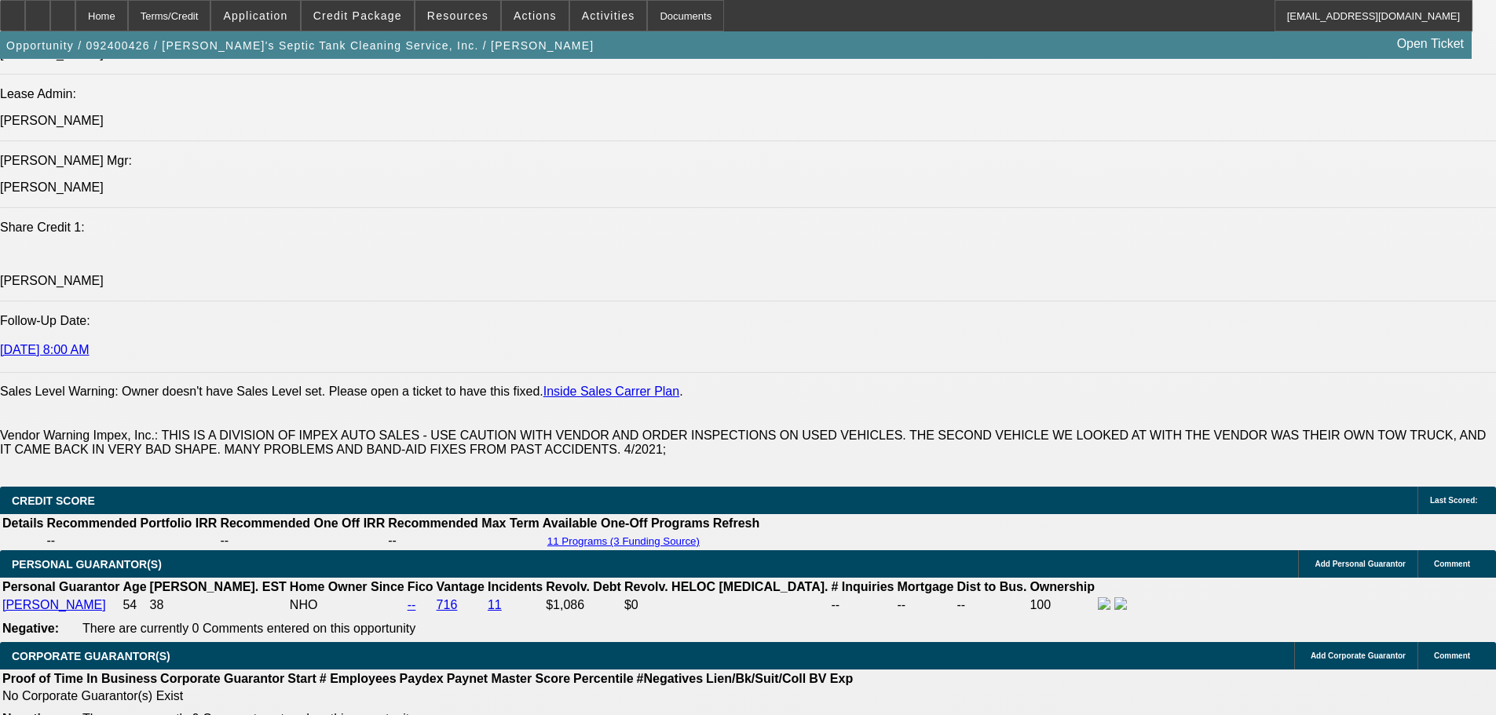
scroll to position [2356, 0]
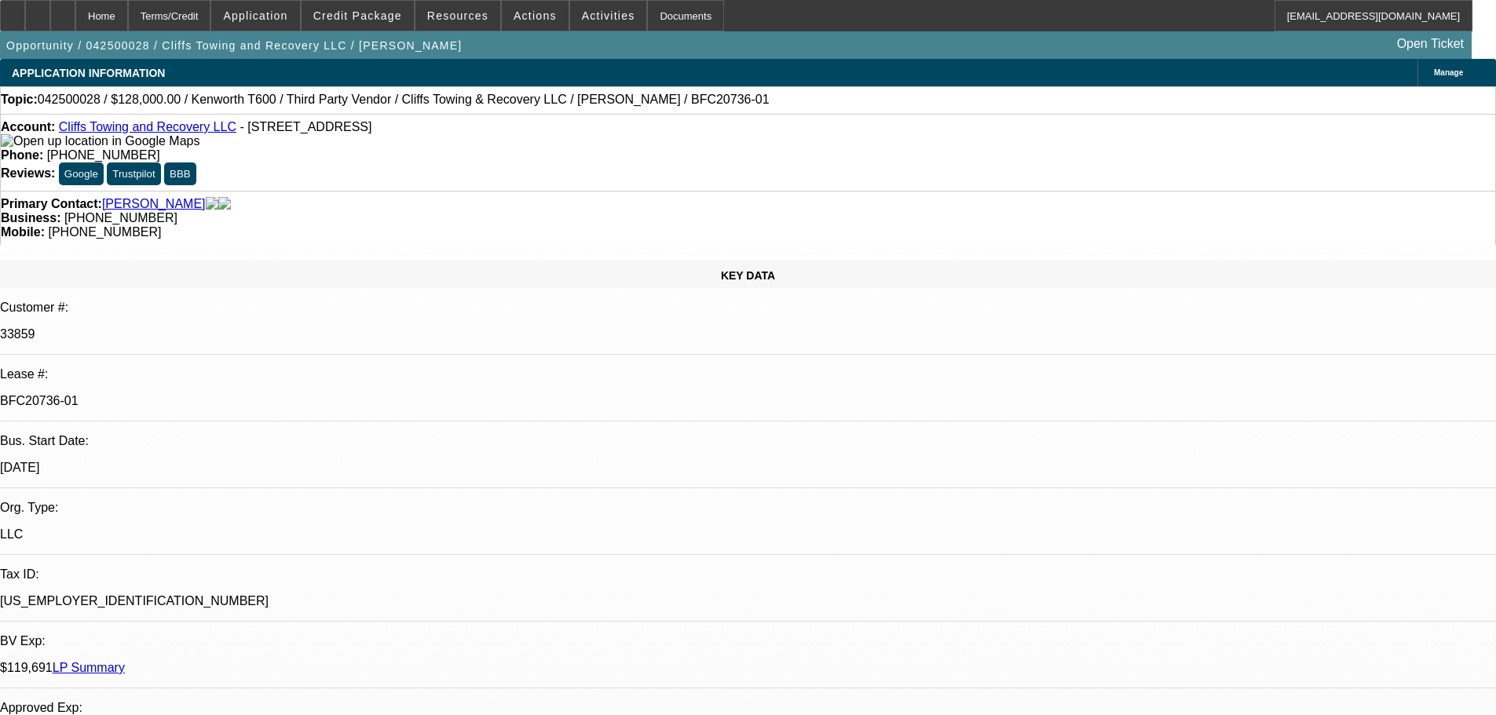
select select "0"
select select "2"
select select "0"
select select "6"
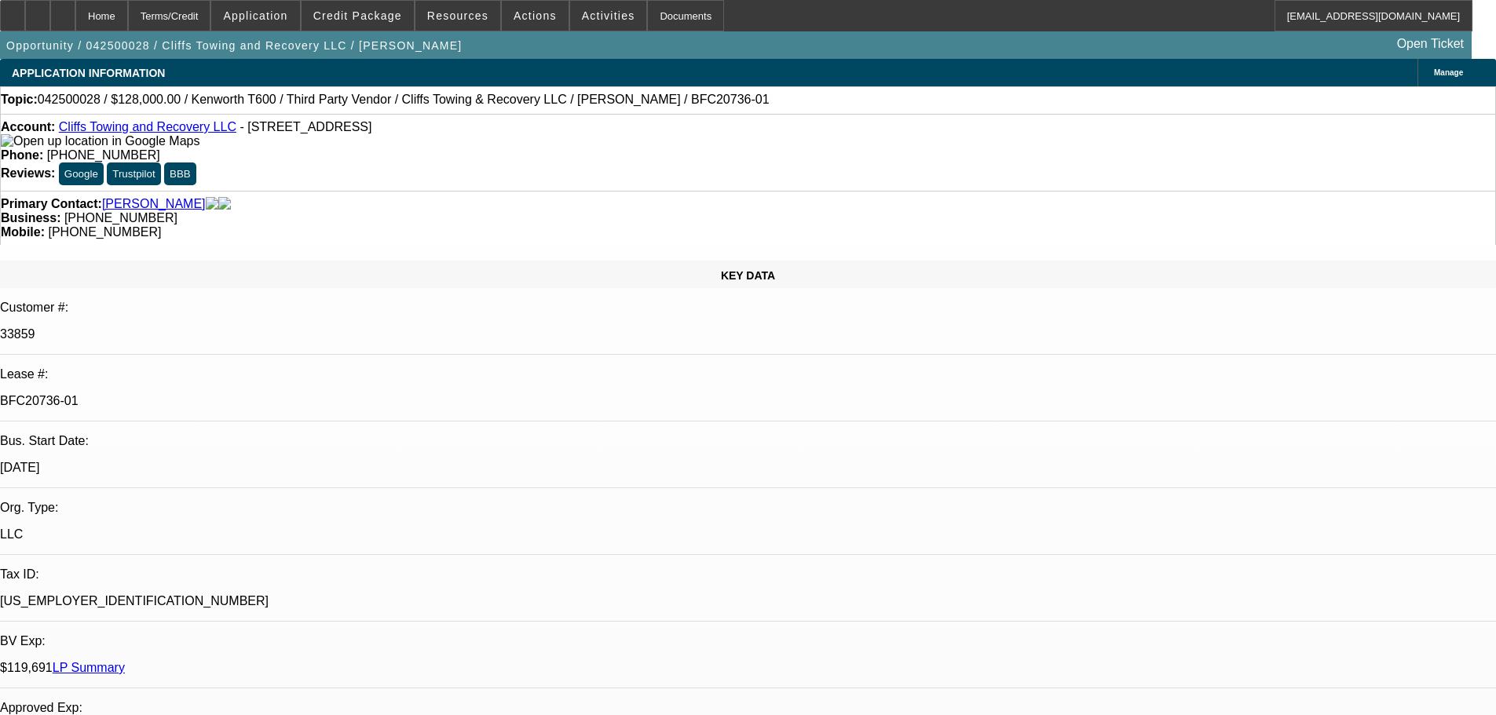
select select "0"
select select "2"
select select "0"
select select "6"
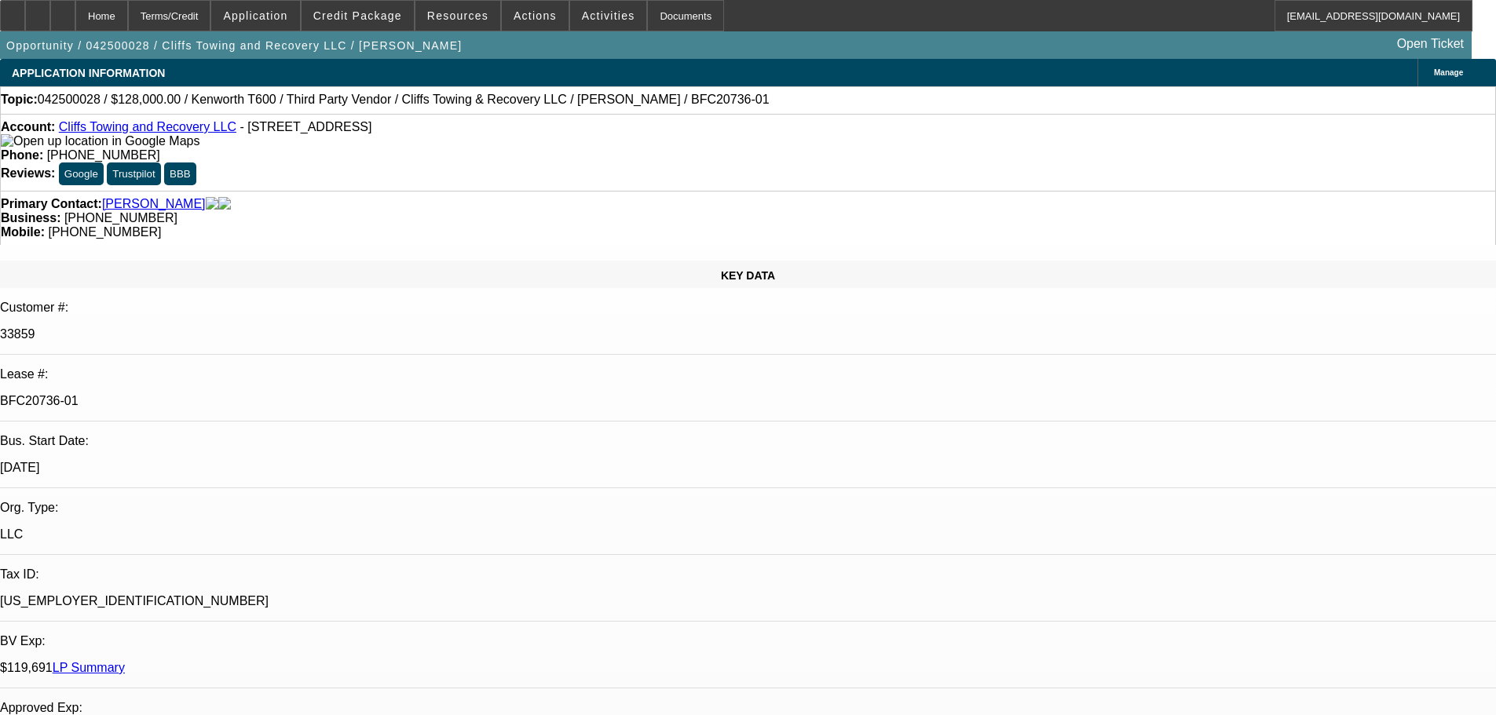
select select "0"
select select "2"
select select "0"
select select "6"
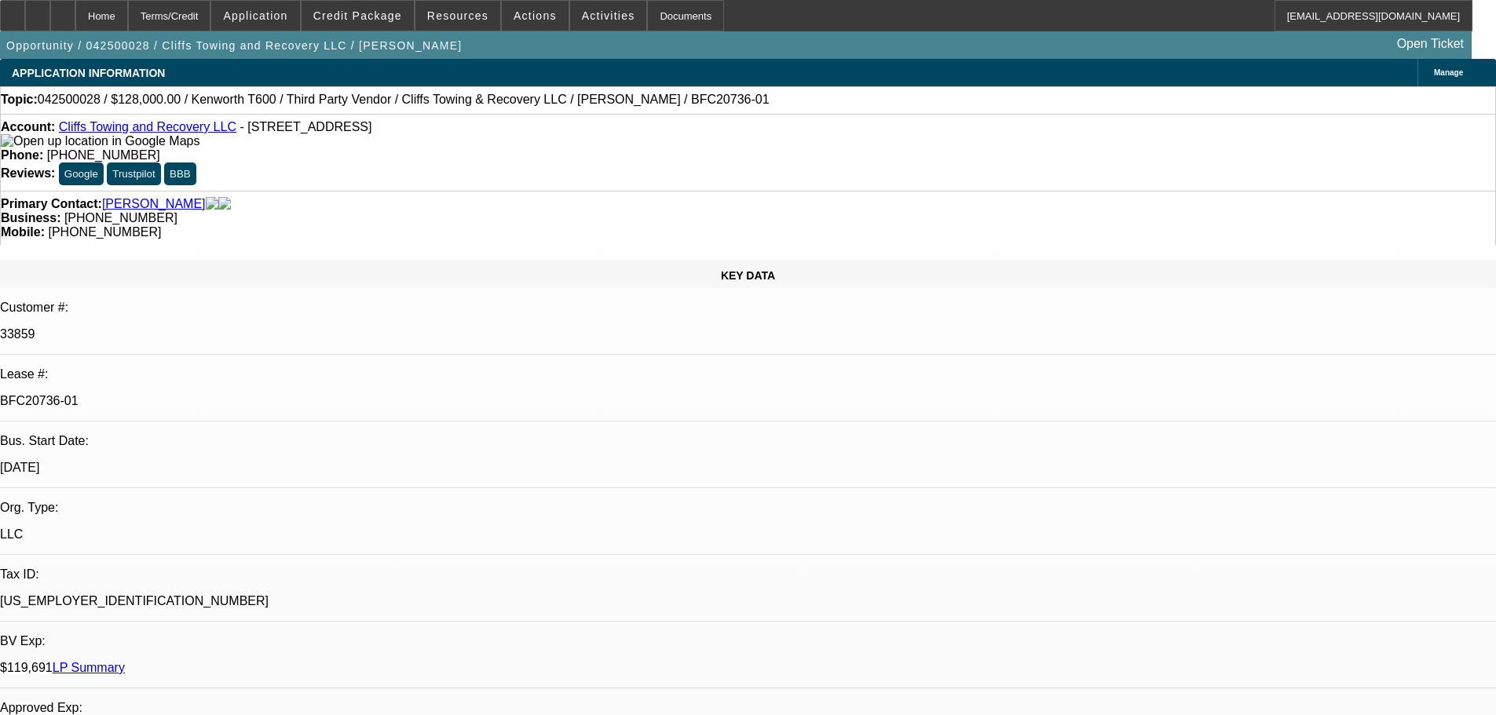
select select "0"
select select "2"
select select "0"
select select "6"
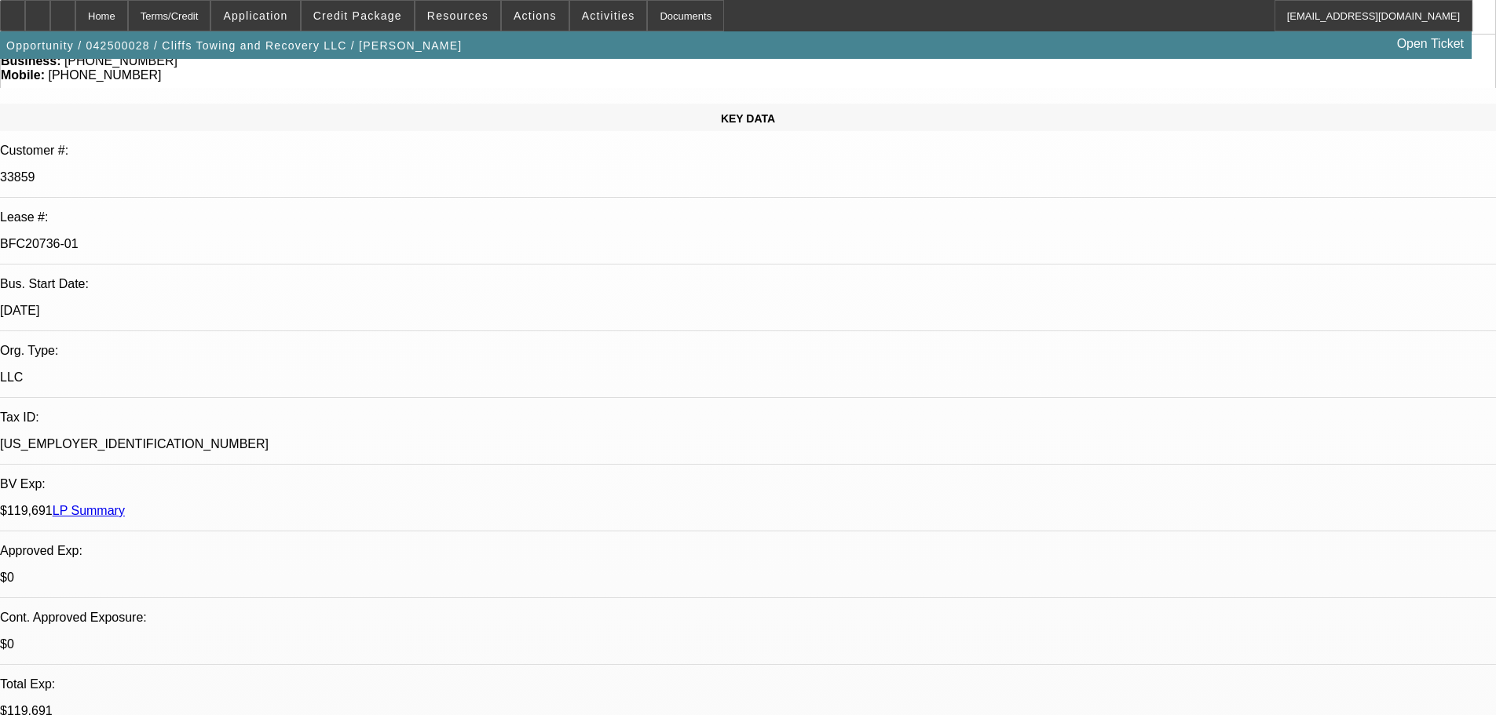
scroll to position [314, 0]
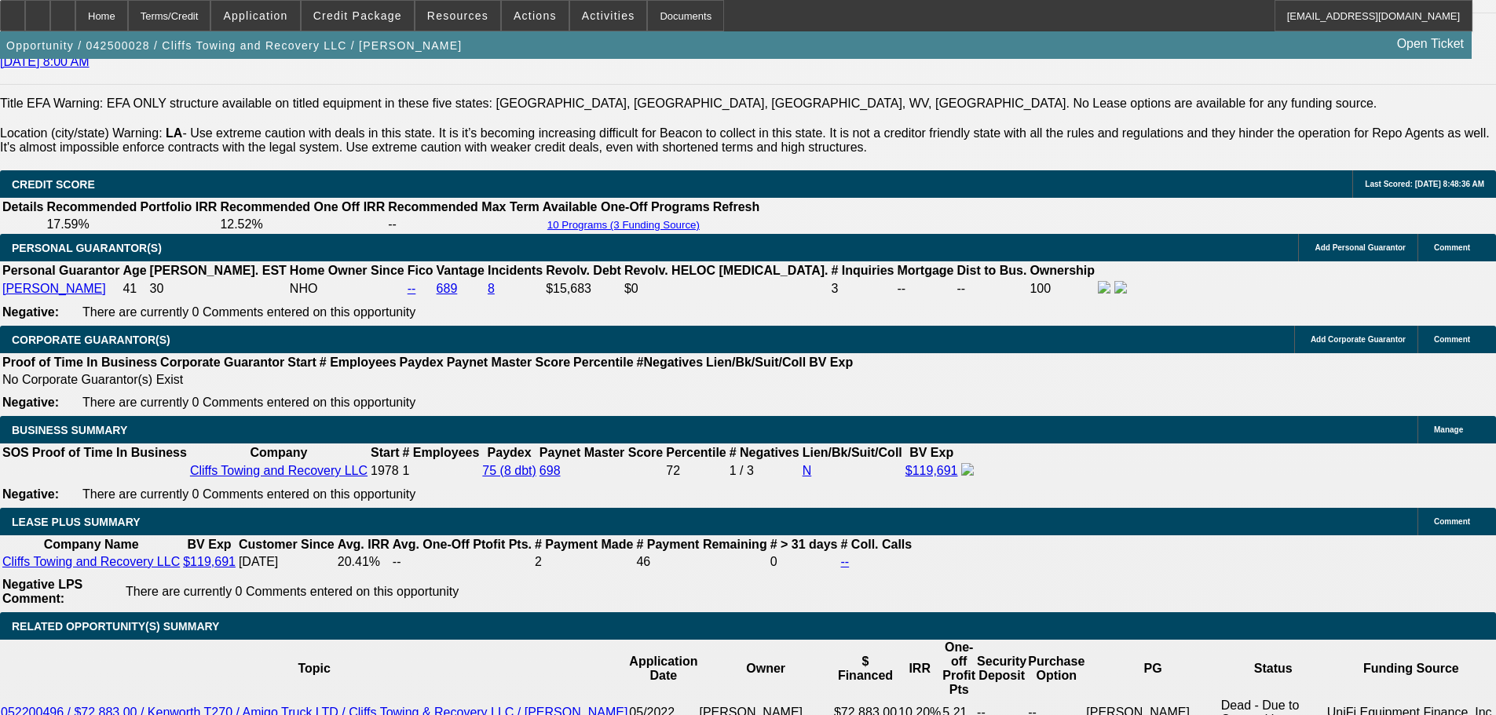
scroll to position [2356, 0]
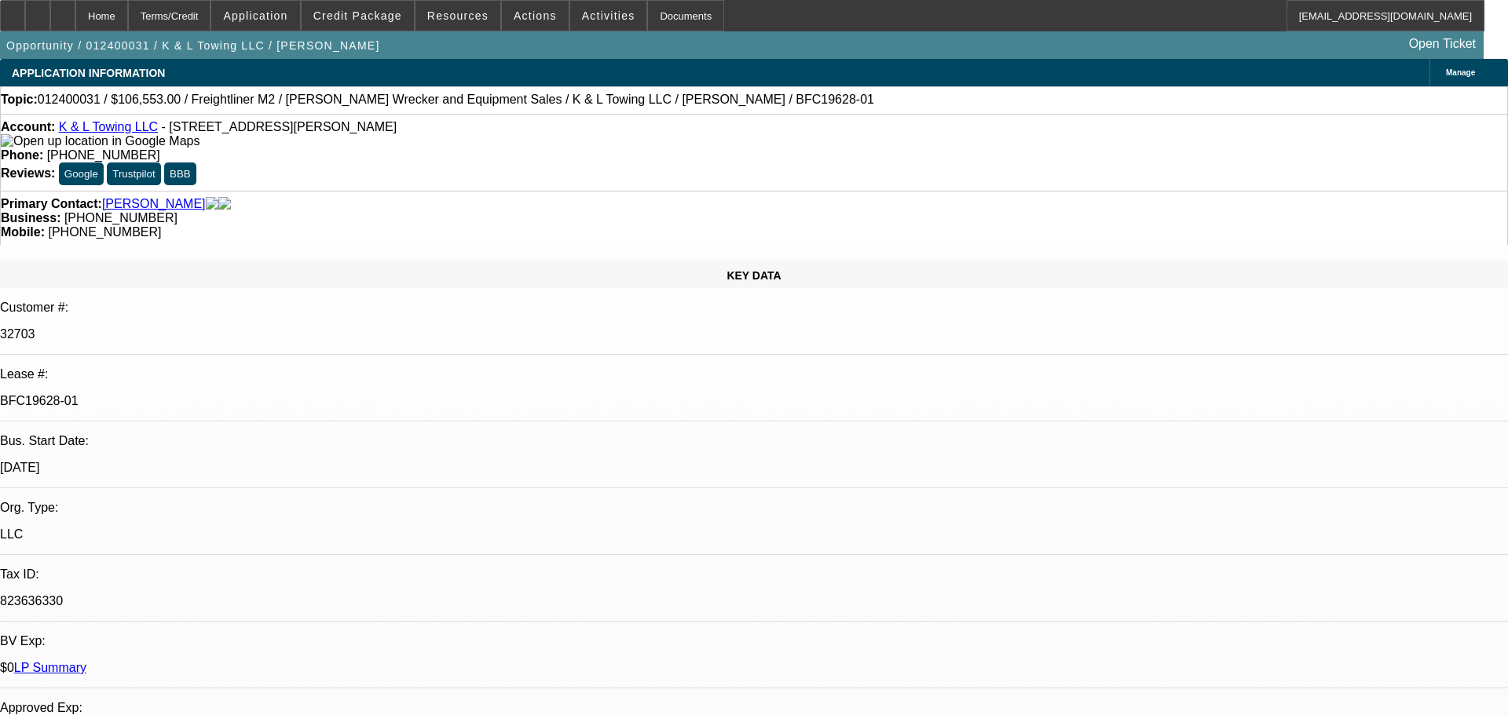
select select "0"
select select "6"
select select "0"
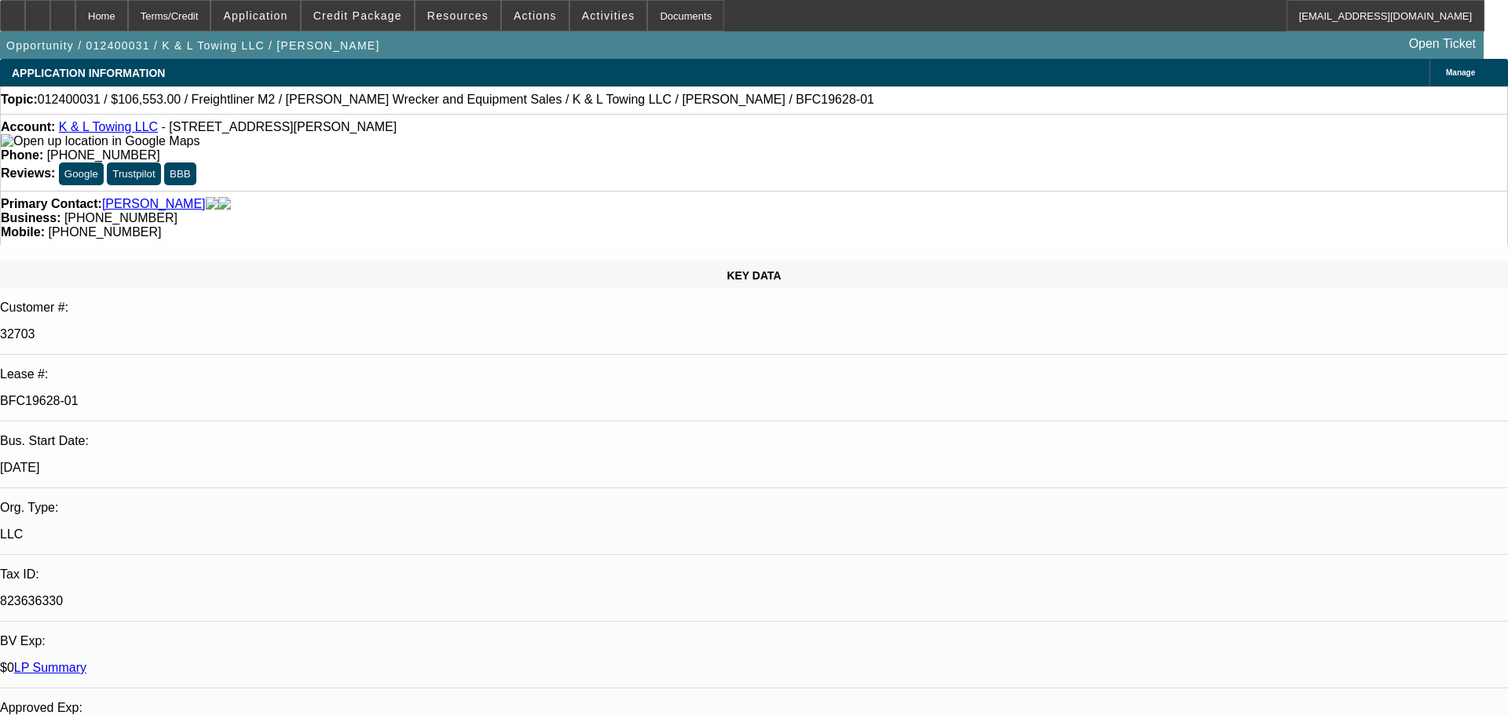
select select "0"
select select "6"
select select "0"
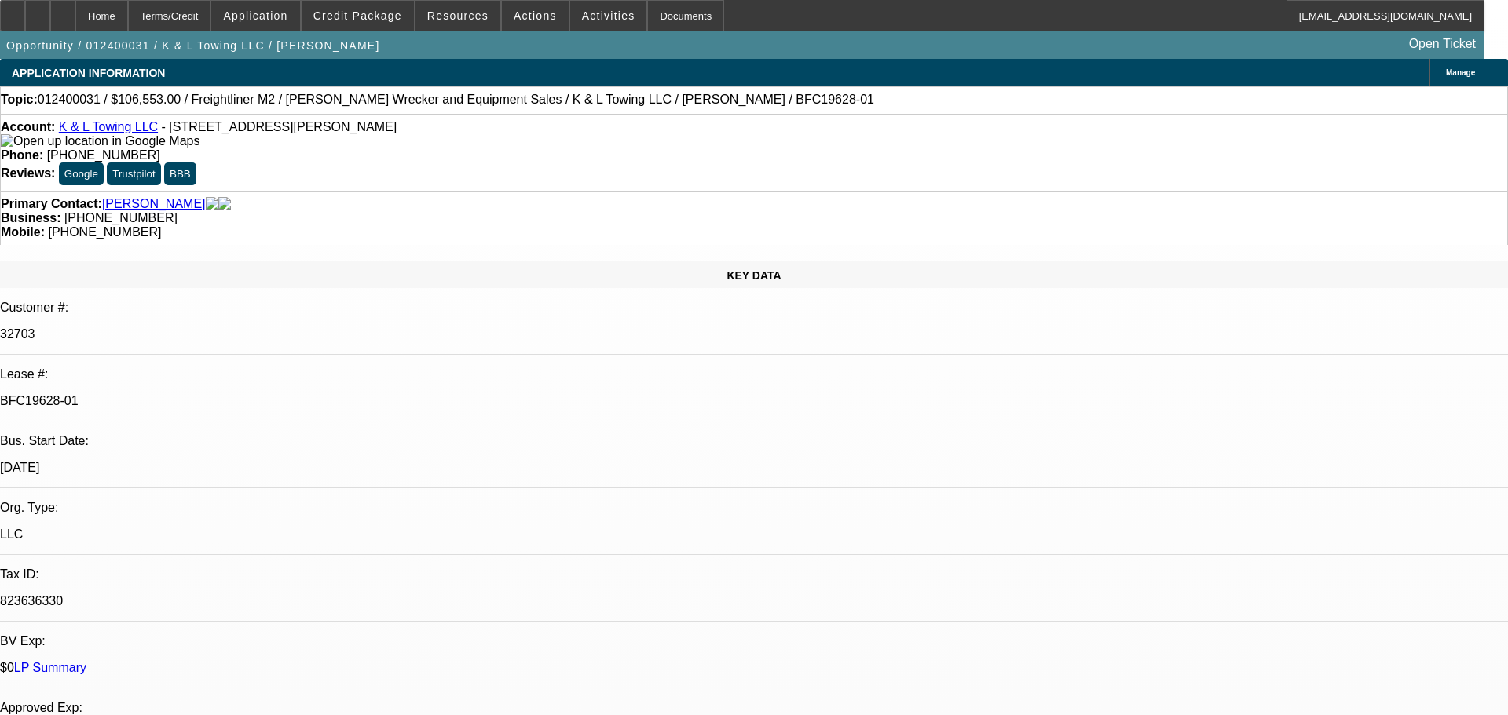
select select "0"
select select "6"
select select "0"
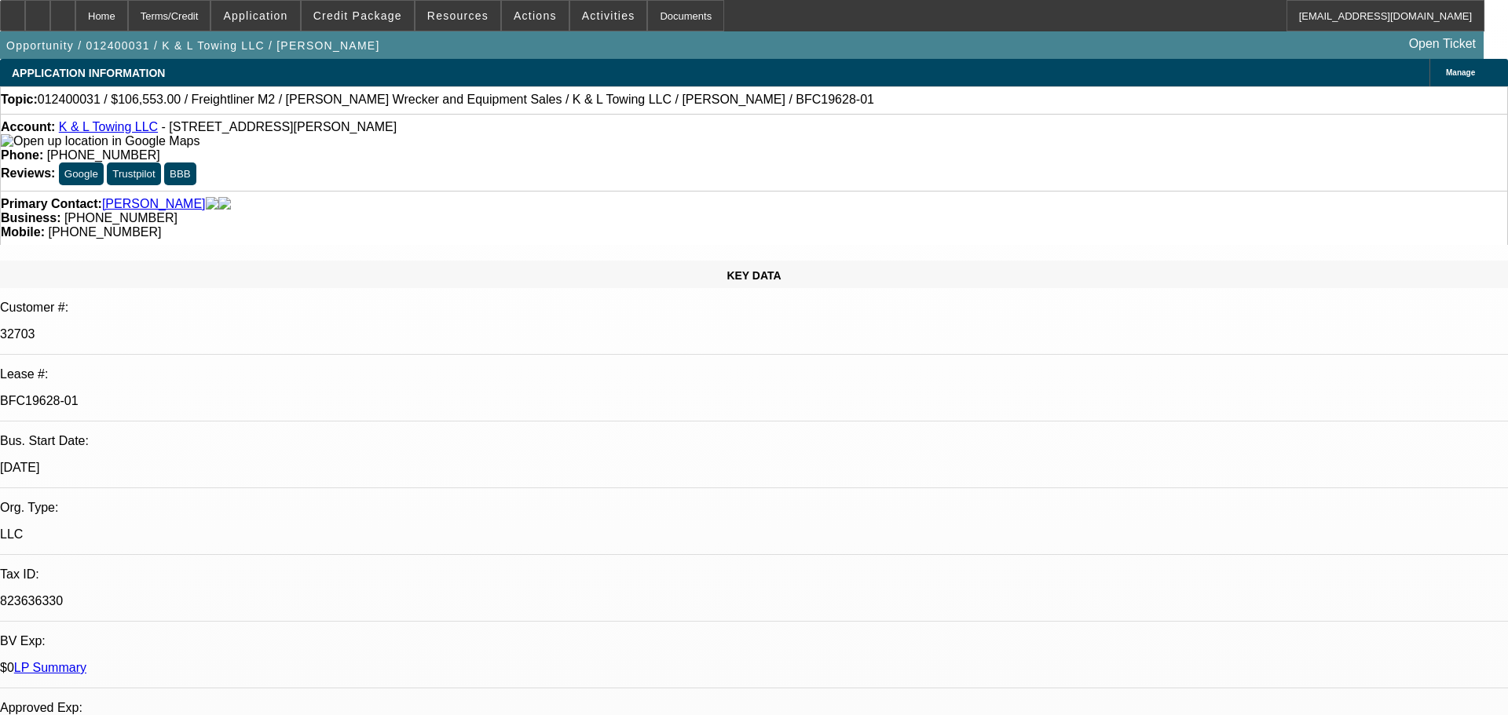
select select "6"
select select "0"
select select "2"
select select "0"
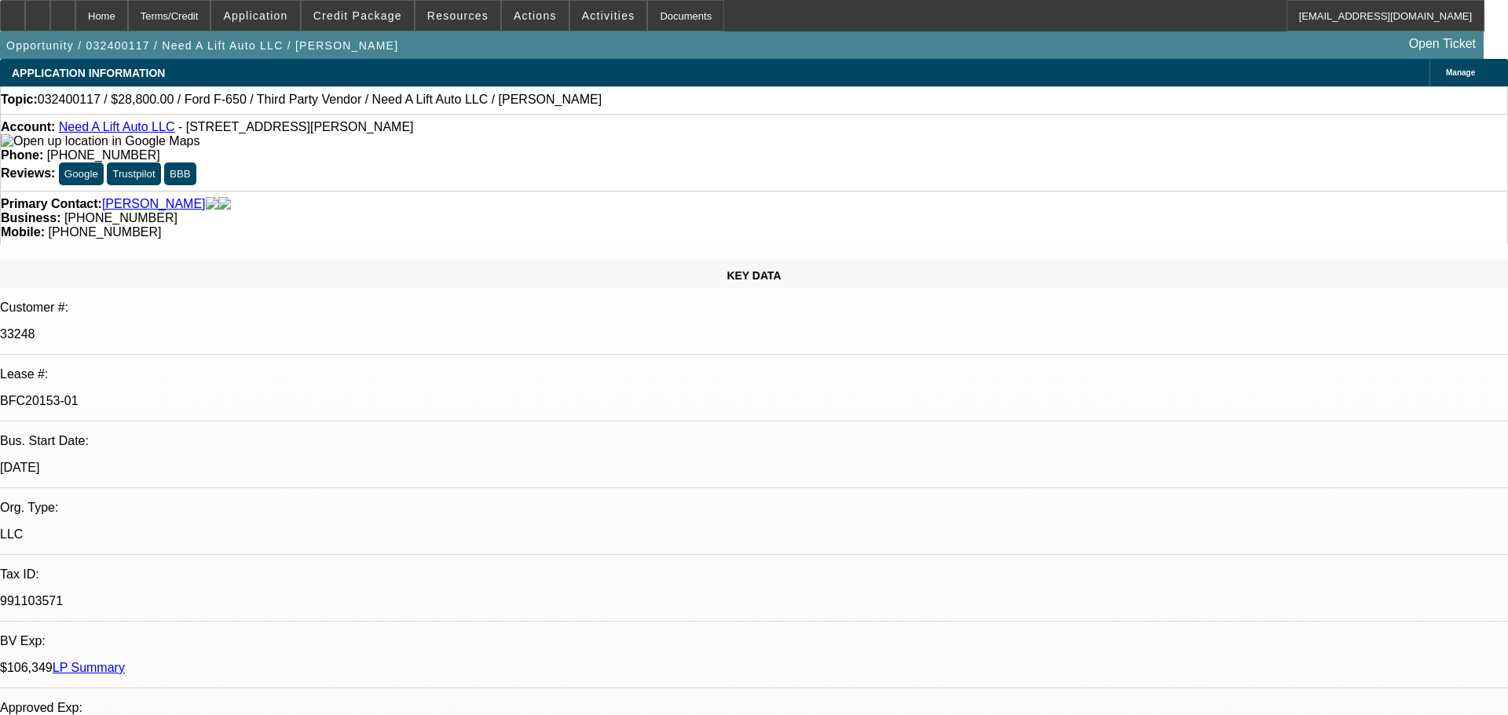
select select "6"
select select "0"
select select "2"
select select "0"
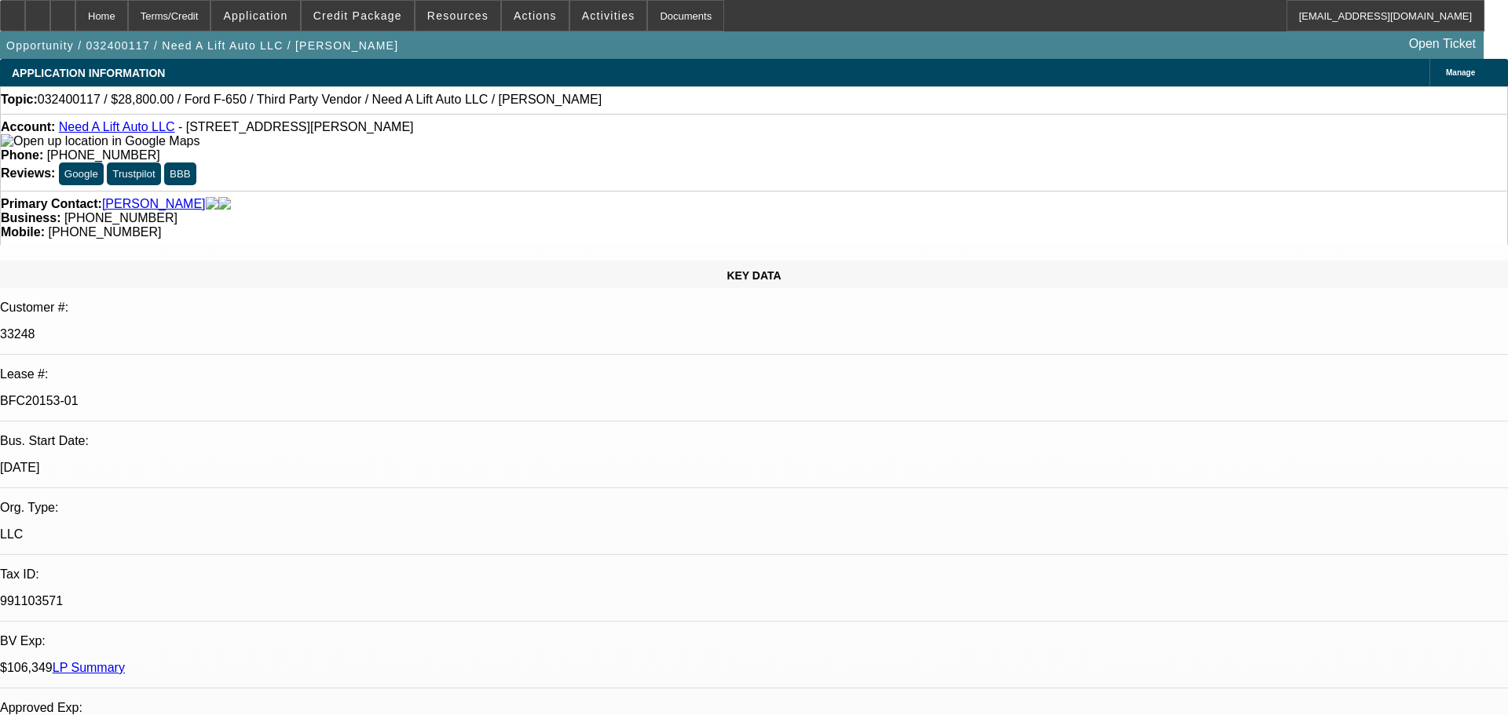
select select "6"
select select "0"
select select "2"
select select "0"
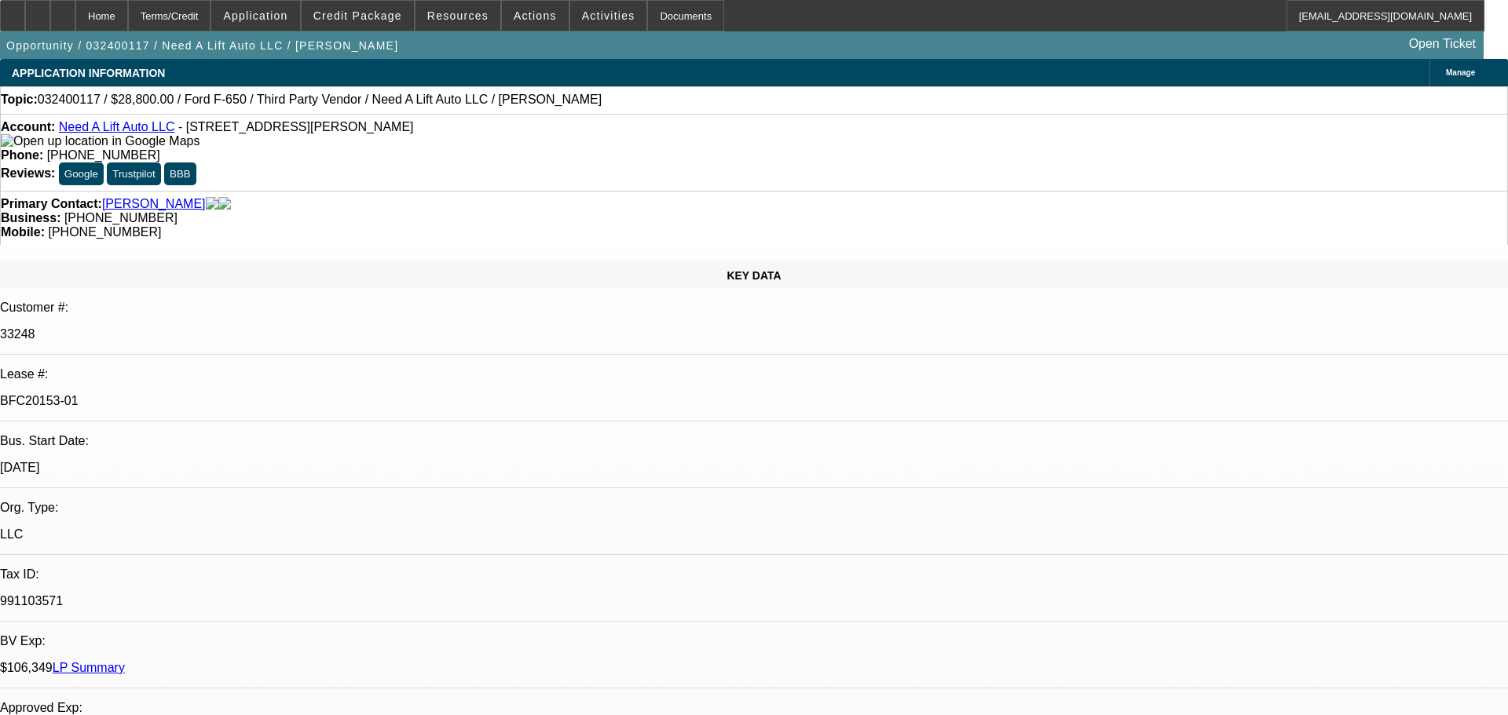
select select "6"
select select "0"
select select "2"
select select "0"
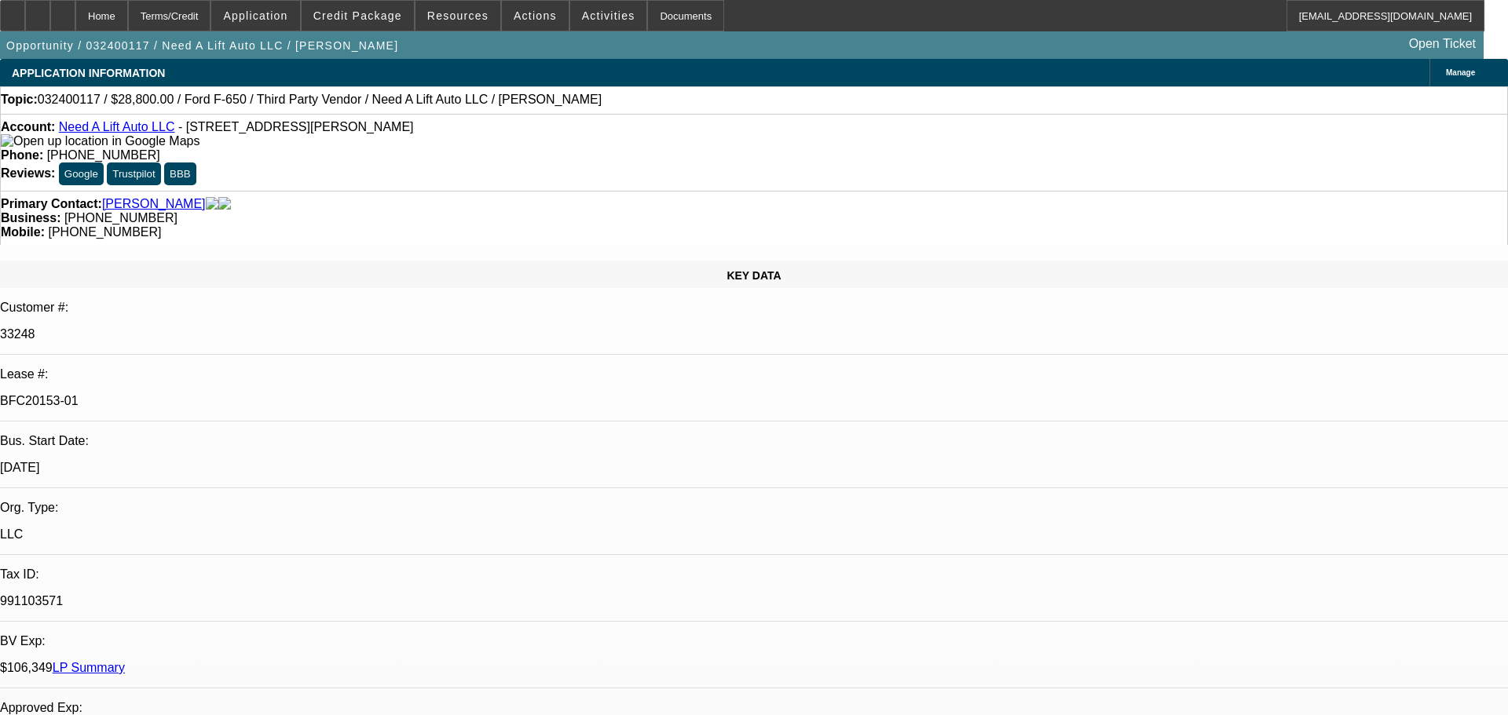
select select "6"
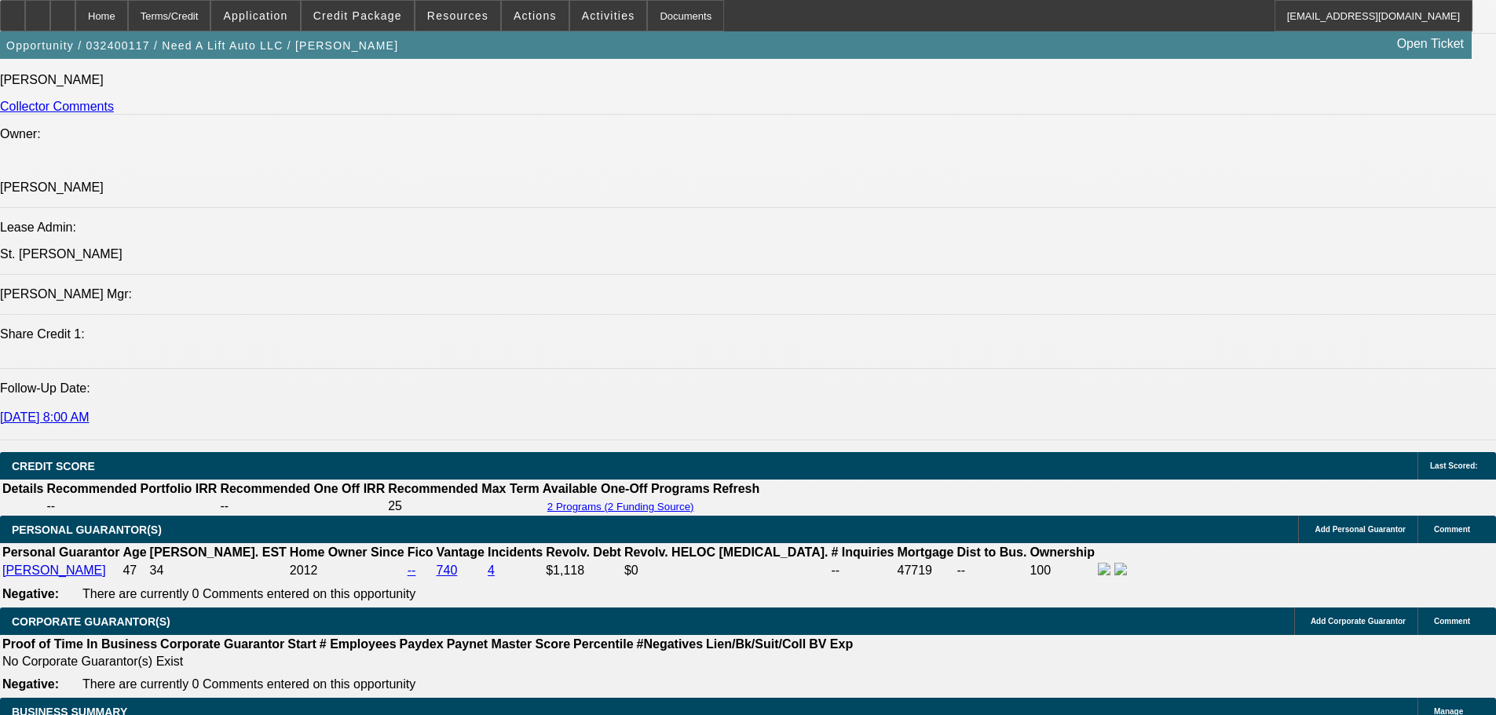
scroll to position [1727, 0]
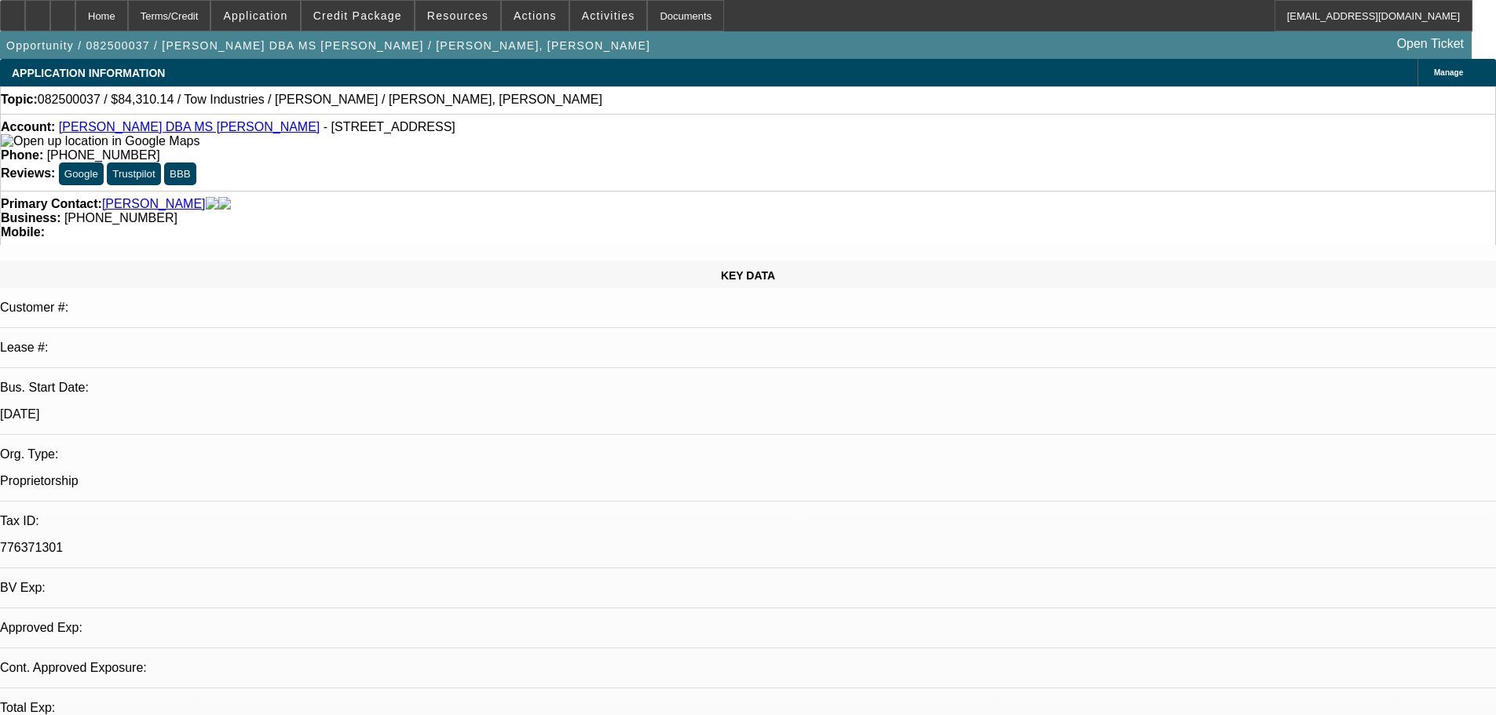
select select "0"
select select "2"
select select "0.1"
select select "4"
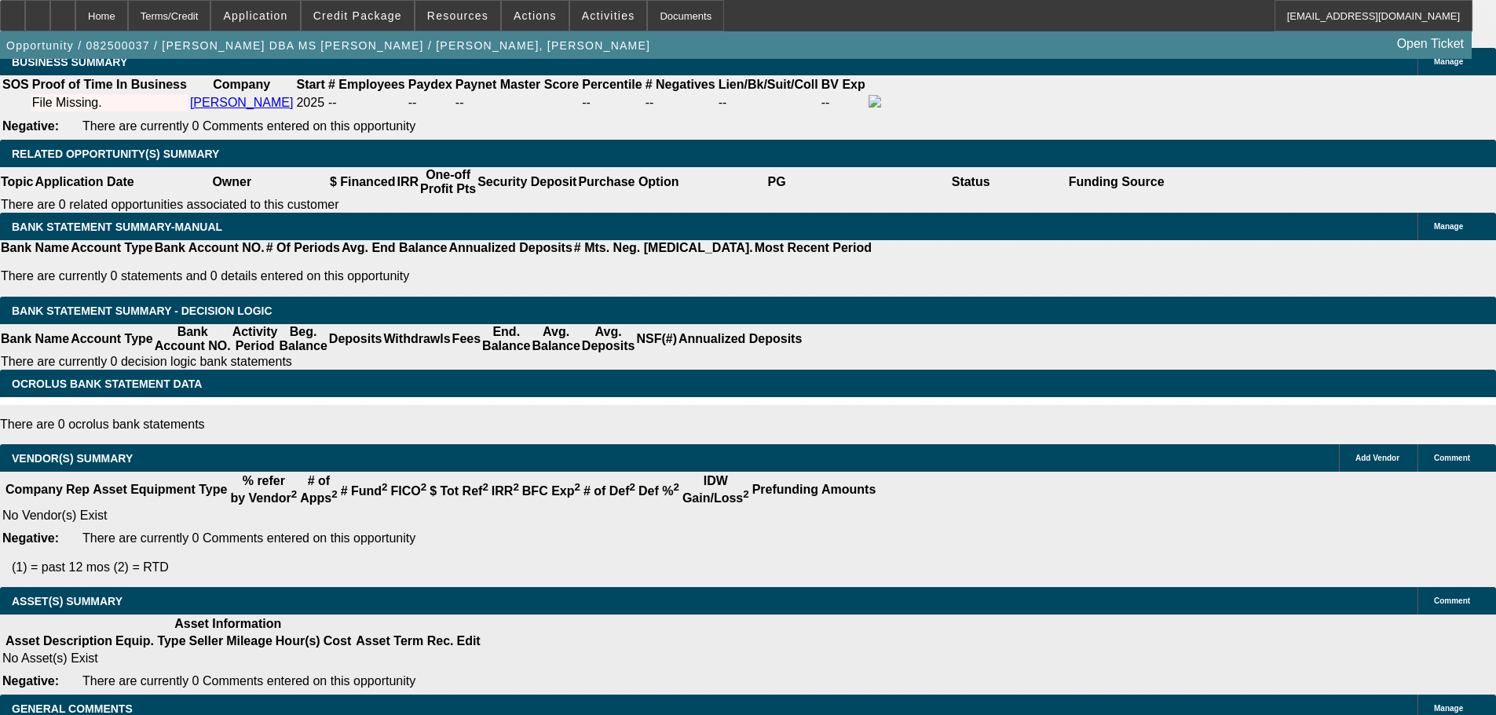
scroll to position [157, 0]
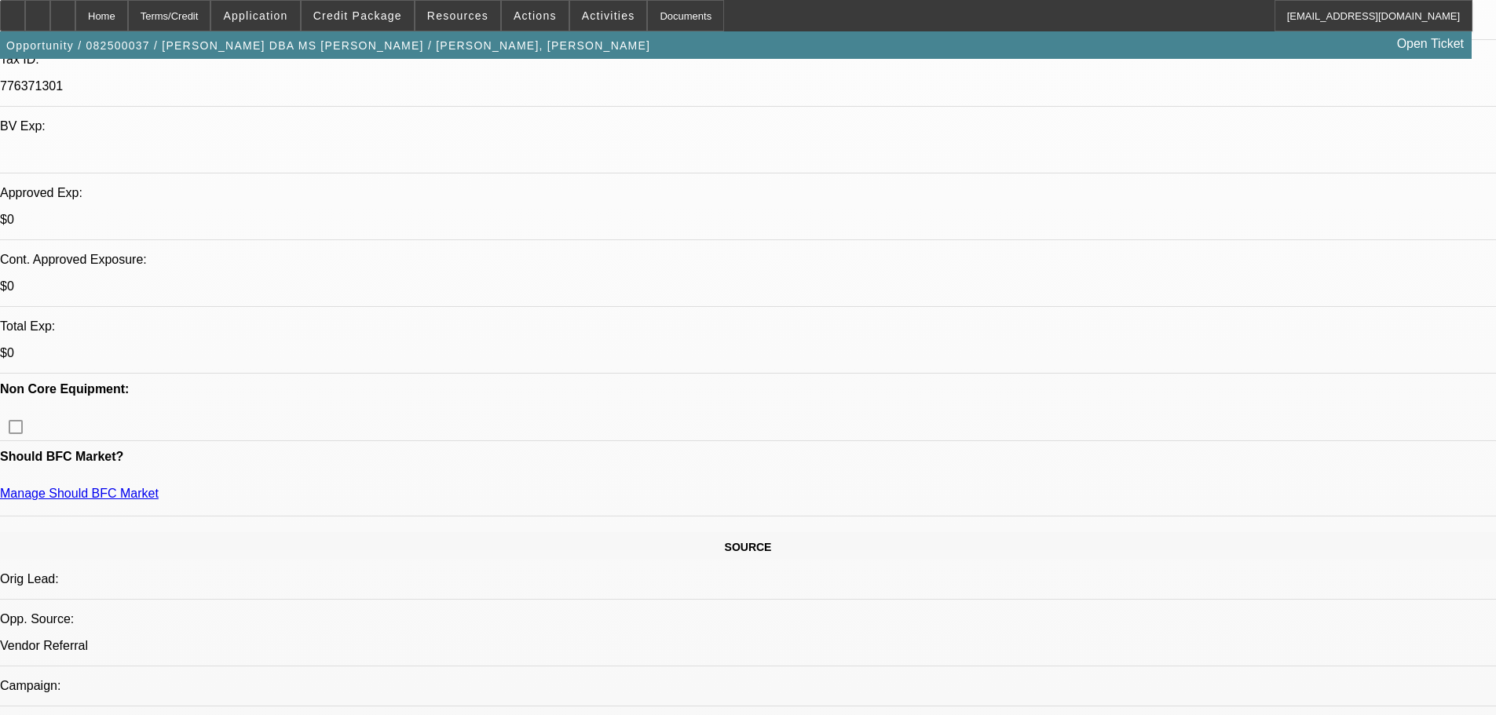
scroll to position [0, 0]
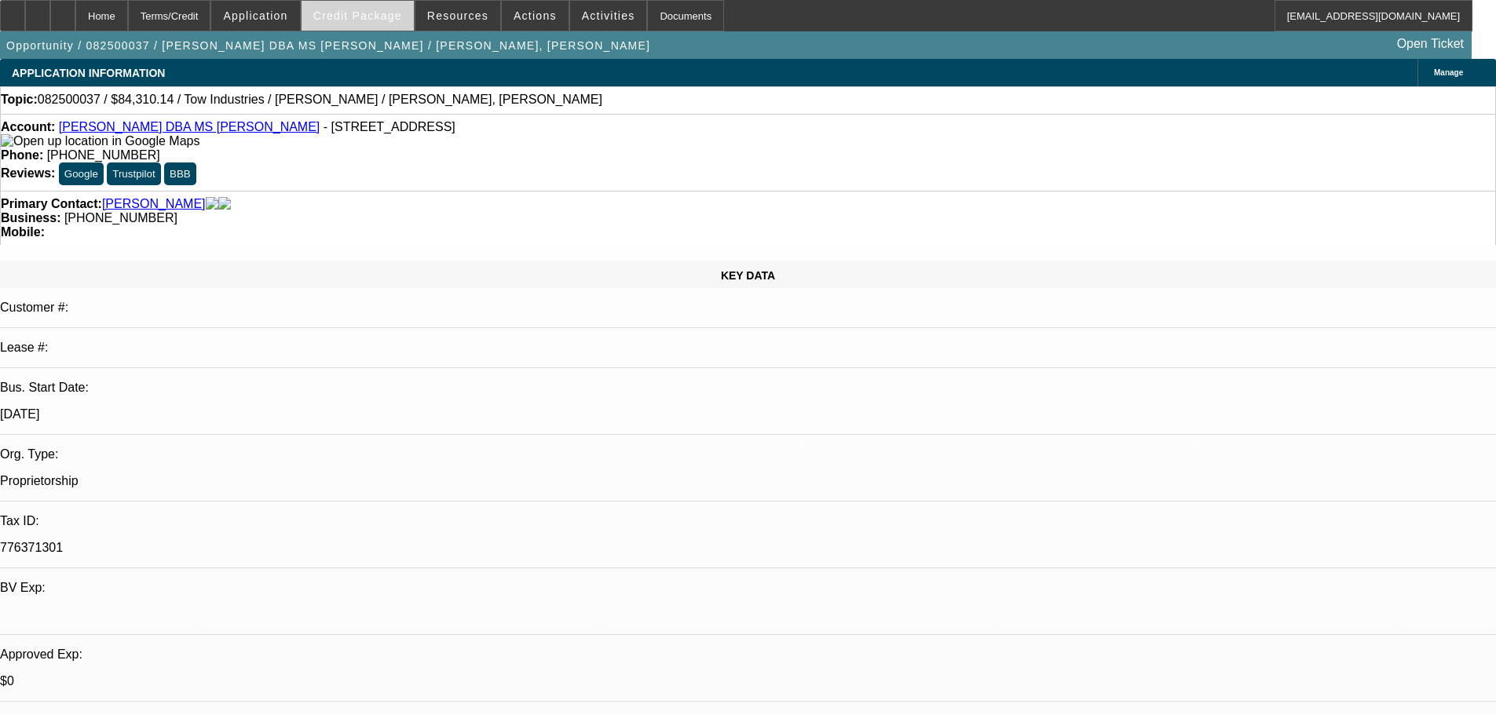
click at [379, 16] on span "Credit Package" at bounding box center [357, 15] width 89 height 13
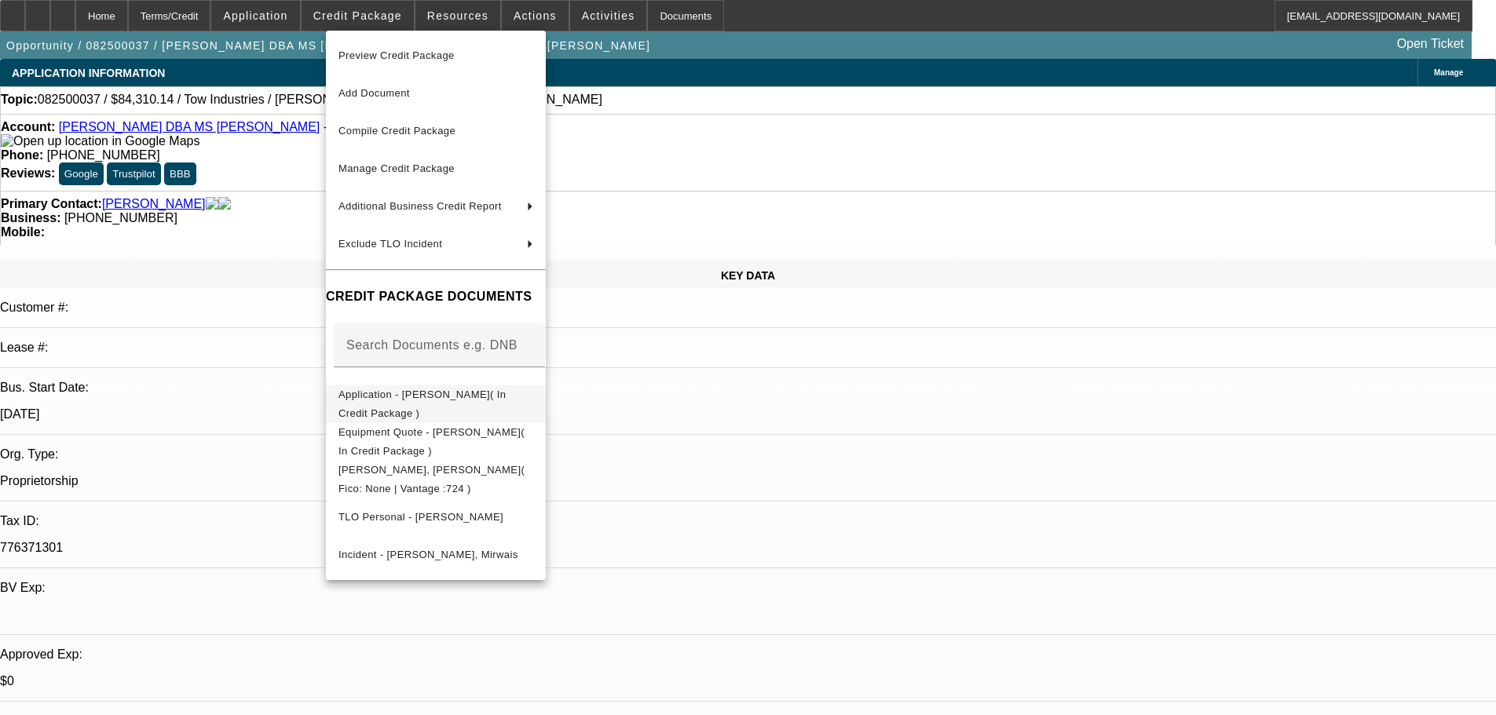
click at [546, 408] on button "Application - [PERSON_NAME]( In Credit Package )" at bounding box center [436, 405] width 220 height 38
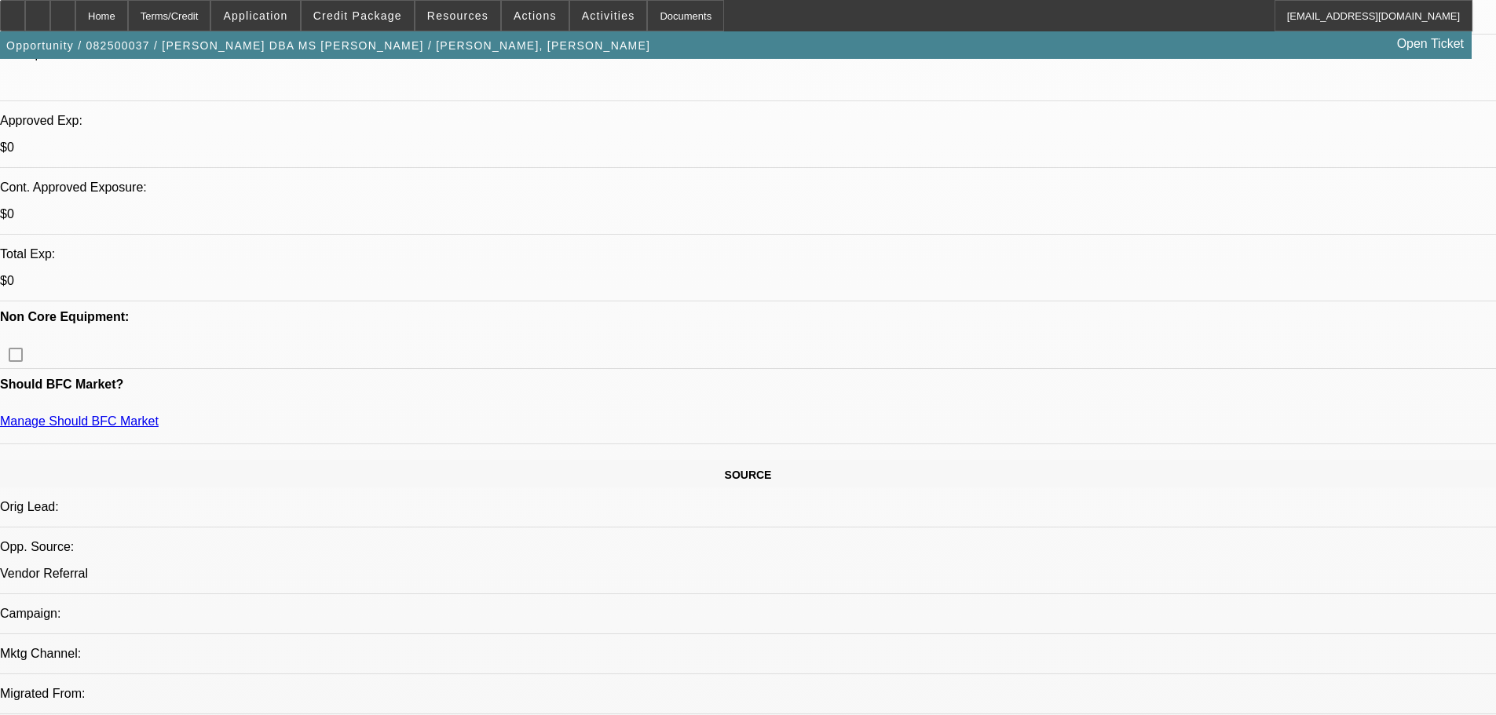
scroll to position [496, 0]
